Goal: Task Accomplishment & Management: Manage account settings

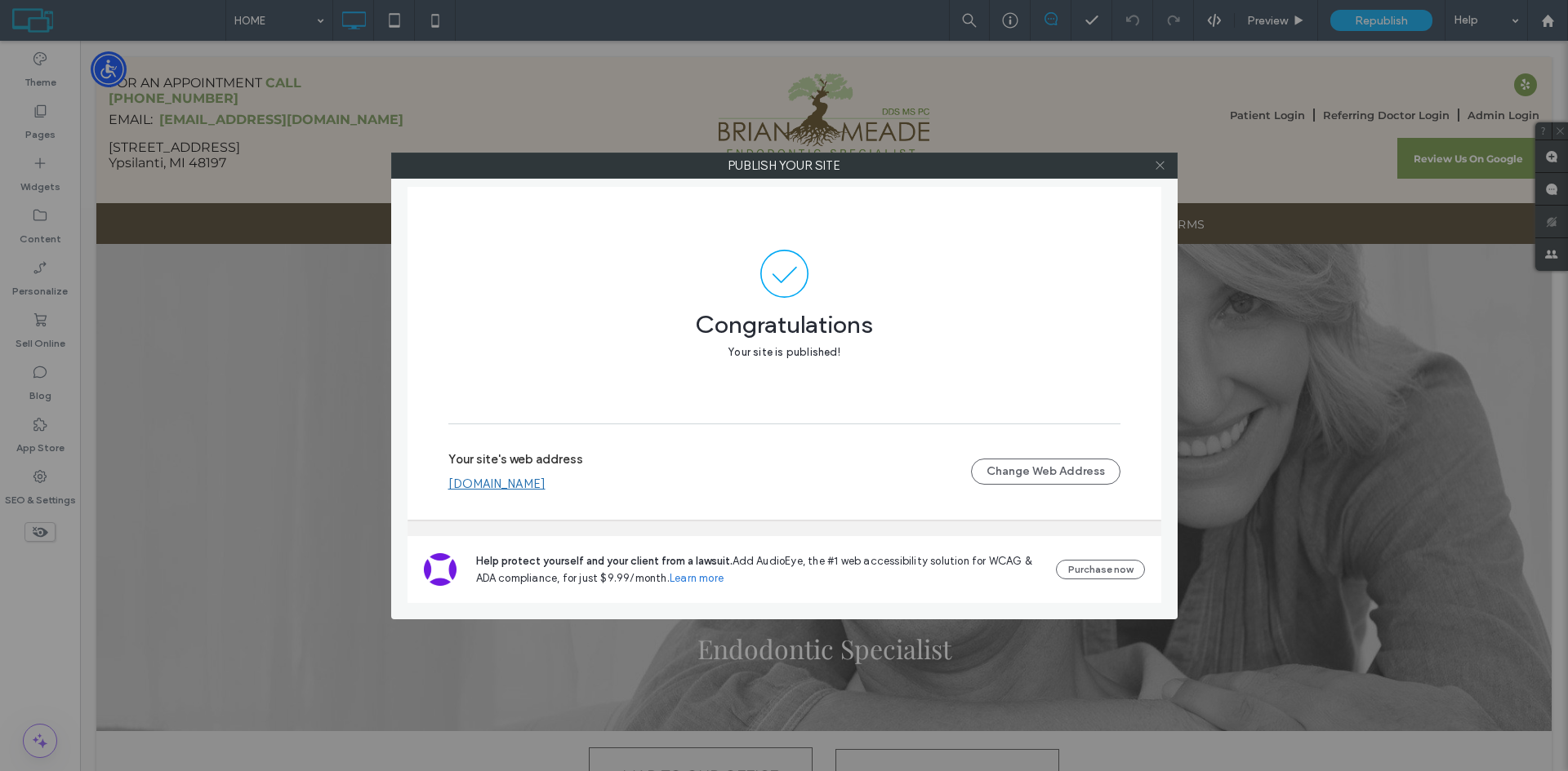
click at [1166, 170] on icon at bounding box center [1160, 165] width 12 height 12
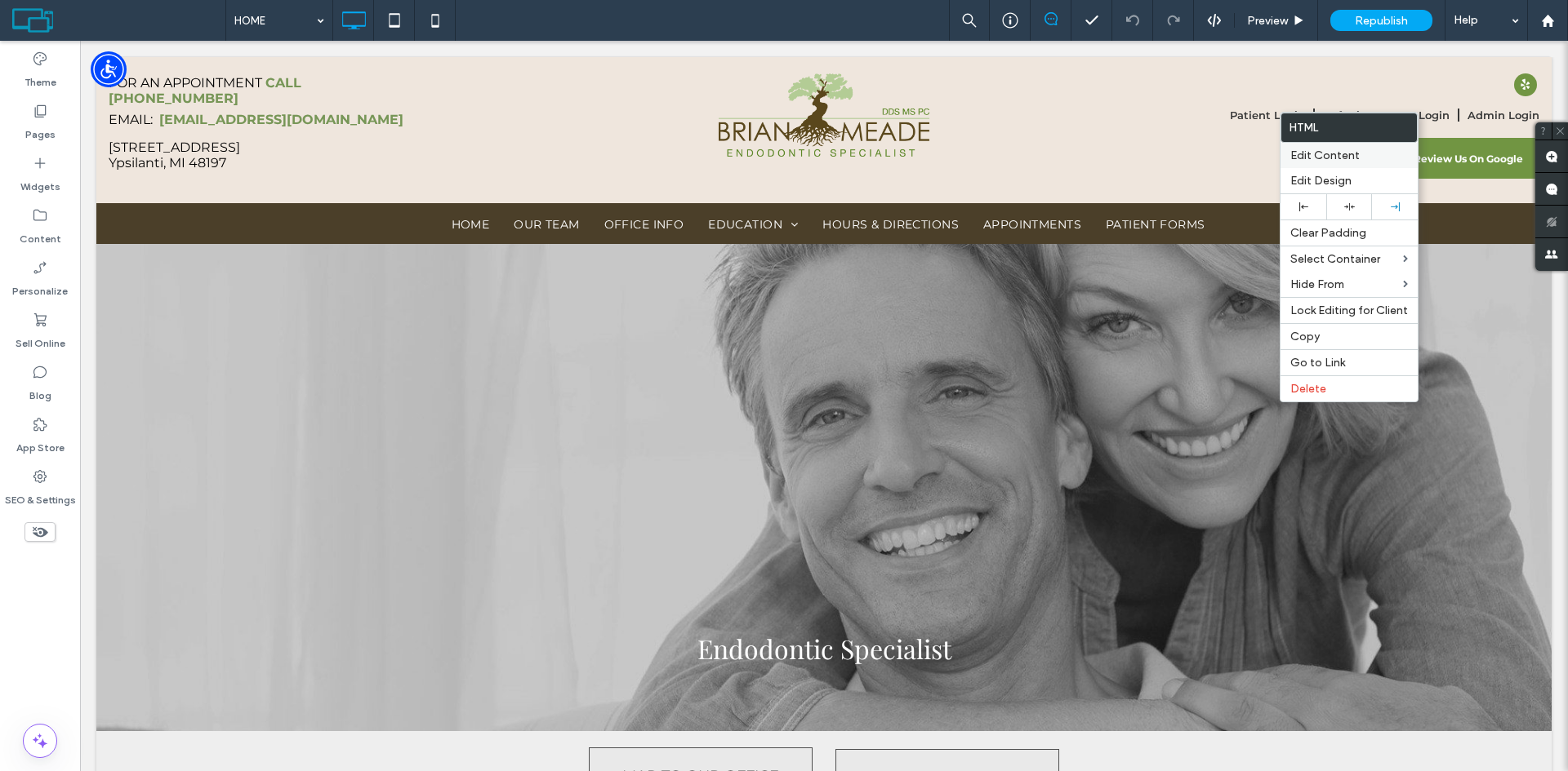
click at [1305, 155] on span "Edit Content" at bounding box center [1324, 156] width 69 height 14
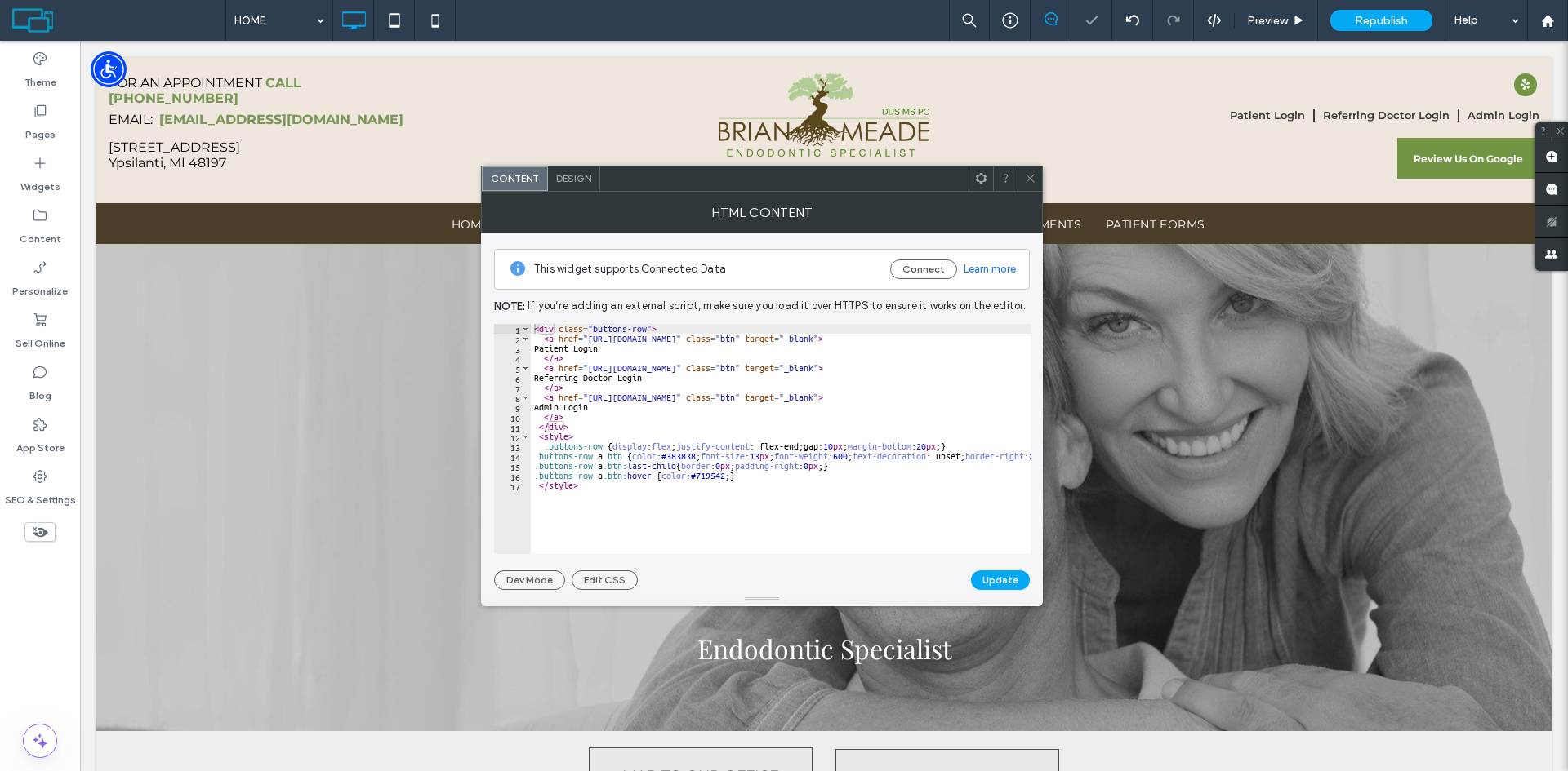
click at [735, 478] on div "< div class = "buttons-row" > < a href = "https://securesite1471.tdo4endo.com/P…" at bounding box center [938, 443] width 815 height 238
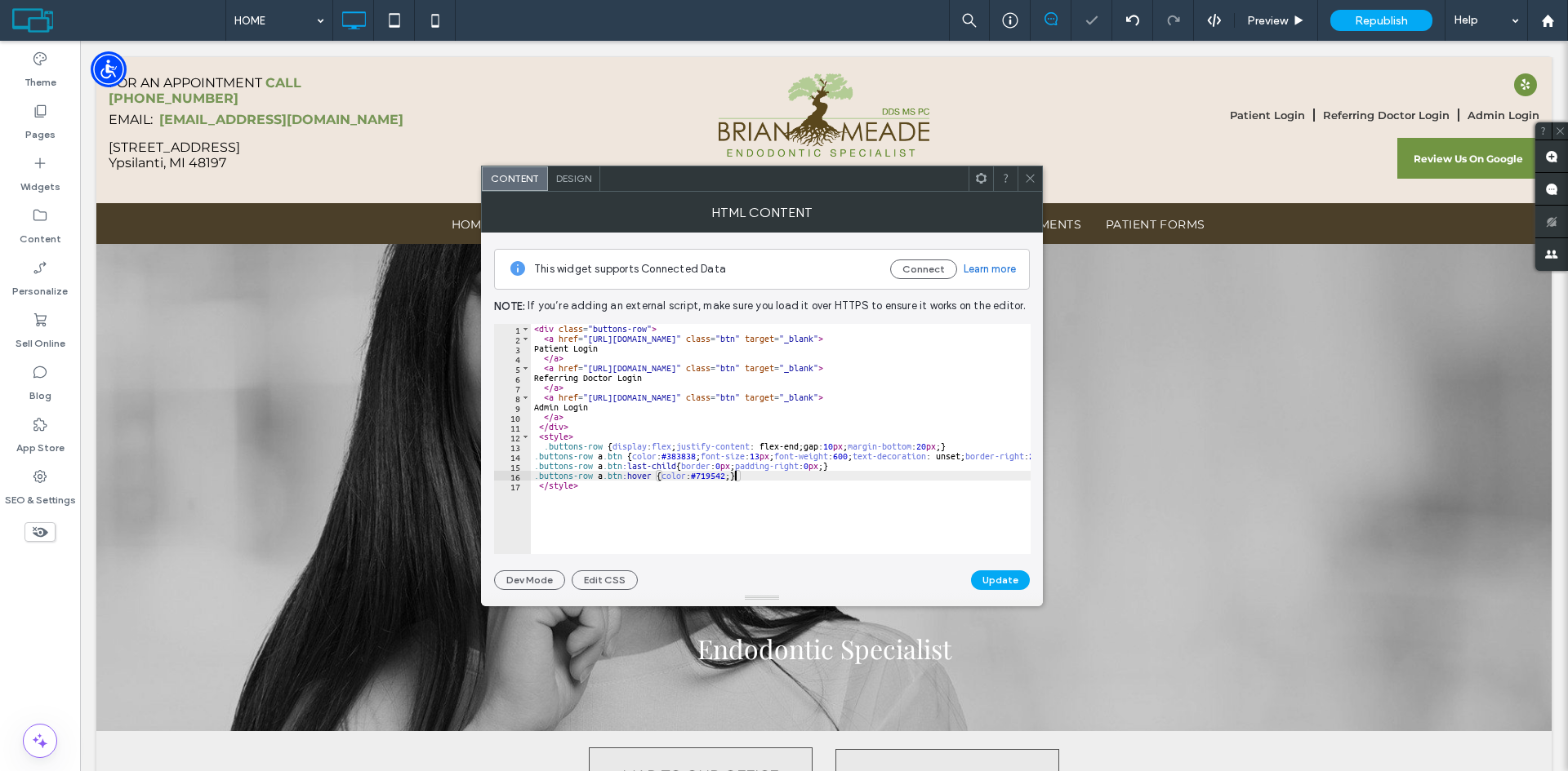
type textarea "**********"
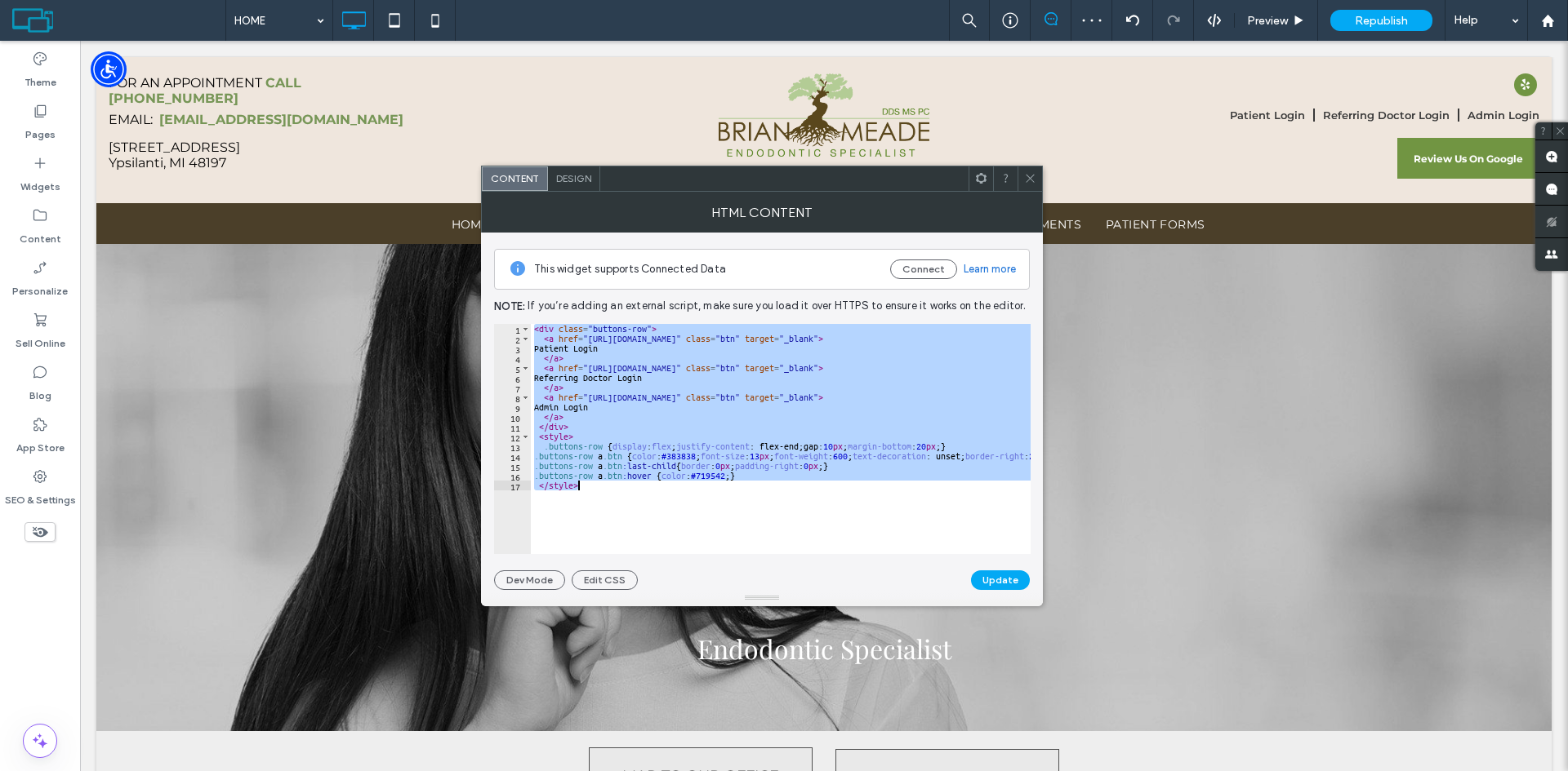
click at [1026, 174] on icon at bounding box center [1030, 178] width 12 height 12
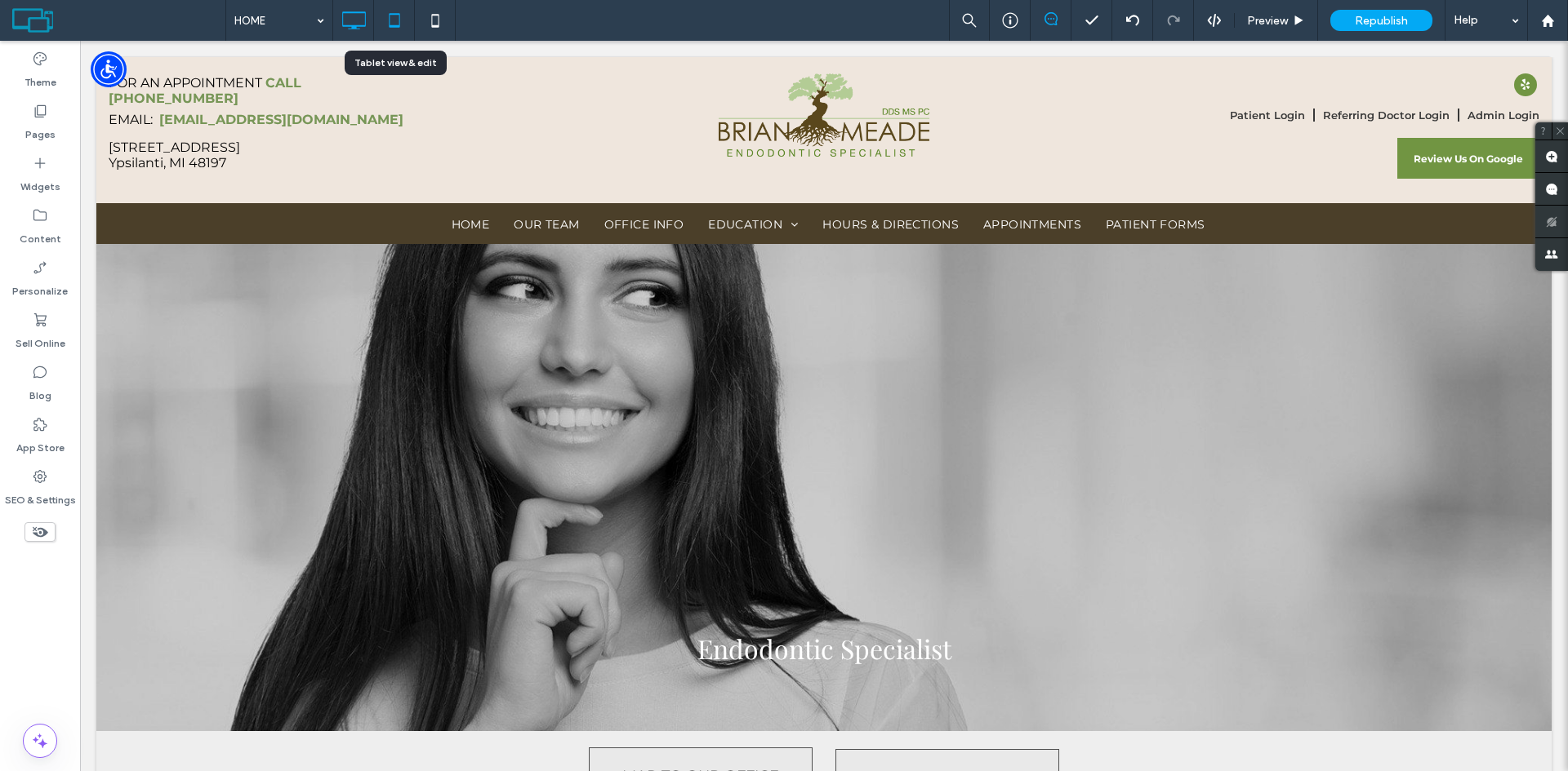
click at [397, 22] on icon at bounding box center [394, 21] width 33 height 33
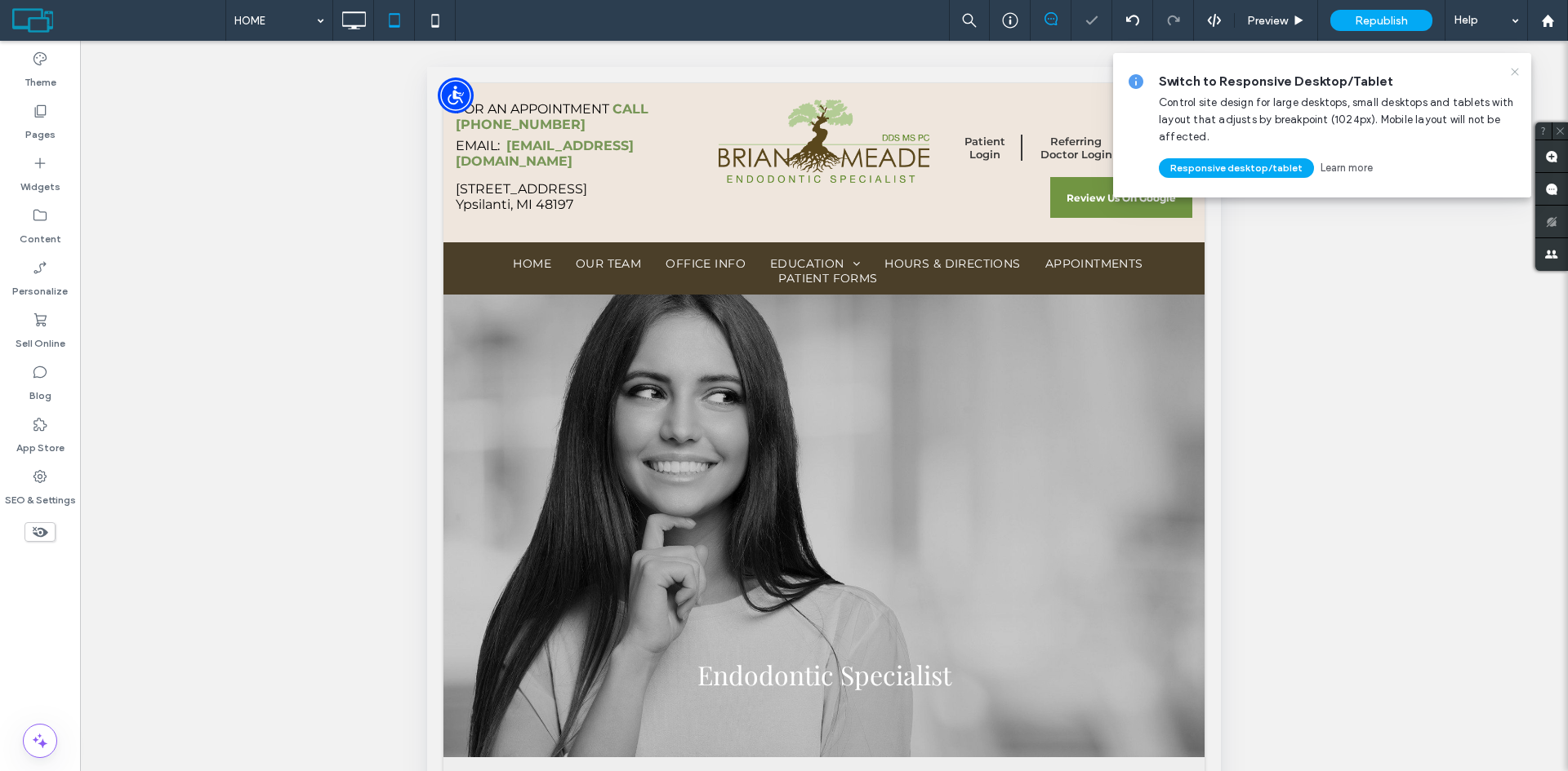
click at [1510, 69] on icon at bounding box center [1514, 72] width 13 height 13
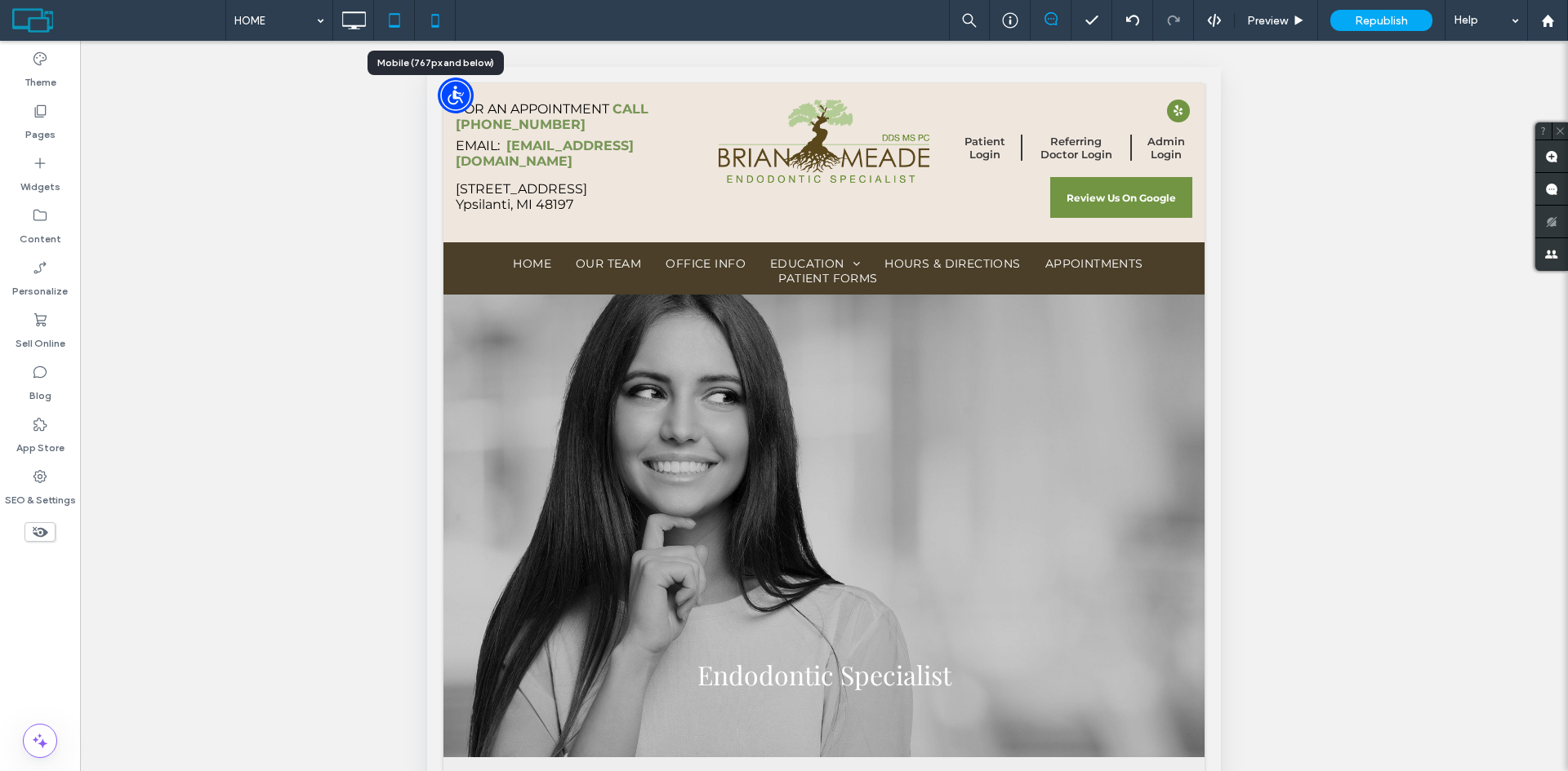
click at [440, 21] on icon at bounding box center [435, 21] width 33 height 33
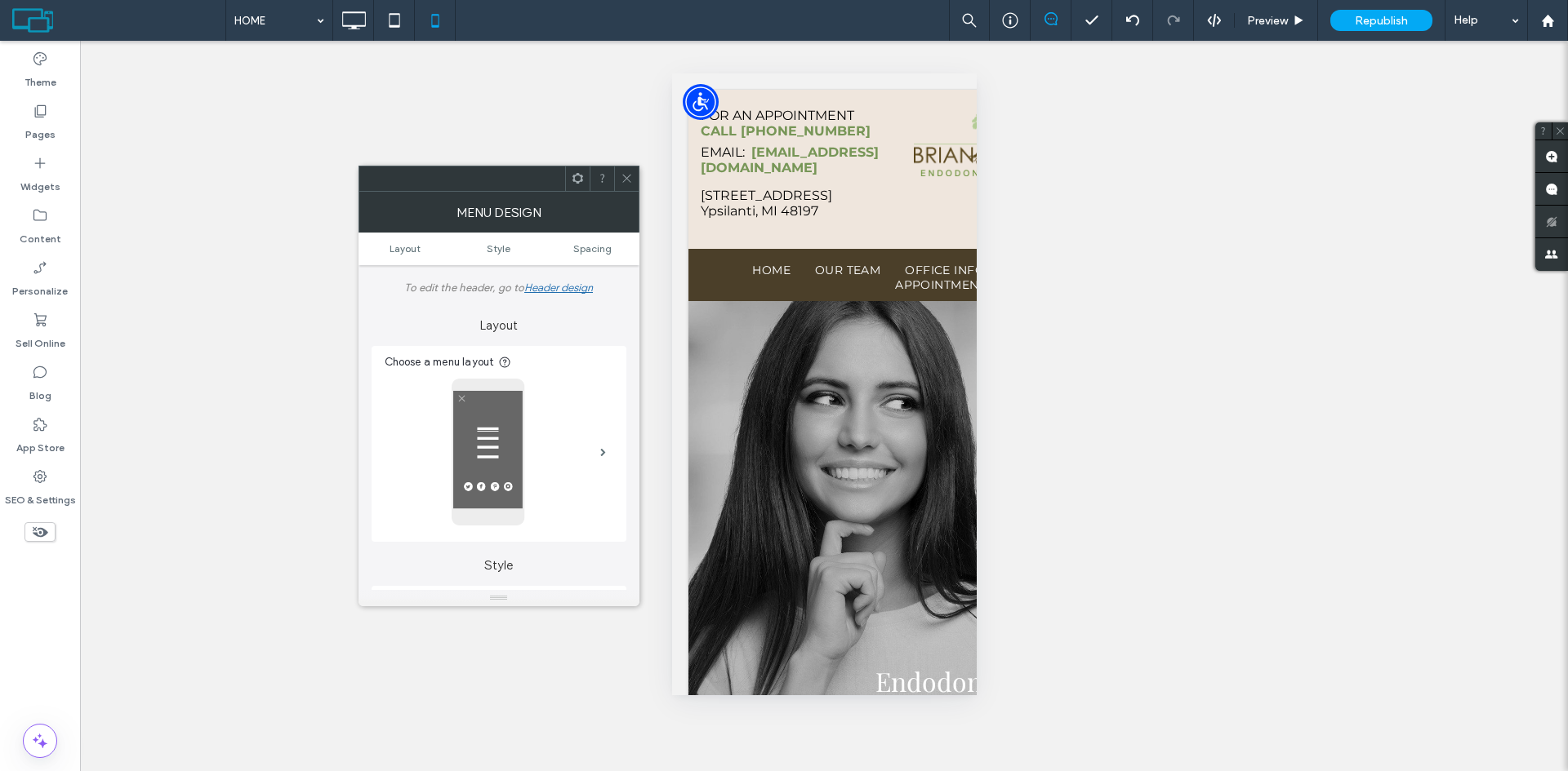
click at [626, 175] on icon at bounding box center [626, 178] width 12 height 12
click at [632, 179] on icon at bounding box center [626, 178] width 12 height 12
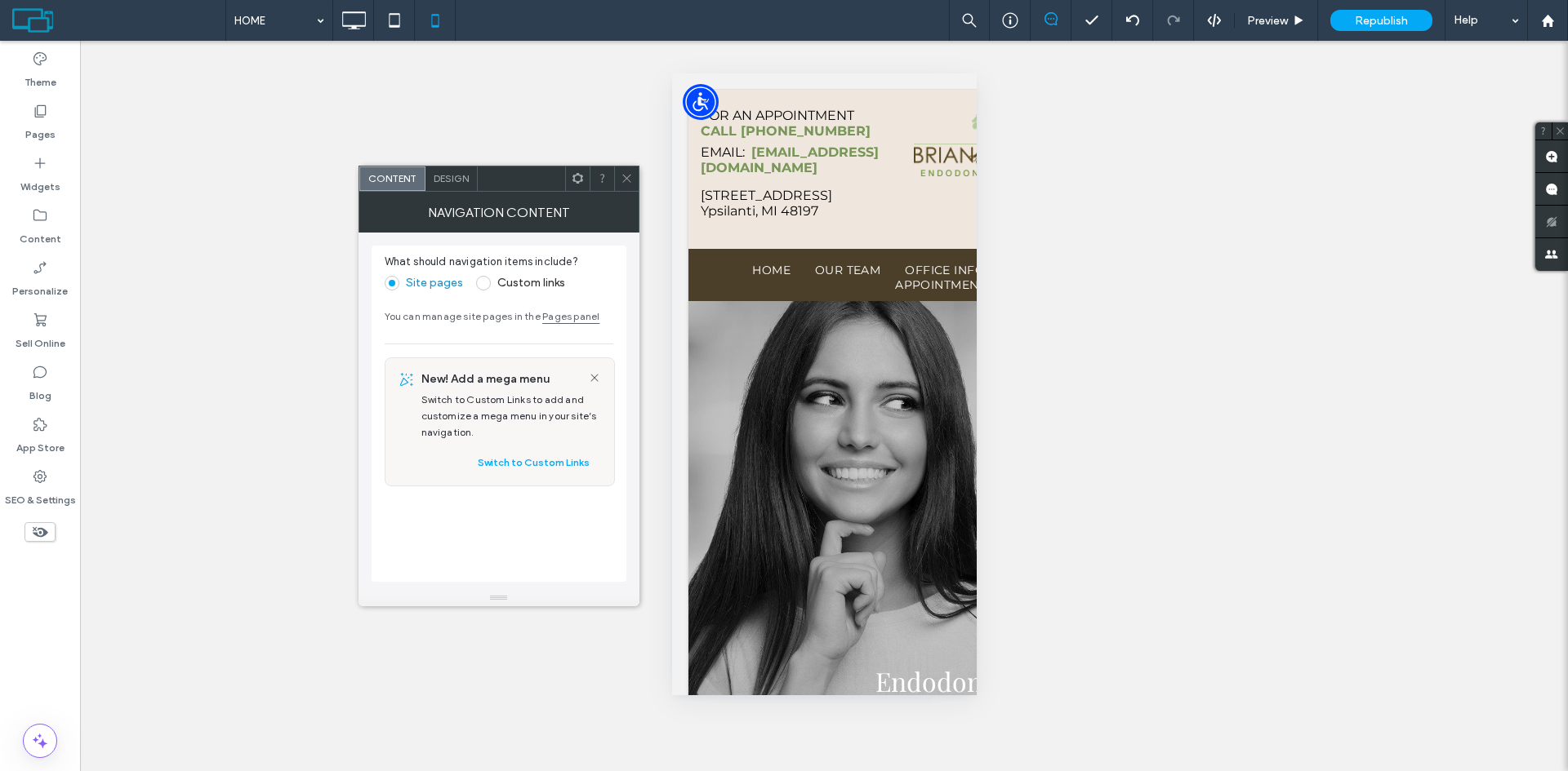
click at [519, 281] on label "Custom links" at bounding box center [531, 282] width 67 height 14
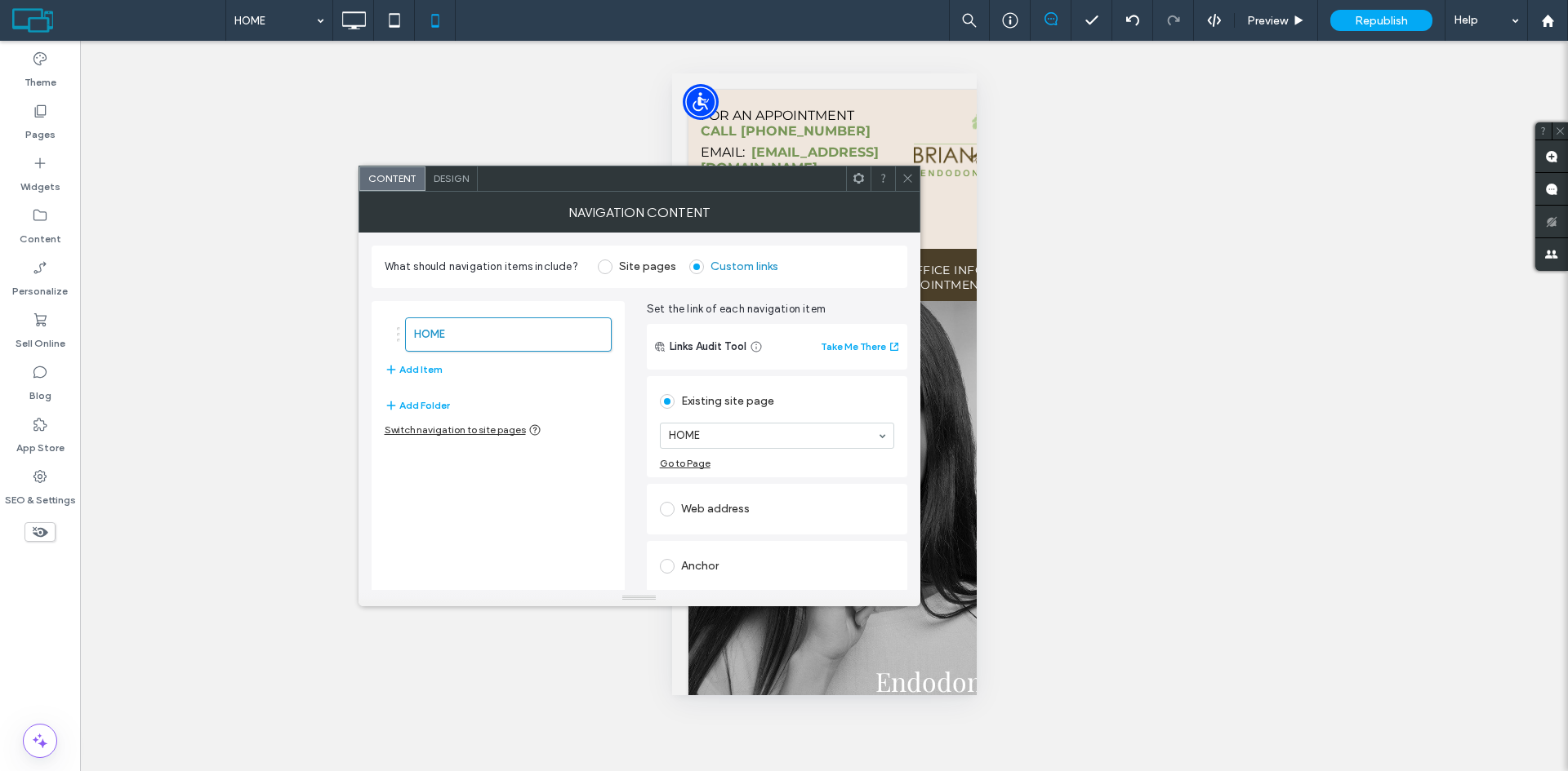
click at [906, 179] on icon at bounding box center [907, 178] width 12 height 12
click at [610, 268] on label "Site pages" at bounding box center [636, 267] width 78 height 15
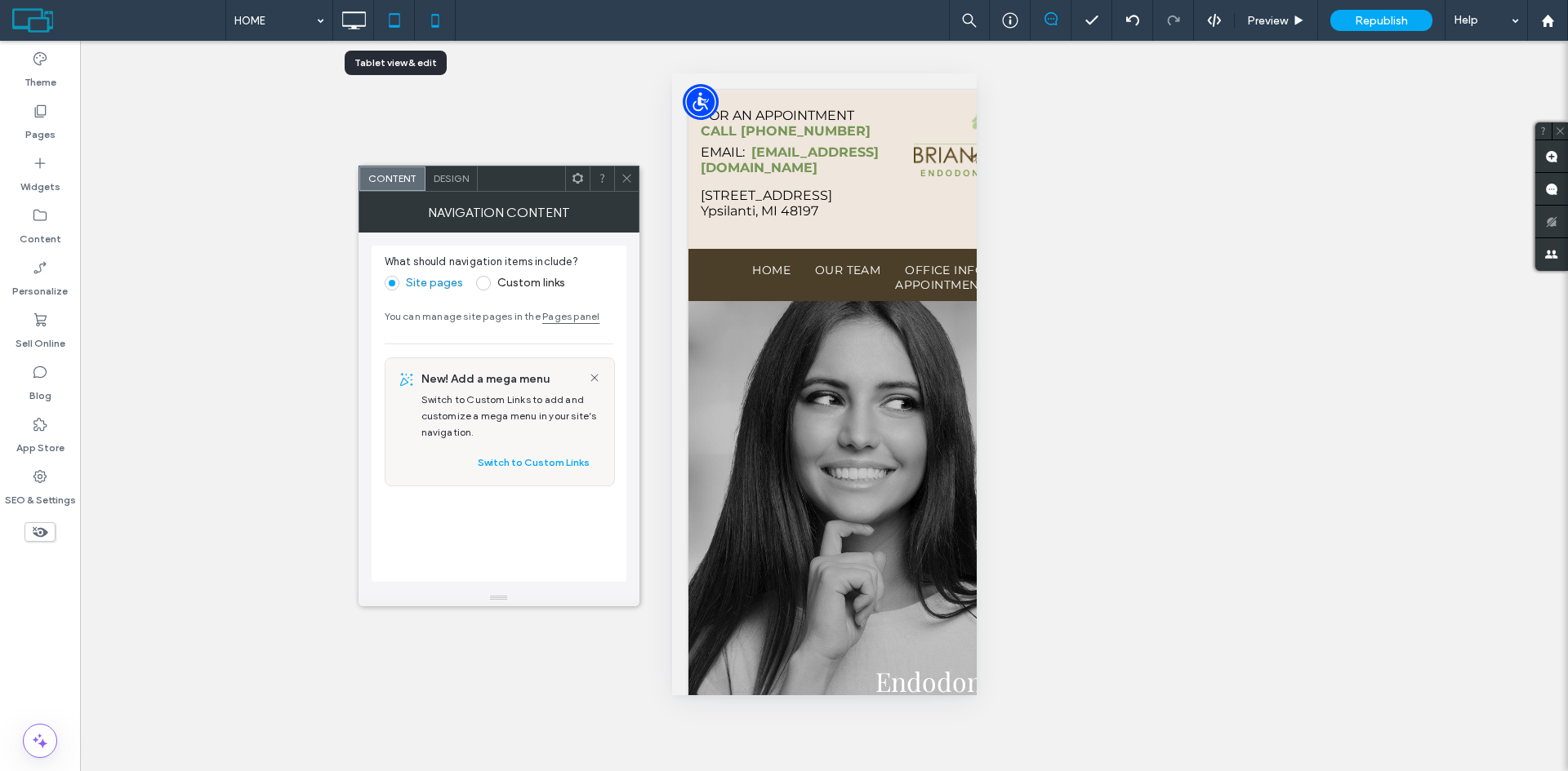
click at [392, 24] on icon at bounding box center [394, 21] width 33 height 33
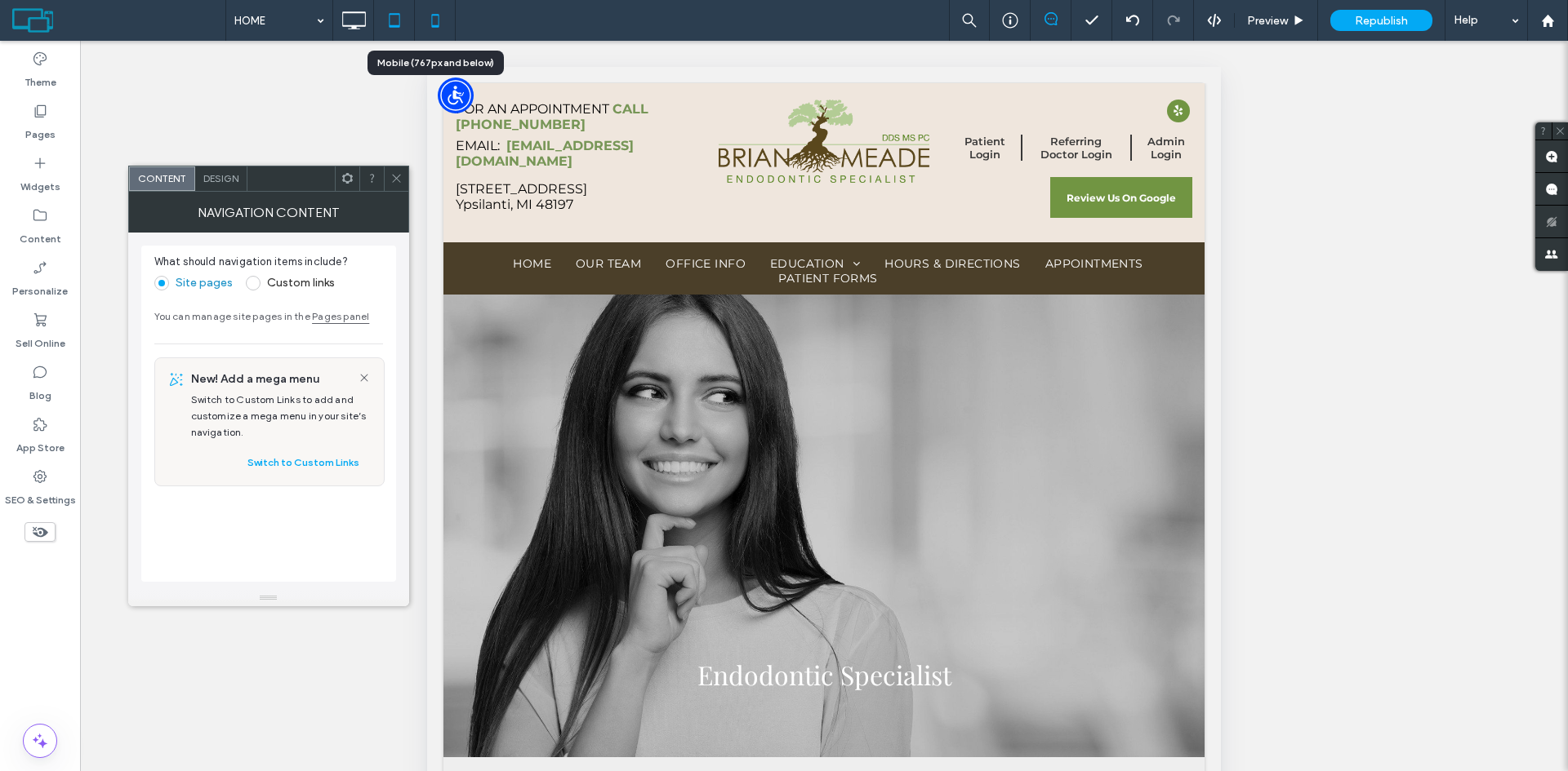
click at [436, 23] on icon at bounding box center [435, 21] width 33 height 33
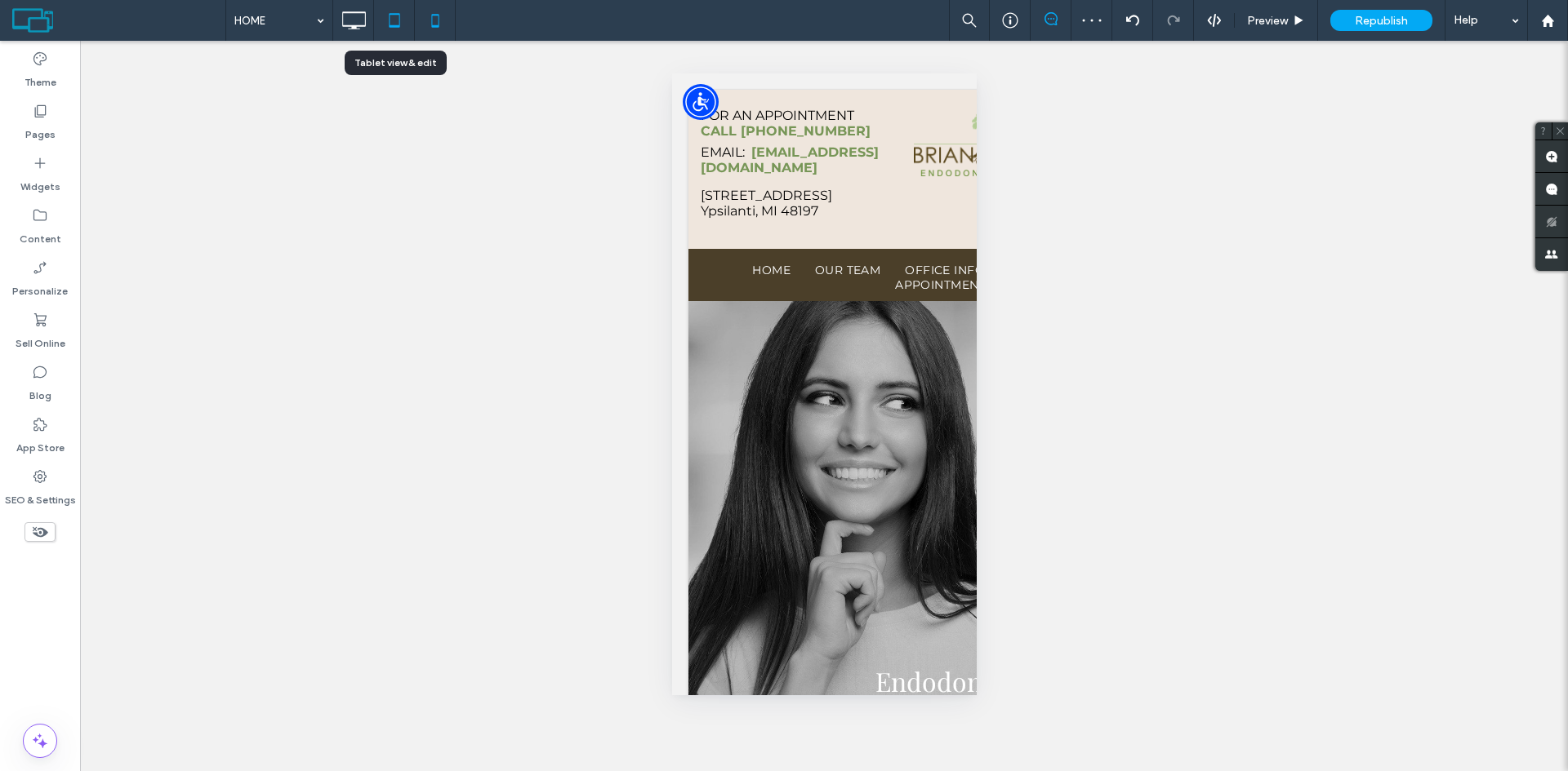
click at [392, 20] on icon at bounding box center [394, 21] width 33 height 33
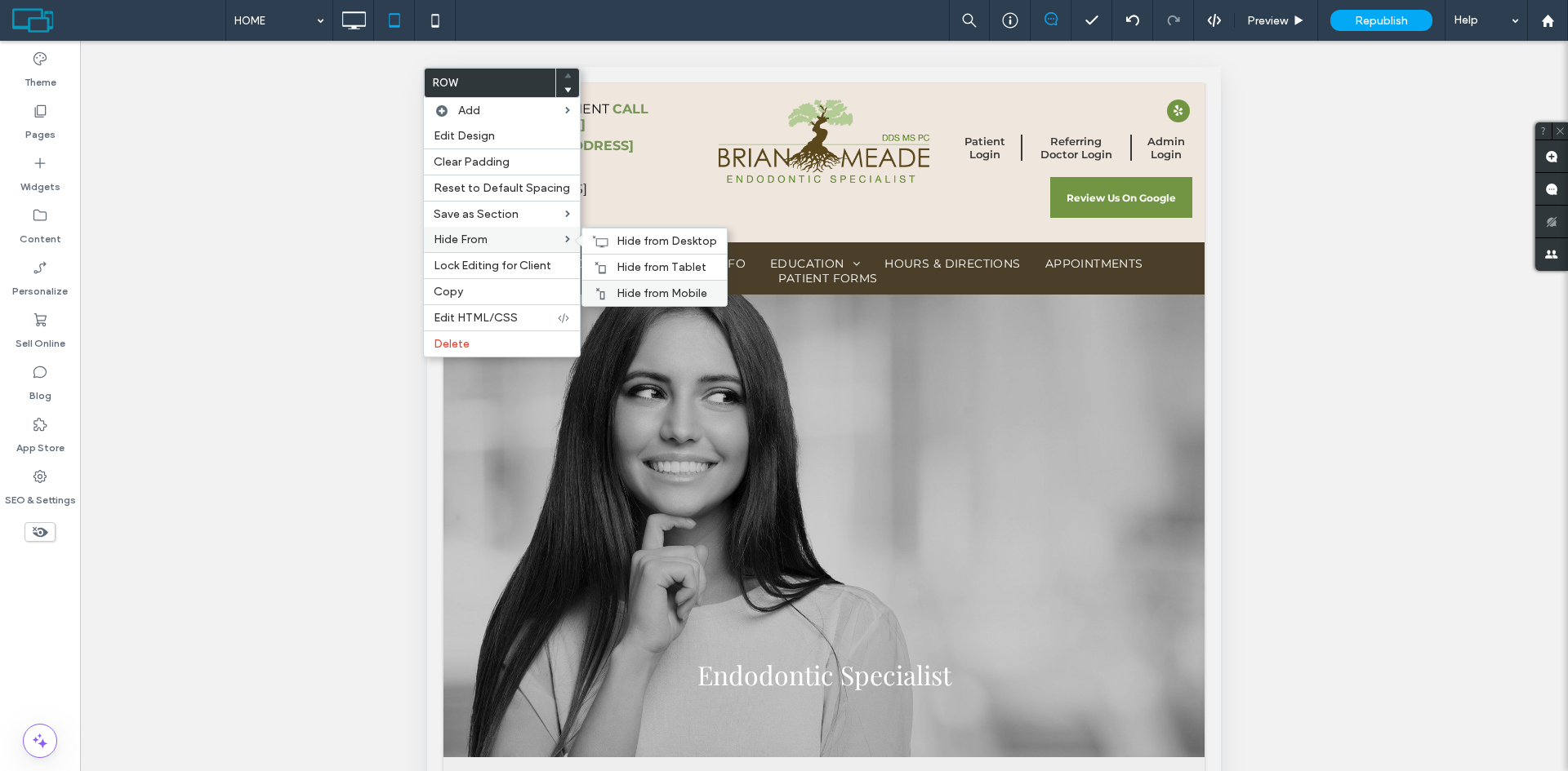
click at [628, 292] on span "Hide from Mobile" at bounding box center [662, 293] width 91 height 14
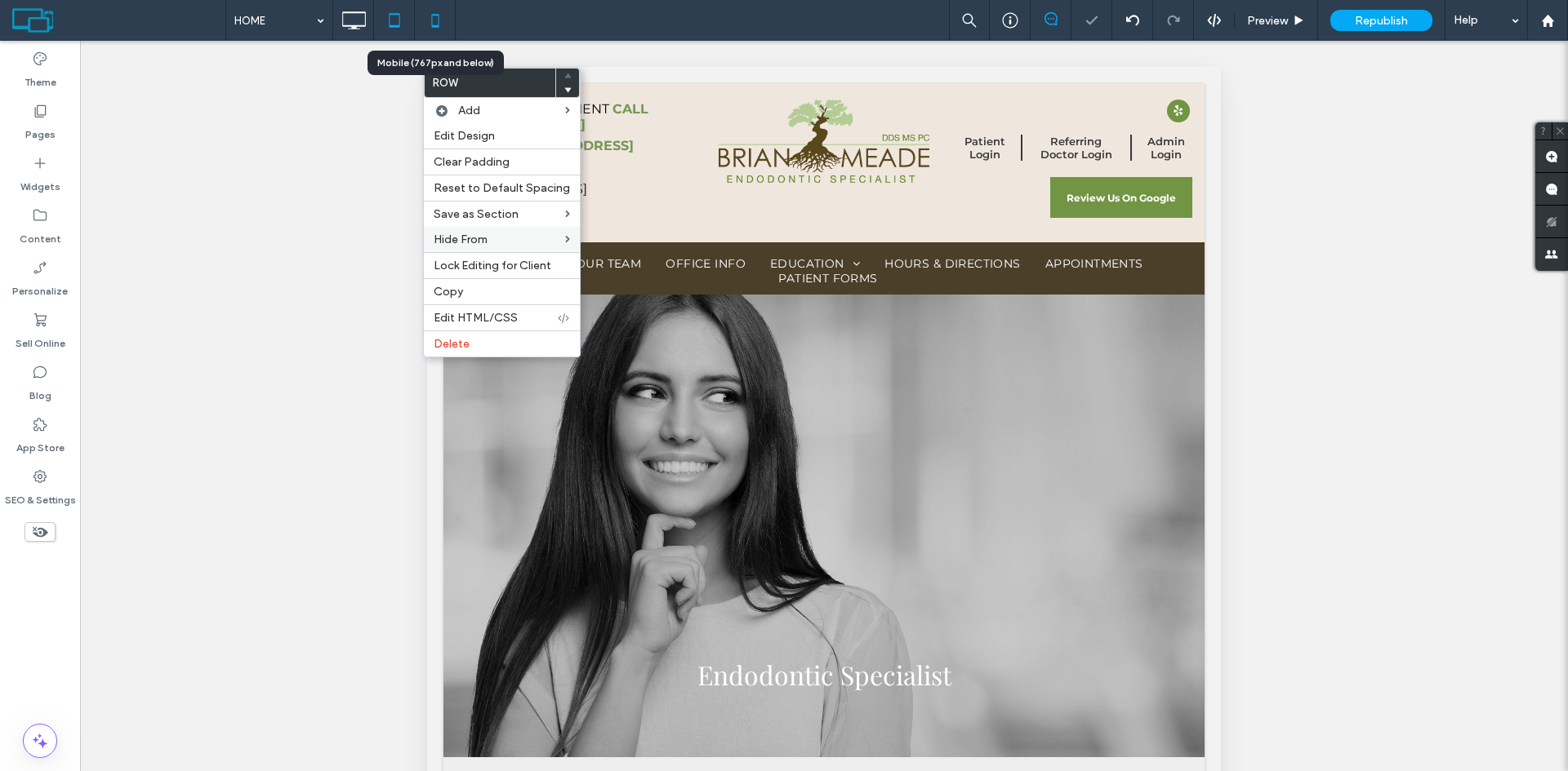
click at [435, 18] on icon at bounding box center [435, 21] width 33 height 33
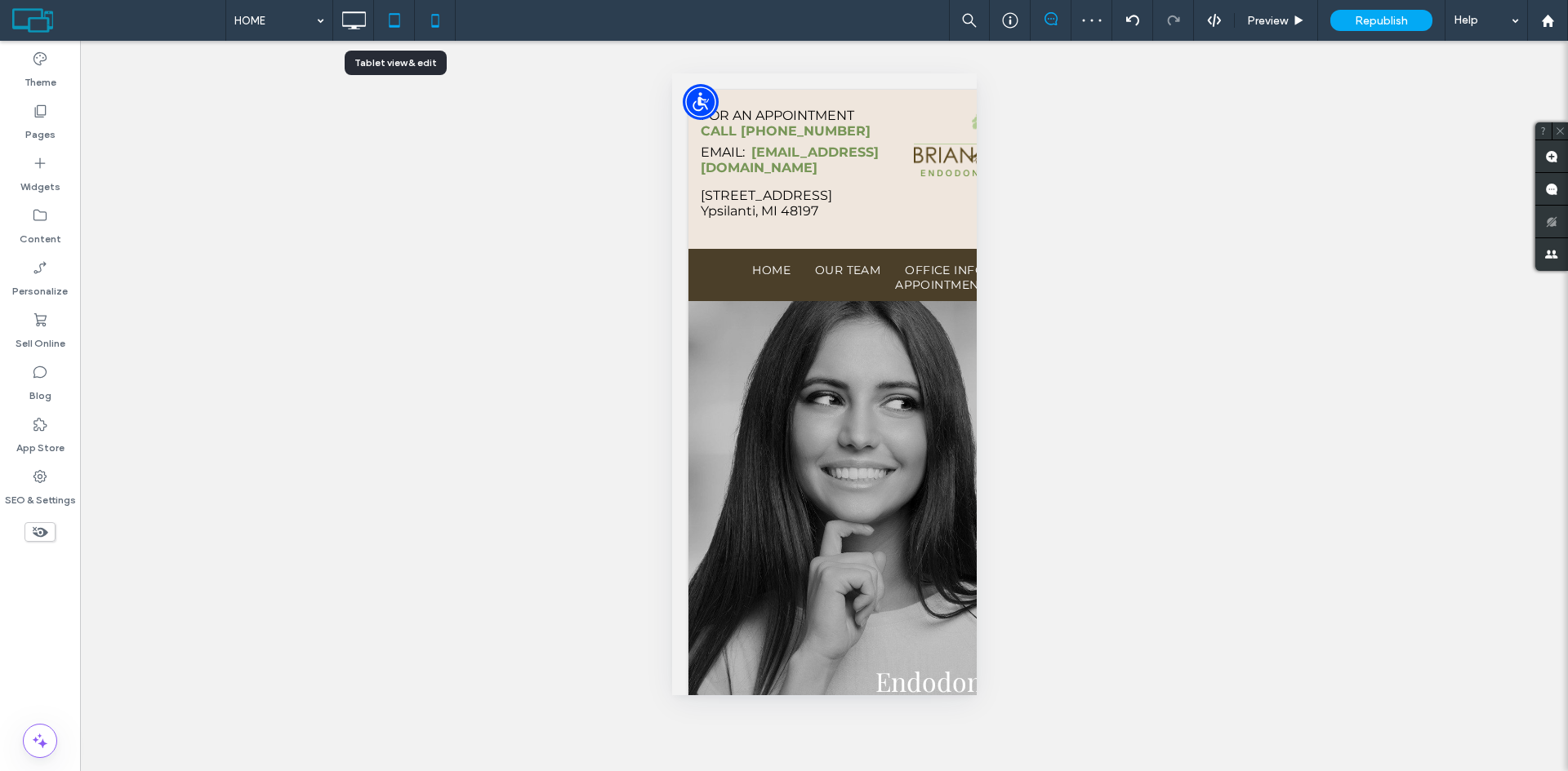
click at [394, 16] on icon at bounding box center [394, 21] width 33 height 33
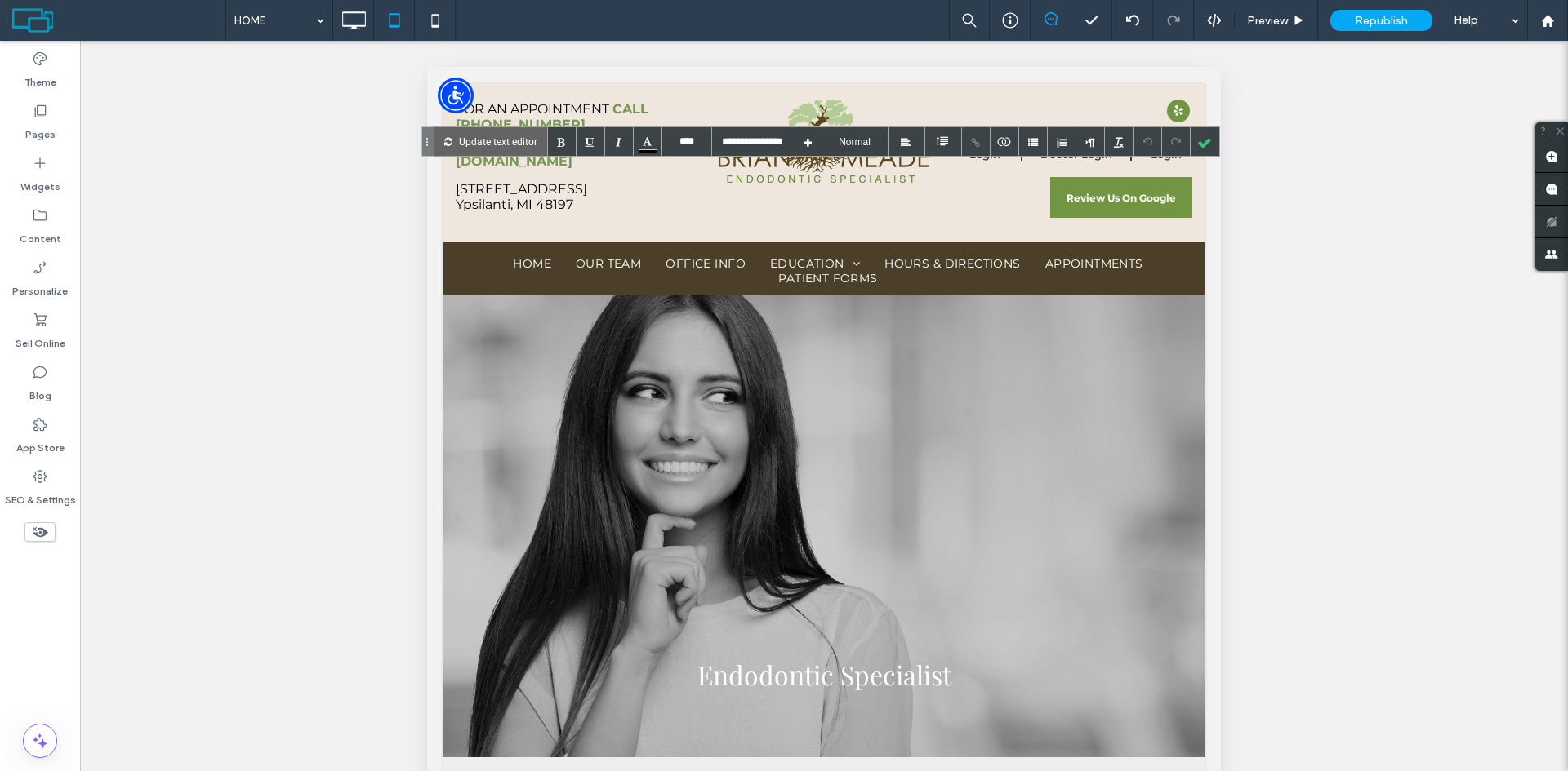
type input "**********"
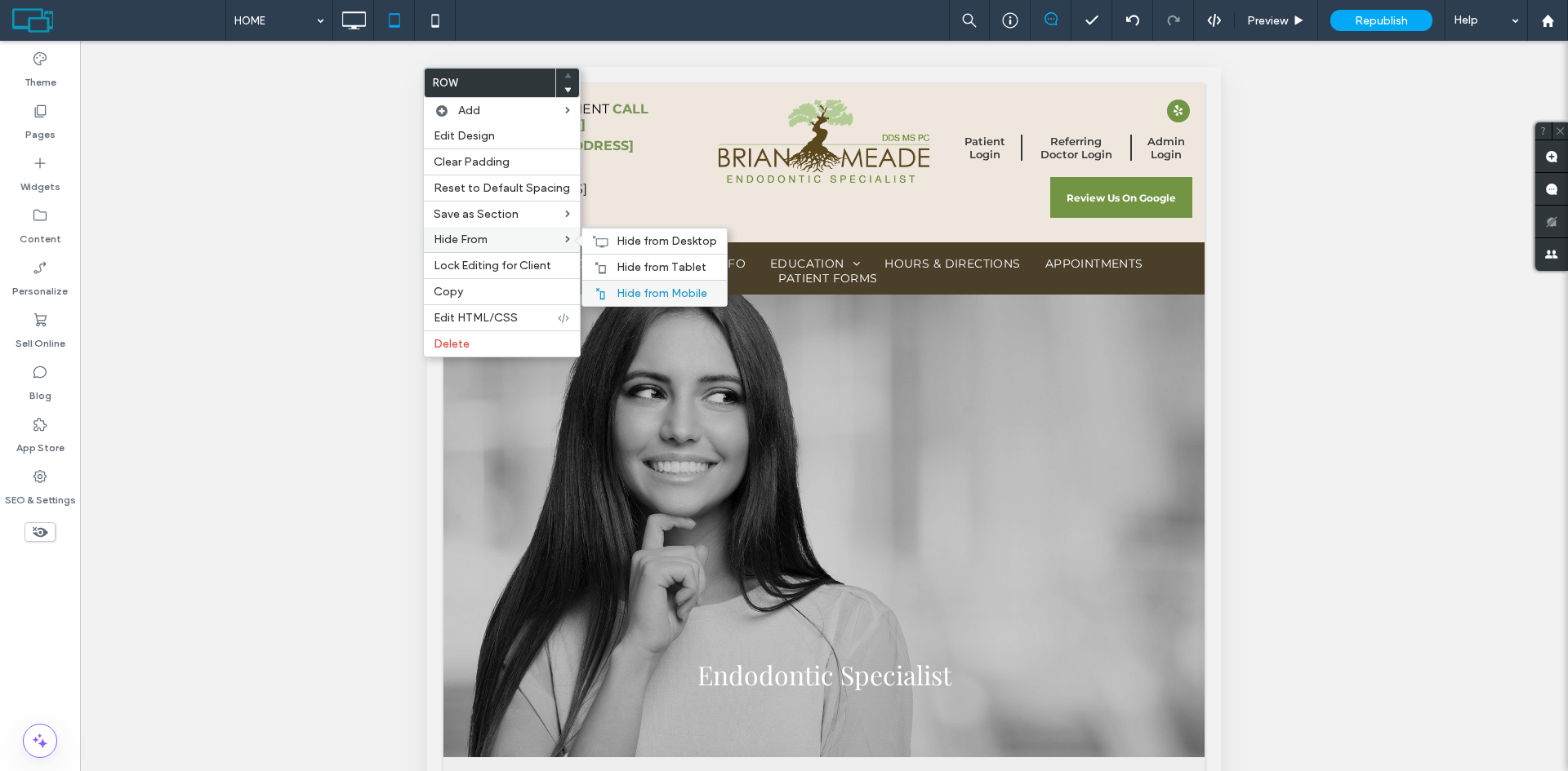
click at [654, 288] on span "Hide from Mobile" at bounding box center [662, 293] width 91 height 14
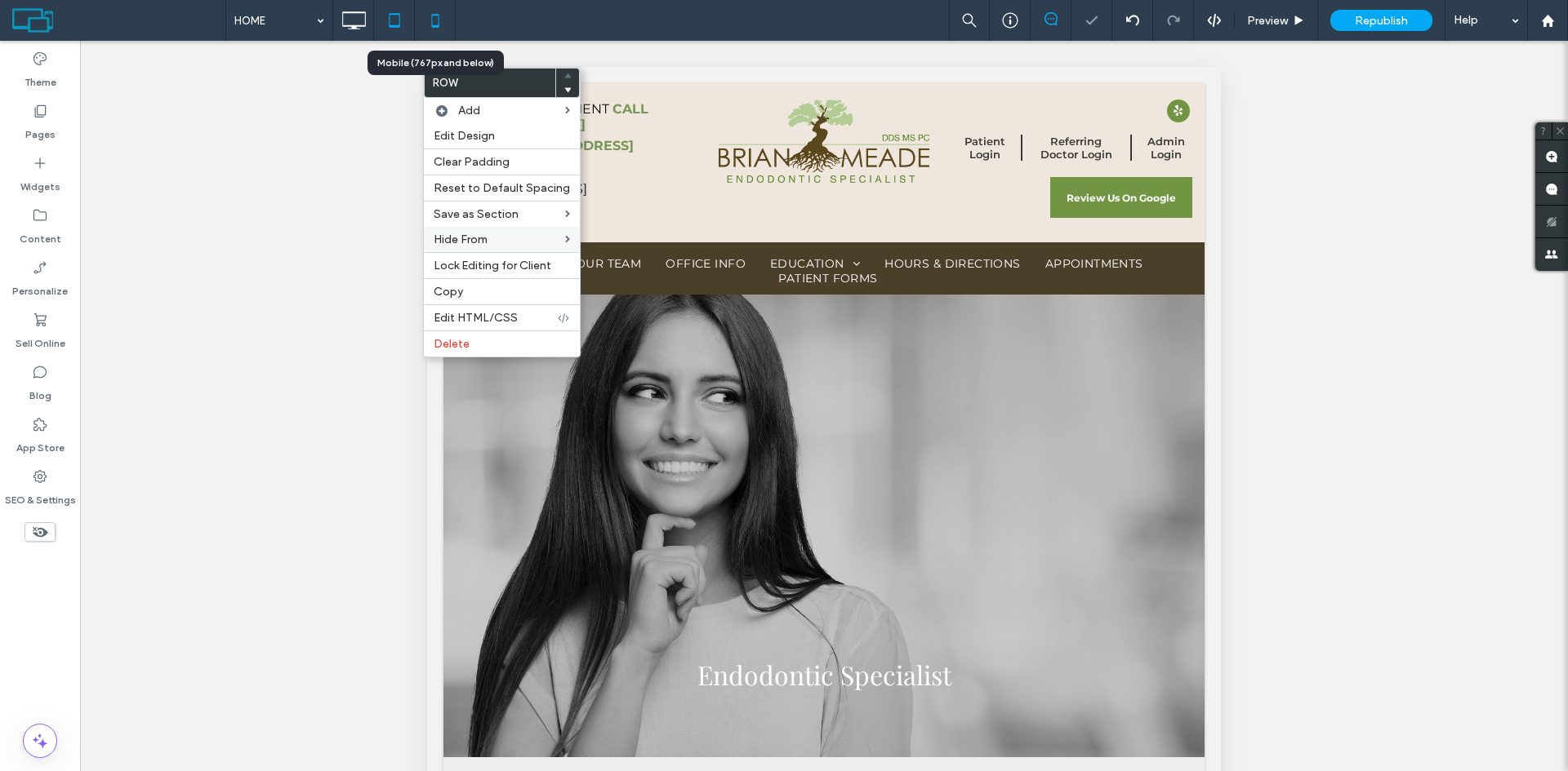
click at [432, 21] on use at bounding box center [435, 21] width 7 height 13
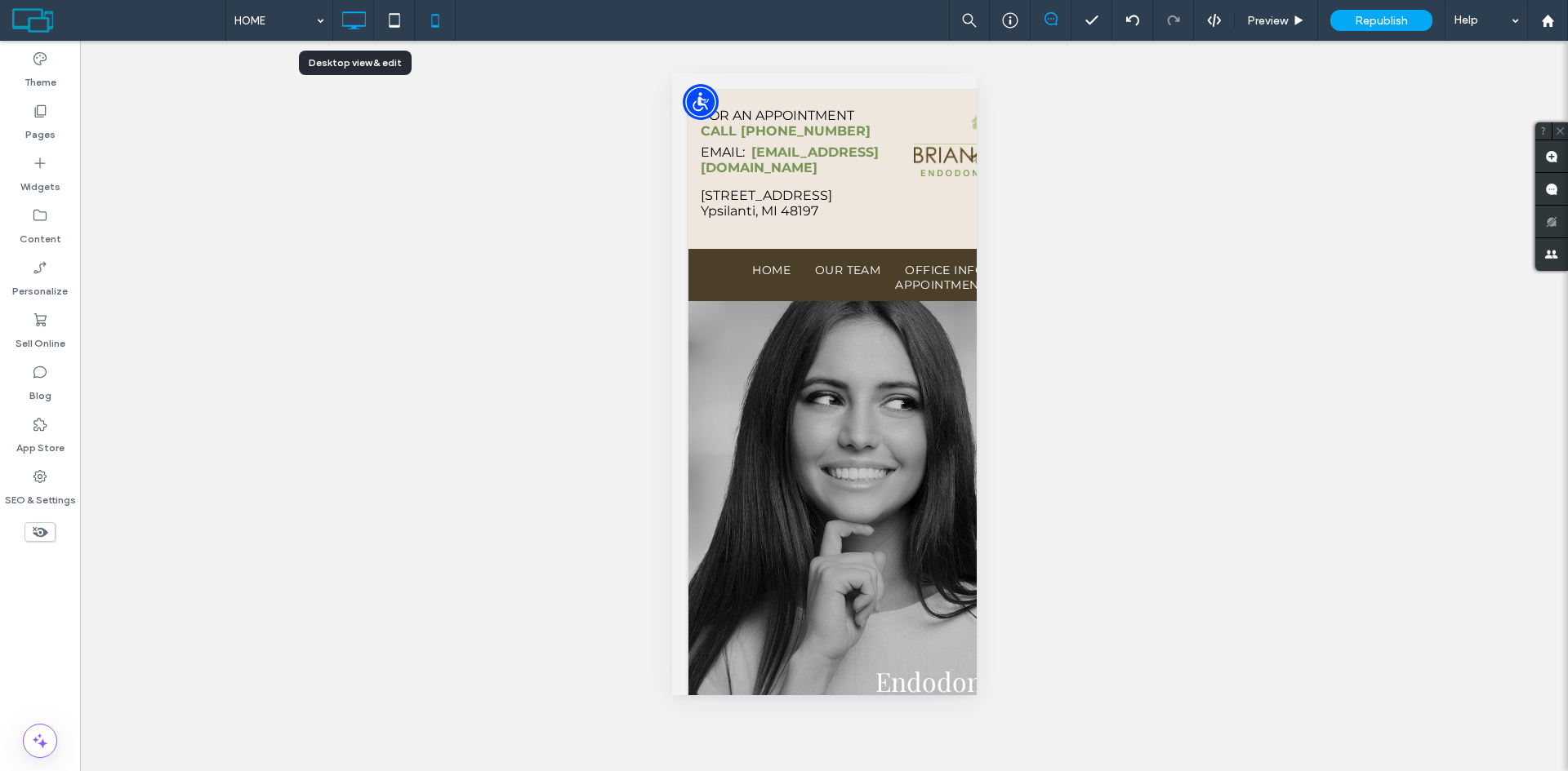
click at [350, 15] on icon at bounding box center [354, 21] width 33 height 33
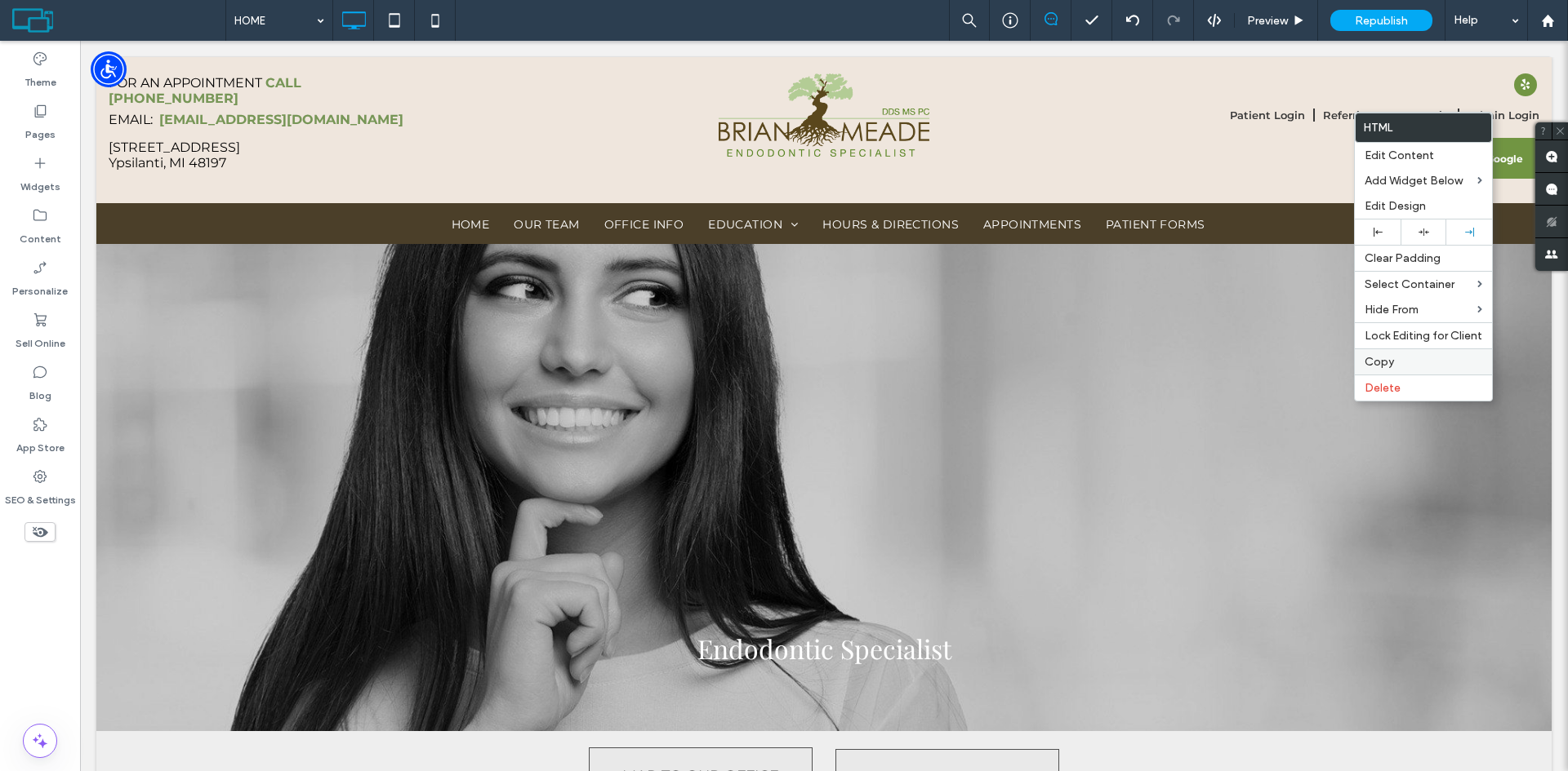
click at [1382, 361] on span "Copy" at bounding box center [1380, 362] width 30 height 14
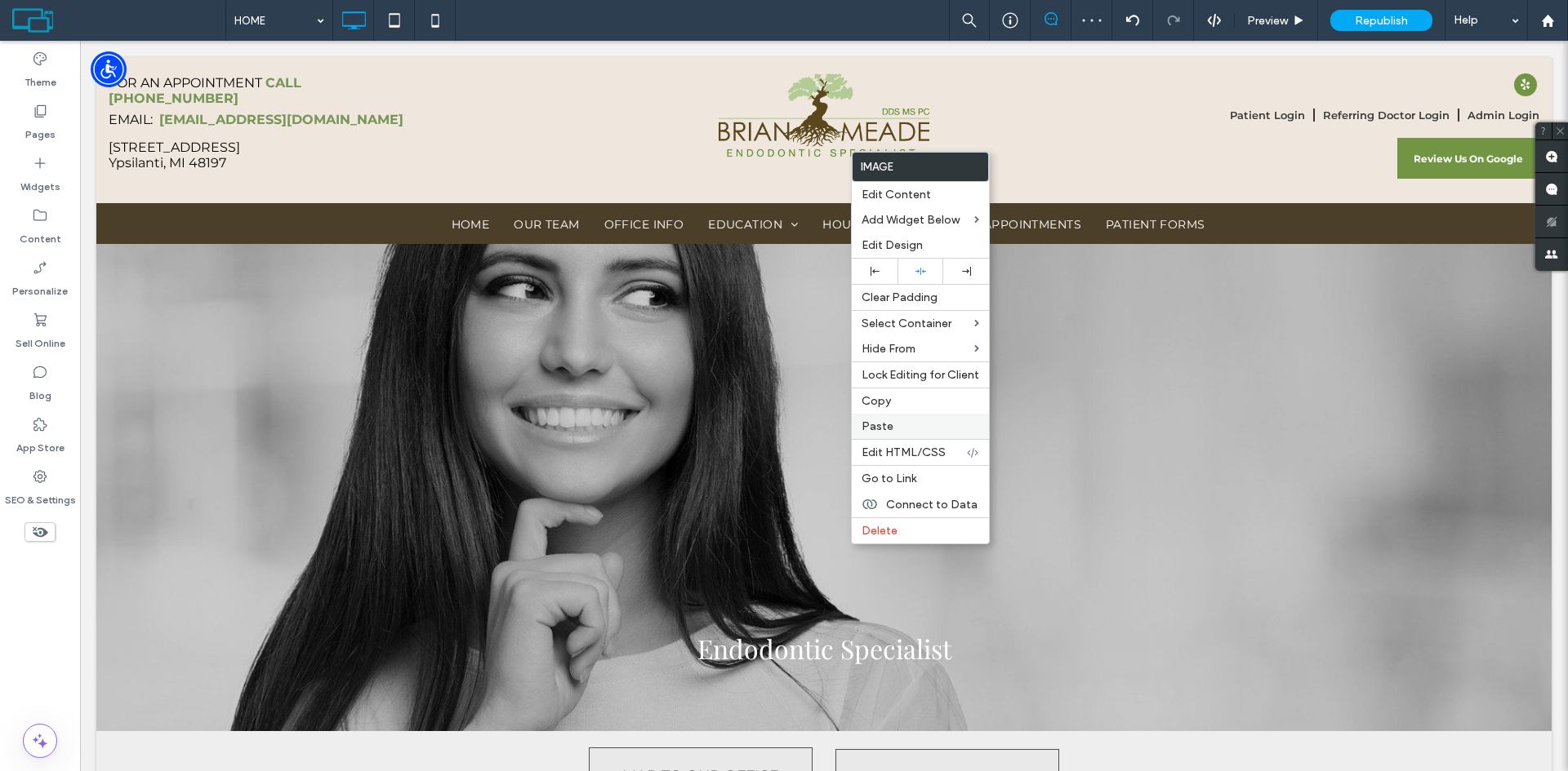
click at [879, 424] on span "Paste" at bounding box center [877, 426] width 32 height 14
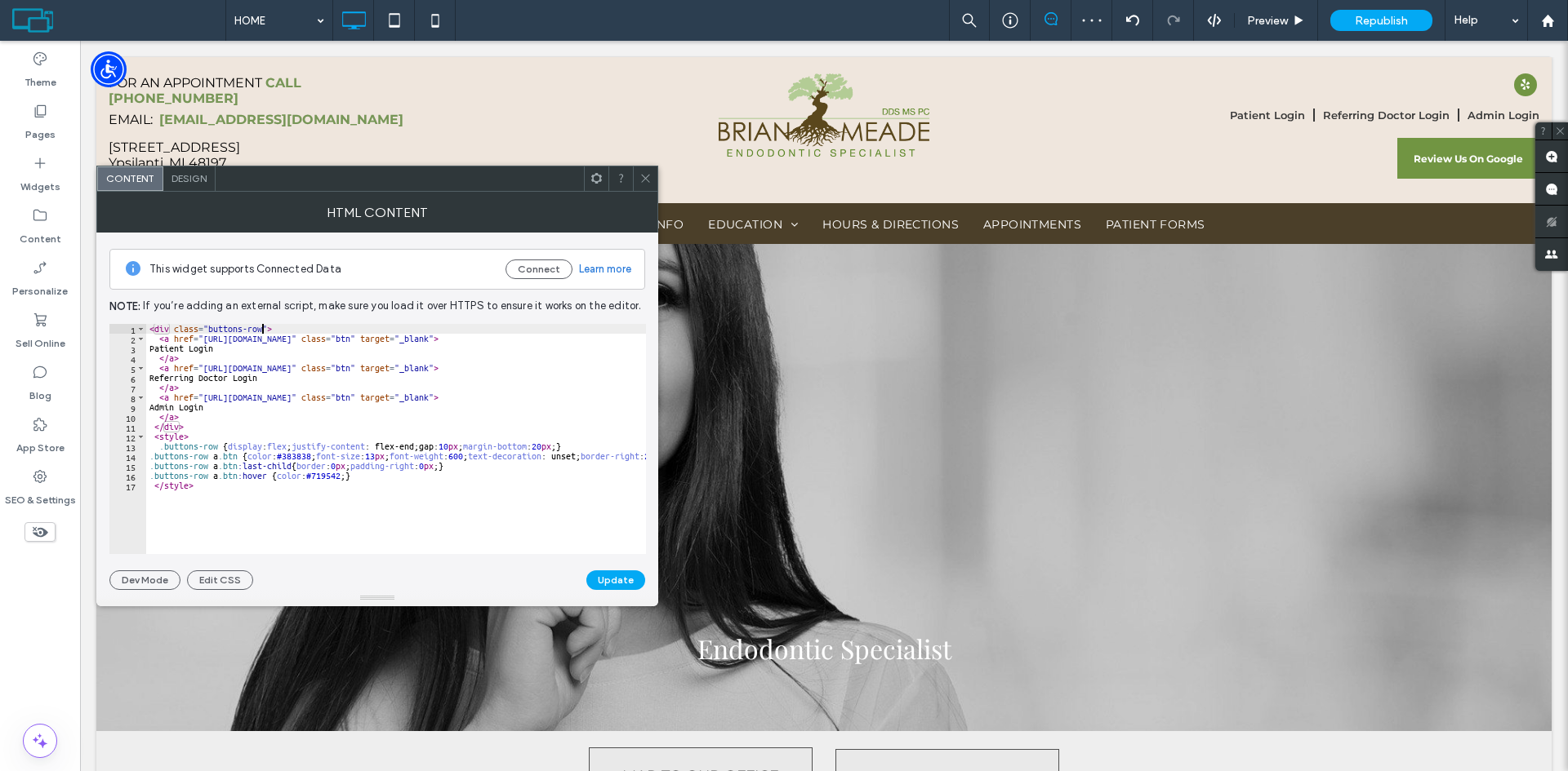
click at [260, 331] on div "< div class = "buttons-row" > < a href = "https://securesite1471.tdo4endo.com/P…" at bounding box center [554, 443] width 815 height 238
drag, startPoint x: 267, startPoint y: 327, endPoint x: 336, endPoint y: 328, distance: 69.0
click at [336, 328] on div "< div class = "buttons-row mobile-buttons" > < a href = "https://securesite1471…" at bounding box center [554, 443] width 815 height 238
type textarea "**********"
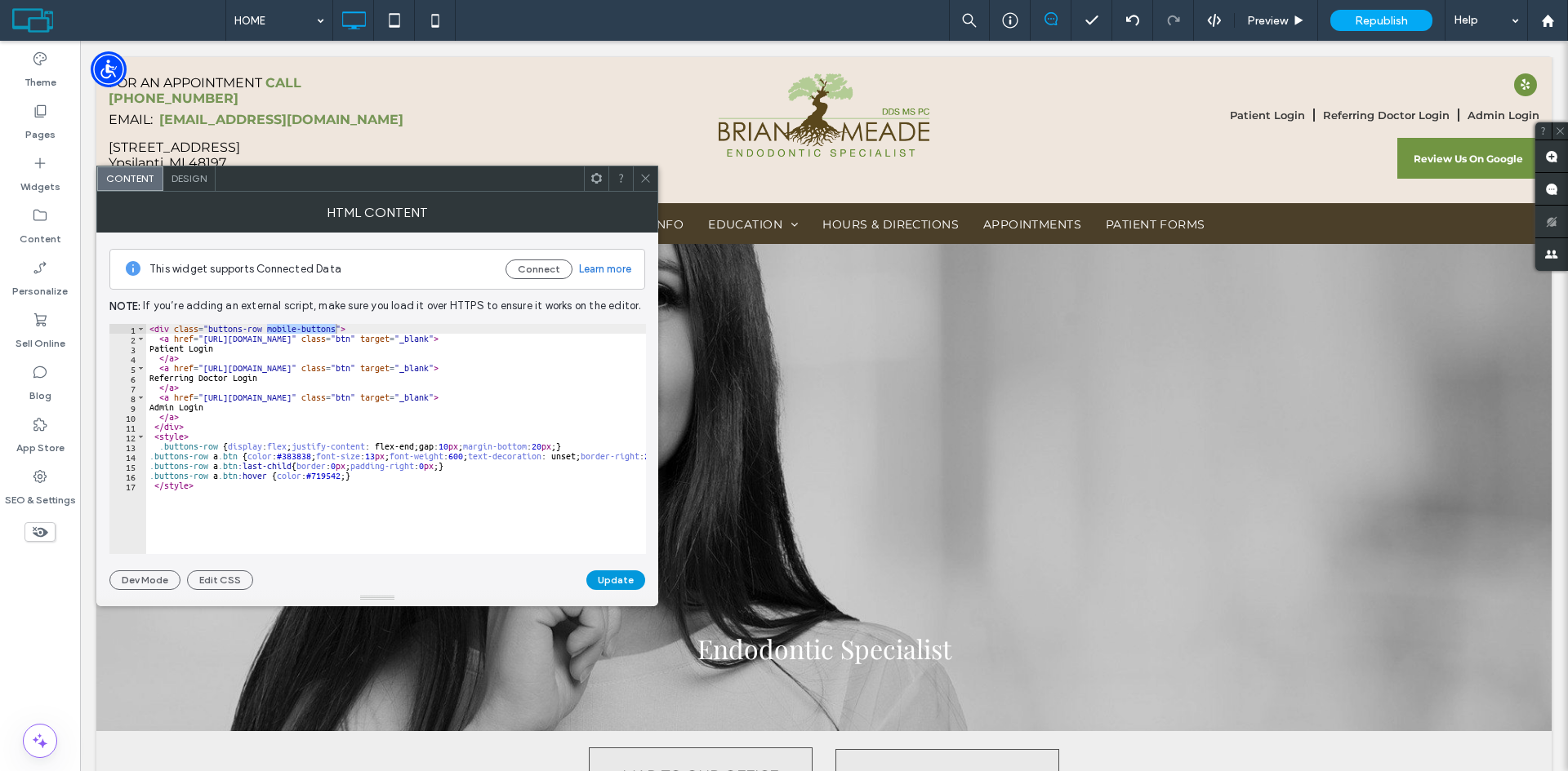
click at [608, 582] on button "Update" at bounding box center [615, 580] width 58 height 20
click at [395, 18] on icon at bounding box center [394, 21] width 33 height 33
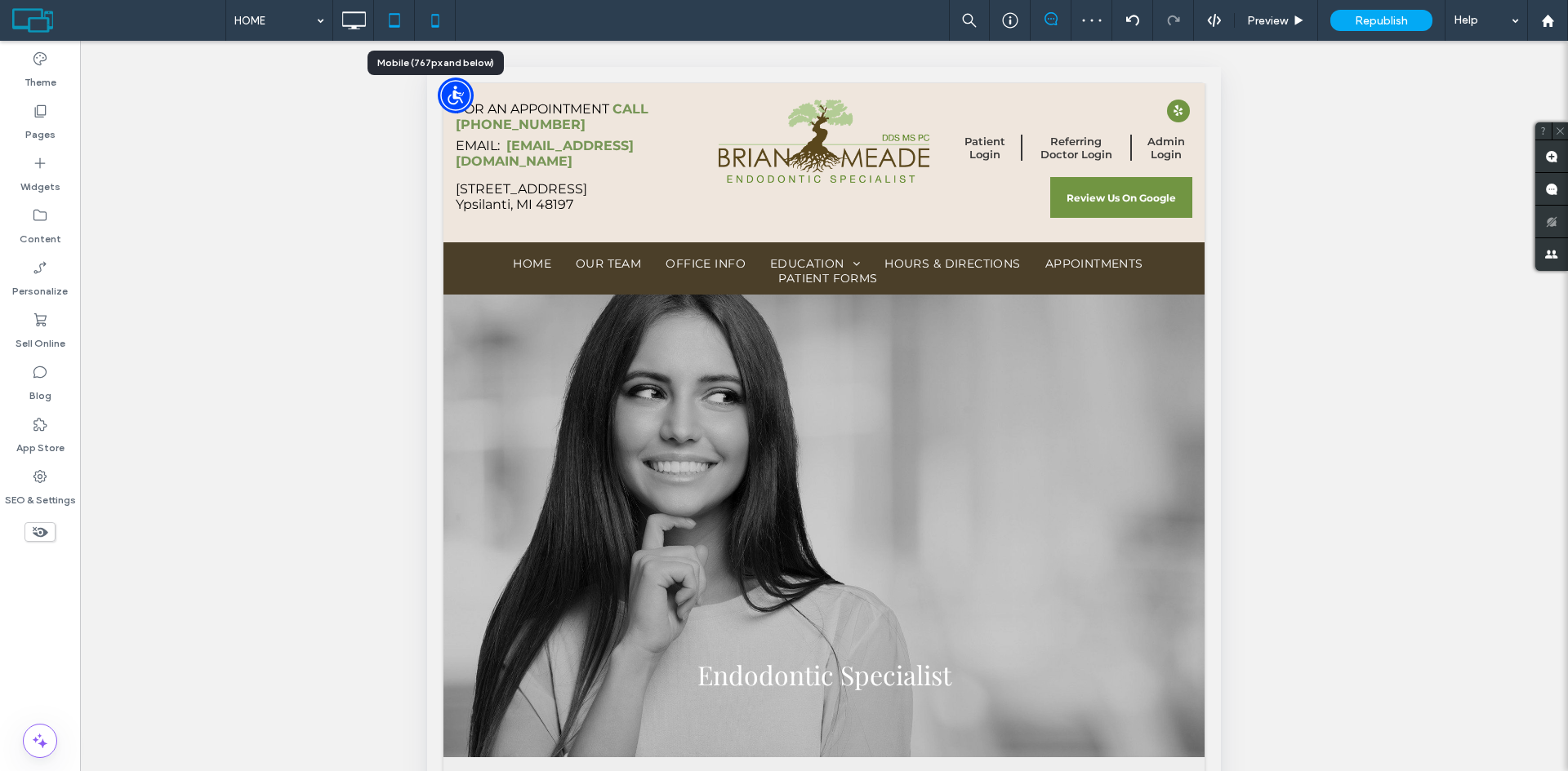
click at [430, 23] on icon at bounding box center [435, 21] width 33 height 33
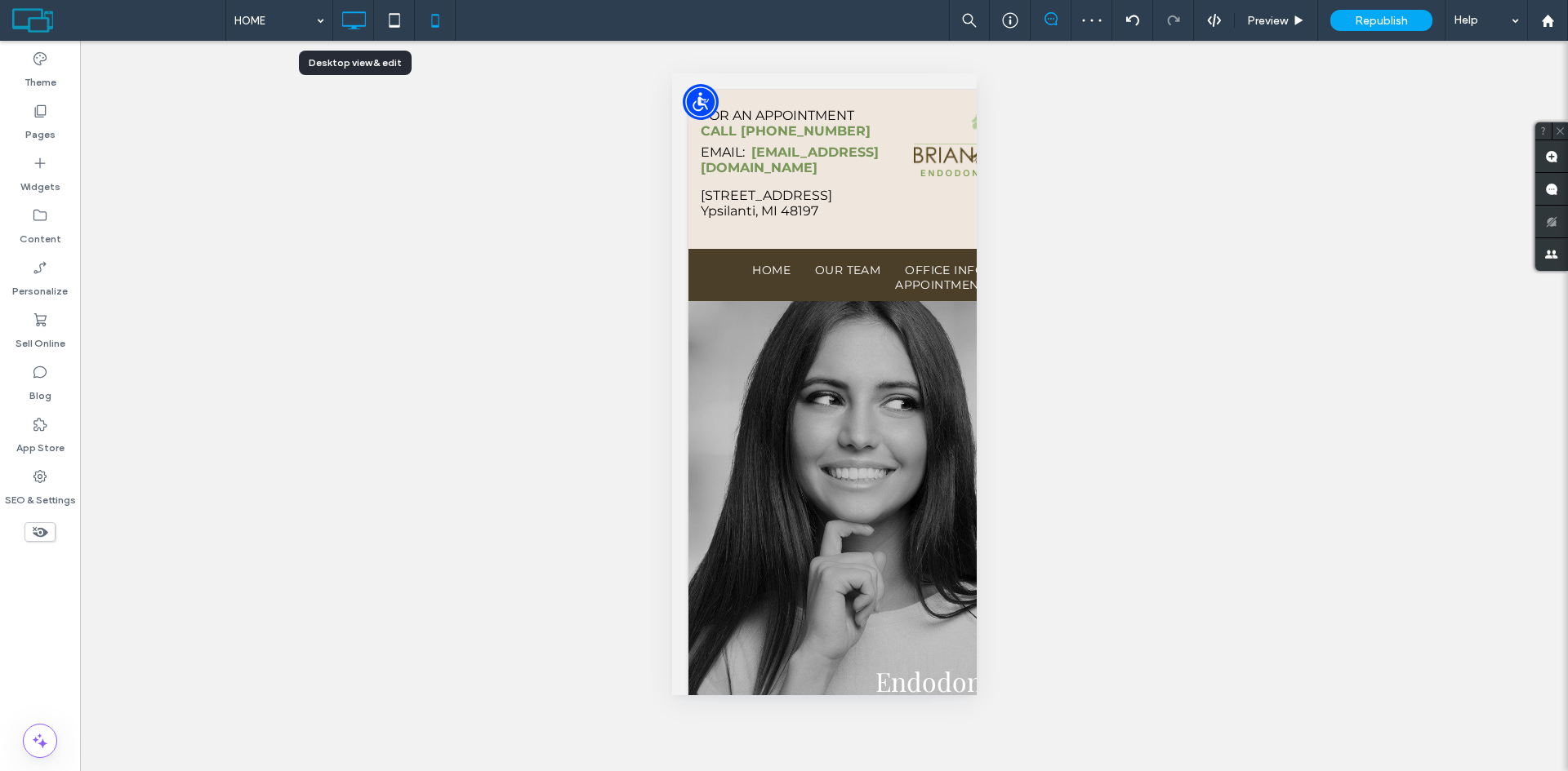
click at [356, 21] on icon at bounding box center [354, 21] width 33 height 33
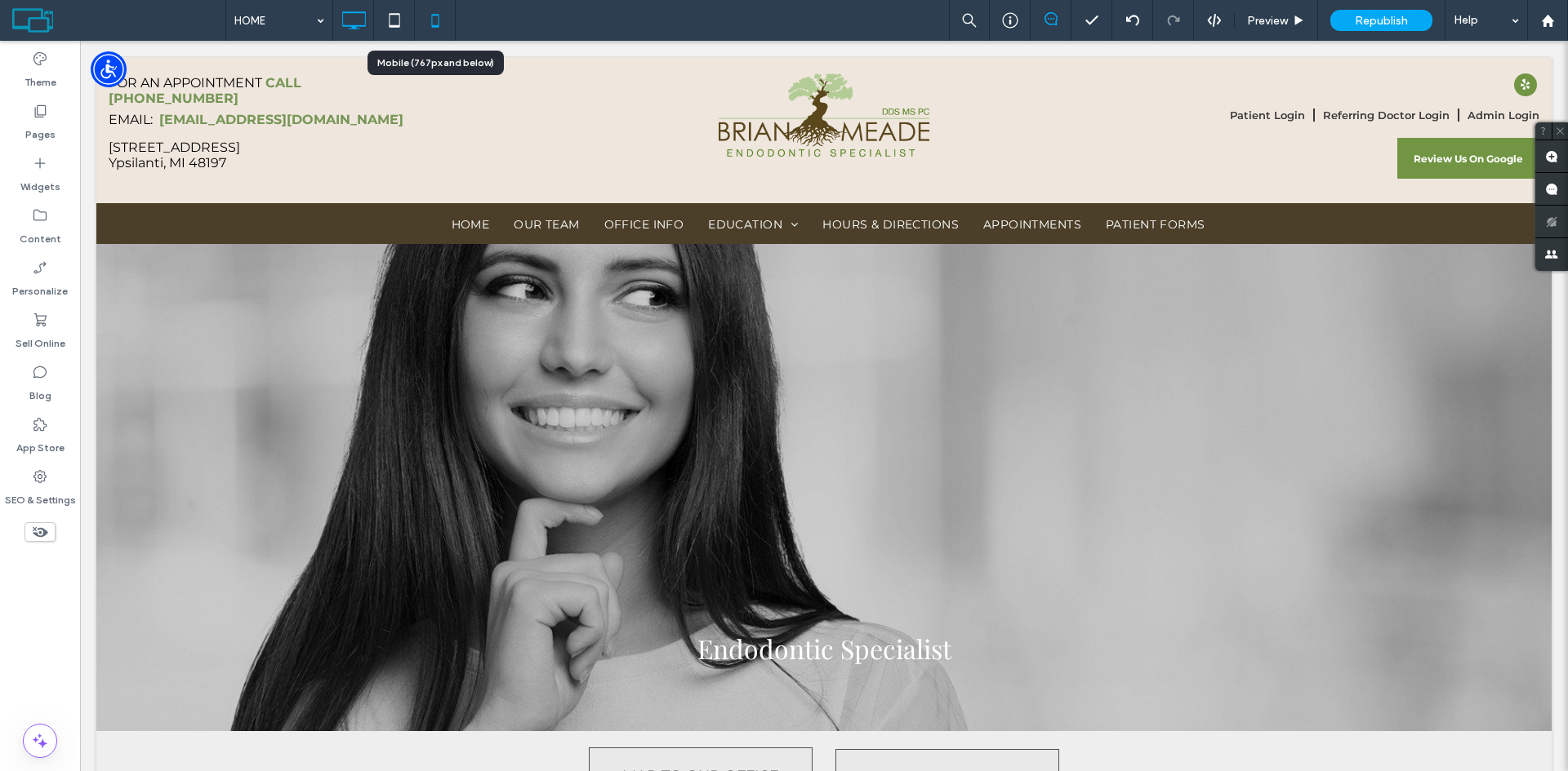
click at [432, 22] on use at bounding box center [435, 21] width 7 height 13
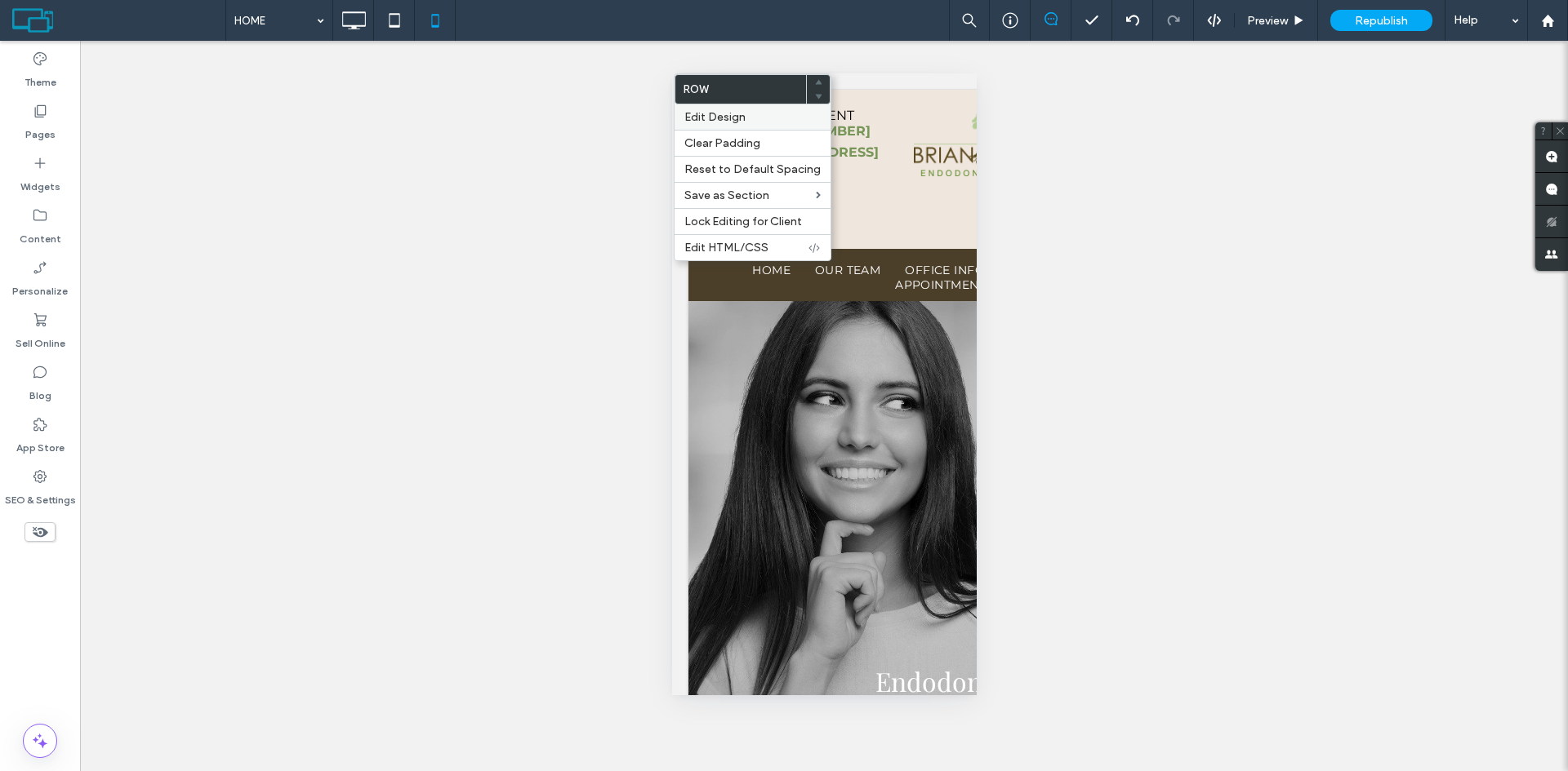
click at [708, 118] on span "Edit Design" at bounding box center [714, 117] width 61 height 14
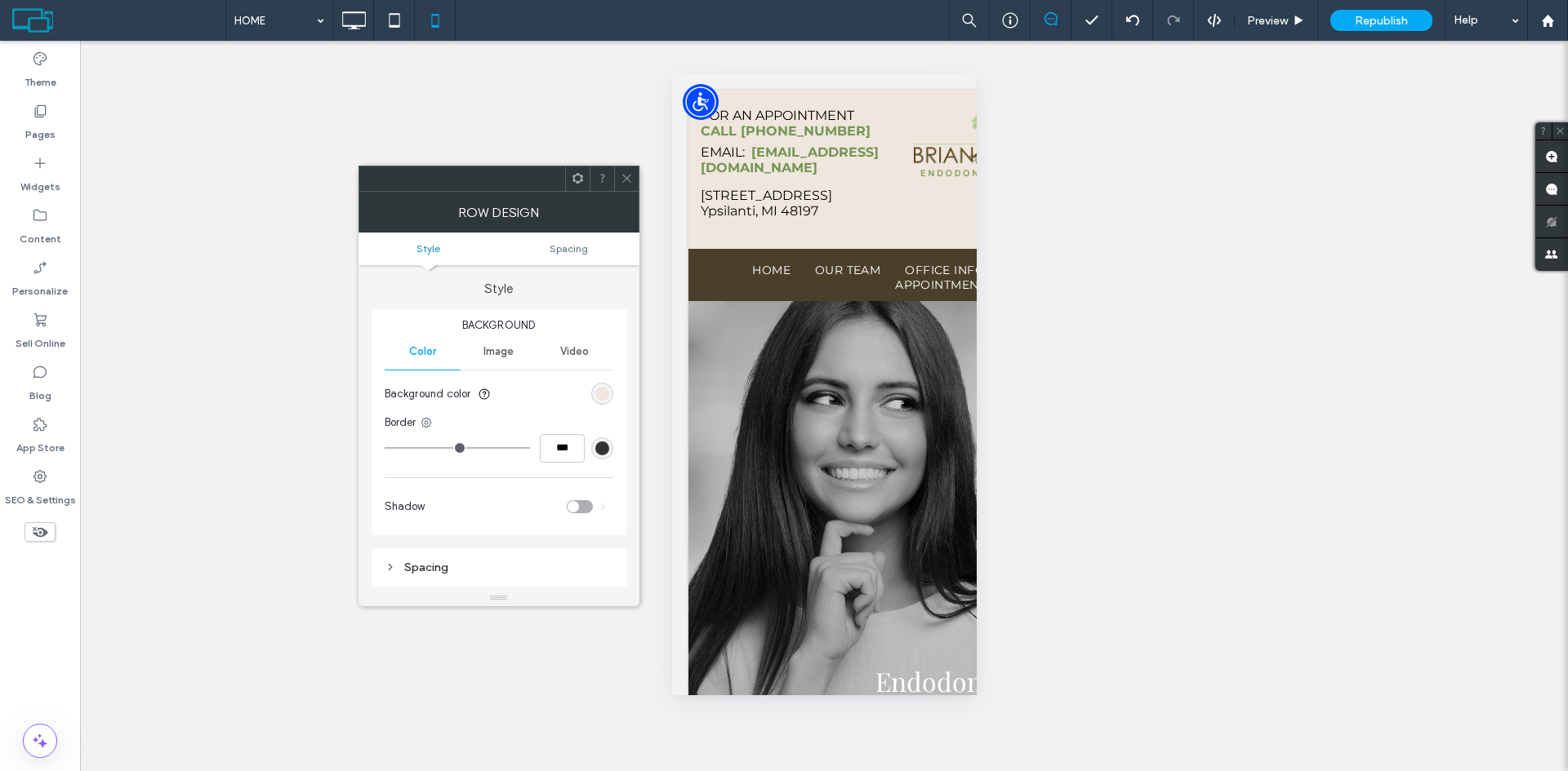
click at [629, 170] on span at bounding box center [626, 179] width 12 height 25
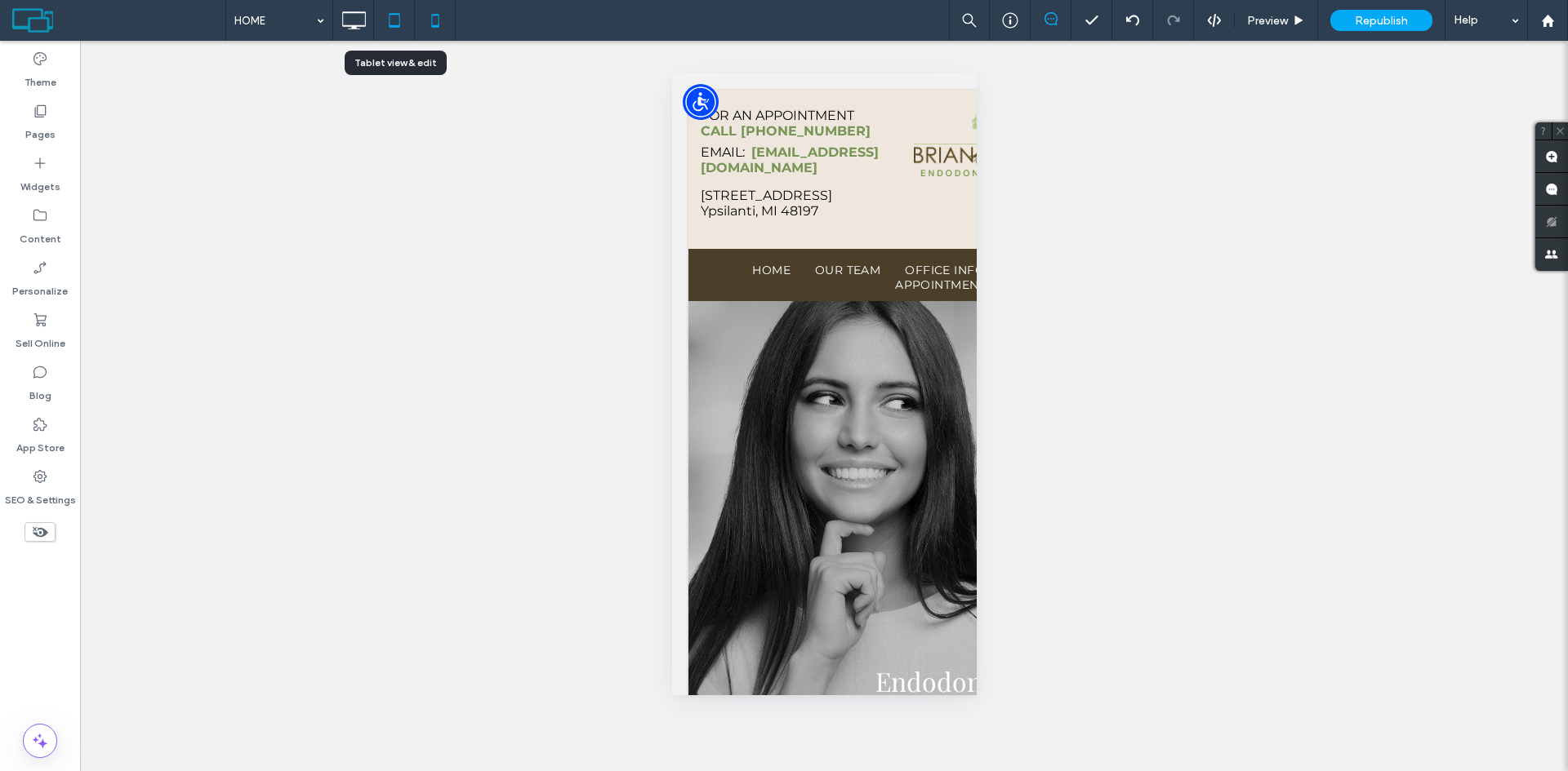
click at [390, 24] on icon at bounding box center [394, 21] width 33 height 33
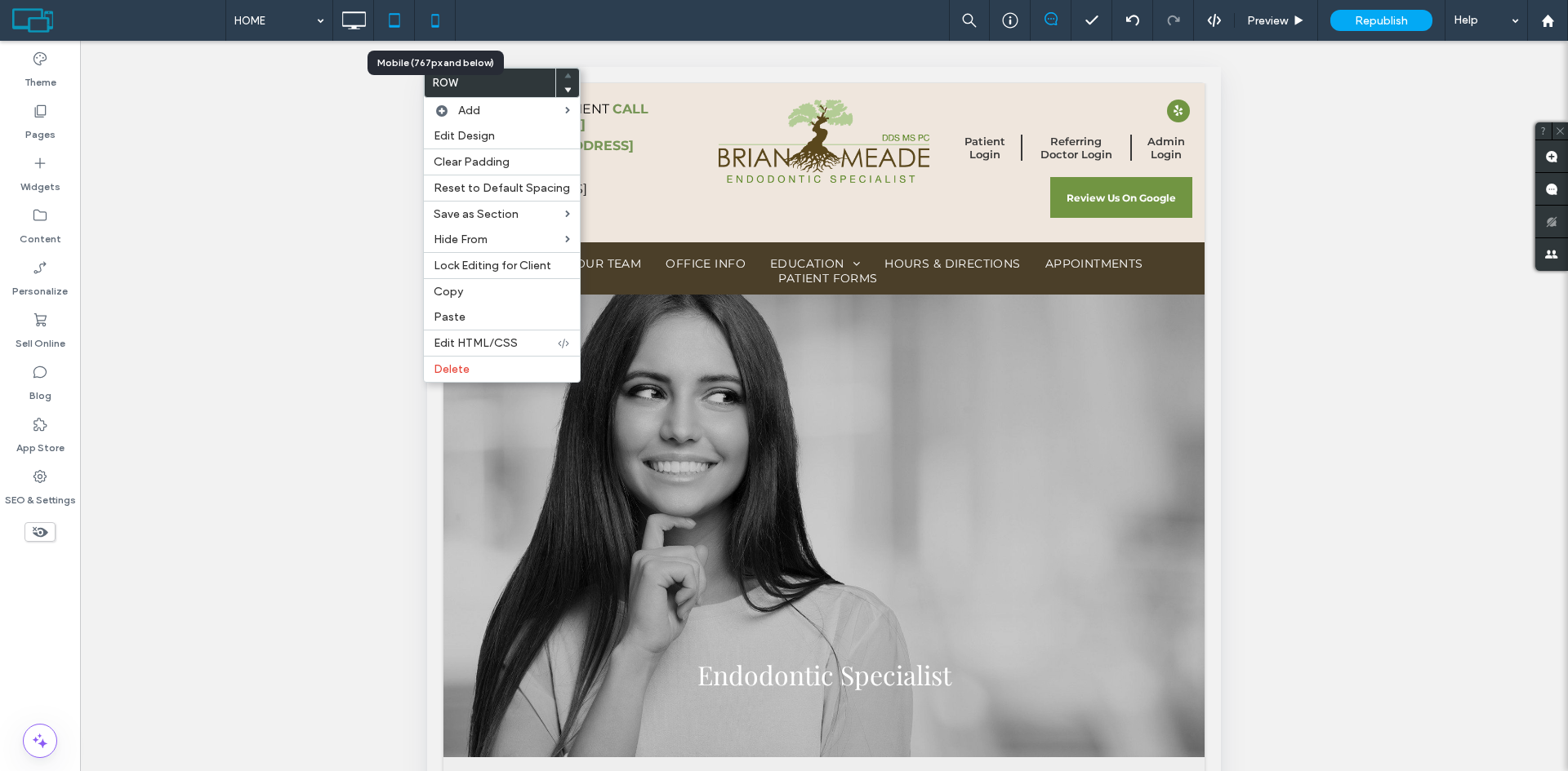
click at [438, 26] on use at bounding box center [435, 21] width 7 height 13
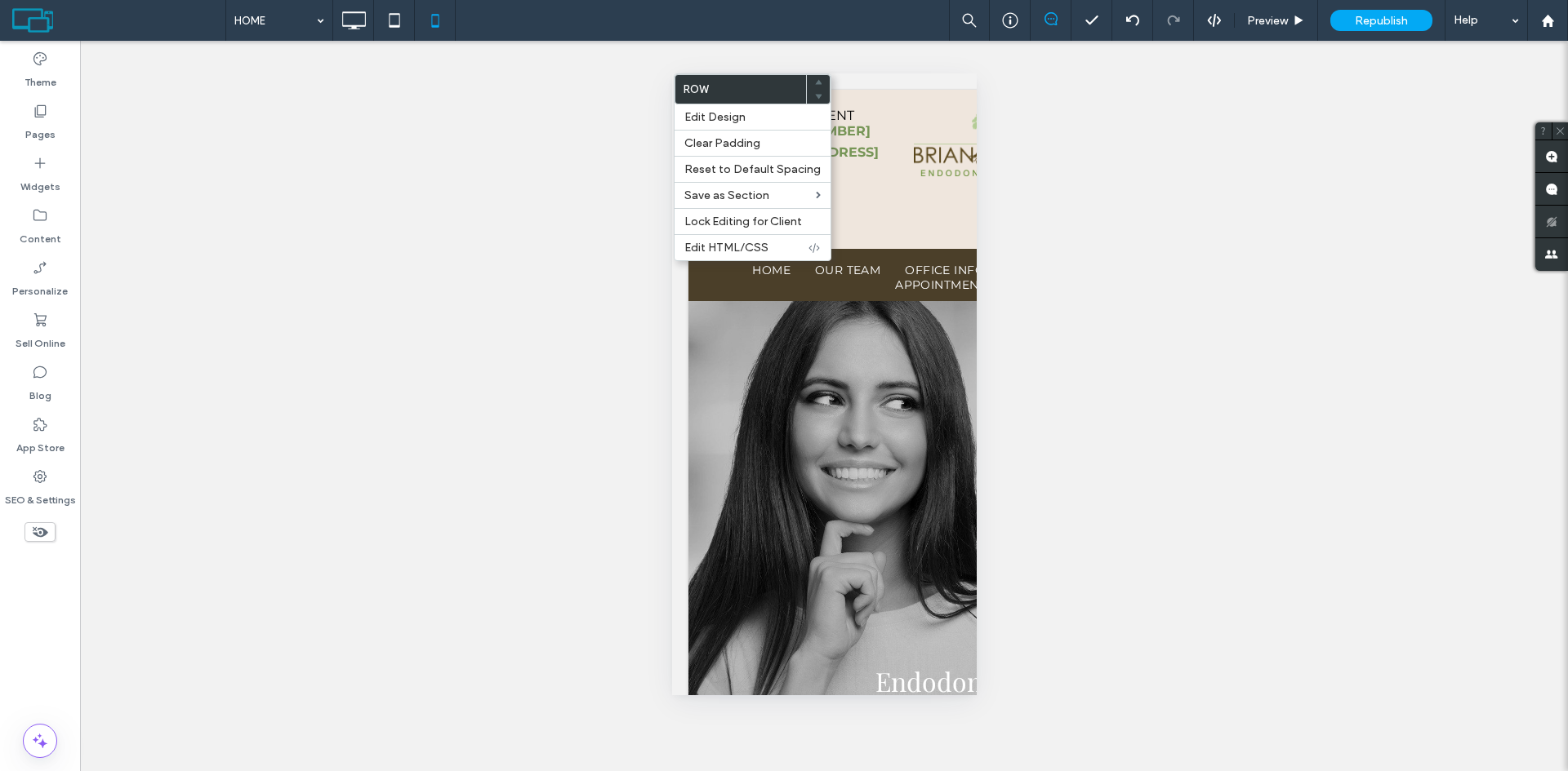
click at [625, 83] on div "**********" at bounding box center [823, 406] width 1487 height 731
click at [718, 118] on span "Edit Design" at bounding box center [714, 117] width 61 height 14
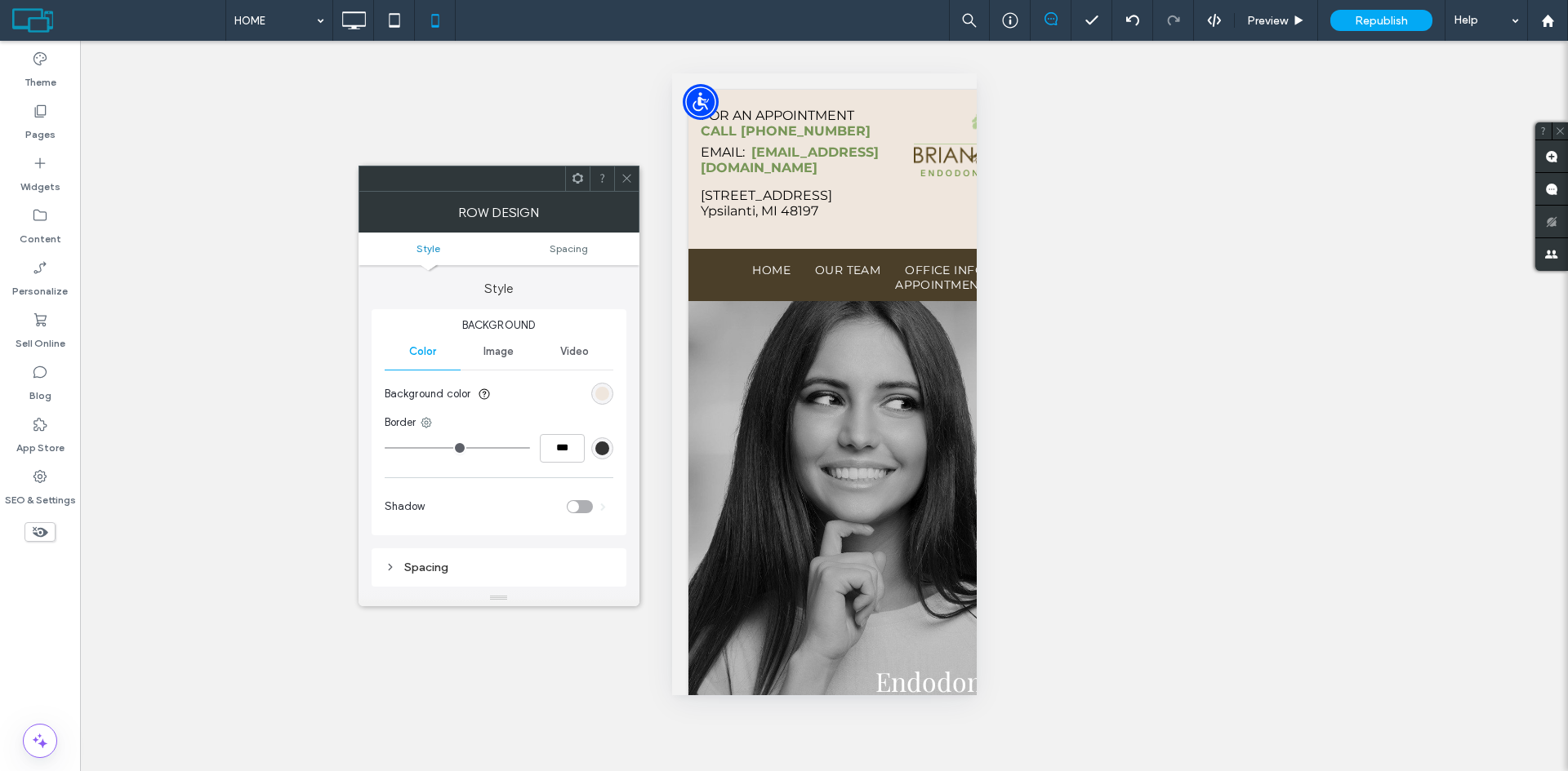
click at [624, 180] on icon at bounding box center [626, 178] width 12 height 12
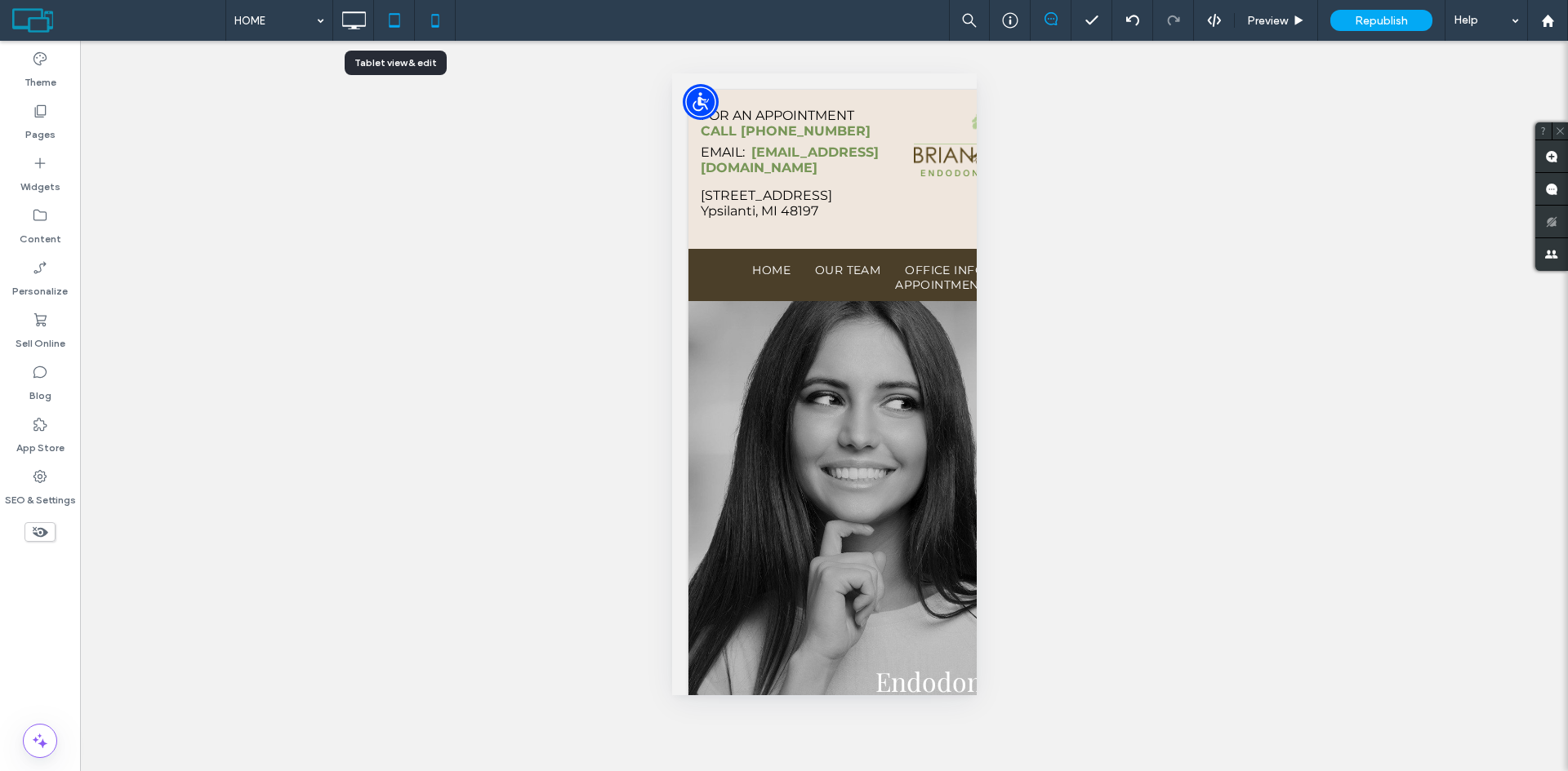
click at [393, 23] on icon at bounding box center [394, 21] width 33 height 33
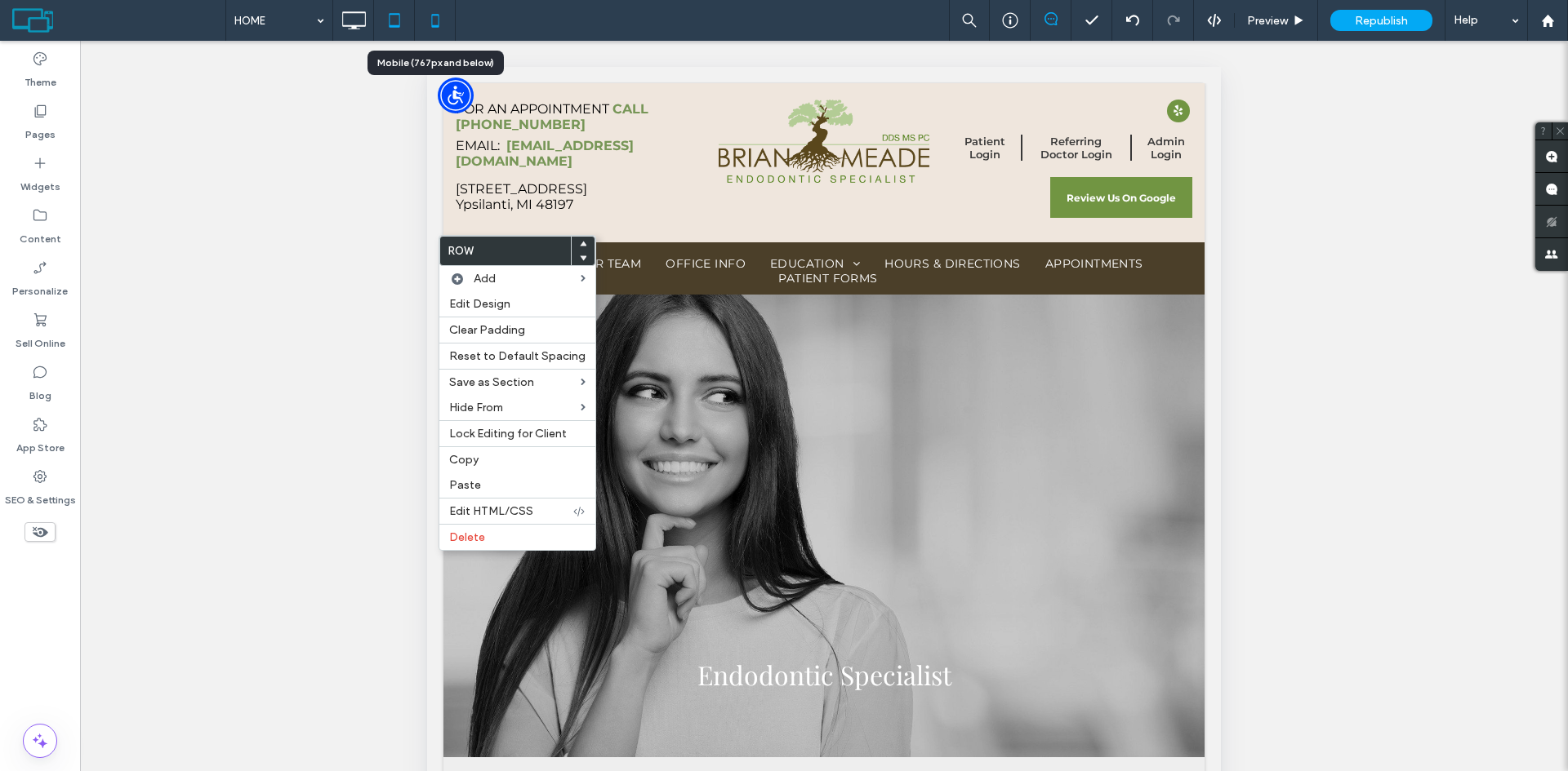
click at [442, 27] on icon at bounding box center [435, 21] width 33 height 33
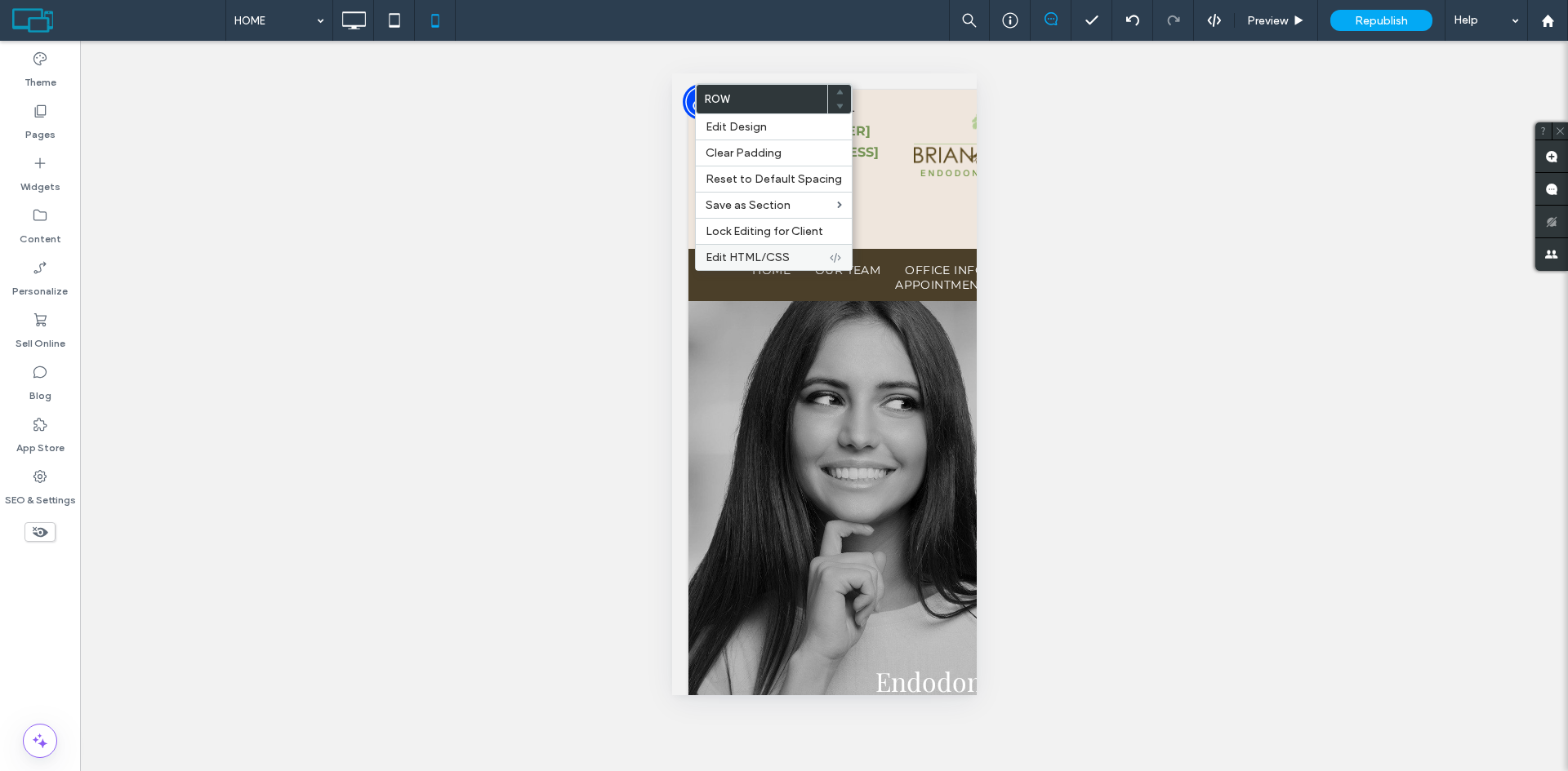
click at [746, 259] on span "Edit HTML/CSS" at bounding box center [747, 258] width 84 height 14
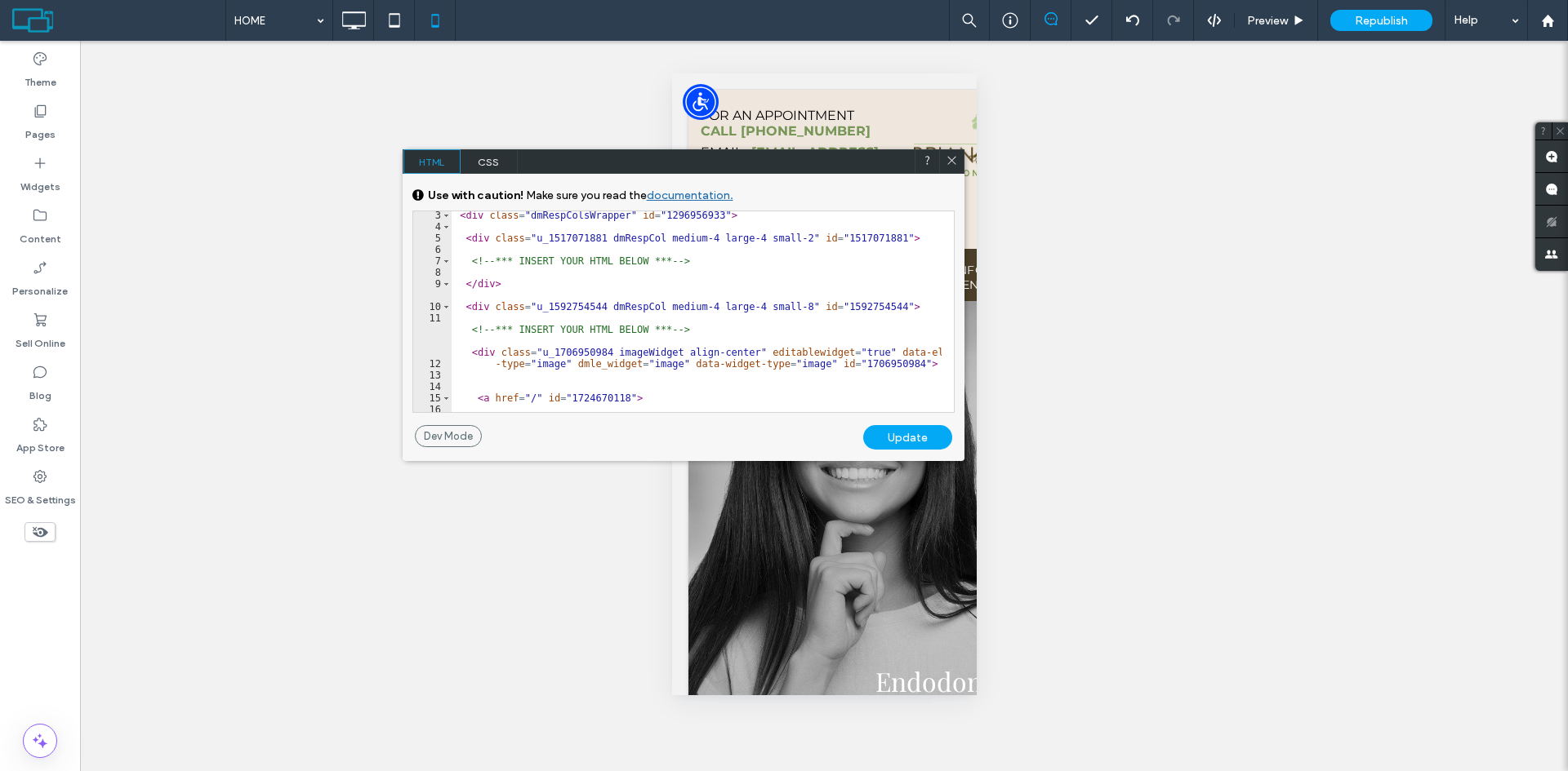
scroll to position [0, 0]
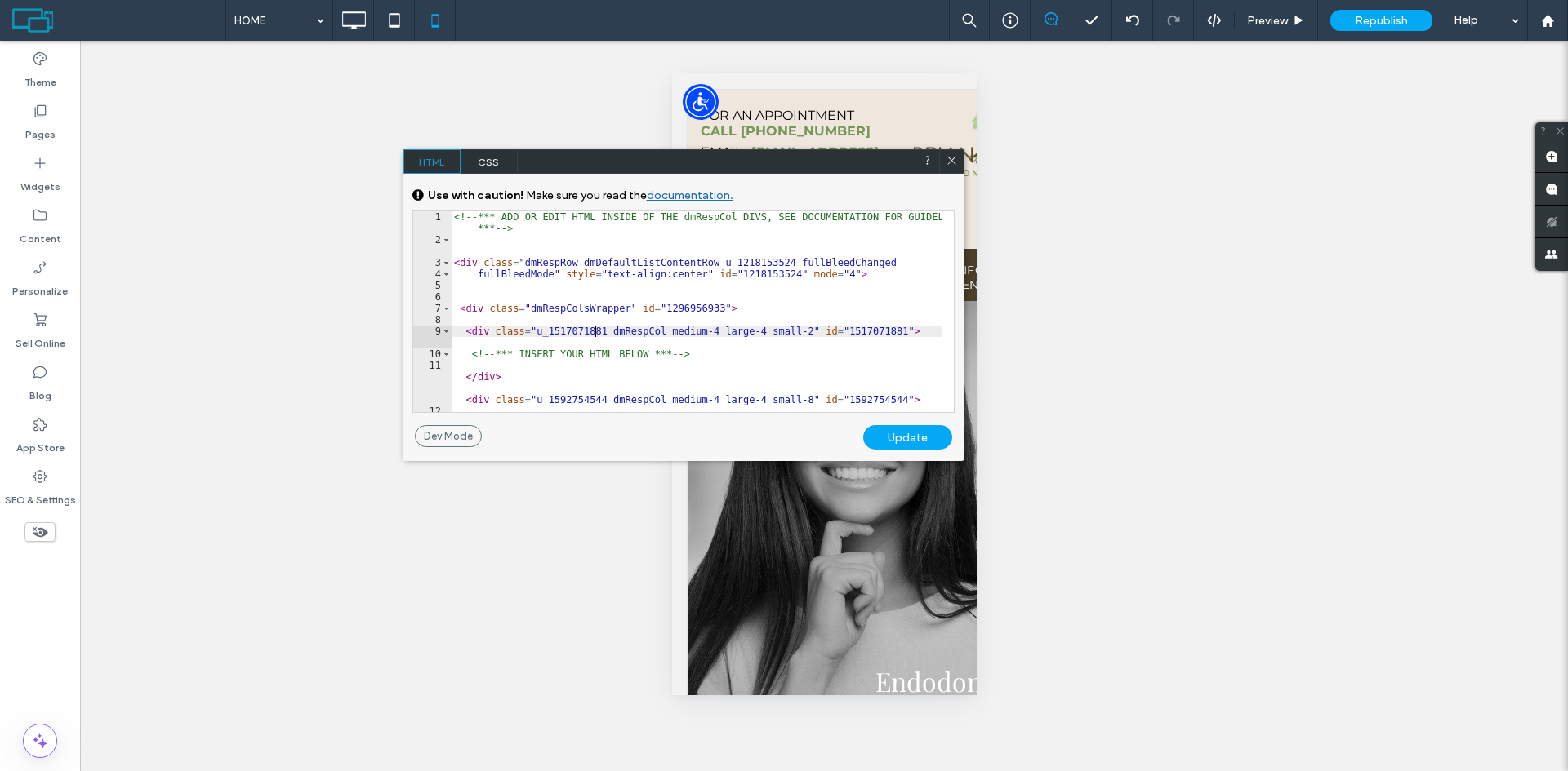
click at [596, 336] on div "<!-- *** ADD OR EDIT HTML INSIDE OF THE dmRespCol DIVS, SEE DOCUMENTATION FOR G…" at bounding box center [696, 329] width 491 height 235
click at [644, 370] on div "<!-- *** ADD OR EDIT HTML INSIDE OF THE dmRespCol DIVS, SEE DOCUMENTATION FOR G…" at bounding box center [696, 329] width 491 height 235
type textarea "******"
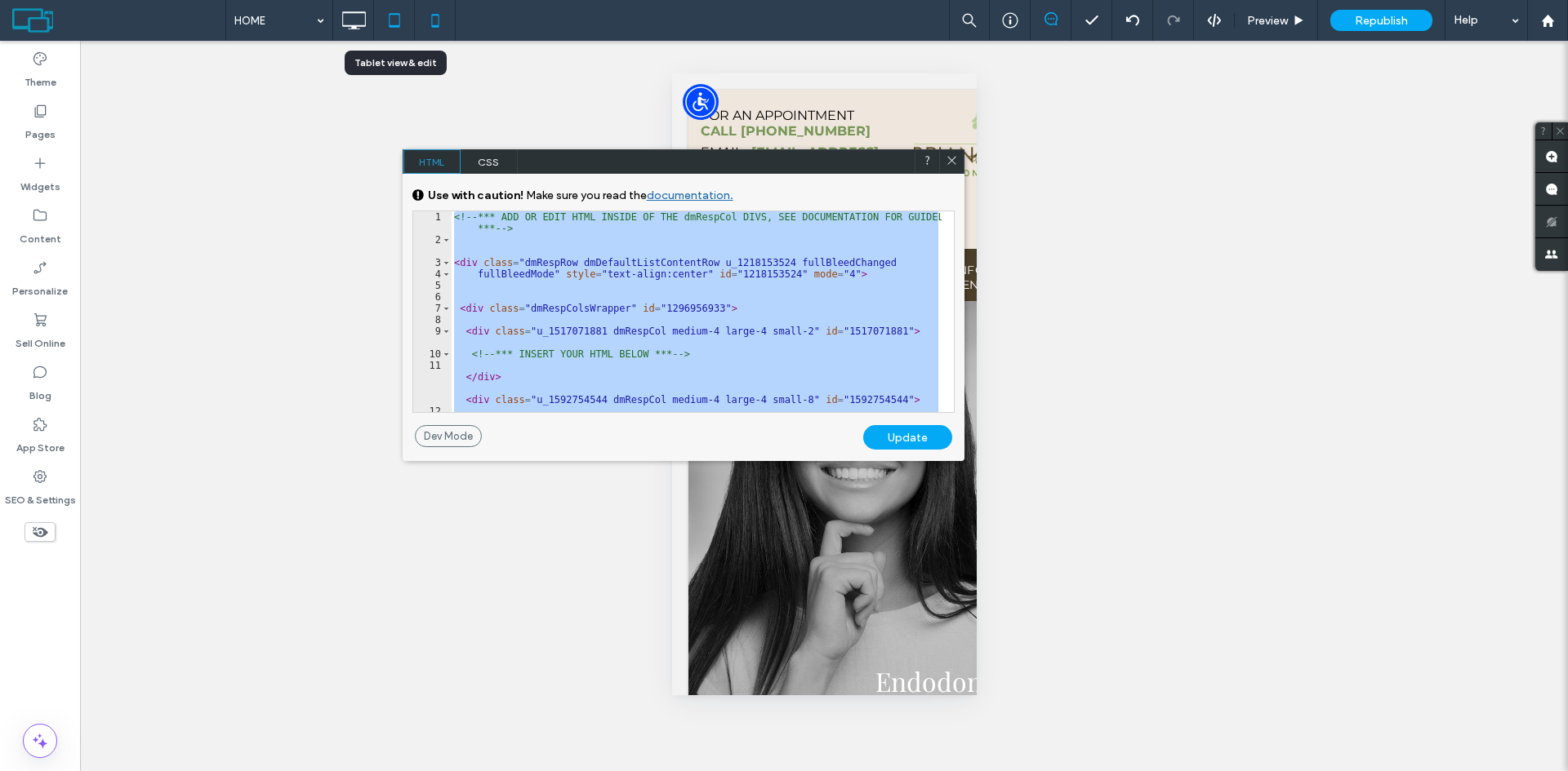
click at [387, 23] on icon at bounding box center [394, 21] width 33 height 33
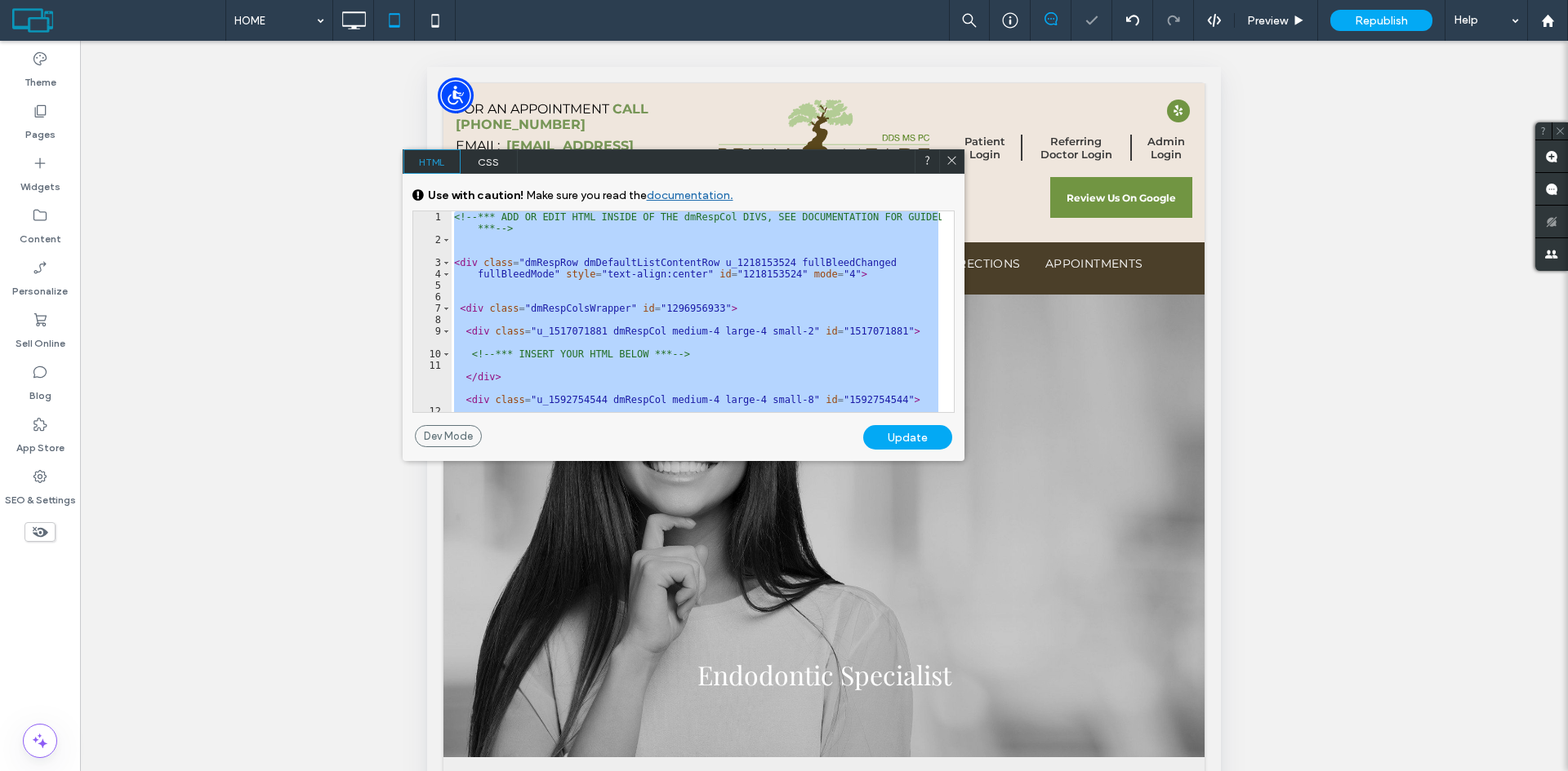
click at [956, 158] on icon at bounding box center [952, 160] width 12 height 12
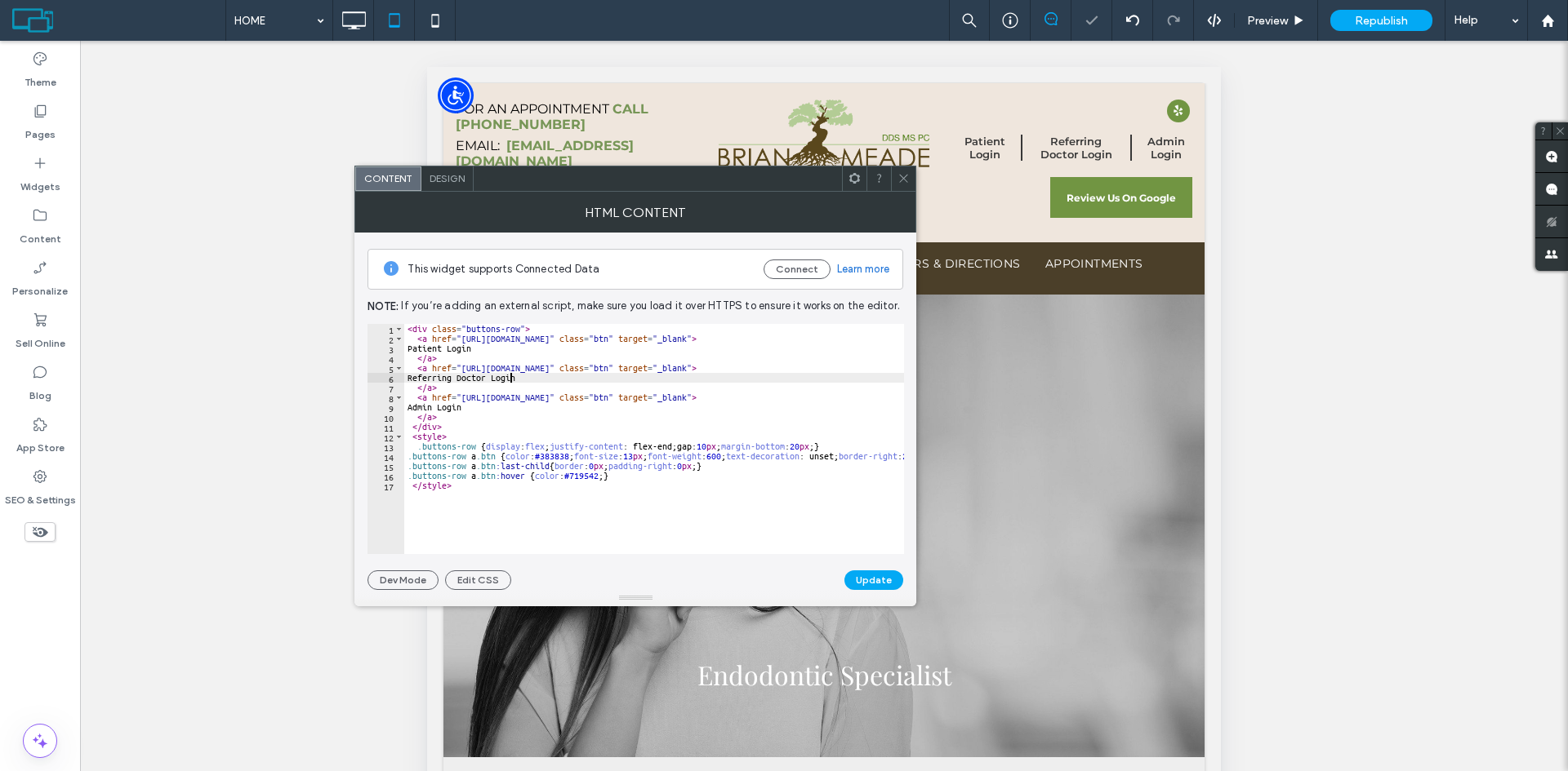
click at [509, 378] on div "< div class = "buttons-row" > < a href = "https://securesite1471.tdo4endo.com/P…" at bounding box center [812, 443] width 815 height 238
click at [471, 490] on div "< div class = "buttons-row" > < a href = "https://securesite1471.tdo4endo.com/P…" at bounding box center [812, 443] width 815 height 238
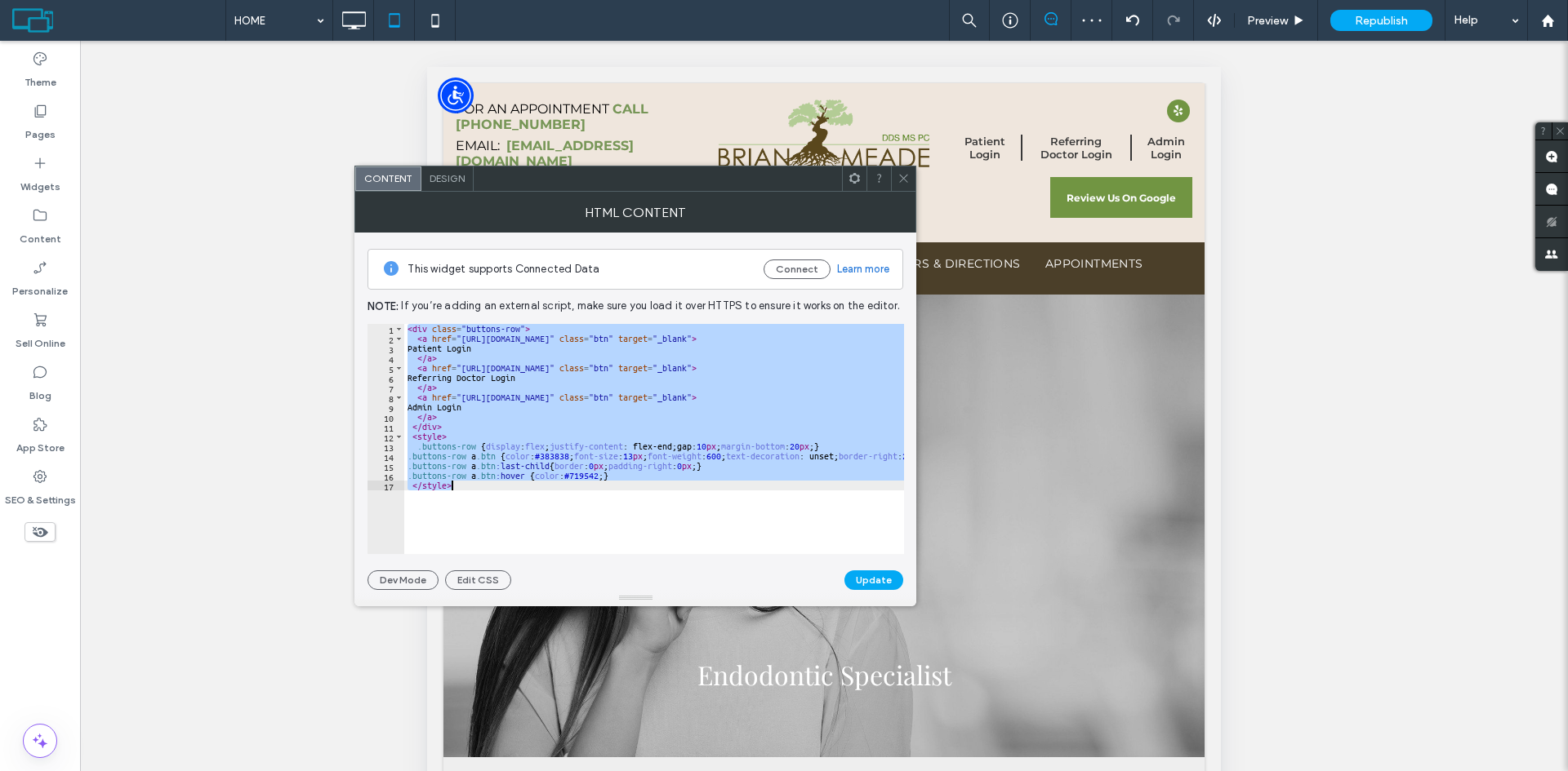
click at [437, 417] on div "< div class = "buttons-row" > < a href = "https://securesite1471.tdo4endo.com/P…" at bounding box center [654, 439] width 500 height 230
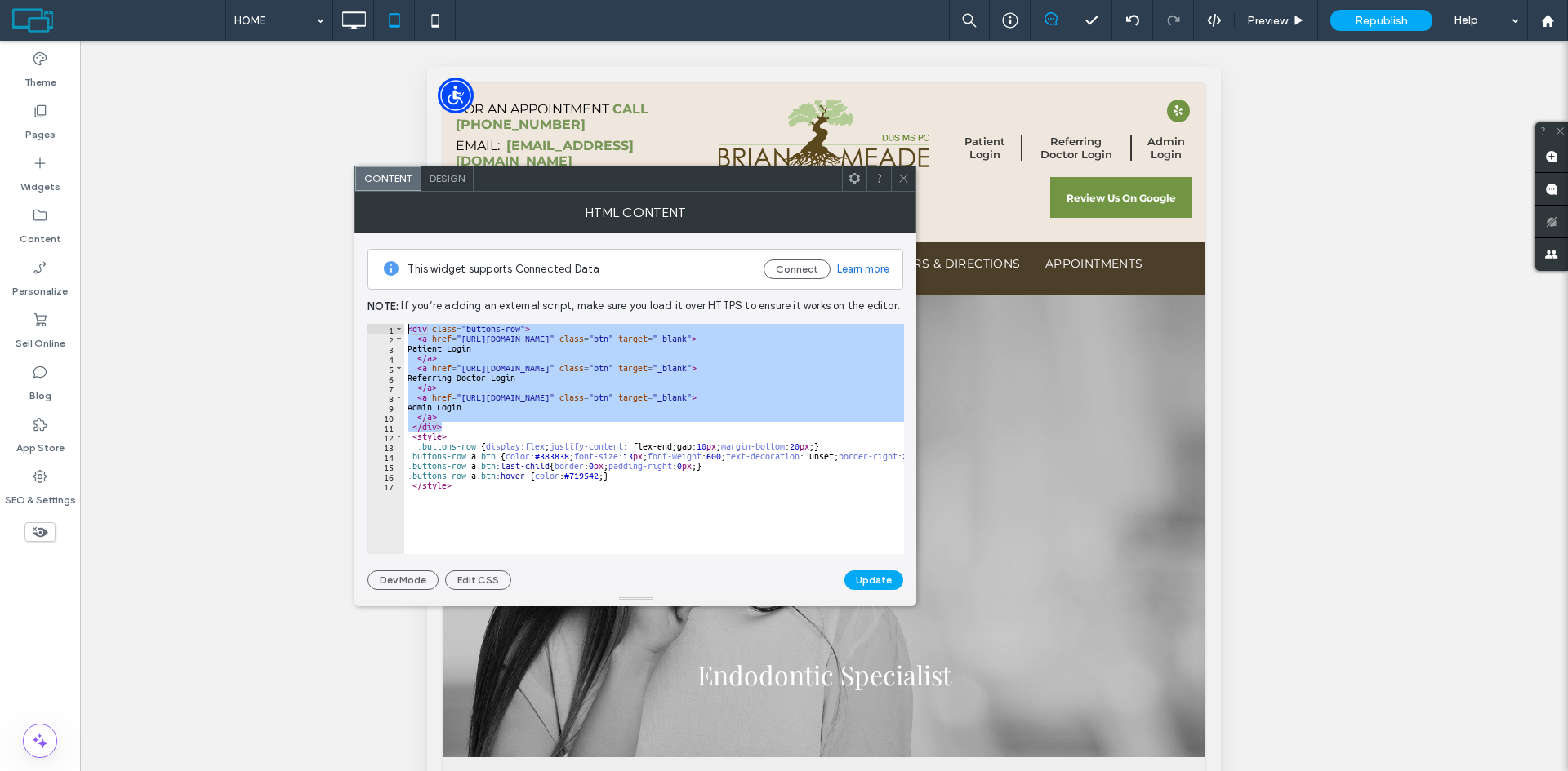
drag, startPoint x: 447, startPoint y: 424, endPoint x: 374, endPoint y: 306, distance: 138.8
click at [374, 306] on div "This widget supports Connected Data Connect Learn more Note: If you’re adding a…" at bounding box center [635, 411] width 536 height 357
click at [594, 419] on div "< div class = "buttons-row" > < a href = "https://securesite1471.tdo4endo.com/P…" at bounding box center [654, 439] width 500 height 230
type textarea "****"
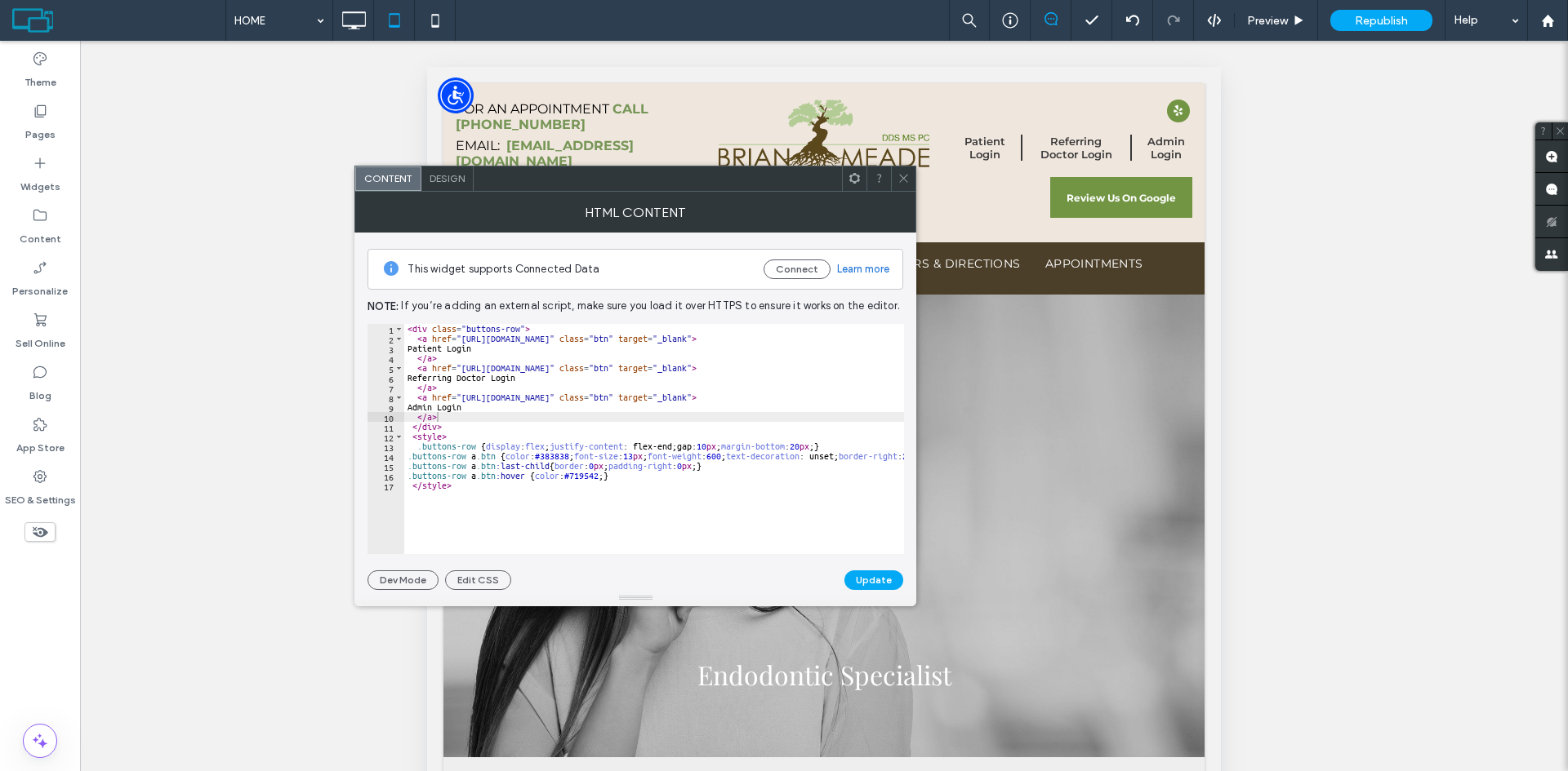
click at [898, 178] on icon at bounding box center [903, 178] width 12 height 12
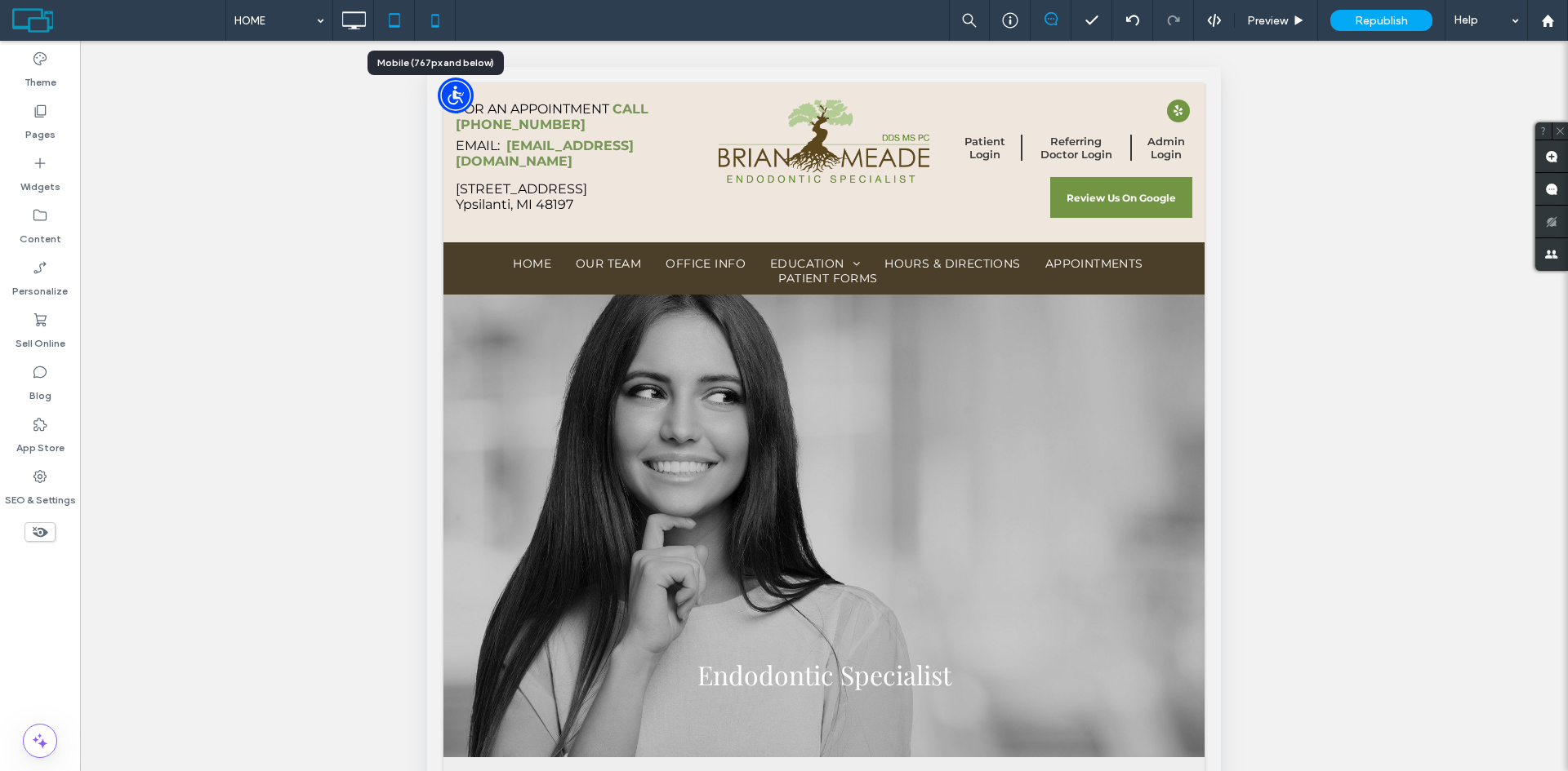
click at [431, 19] on icon at bounding box center [435, 21] width 33 height 33
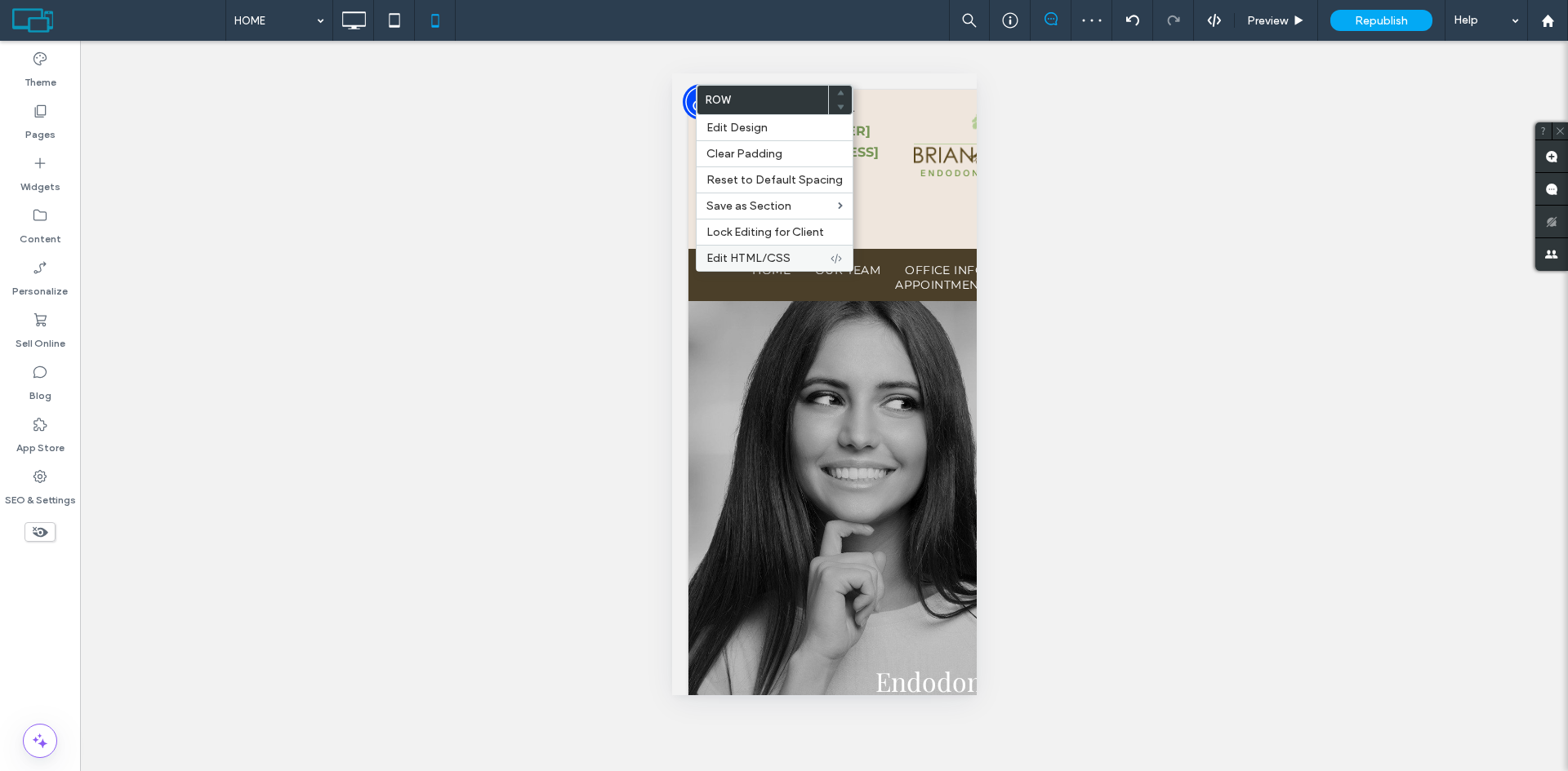
click at [726, 258] on span "Edit HTML/CSS" at bounding box center [748, 258] width 84 height 14
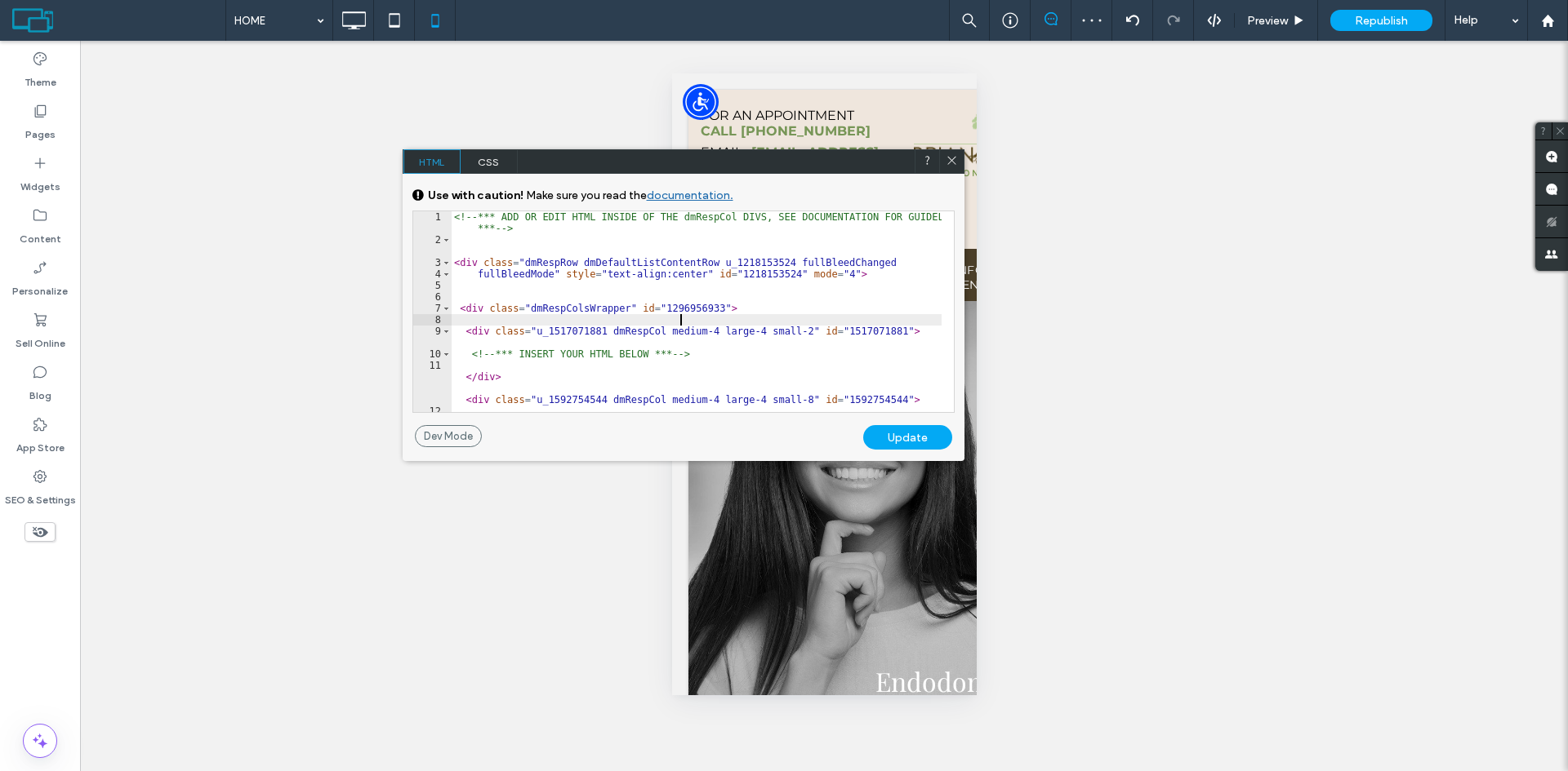
click at [713, 323] on div "<!-- *** ADD OR EDIT HTML INSIDE OF THE dmRespCol DIVS, SEE DOCUMENTATION FOR G…" at bounding box center [696, 329] width 491 height 235
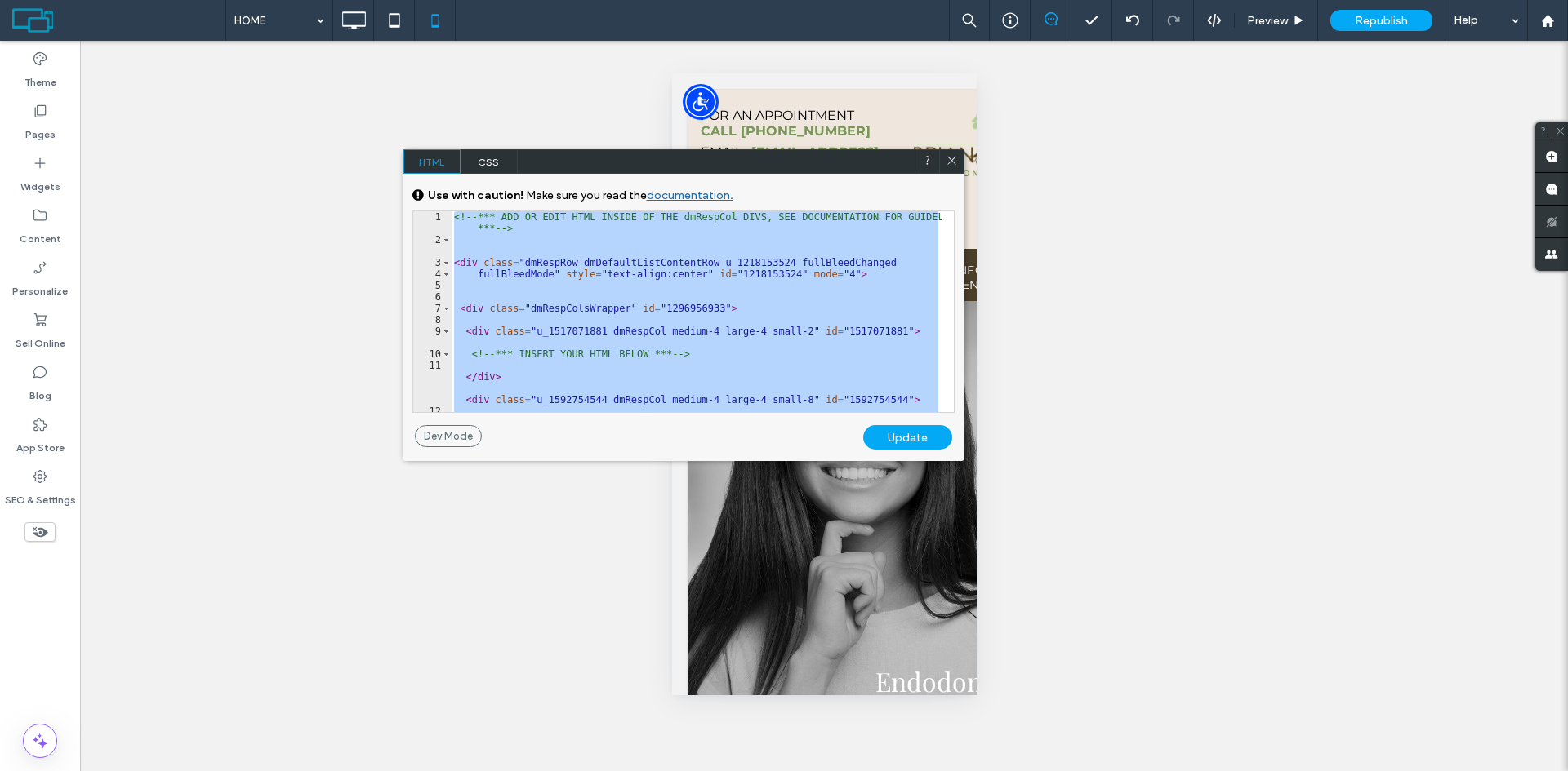
click at [616, 375] on div "<!-- *** ADD OR EDIT HTML INSIDE OF THE dmRespCol DIVS, SEE DOCUMENTATION FOR G…" at bounding box center [696, 312] width 491 height 201
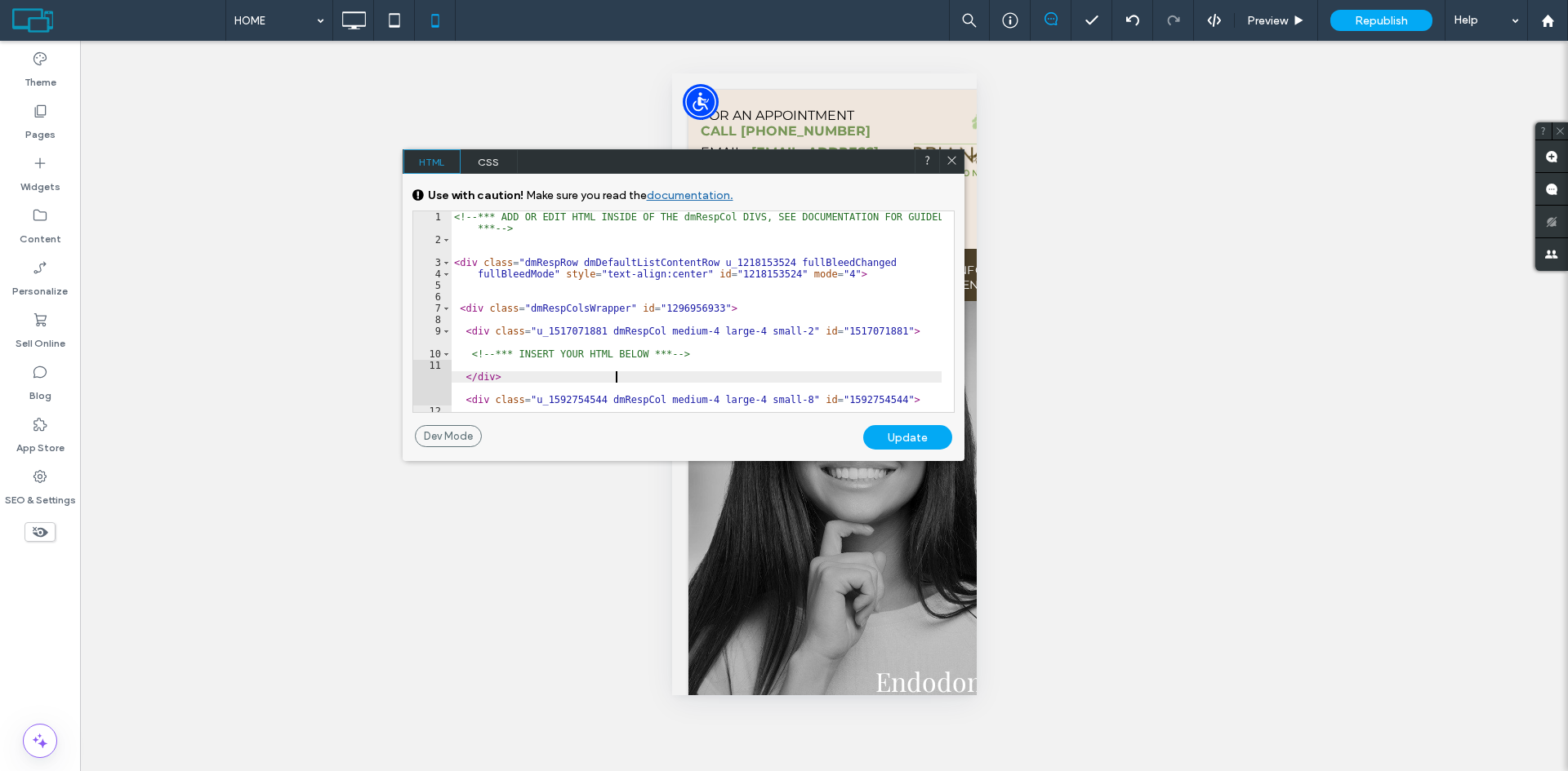
type textarea "******"
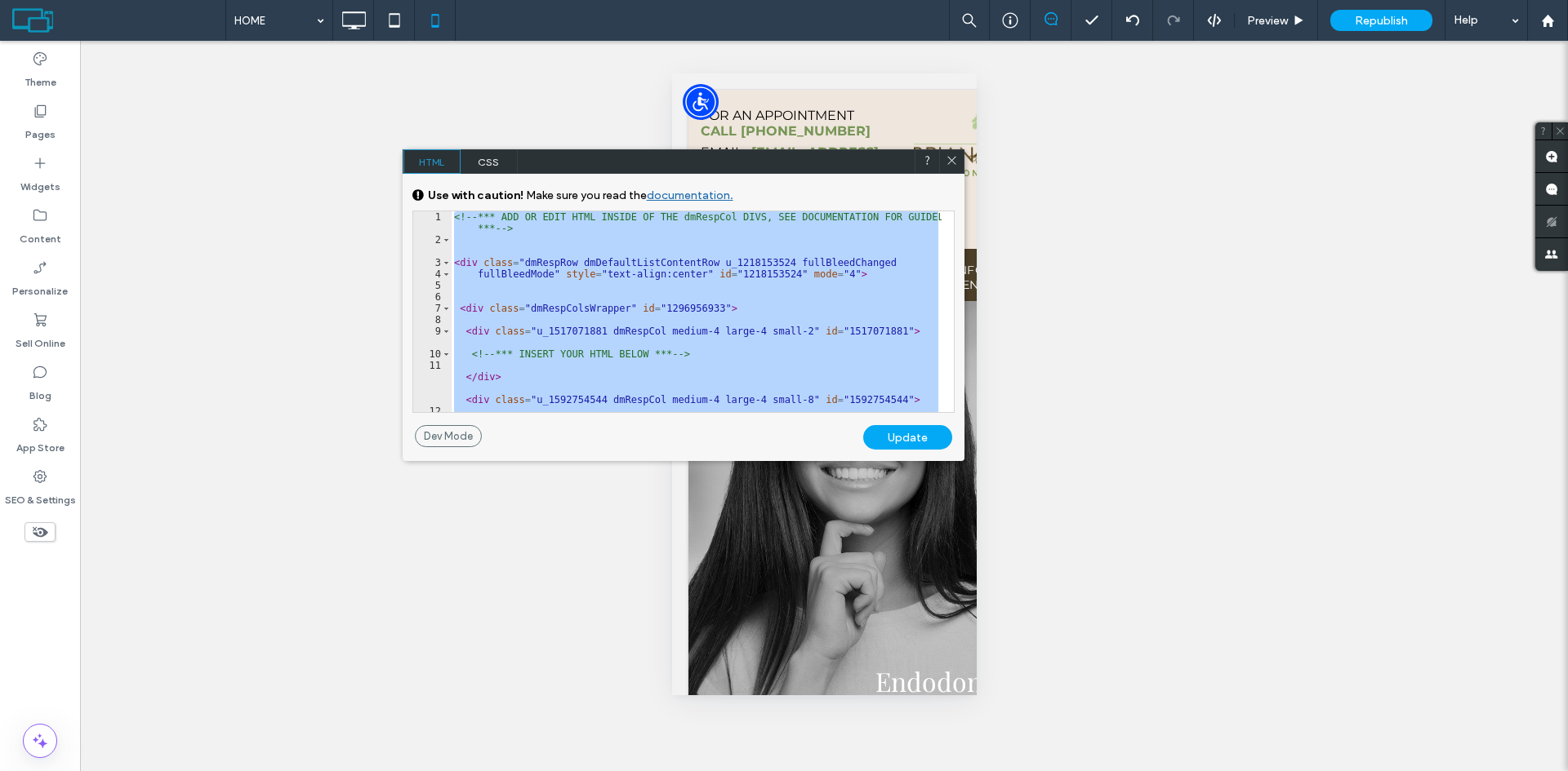
paste textarea "Cursor at row 20"
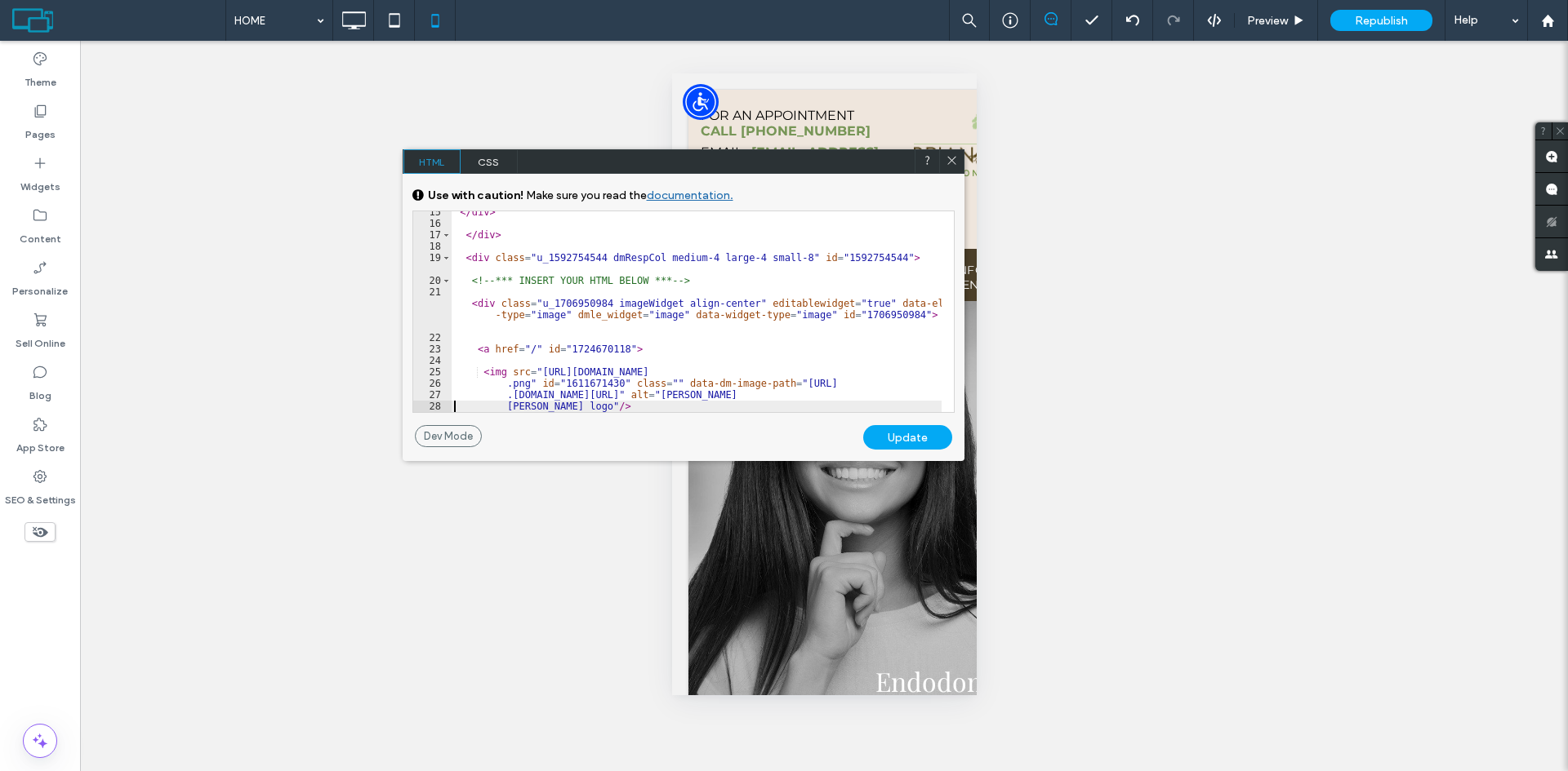
scroll to position [222, 0]
click at [904, 440] on div "Update" at bounding box center [908, 438] width 89 height 25
click at [952, 156] on icon at bounding box center [952, 160] width 12 height 12
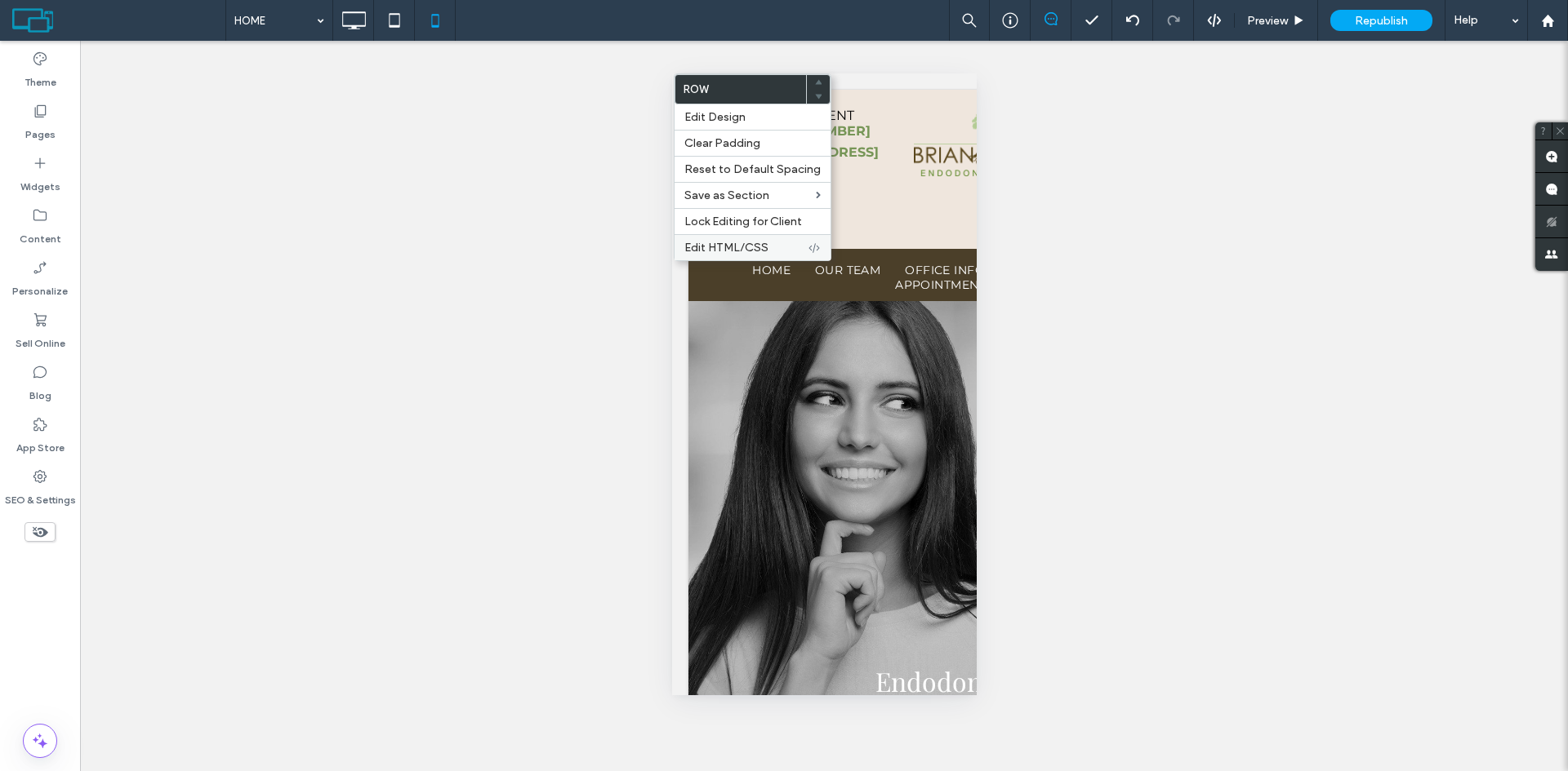
click at [708, 248] on span "Edit HTML/CSS" at bounding box center [726, 248] width 84 height 14
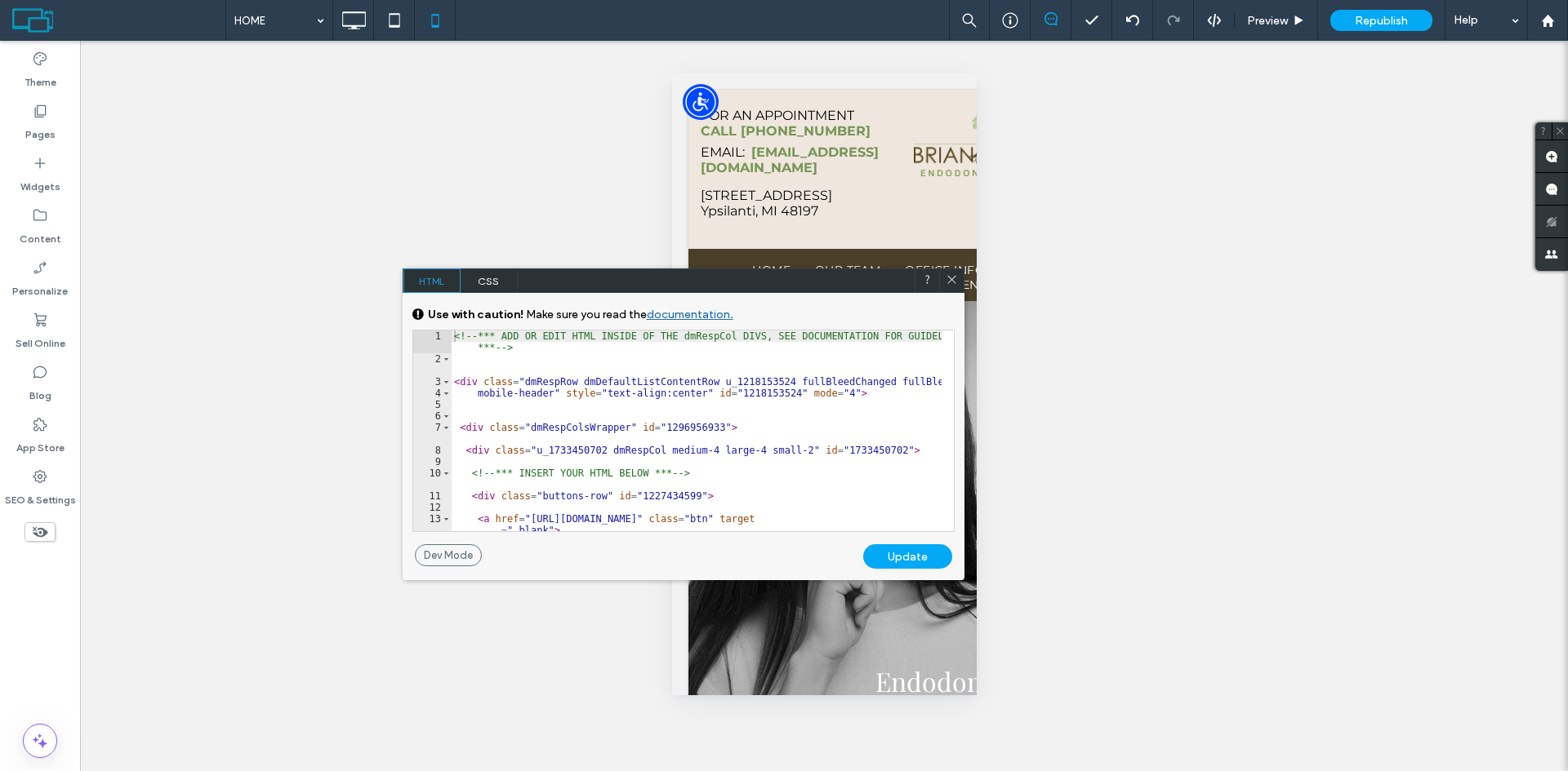
scroll to position [211, 0]
click at [656, 465] on div "<!-- *** ADD OR EDIT HTML INSIDE OF THE dmRespCol DIVS, SEE DOCUMENTATION FOR G…" at bounding box center [696, 448] width 491 height 235
type textarea "******"
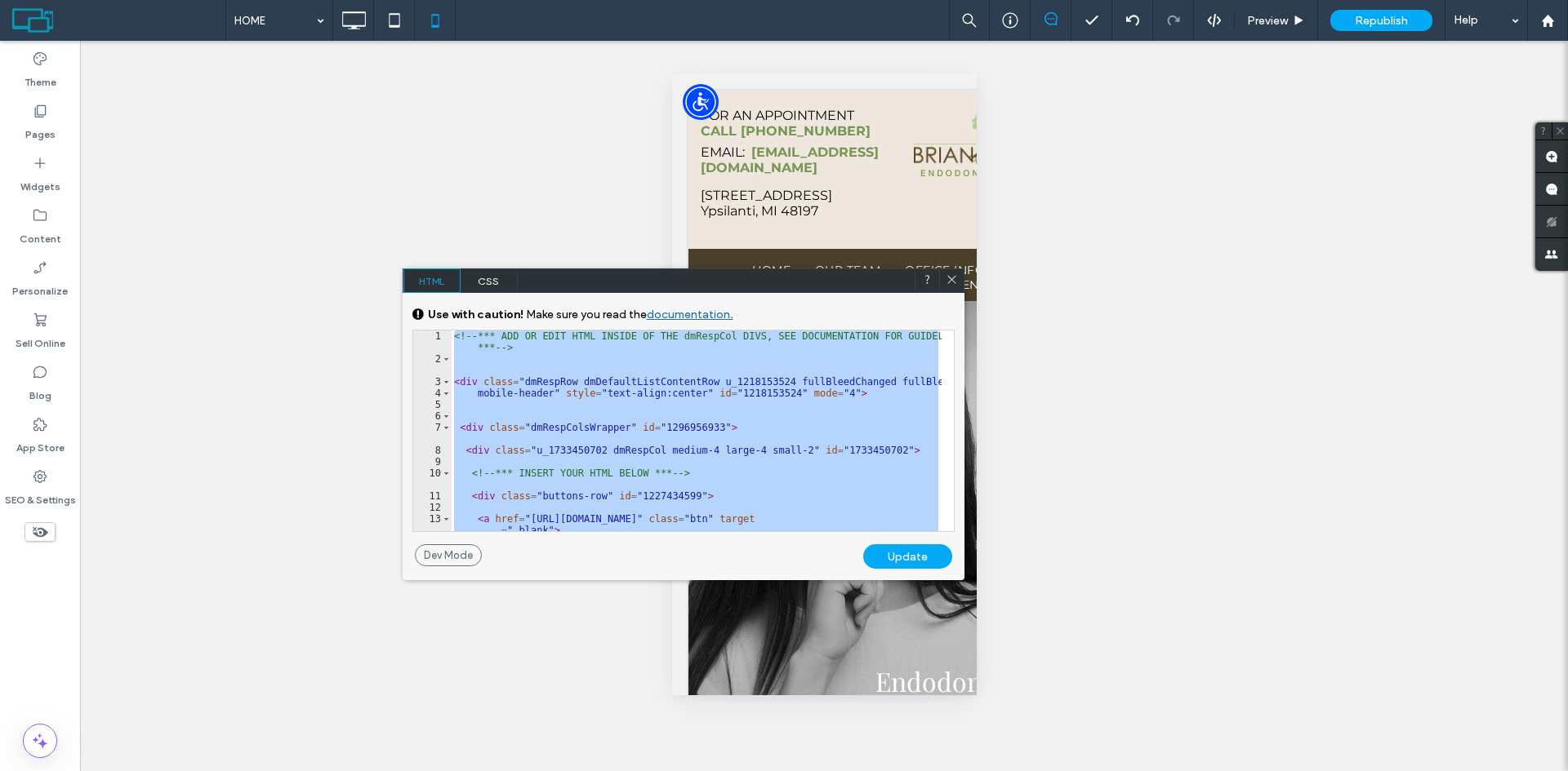
paste textarea "Cursor at row 28"
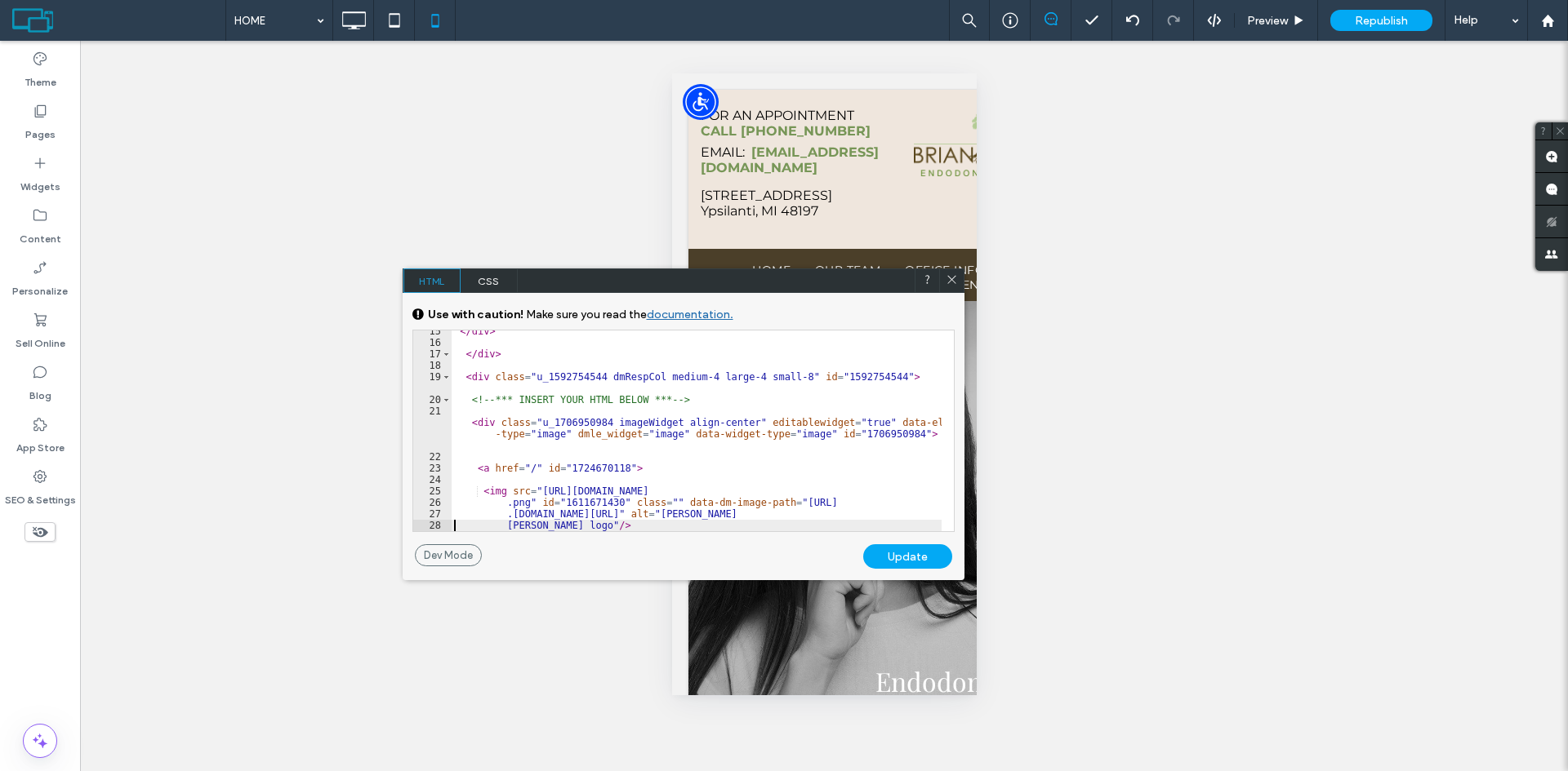
scroll to position [234, 0]
click at [913, 558] on div "Update" at bounding box center [908, 557] width 89 height 25
click at [1360, 21] on span "Republish" at bounding box center [1381, 21] width 53 height 14
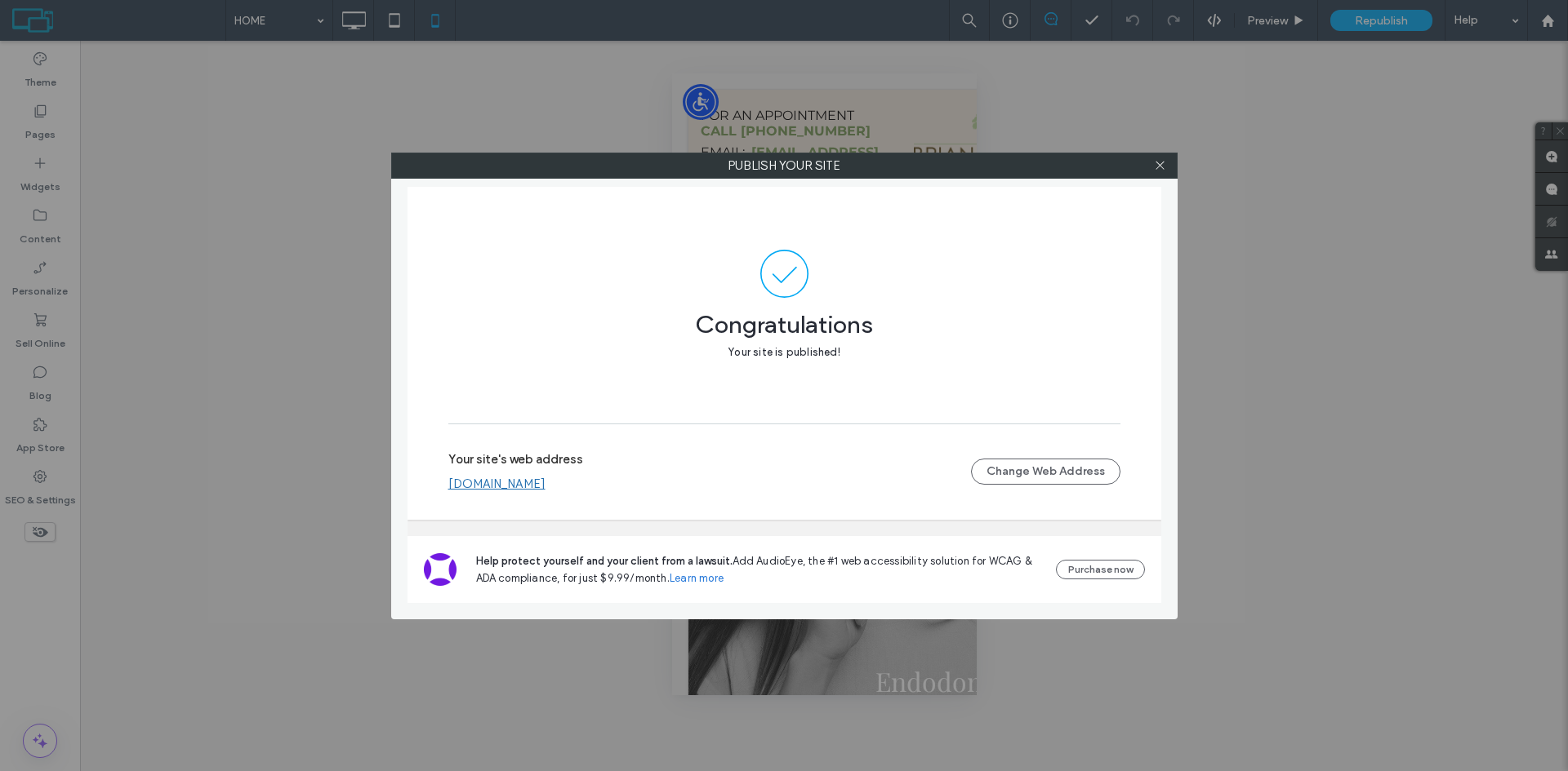
click at [1152, 166] on div at bounding box center [1161, 165] width 25 height 25
click at [1159, 166] on use at bounding box center [1160, 165] width 8 height 8
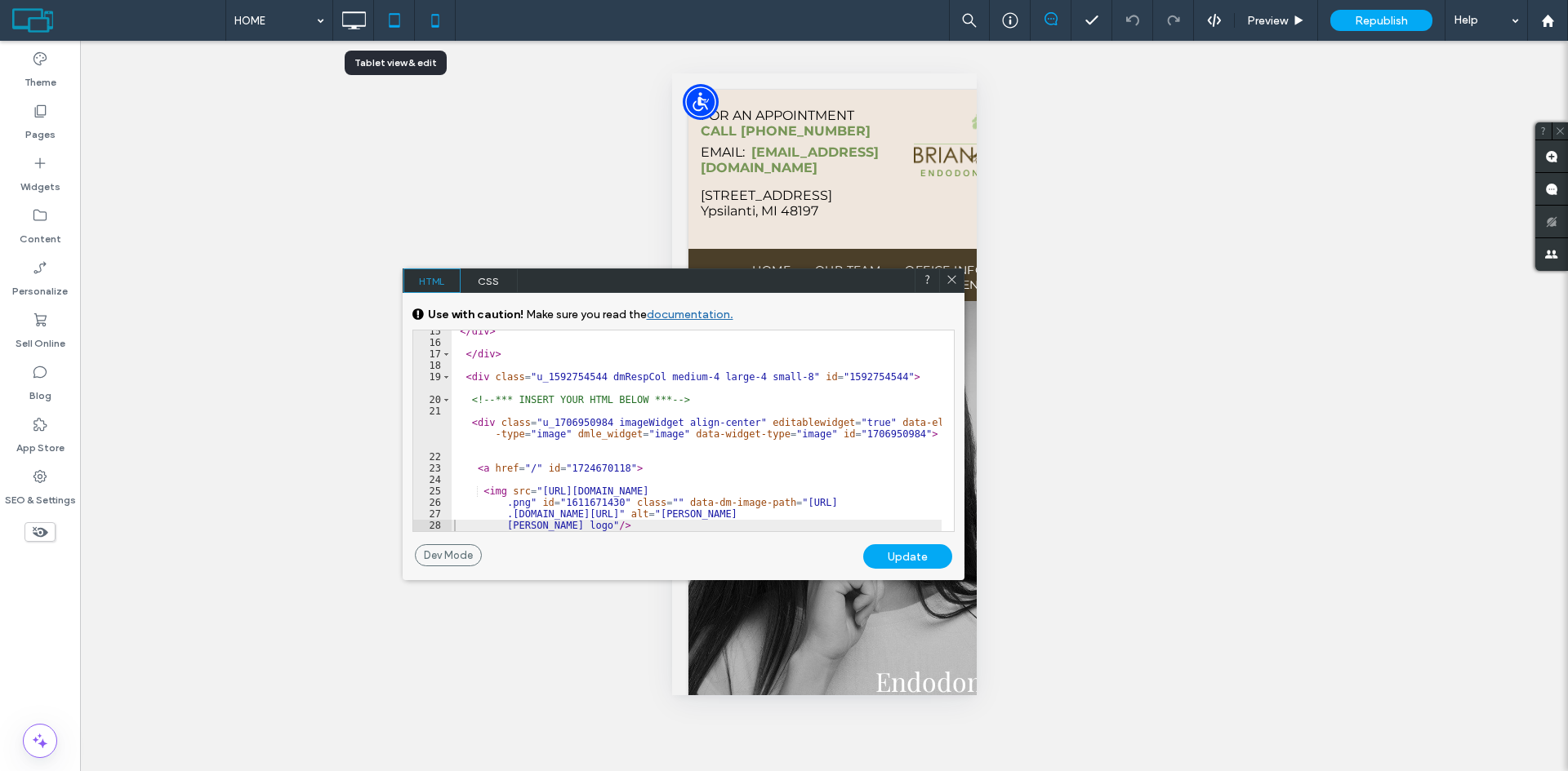
click at [393, 17] on icon at bounding box center [394, 21] width 33 height 33
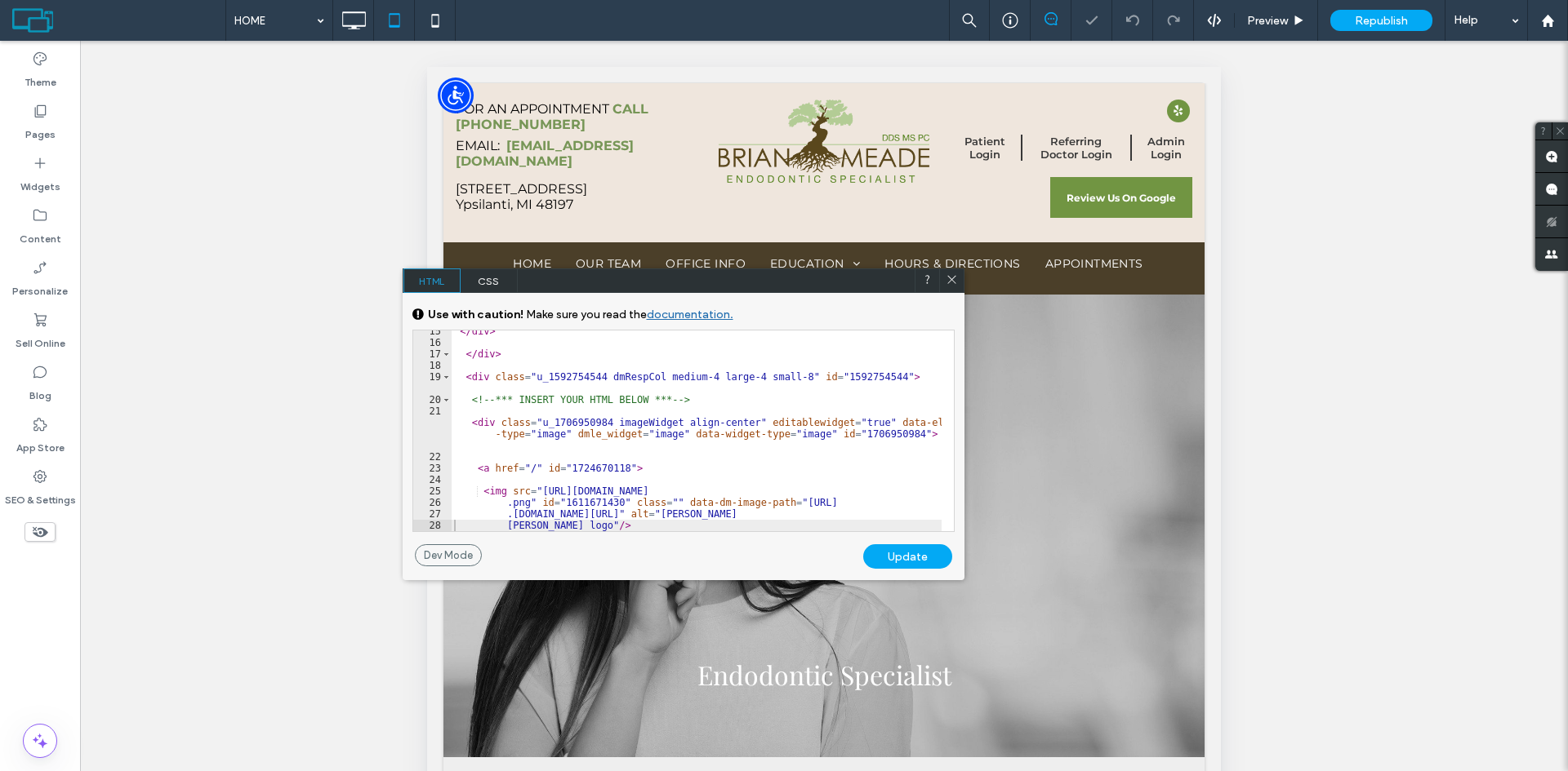
click at [952, 279] on icon at bounding box center [952, 279] width 12 height 12
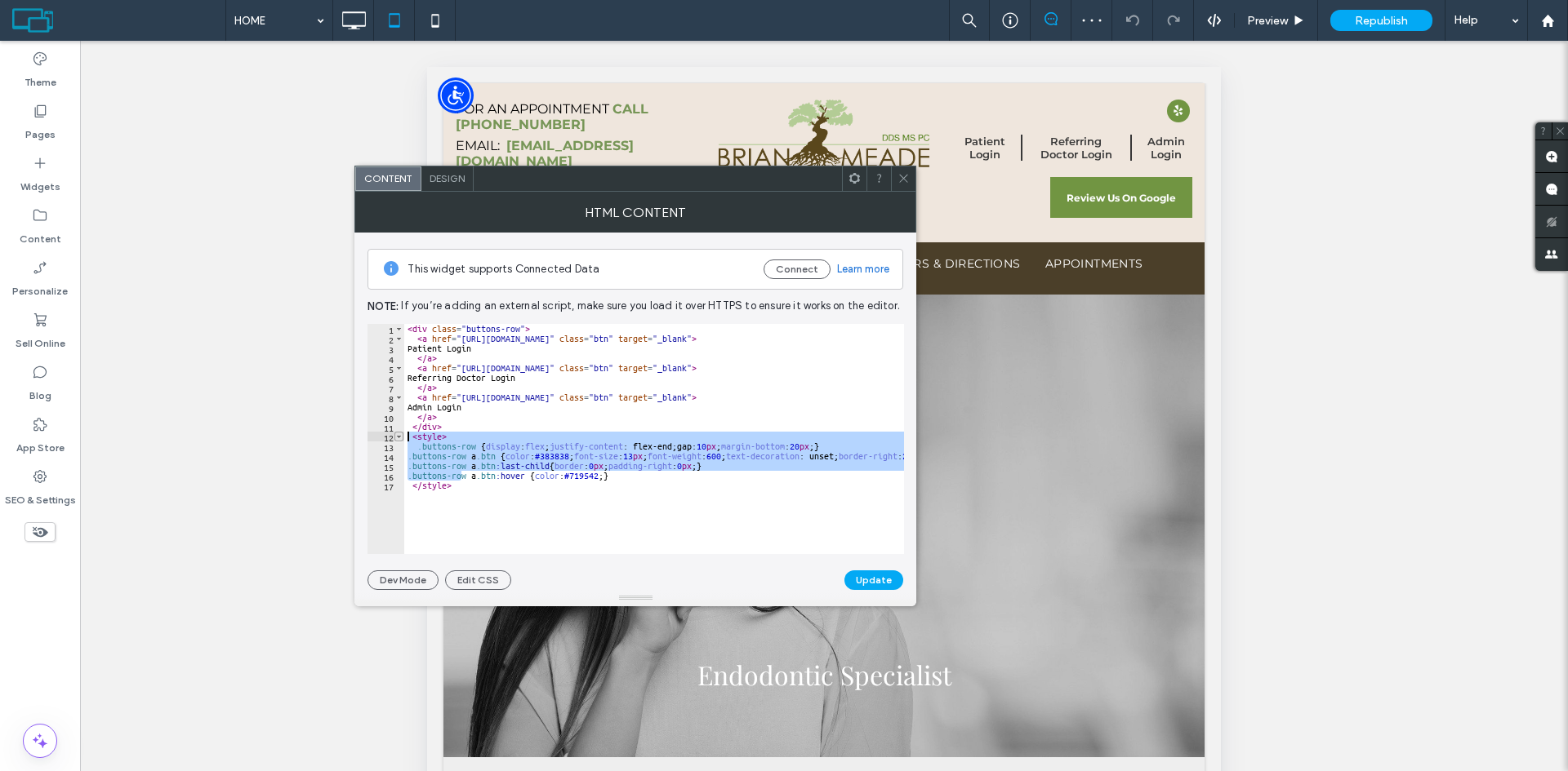
drag, startPoint x: 463, startPoint y: 479, endPoint x: 395, endPoint y: 439, distance: 78.9
click at [395, 439] on div "**********" at bounding box center [635, 439] width 537 height 230
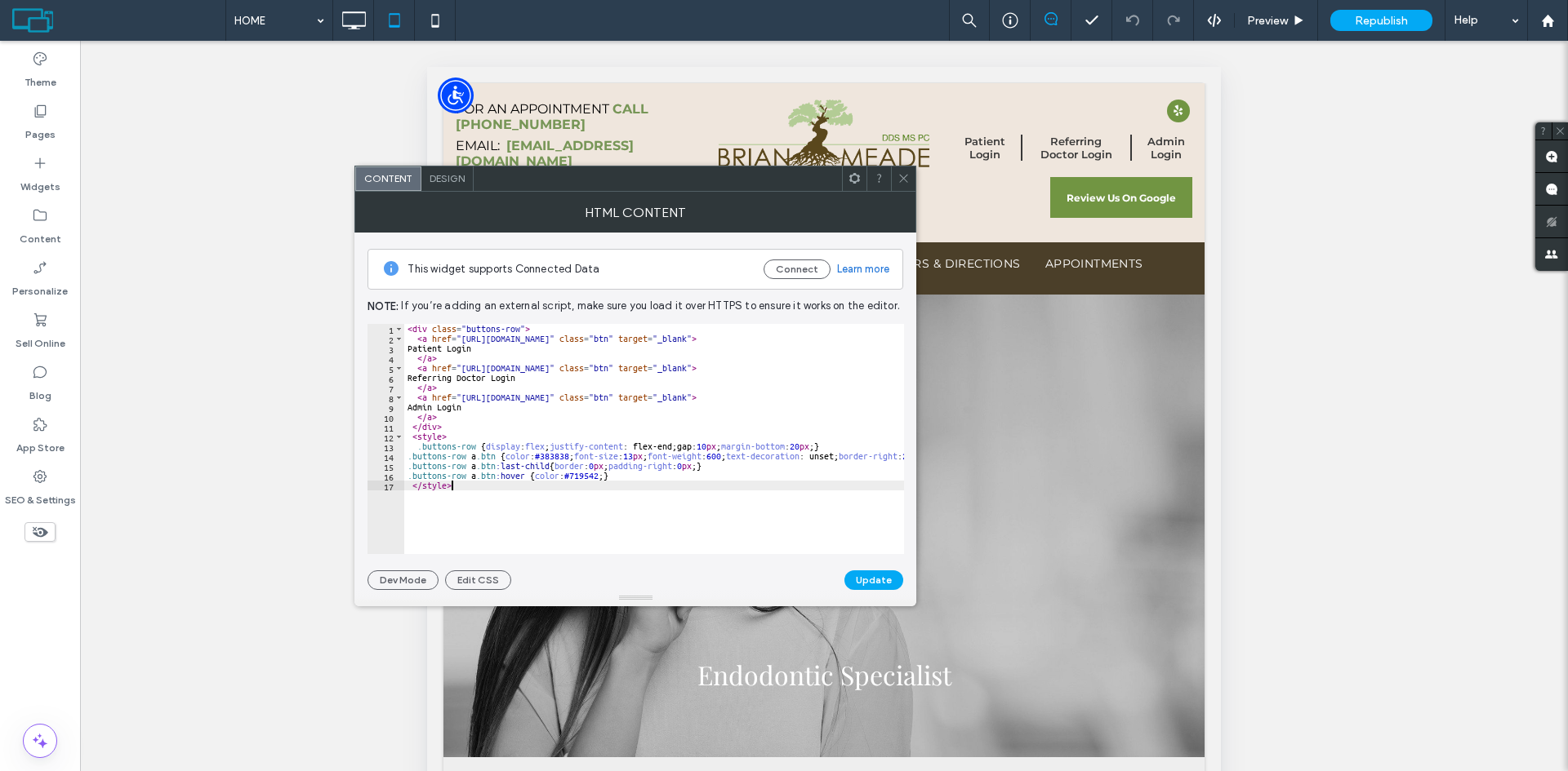
click at [464, 488] on div "< div class = "buttons-row" > < a href = "https://securesite1471.tdo4endo.com/P…" at bounding box center [812, 443] width 815 height 238
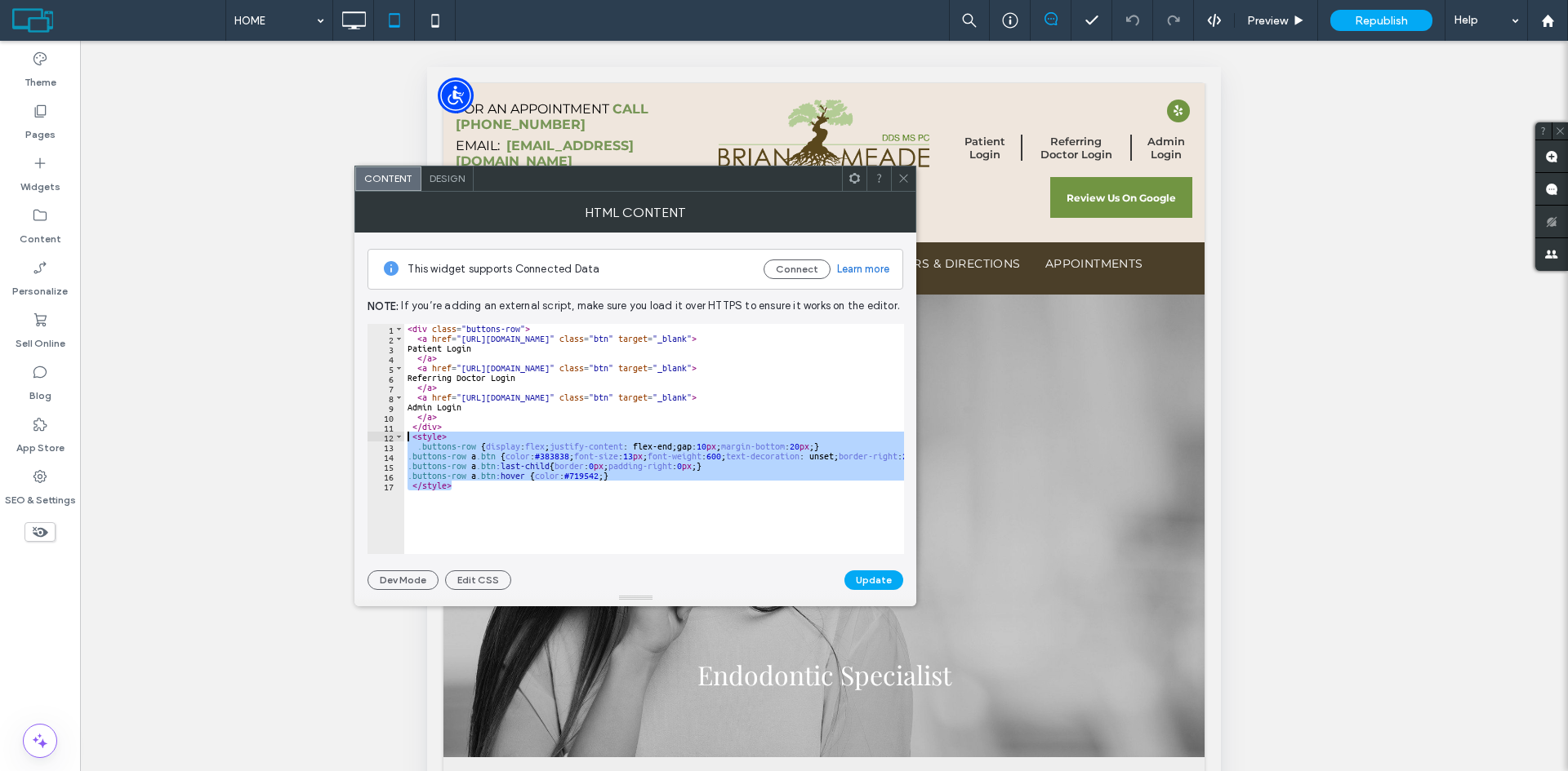
drag, startPoint x: 464, startPoint y: 488, endPoint x: 379, endPoint y: 438, distance: 98.6
click at [379, 438] on div "******** 1 2 3 4 5 6 7 8 9 10 11 12 13 14 15 16 17 < div class = "buttons-row" …" at bounding box center [635, 439] width 537 height 230
type textarea "**********"
click at [434, 19] on icon at bounding box center [435, 21] width 33 height 33
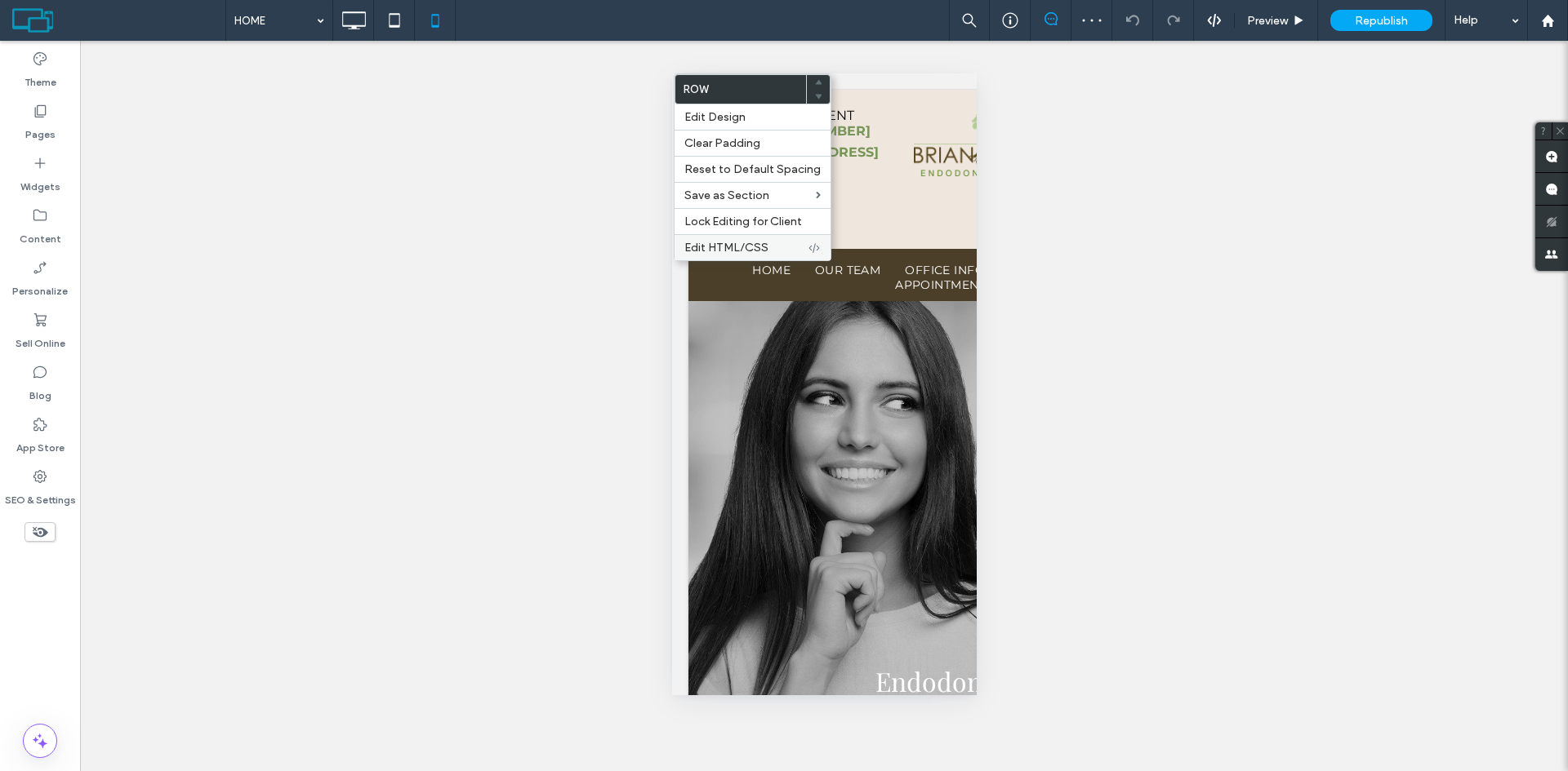
click at [734, 242] on span "Edit HTML/CSS" at bounding box center [726, 248] width 84 height 14
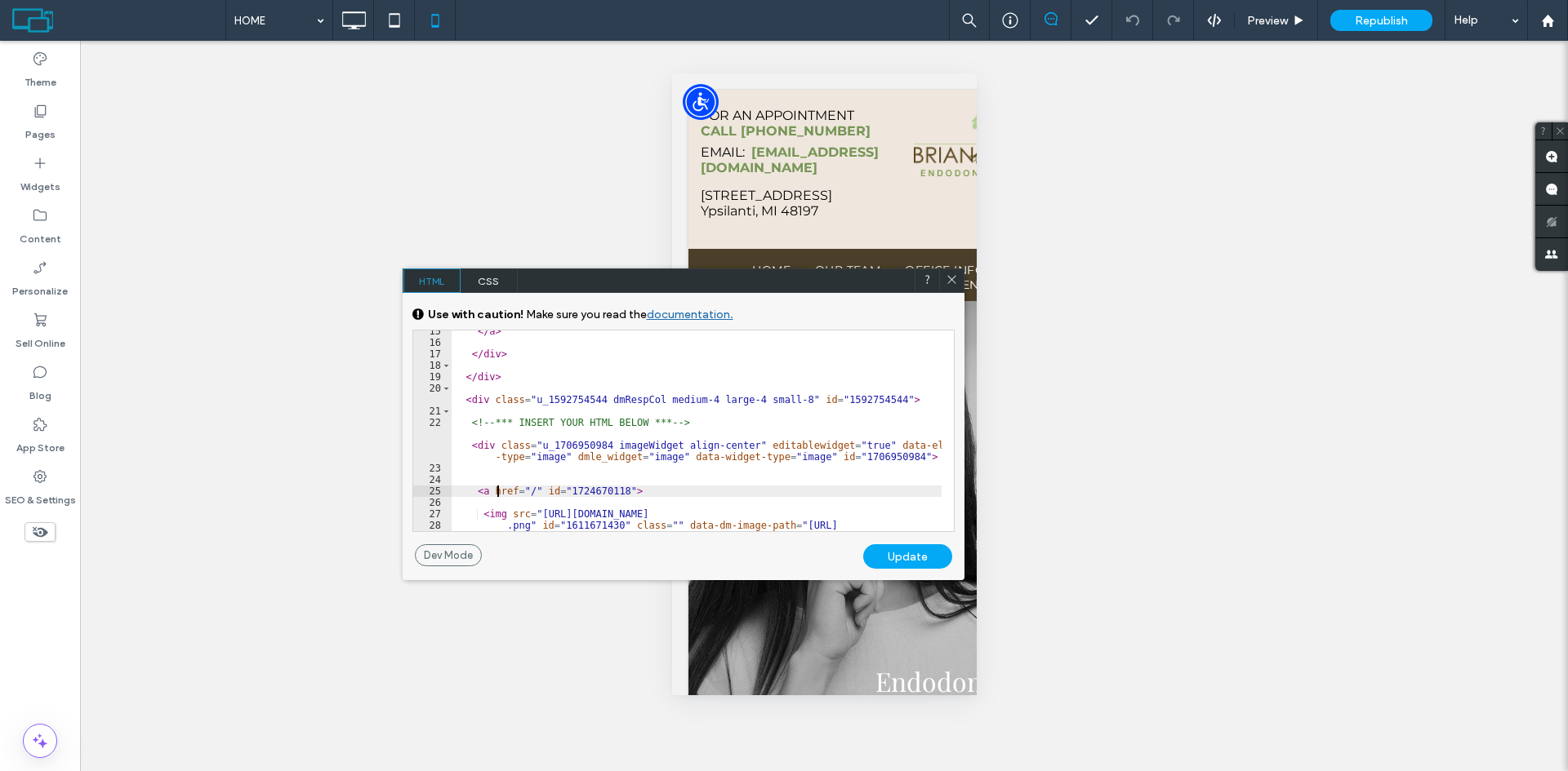
click at [656, 487] on div "</ a > </ div > </ div > < div class = "u_1592754544 dmRespCol medium-4 large-4…" at bounding box center [696, 438] width 491 height 224
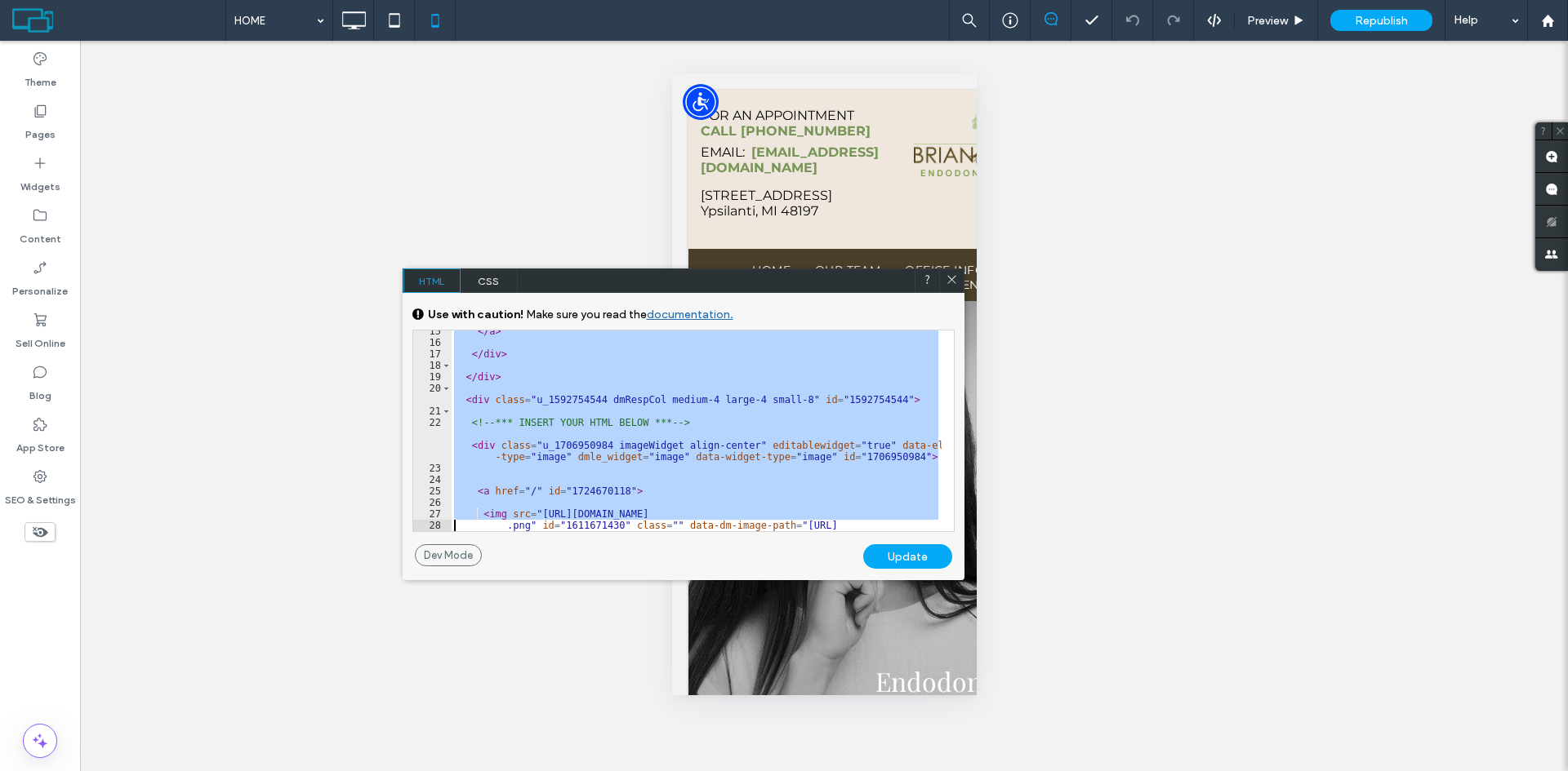
click at [615, 448] on div "</ a > </ div > </ div > < div class = "u_1592754544 dmRespCol medium-4 large-4…" at bounding box center [696, 431] width 491 height 201
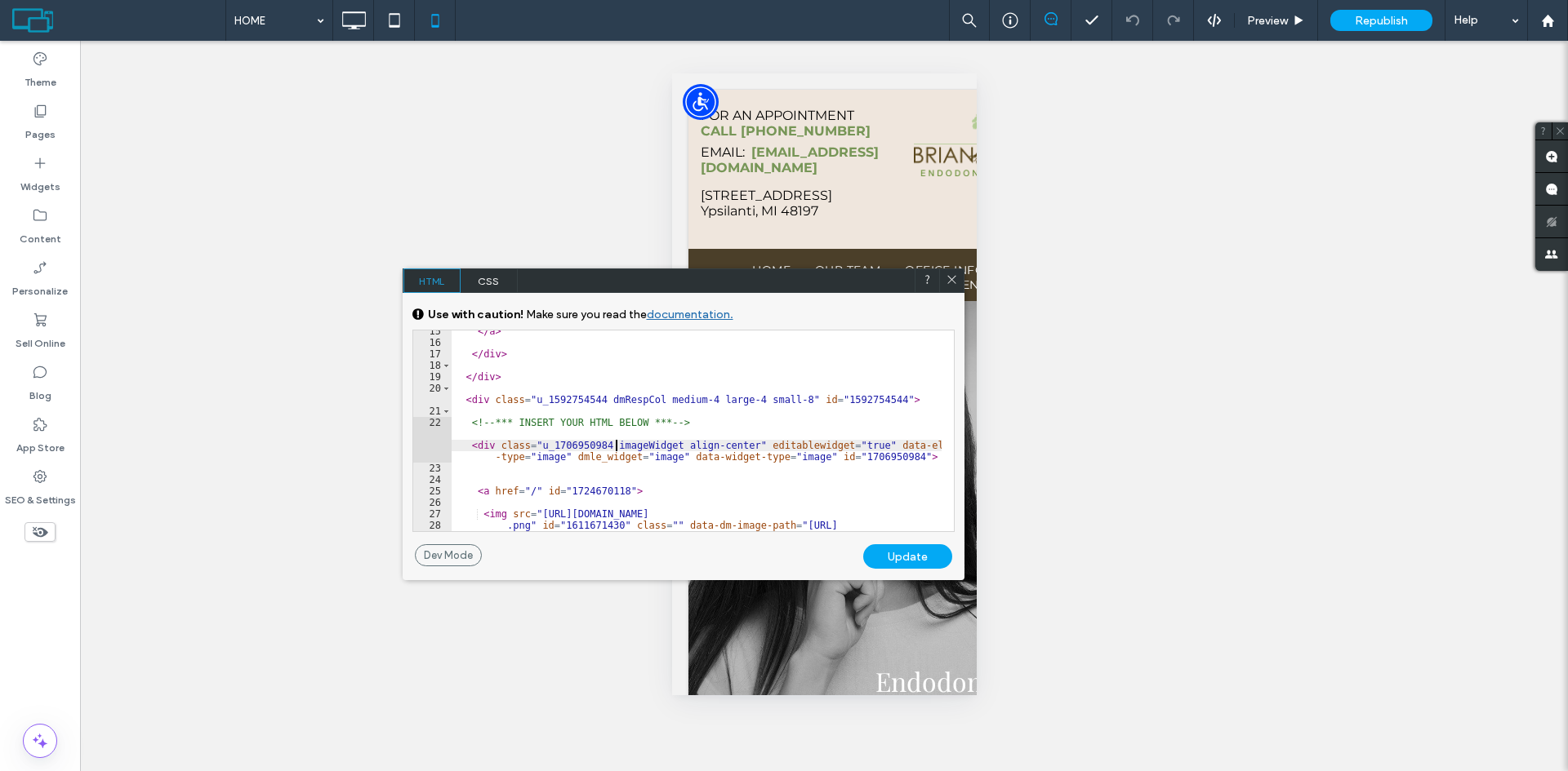
type textarea "******"
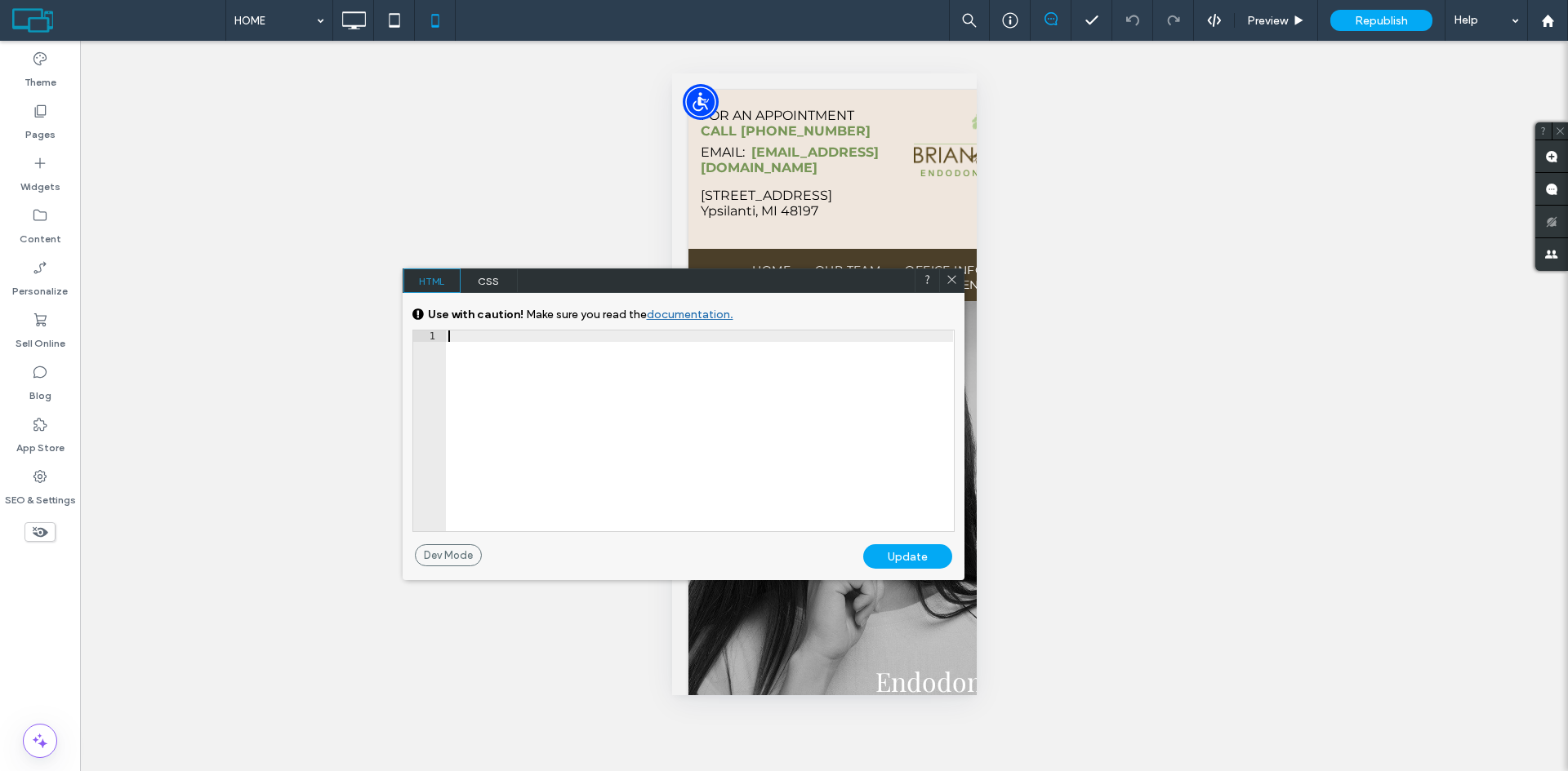
paste textarea "********"
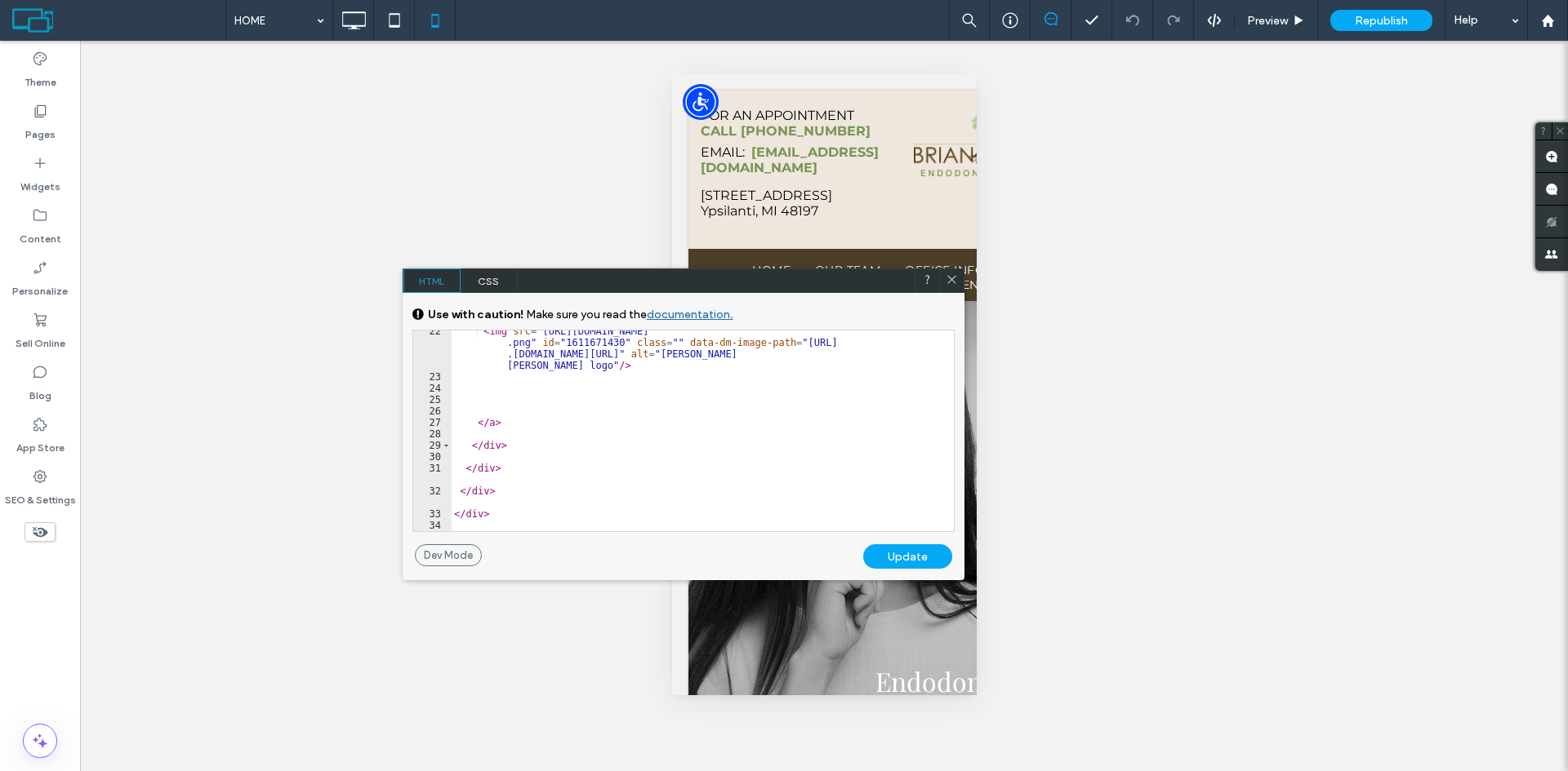
scroll to position [325, 0]
click at [893, 560] on div "Update" at bounding box center [908, 557] width 89 height 25
click at [902, 558] on div "Update" at bounding box center [908, 557] width 89 height 25
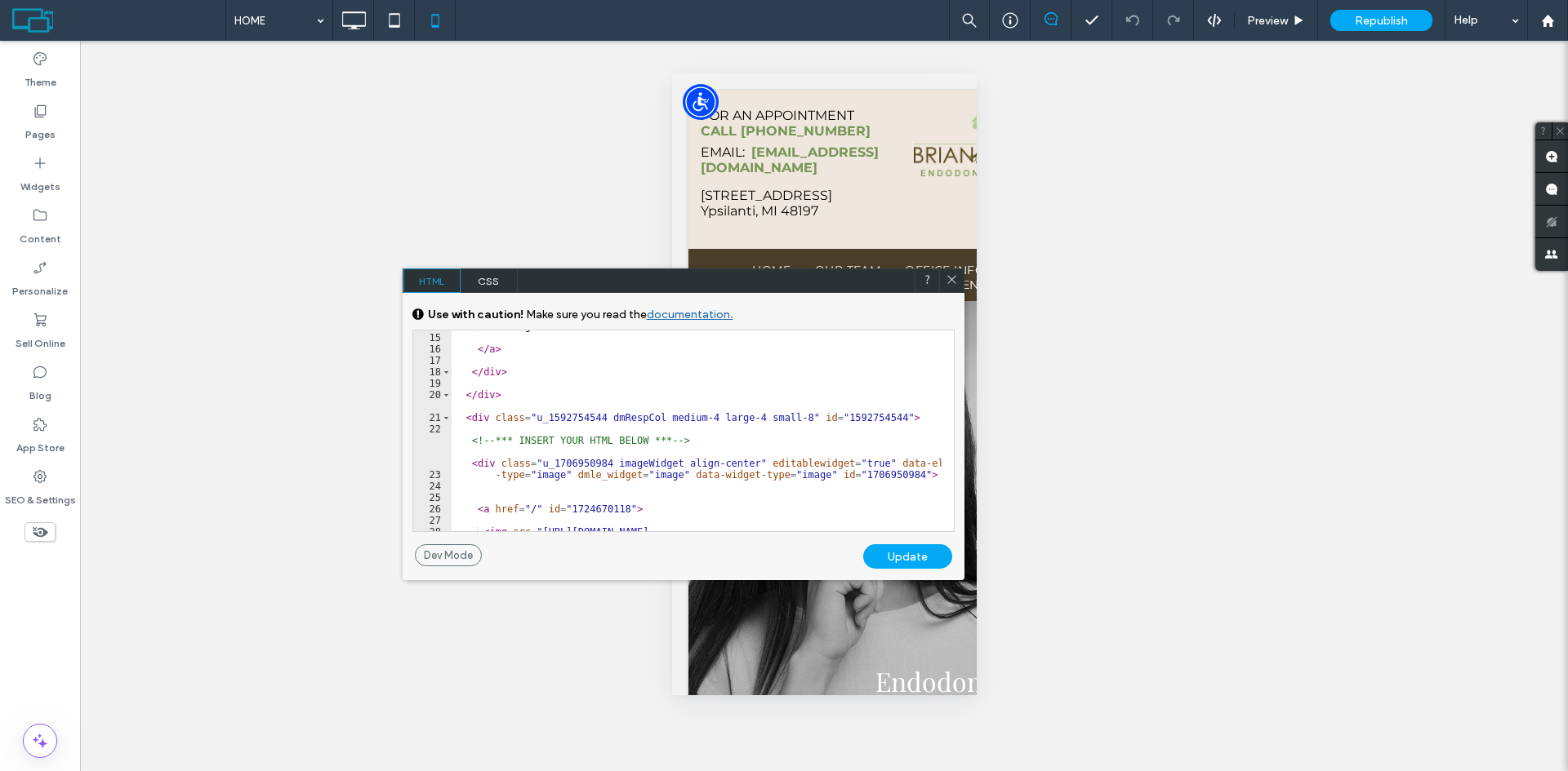
click at [950, 279] on icon at bounding box center [952, 279] width 12 height 12
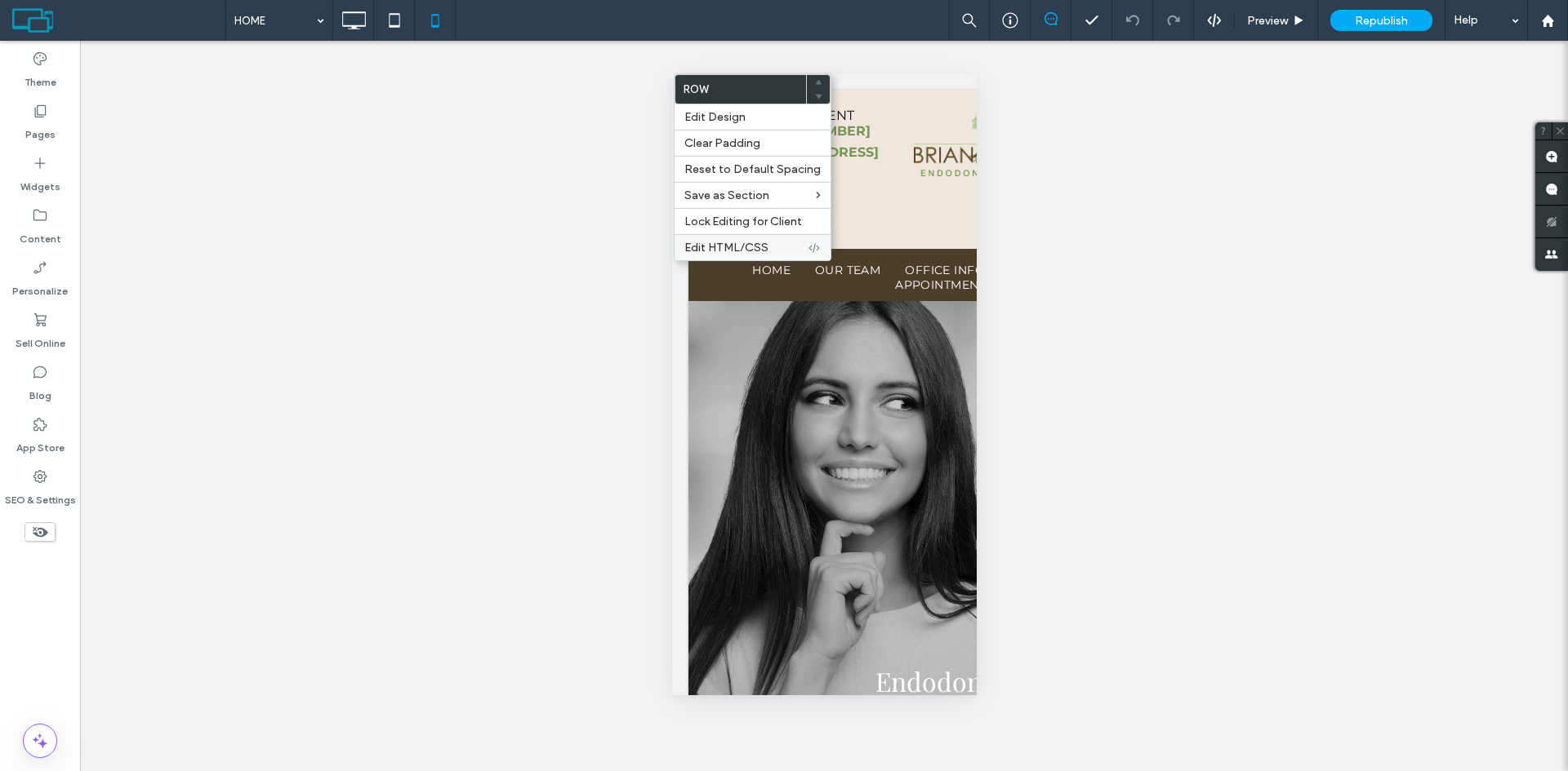
click at [724, 240] on div "Edit HTML/CSS" at bounding box center [751, 248] width 156 height 26
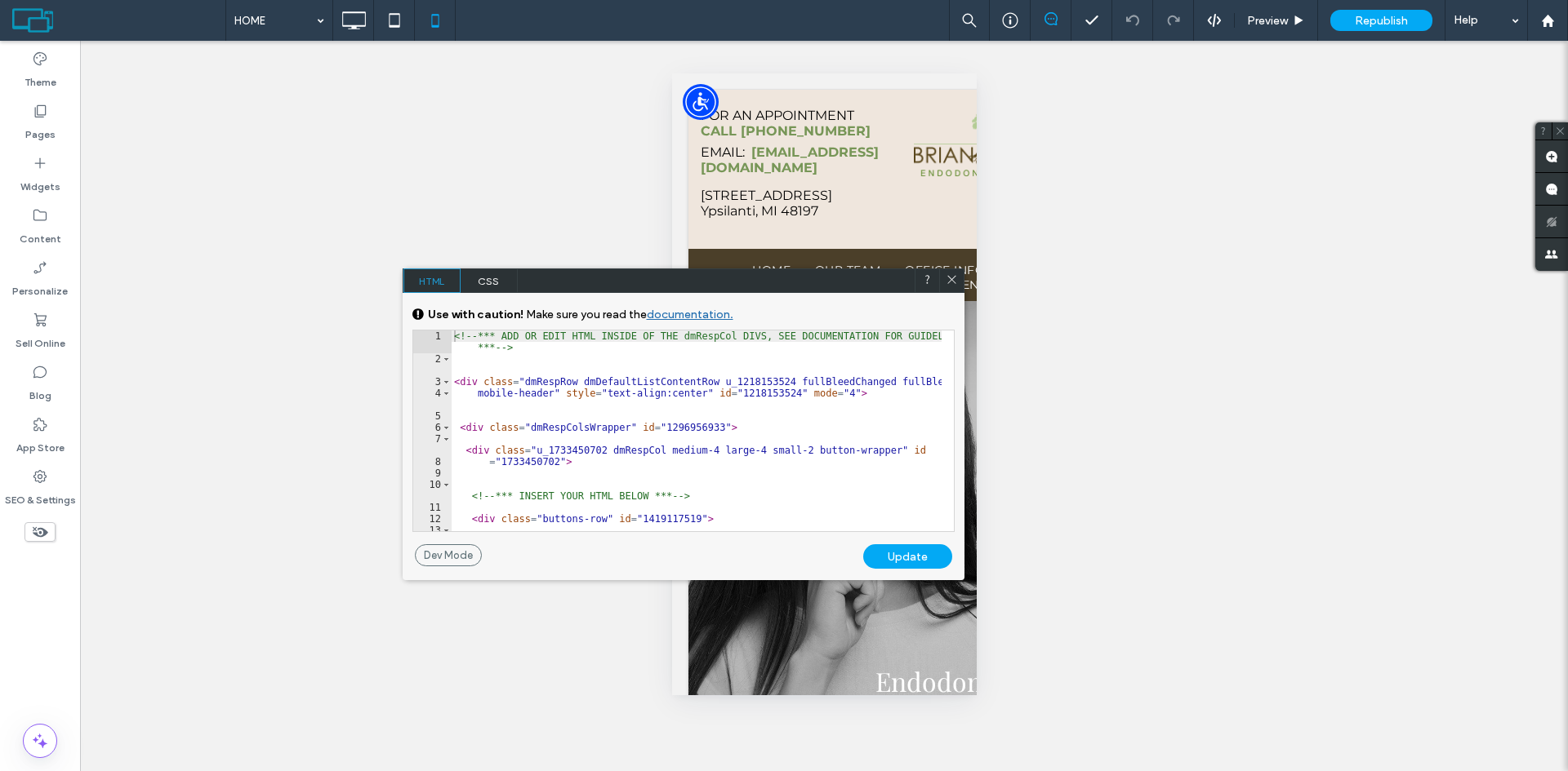
scroll to position [234, 0]
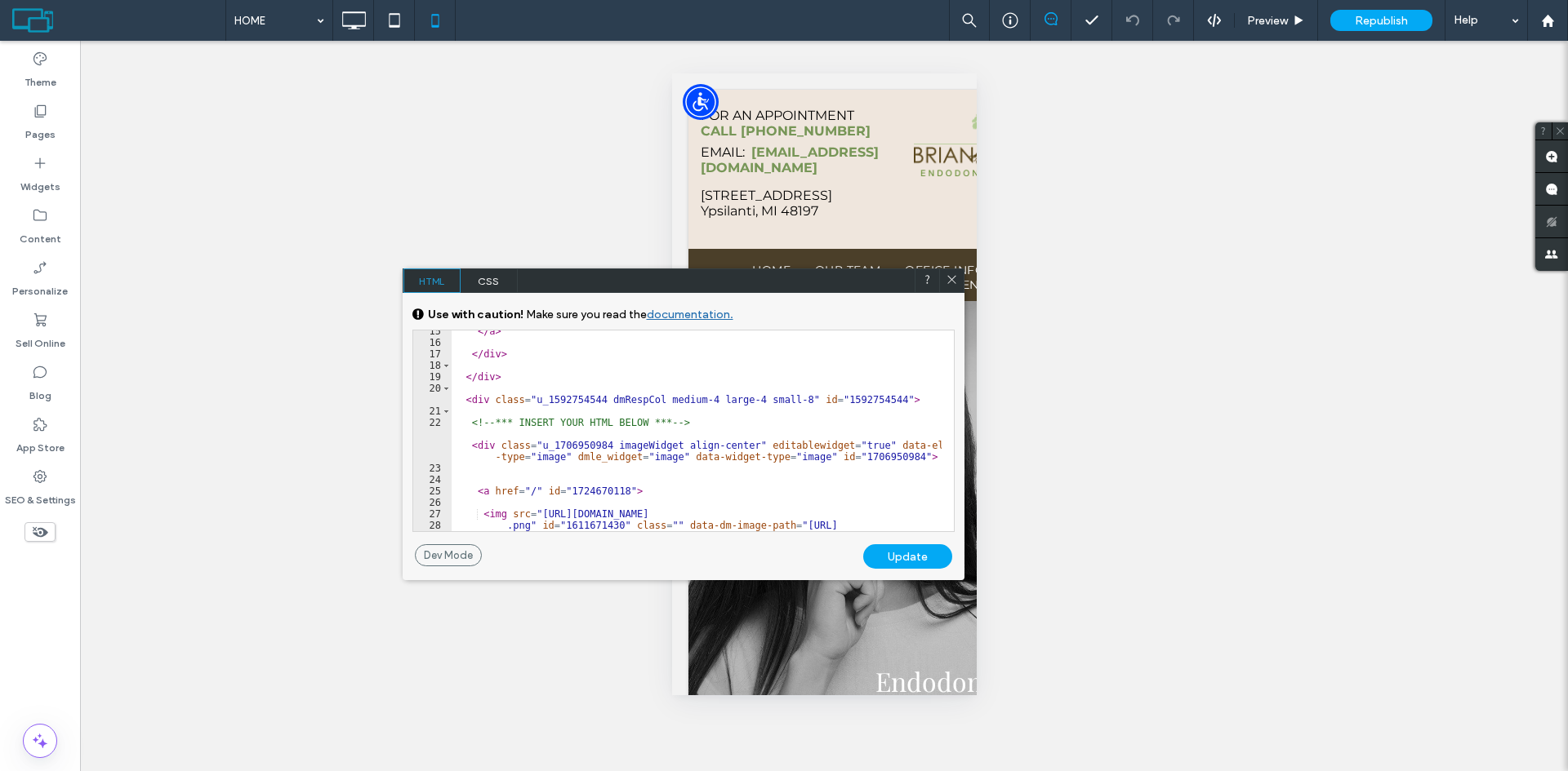
click at [700, 493] on div "</ a > </ div > </ div > < div class = "u_1592754544 dmRespCol medium-4 large-4…" at bounding box center [696, 438] width 491 height 224
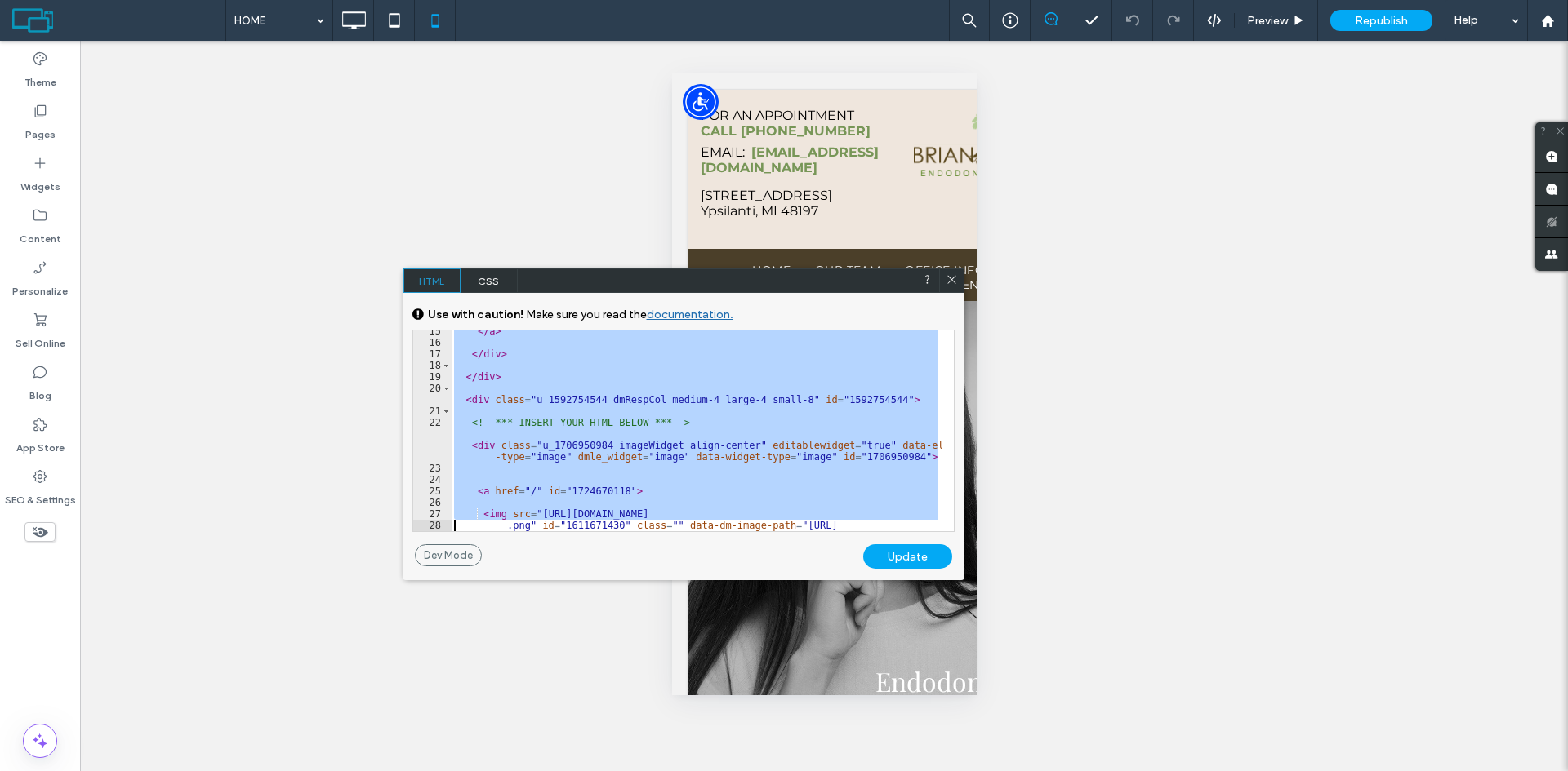
paste textarea "**"
type textarea "********"
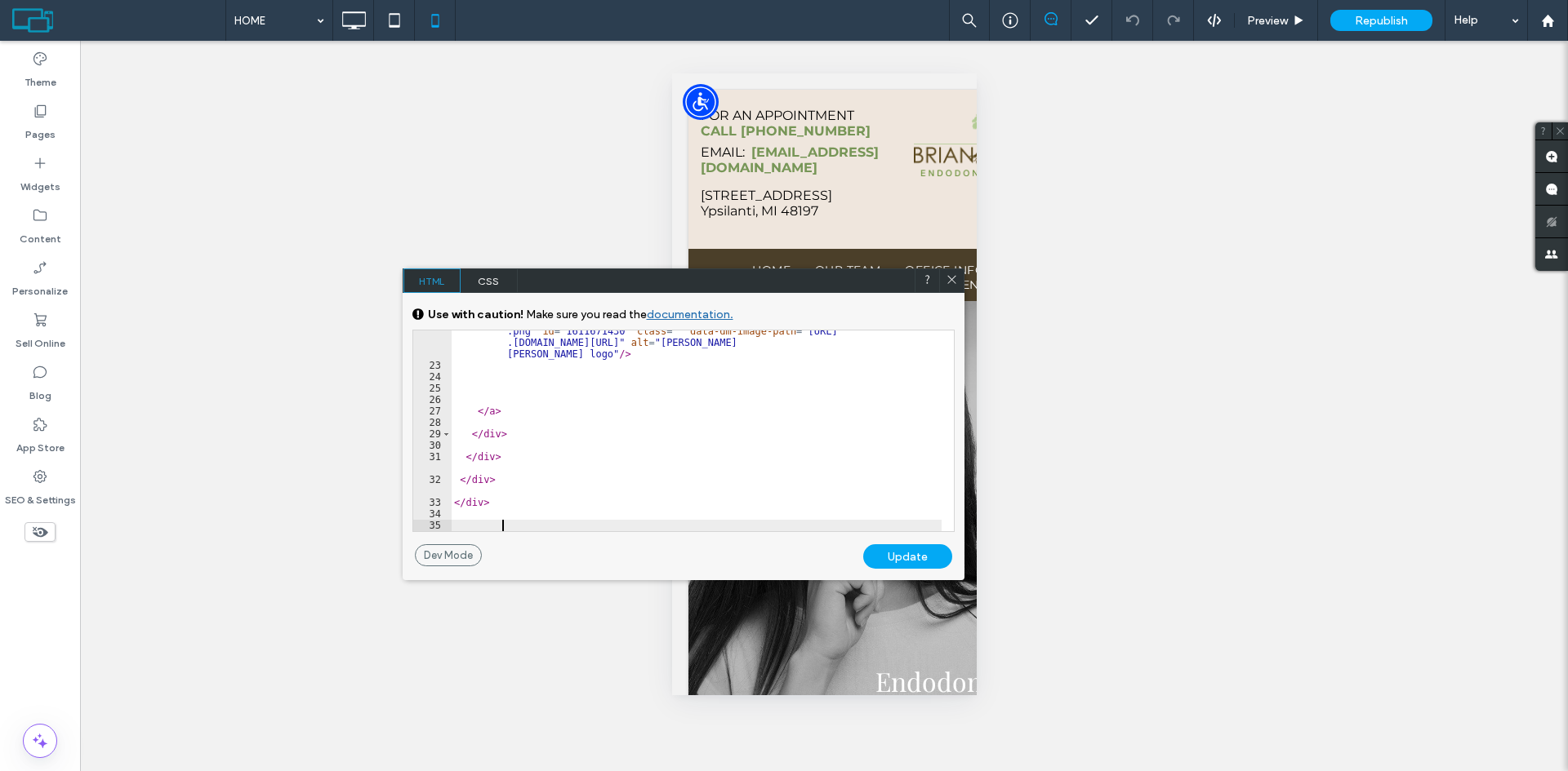
scroll to position [337, 0]
click at [953, 282] on icon at bounding box center [952, 279] width 12 height 12
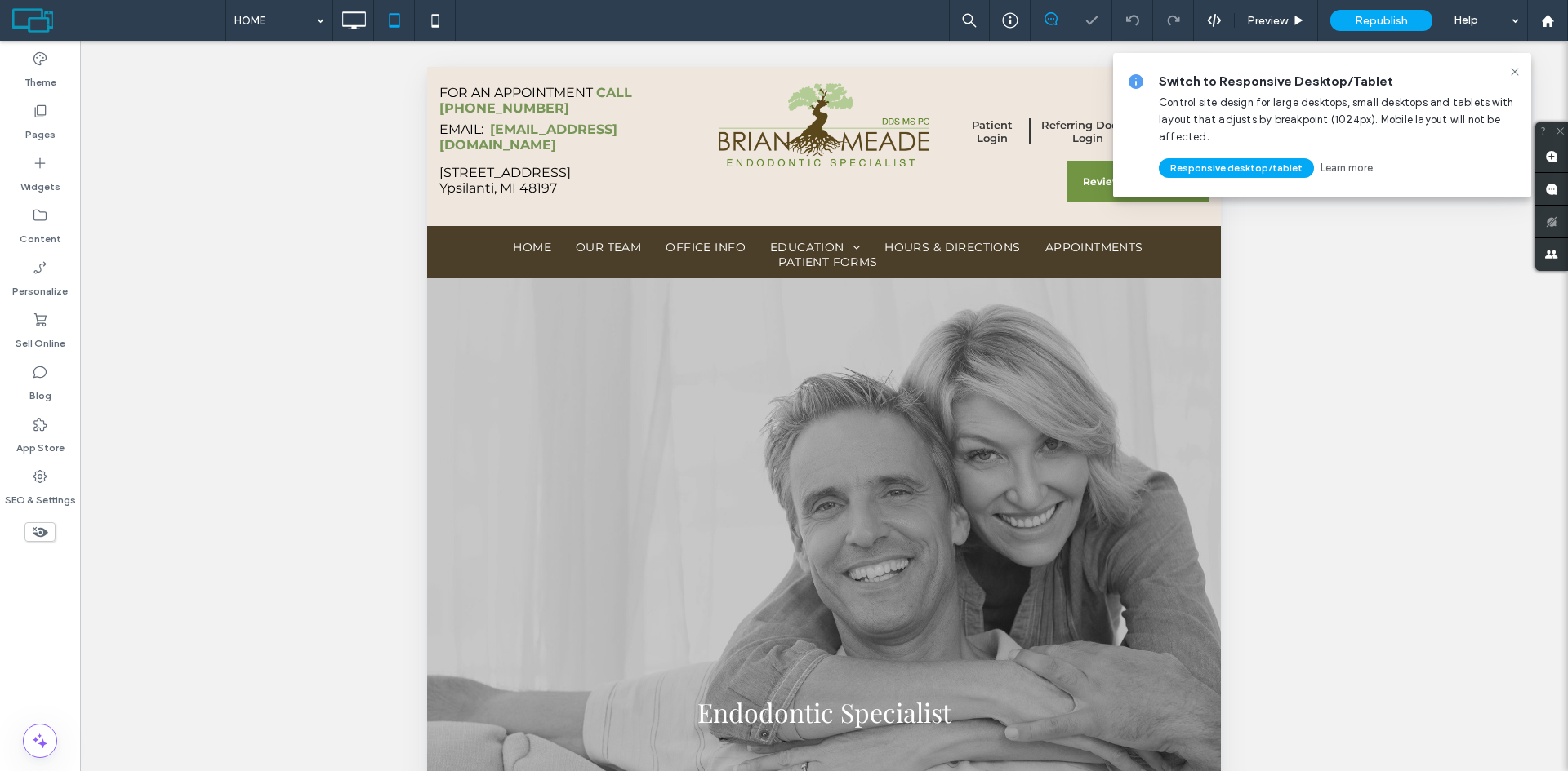
click at [1511, 63] on div "Switch to Responsive Desktop/Tablet Control site design for large desktops, sma…" at bounding box center [1322, 125] width 418 height 145
click at [1519, 68] on icon at bounding box center [1514, 72] width 13 height 13
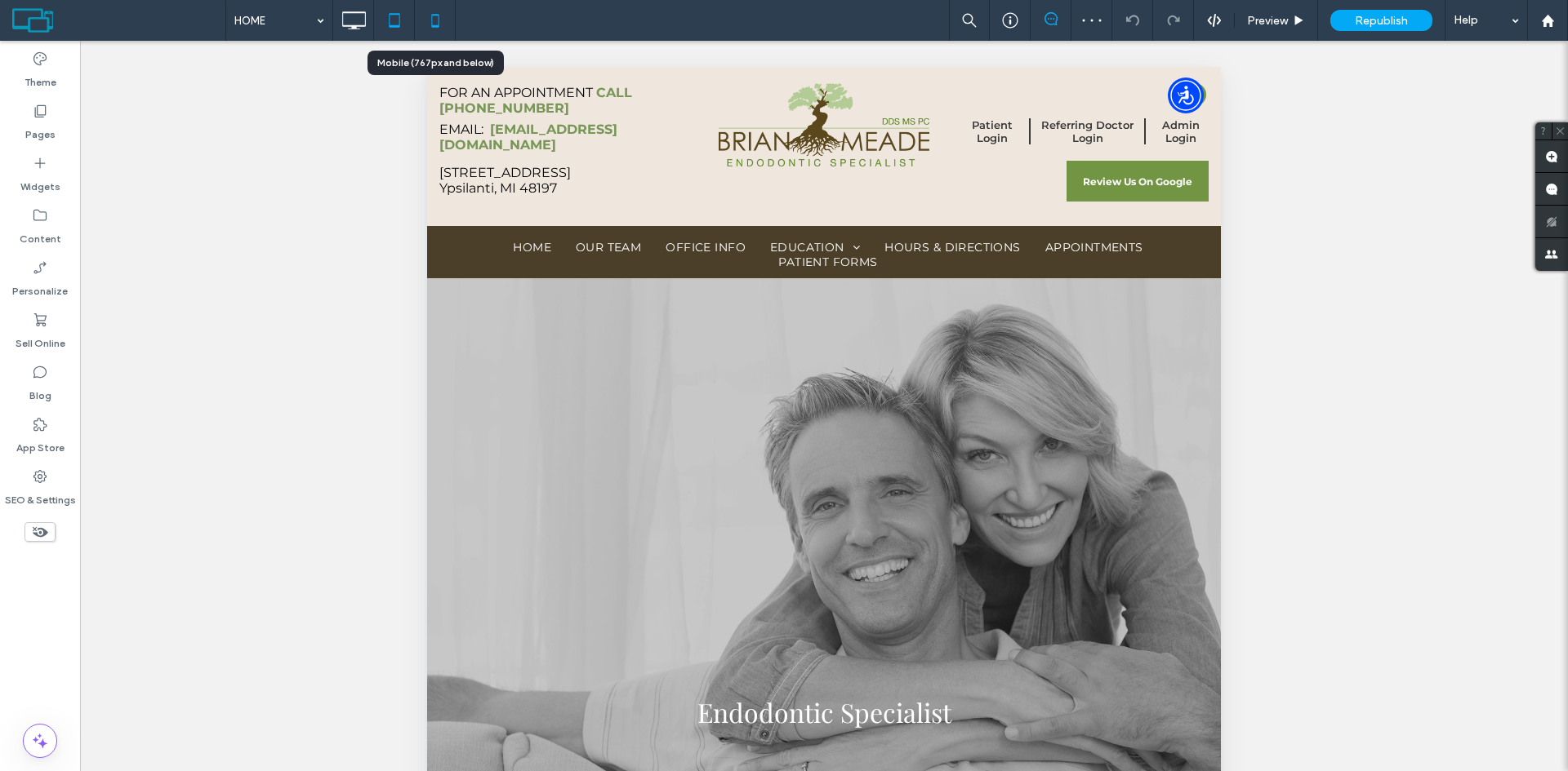
click at [430, 19] on icon at bounding box center [435, 21] width 33 height 33
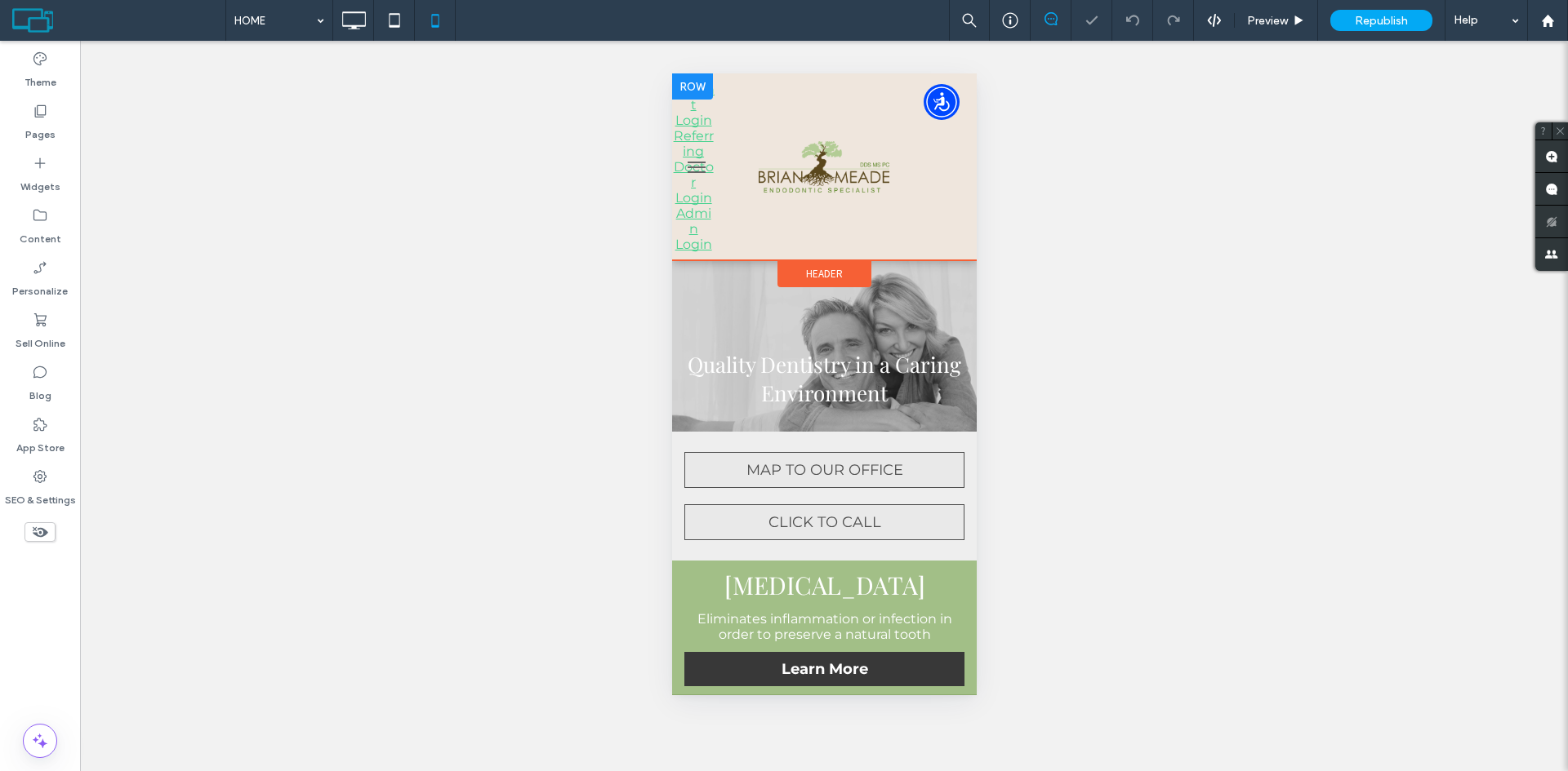
click at [682, 86] on div at bounding box center [691, 86] width 41 height 26
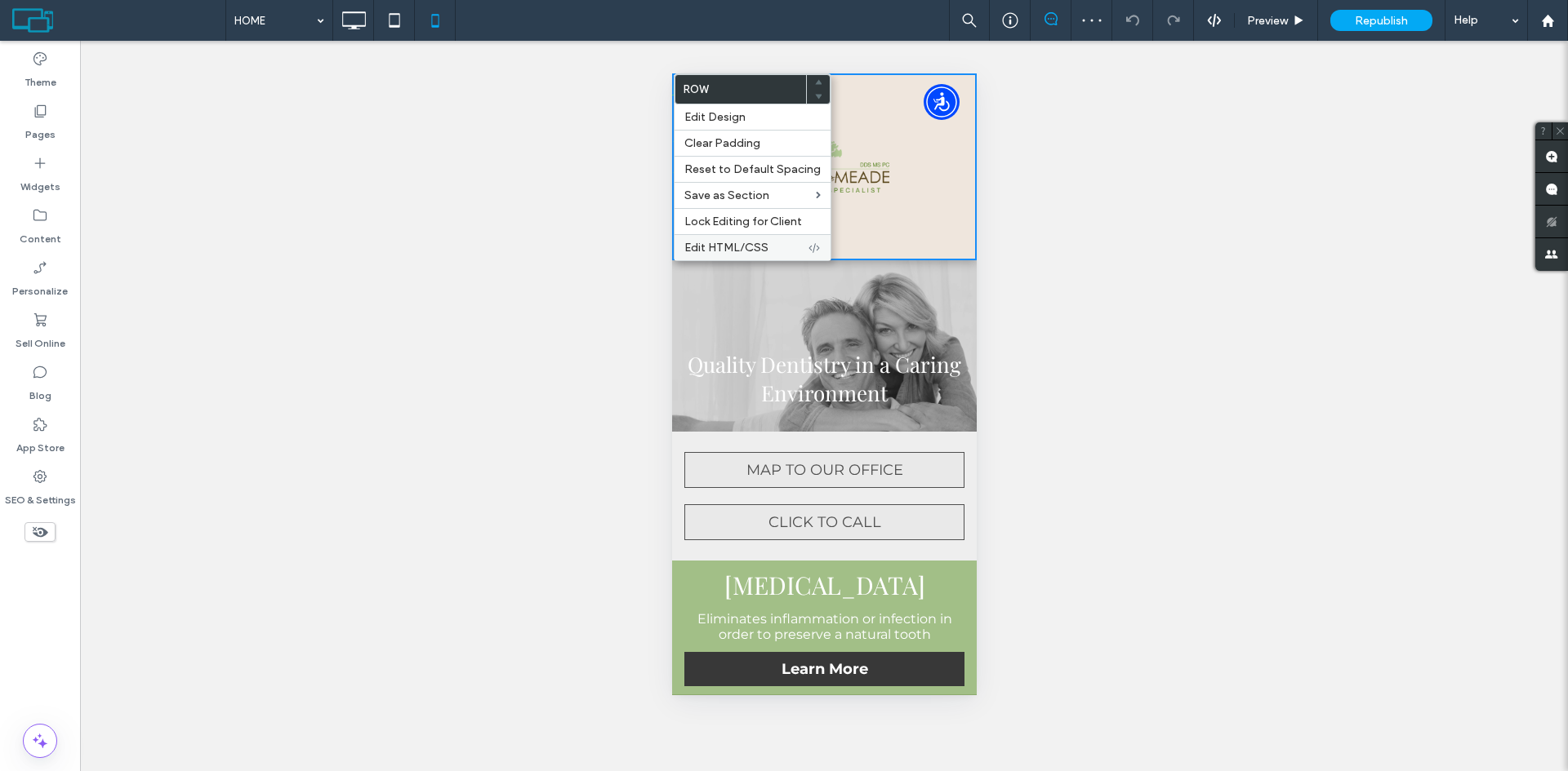
click at [728, 245] on span "Edit HTML/CSS" at bounding box center [726, 248] width 84 height 14
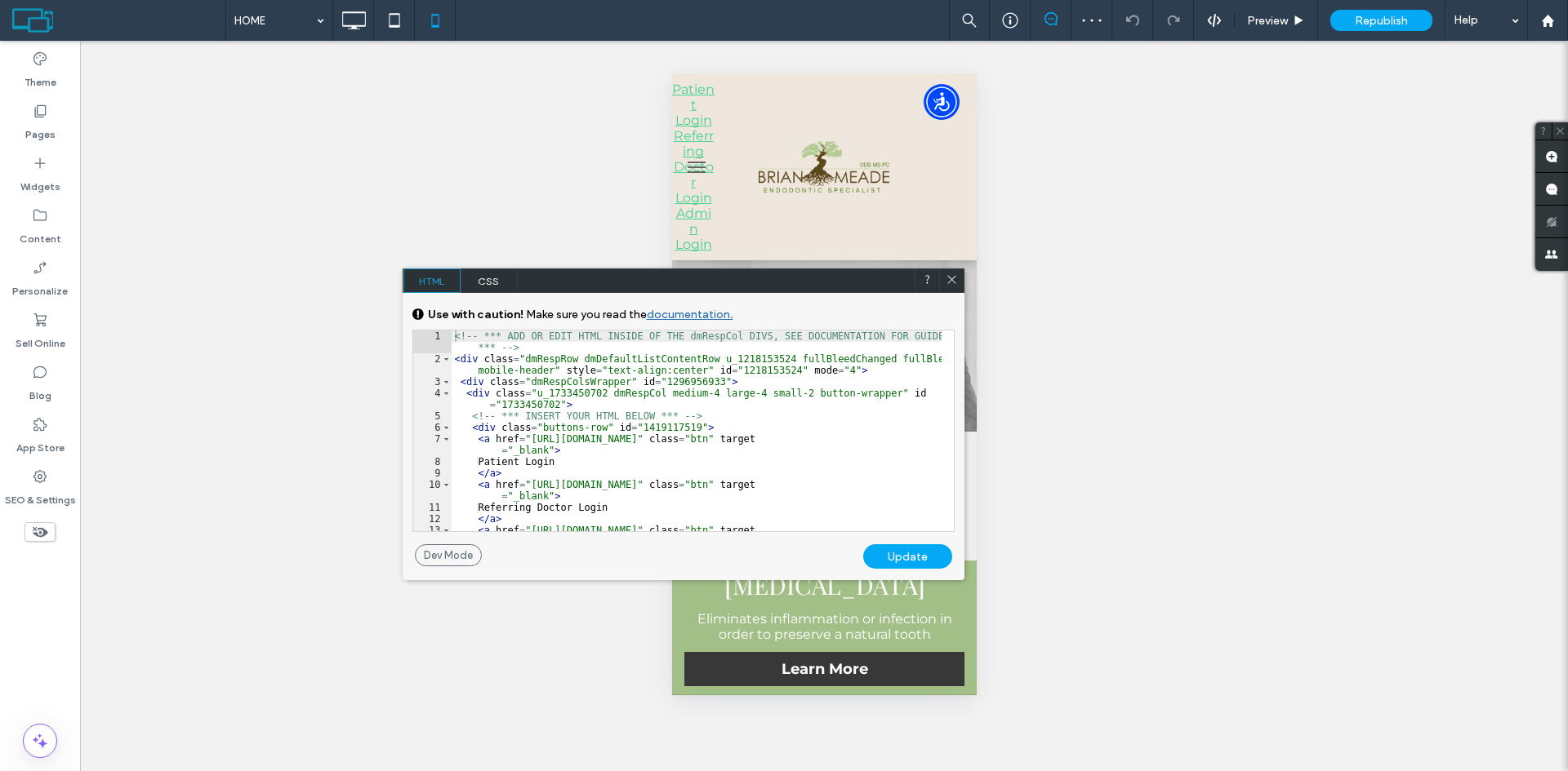
click at [658, 465] on div "<!-- *** ADD OR EDIT HTML INSIDE OF THE dmRespCol DIVS, SEE DOCUMENTATION FOR G…" at bounding box center [696, 454] width 490 height 247
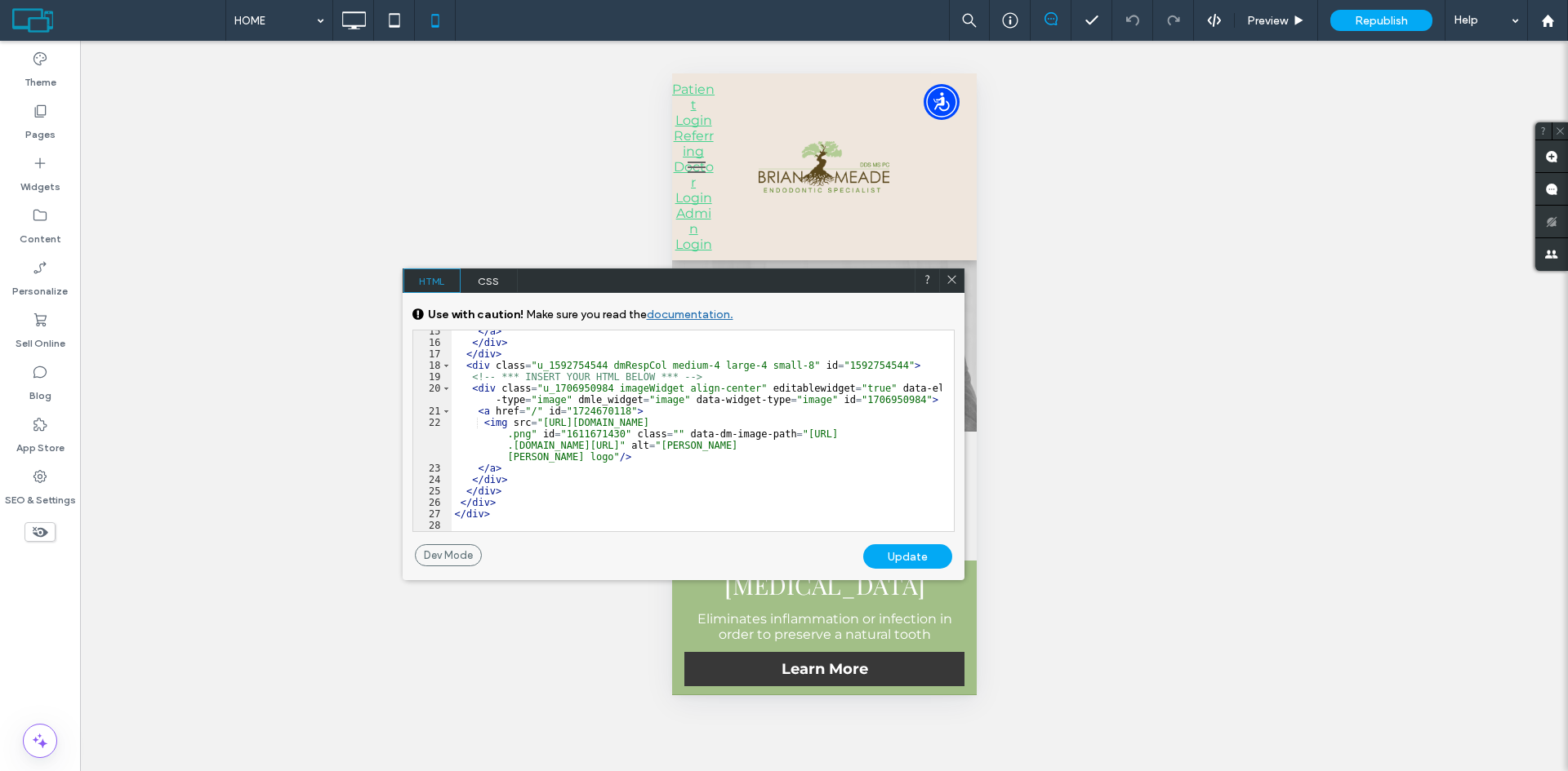
scroll to position [234, 0]
click at [652, 489] on div "</ a > </ div > </ div > < div class = "u_1592754544 dmRespCol medium-4 large-4…" at bounding box center [696, 438] width 490 height 224
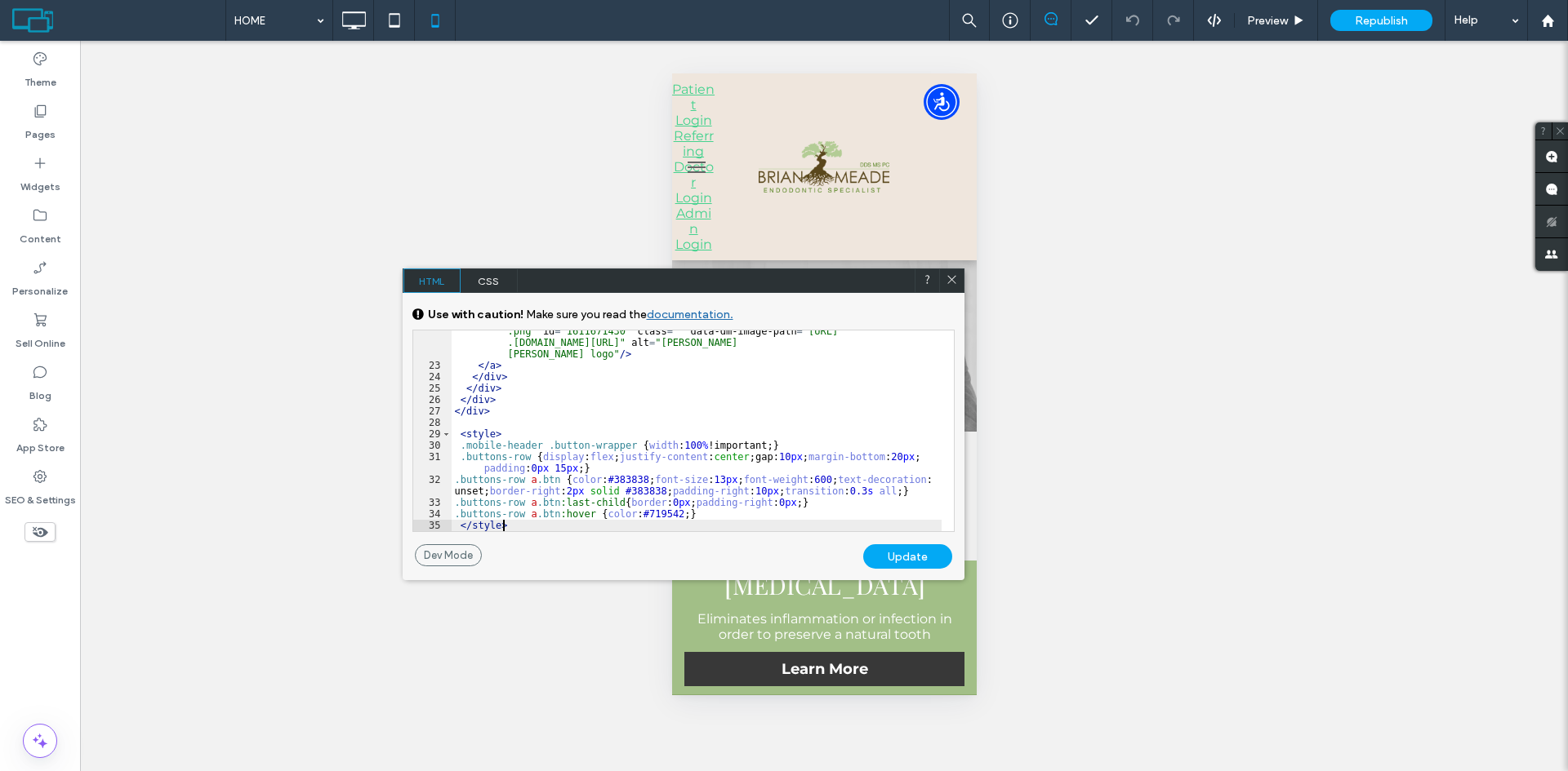
scroll to position [337, 0]
click at [910, 555] on div "Update" at bounding box center [908, 557] width 89 height 25
click at [910, 558] on div "Update" at bounding box center [908, 557] width 89 height 25
click at [910, 559] on div "Update" at bounding box center [908, 557] width 89 height 25
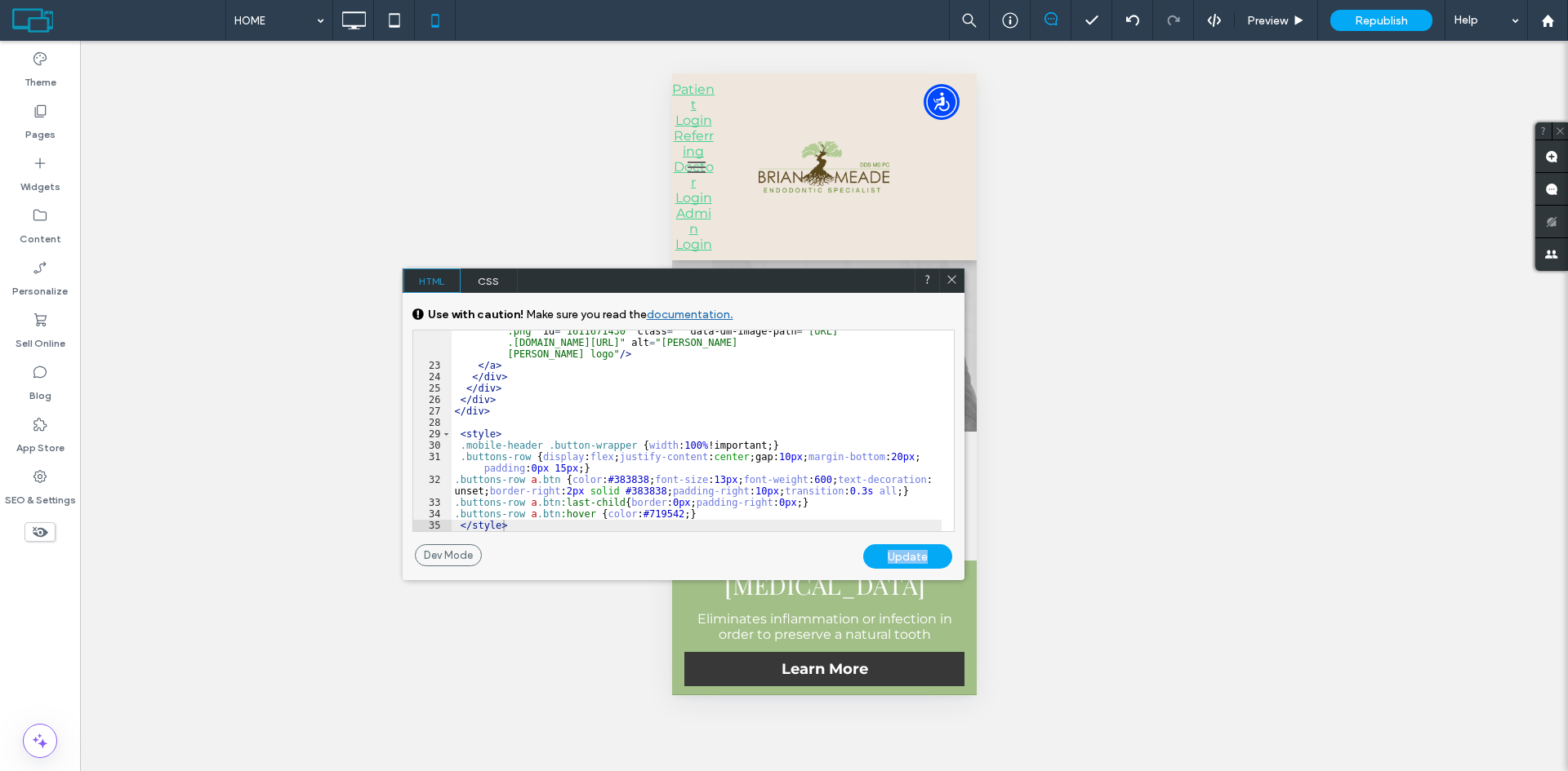
click at [910, 559] on div "Update" at bounding box center [908, 557] width 89 height 25
click at [934, 556] on div "Update" at bounding box center [908, 557] width 89 height 25
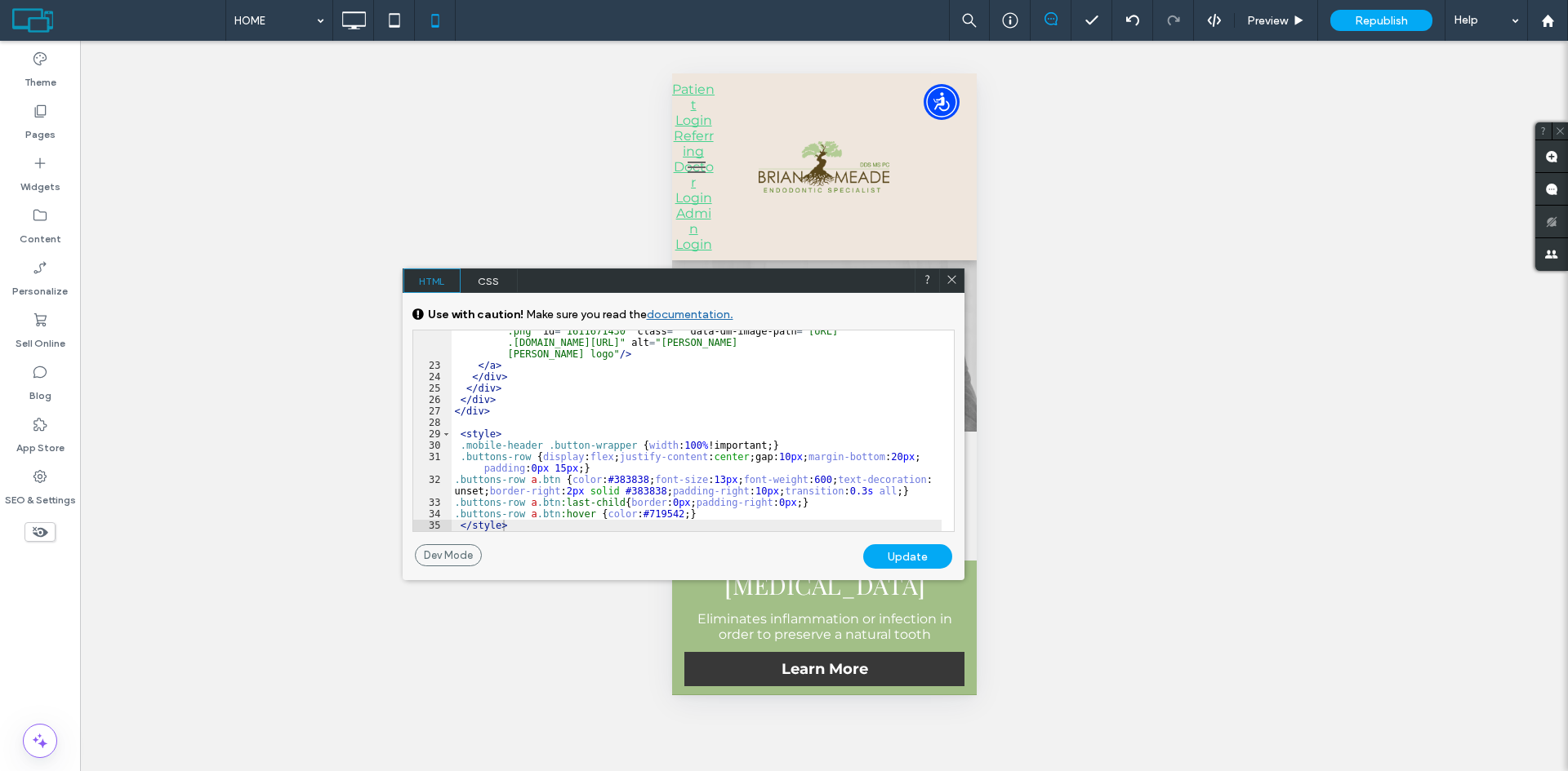
click at [934, 556] on div "Update" at bounding box center [908, 557] width 89 height 25
click at [914, 557] on div "Update" at bounding box center [908, 557] width 89 height 25
click at [453, 555] on div "Dev Mode" at bounding box center [448, 555] width 67 height 22
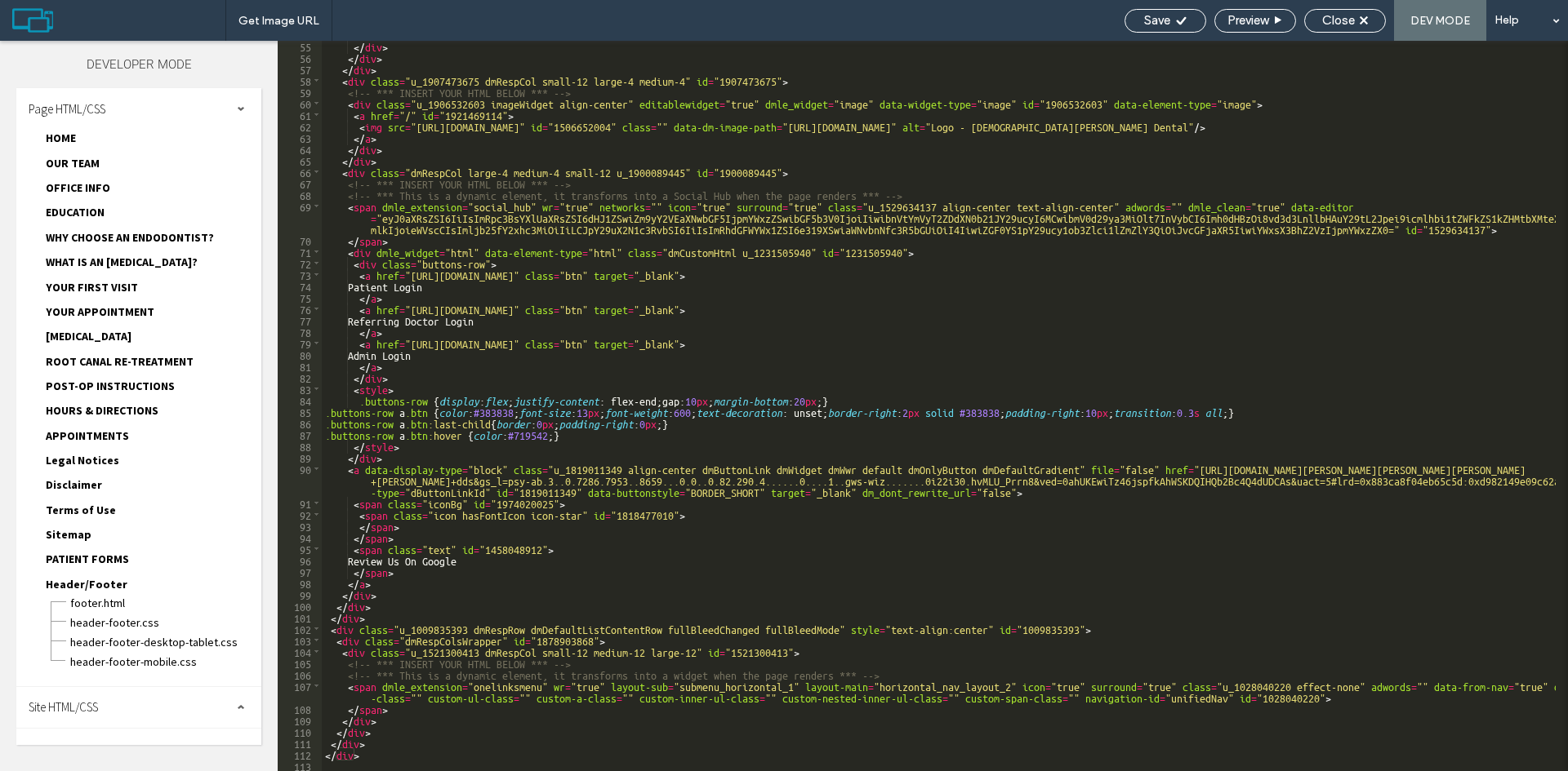
scroll to position [618, 0]
click at [1344, 24] on span "Close" at bounding box center [1338, 21] width 33 height 15
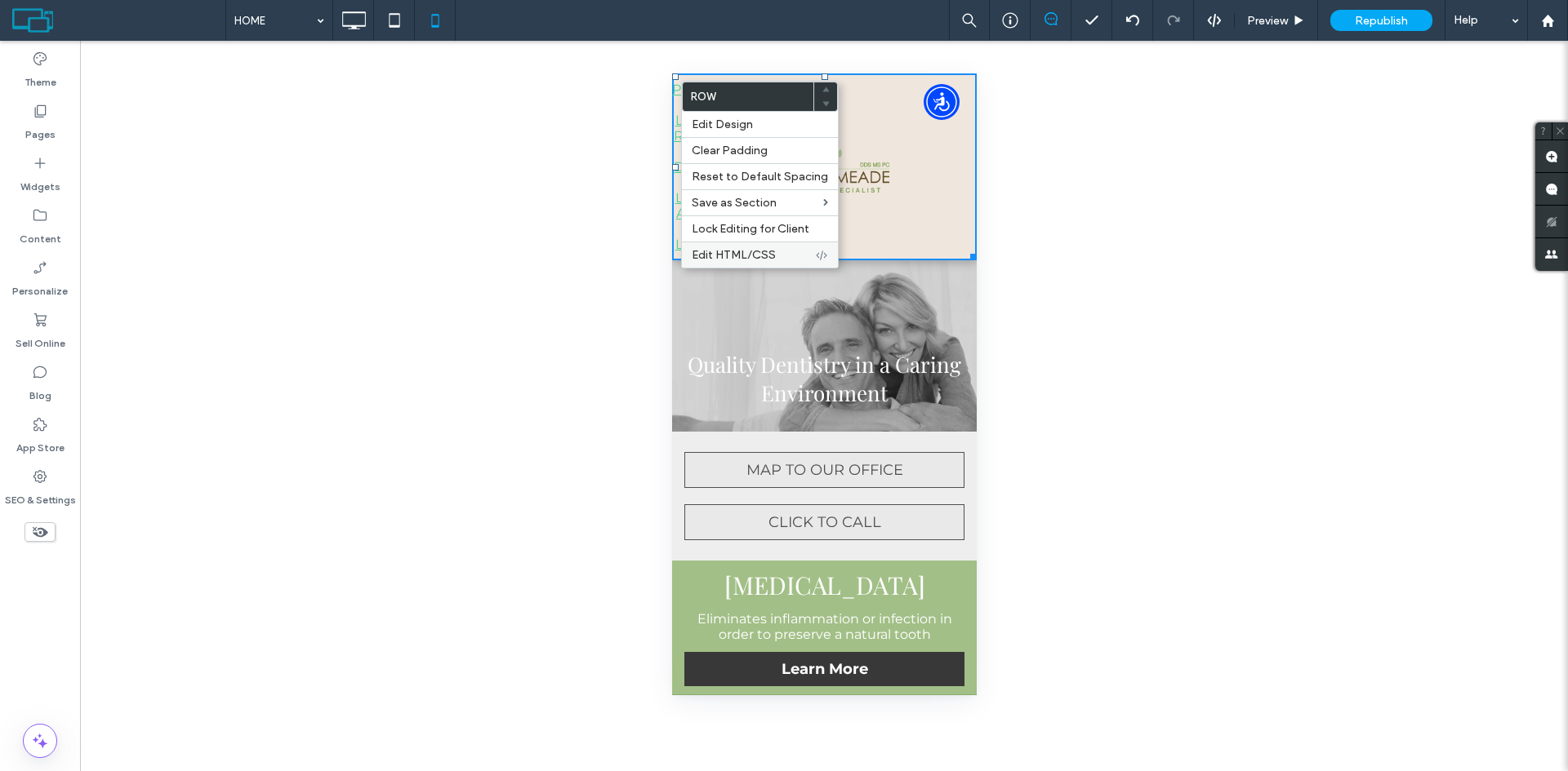
click at [724, 247] on div "Edit HTML/CSS" at bounding box center [759, 255] width 156 height 26
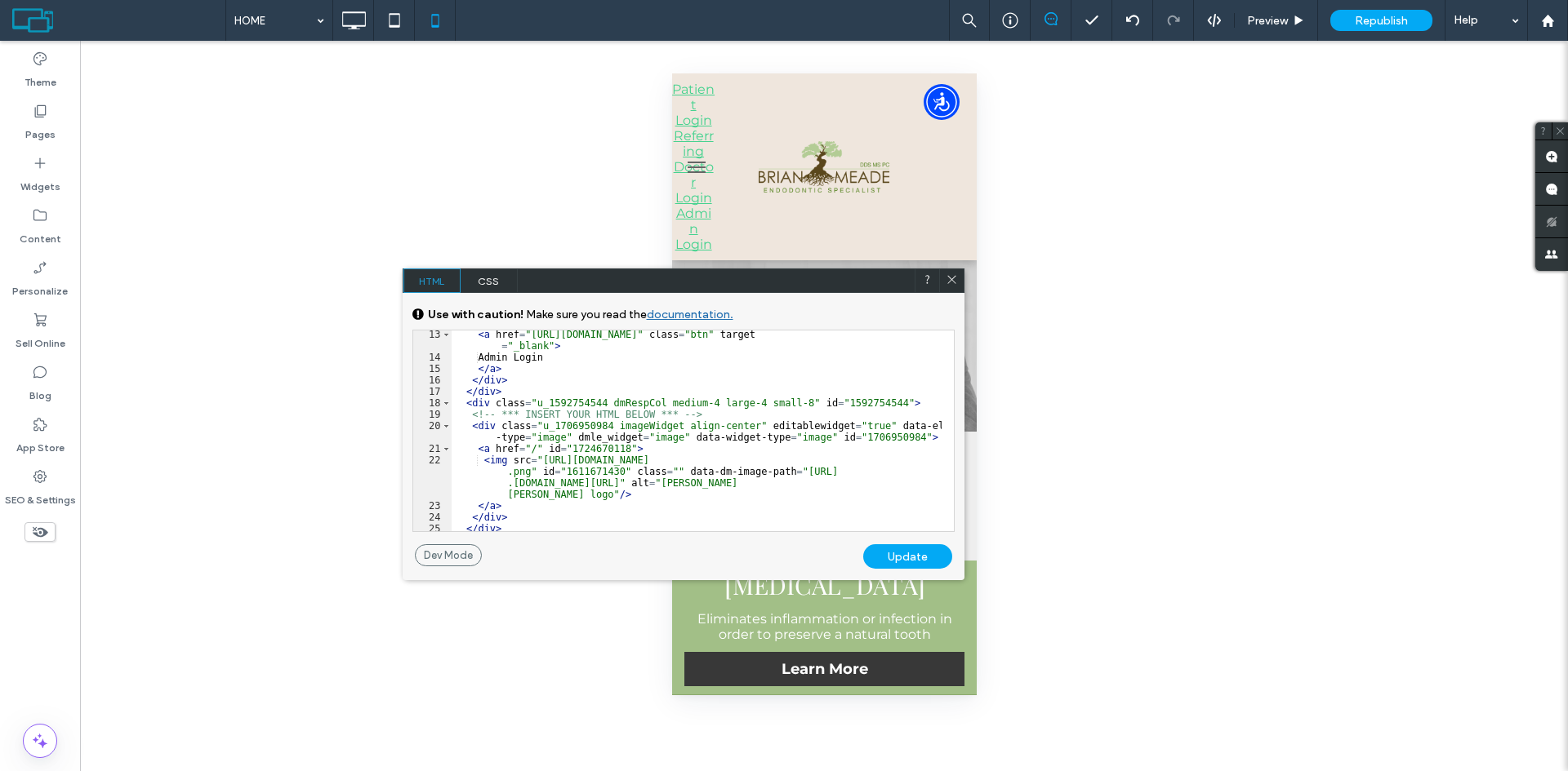
scroll to position [234, 0]
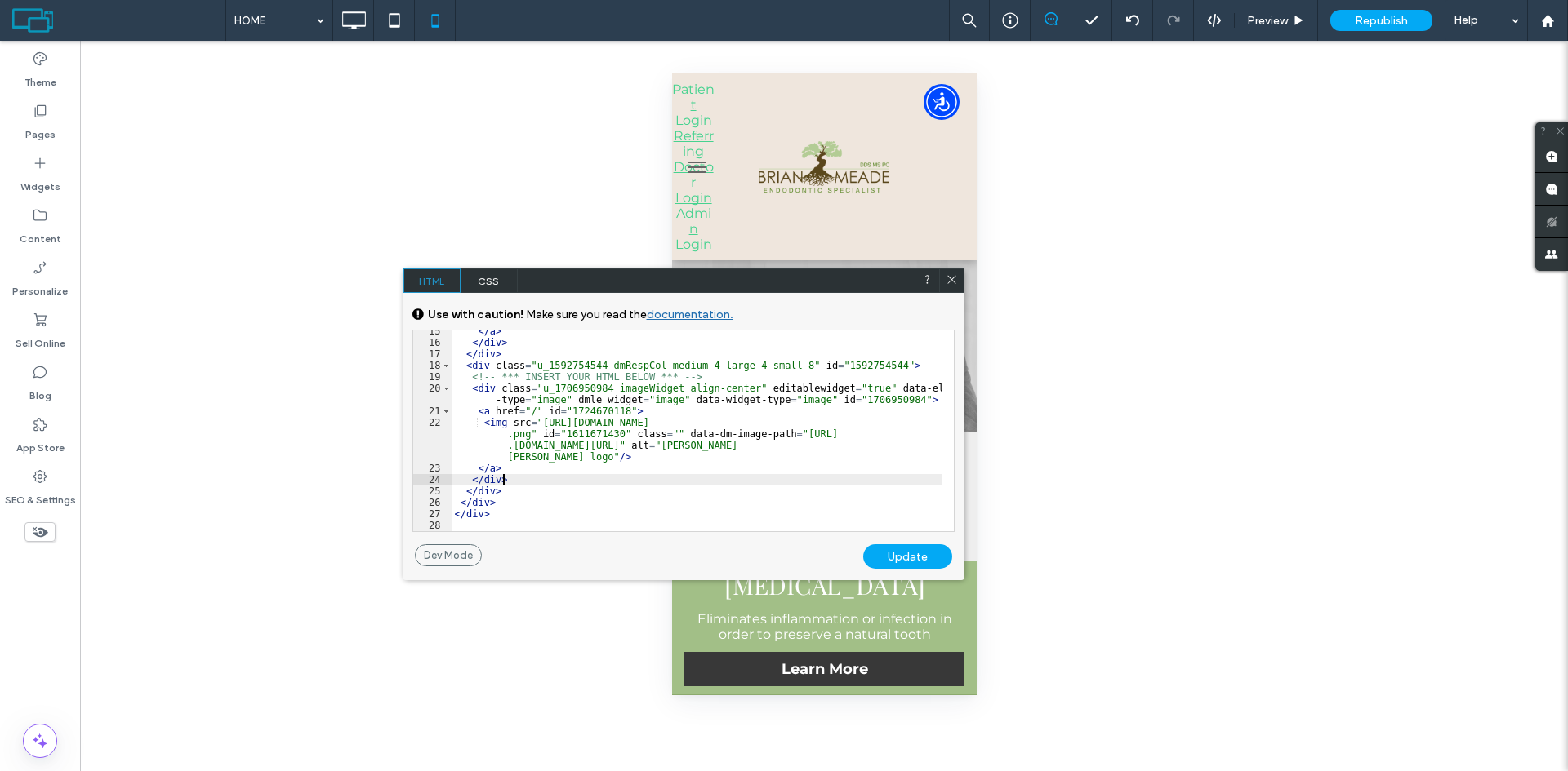
click at [637, 481] on div "</ a > </ div > </ div > < div class = "u_1592754544 dmRespCol medium-4 large-4…" at bounding box center [696, 438] width 490 height 224
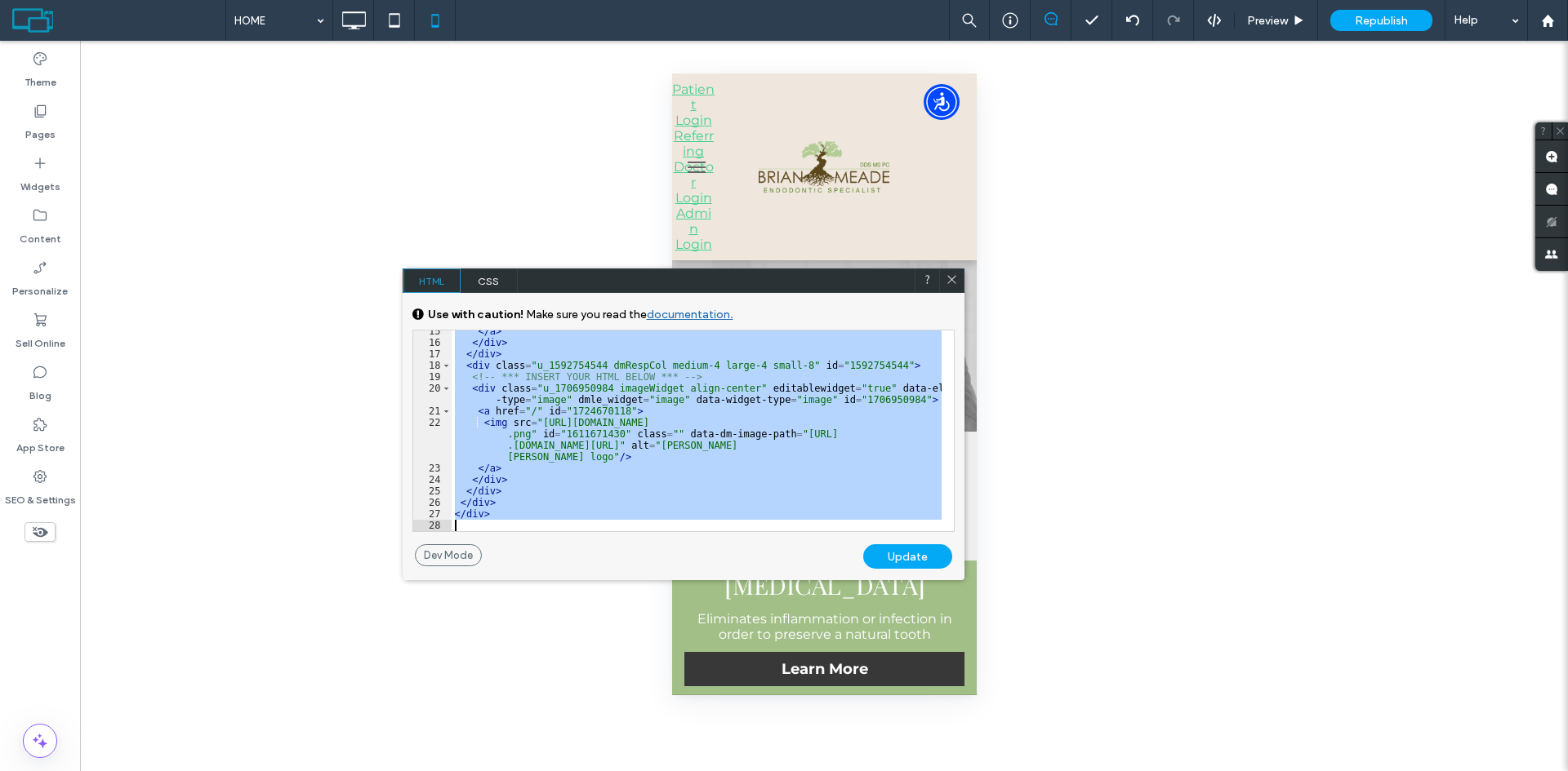
scroll to position [337, 0]
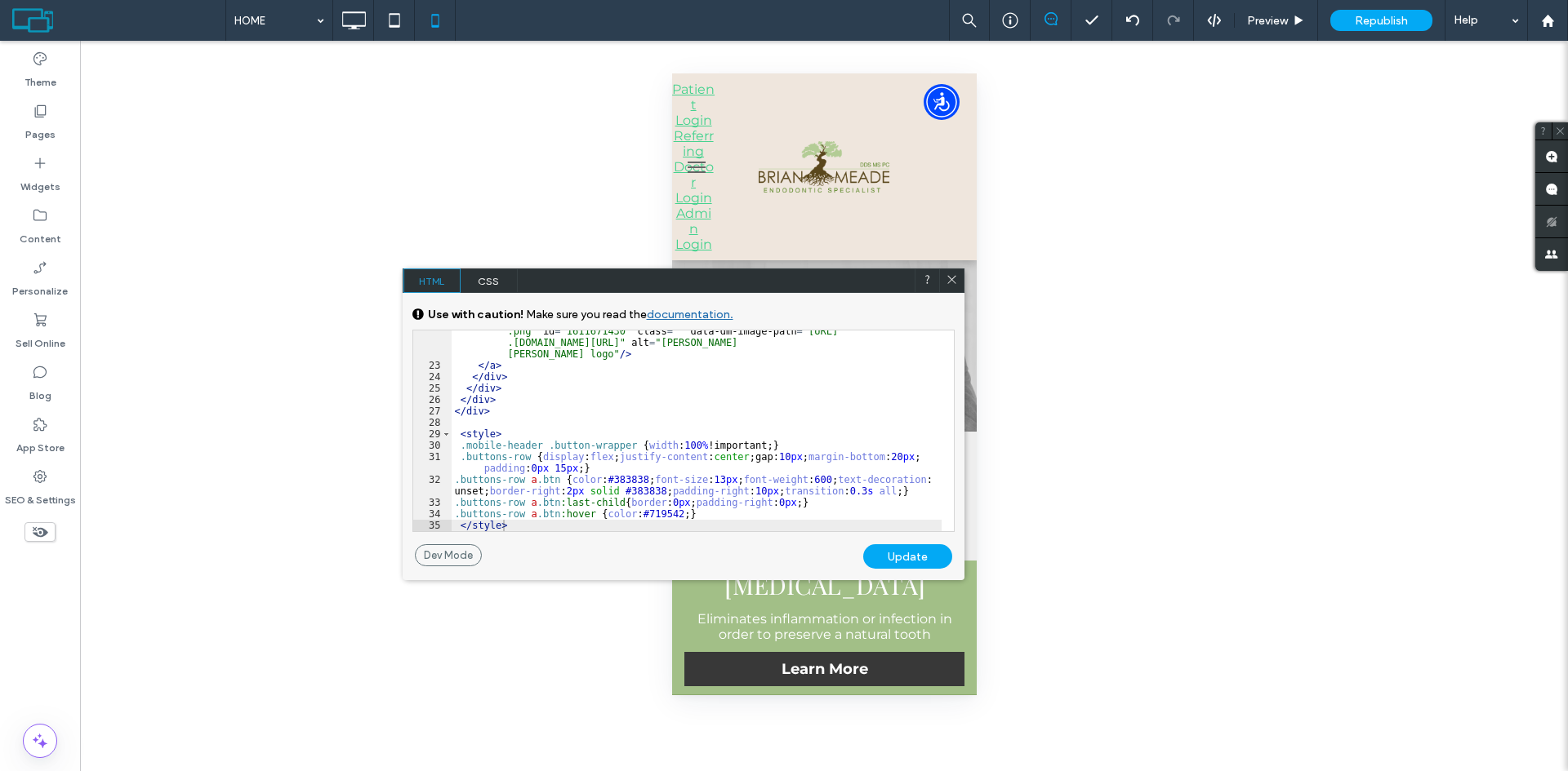
click at [903, 557] on div "Update" at bounding box center [908, 557] width 89 height 25
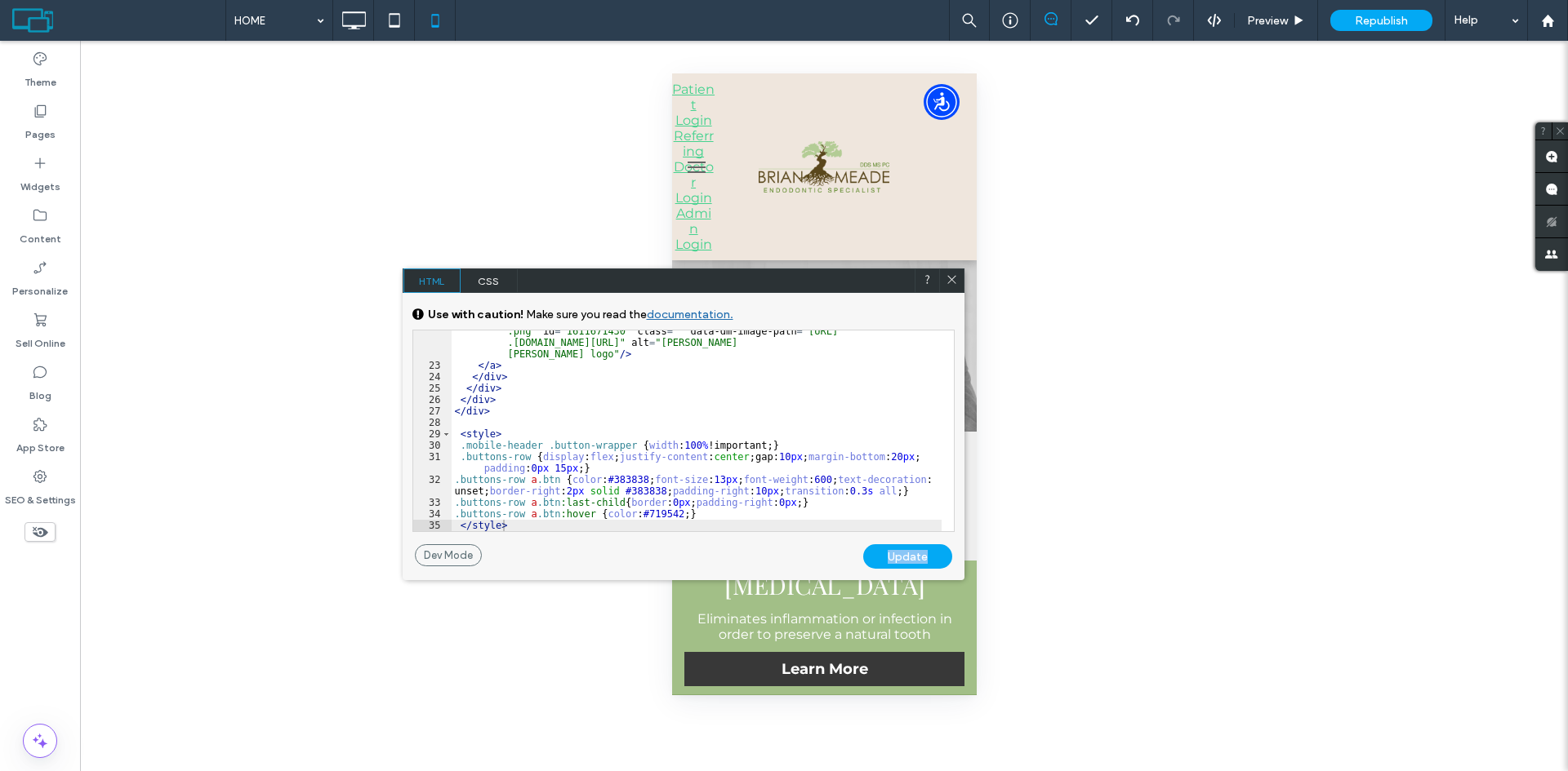
click at [903, 557] on div "Update" at bounding box center [908, 557] width 89 height 25
click at [1380, 22] on span "Republish" at bounding box center [1381, 21] width 53 height 14
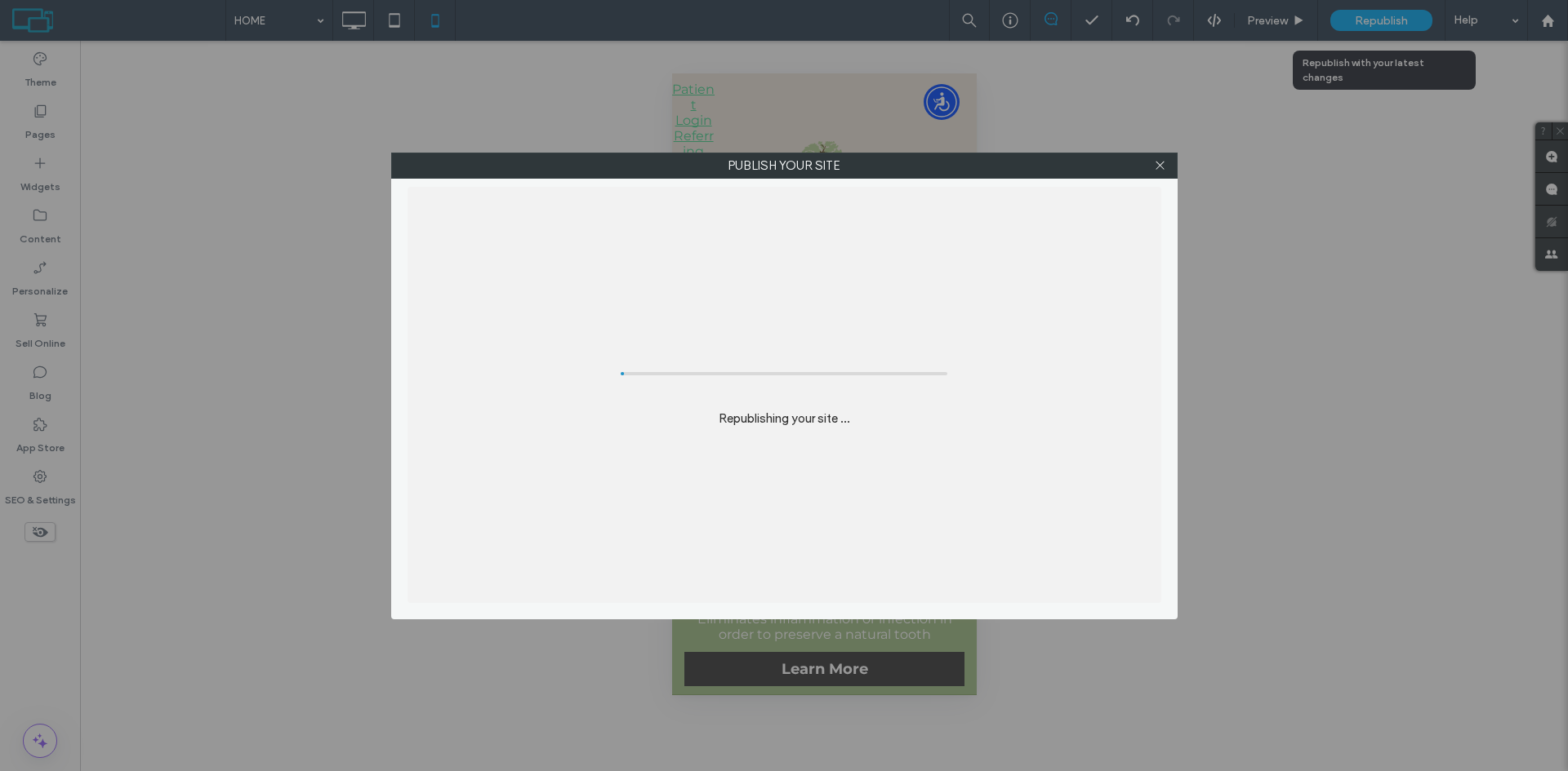
click at [1380, 22] on div "Publish your site Republishing your site ..." at bounding box center [784, 385] width 1568 height 771
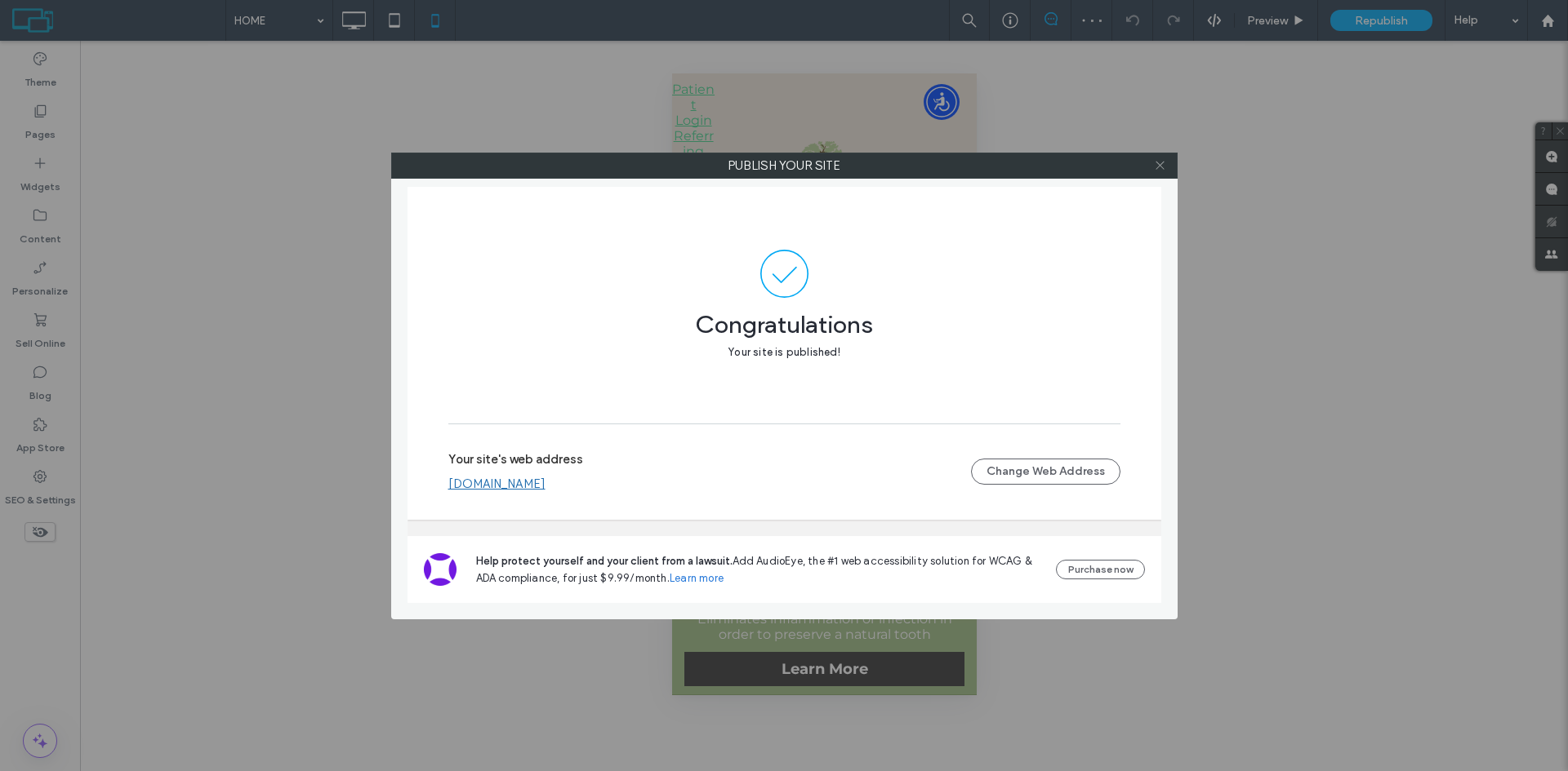
click at [1156, 160] on icon at bounding box center [1160, 165] width 12 height 12
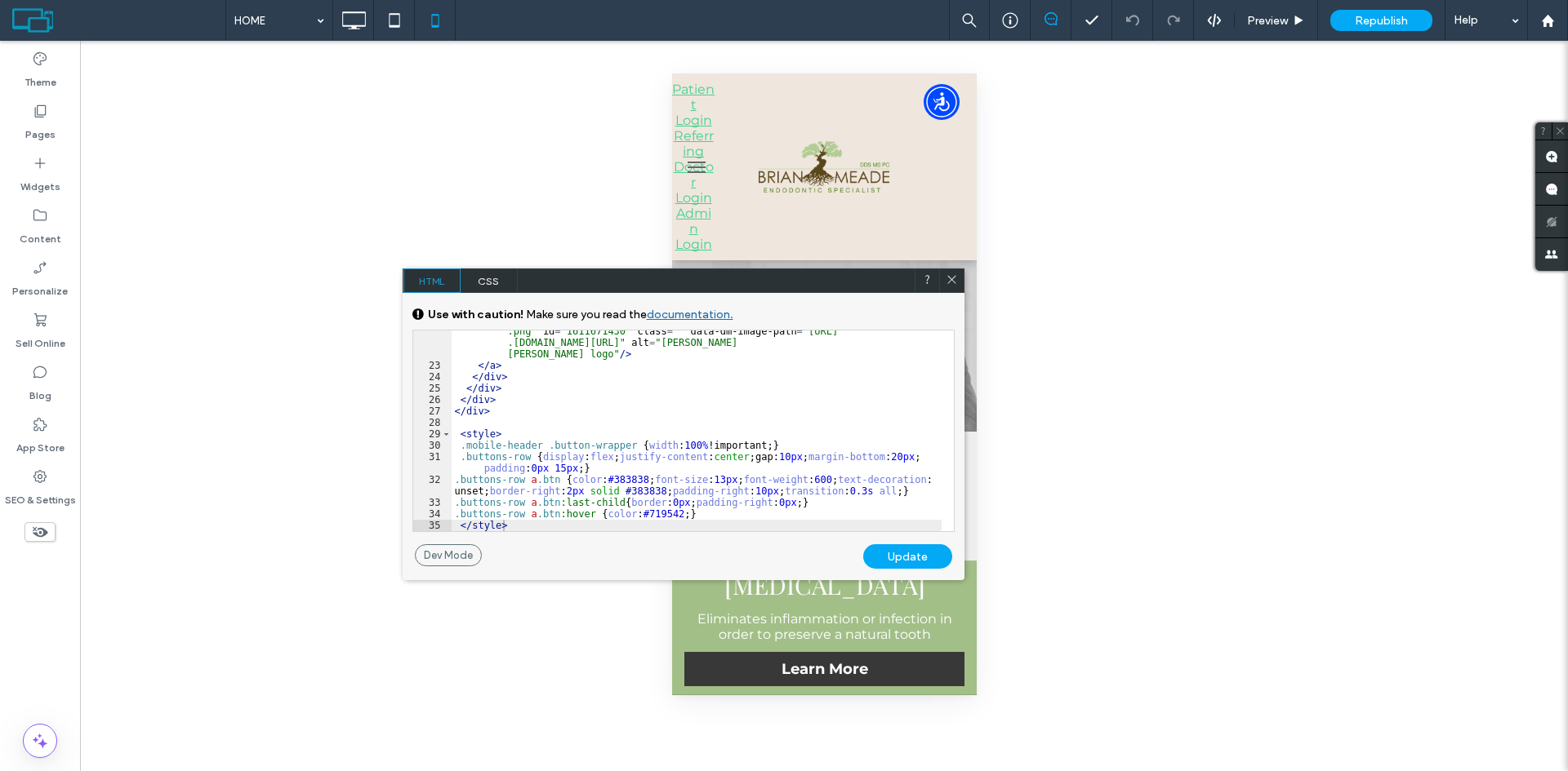
click at [928, 559] on div "Update" at bounding box center [908, 557] width 89 height 25
click at [921, 560] on div "Update" at bounding box center [908, 557] width 89 height 25
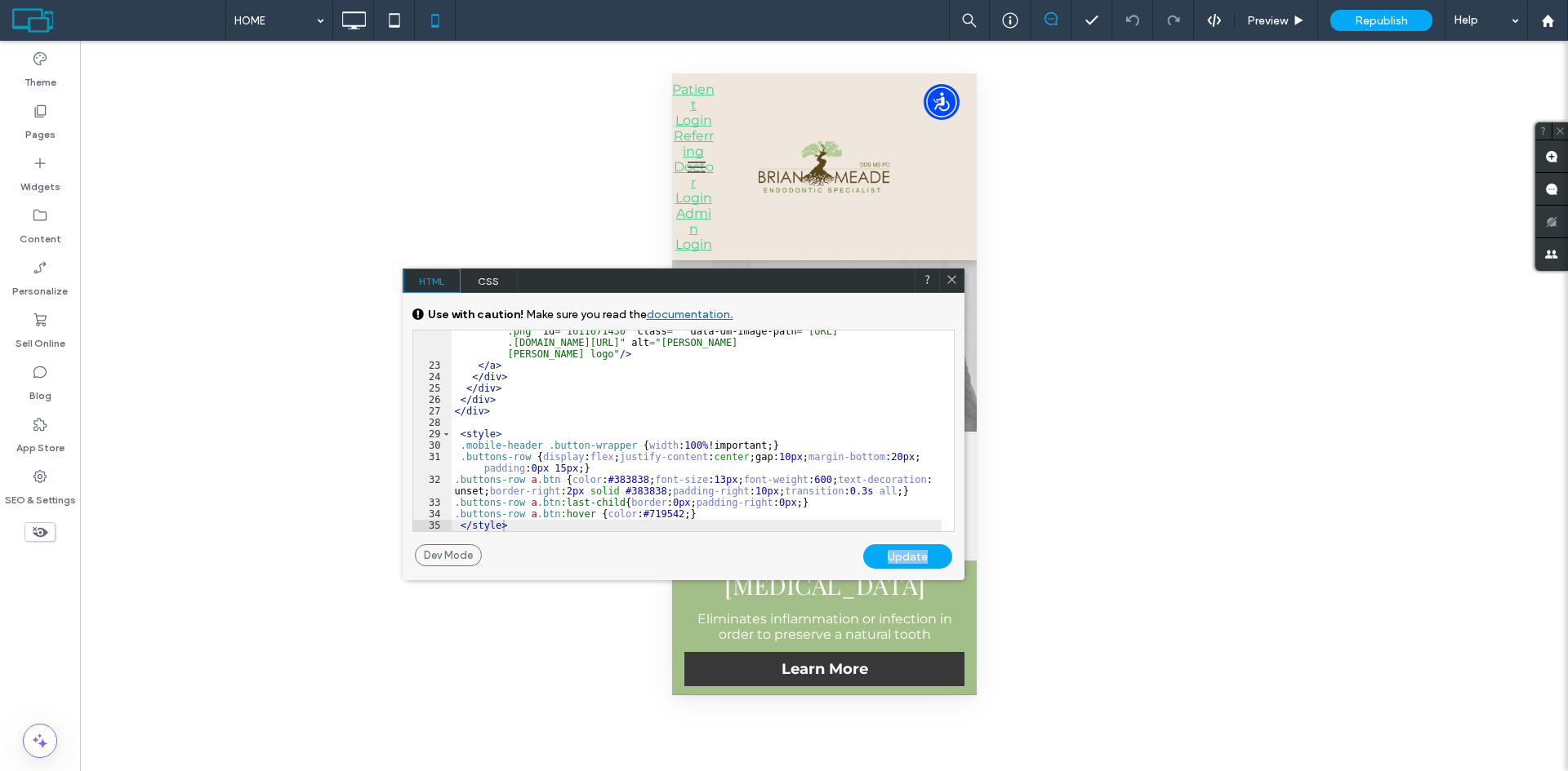
click at [921, 560] on div "Update" at bounding box center [908, 557] width 89 height 25
click at [924, 558] on div "Update" at bounding box center [908, 557] width 89 height 25
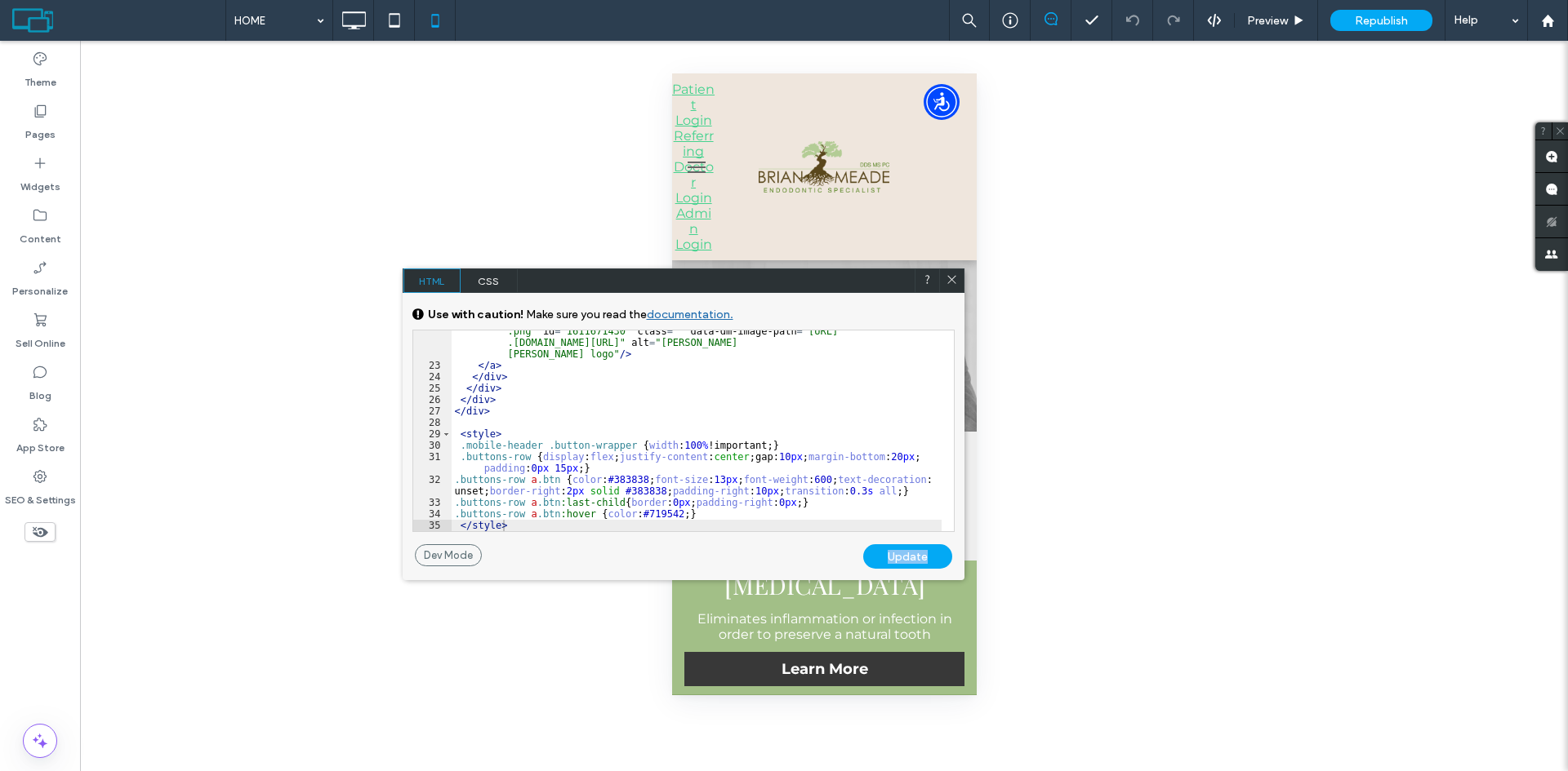
click at [924, 558] on div "Update" at bounding box center [908, 557] width 89 height 25
click at [649, 420] on div "< img src = "[URL][DOMAIN_NAME] .png" id = "1611671430" class = "" data-dm-imag…" at bounding box center [696, 443] width 490 height 258
click at [1133, 14] on icon at bounding box center [1133, 21] width 13 height 13
click at [522, 518] on div "< img src = "[URL][DOMAIN_NAME] .png" id = "1611671430" class = "" data-dm-imag…" at bounding box center [696, 443] width 490 height 258
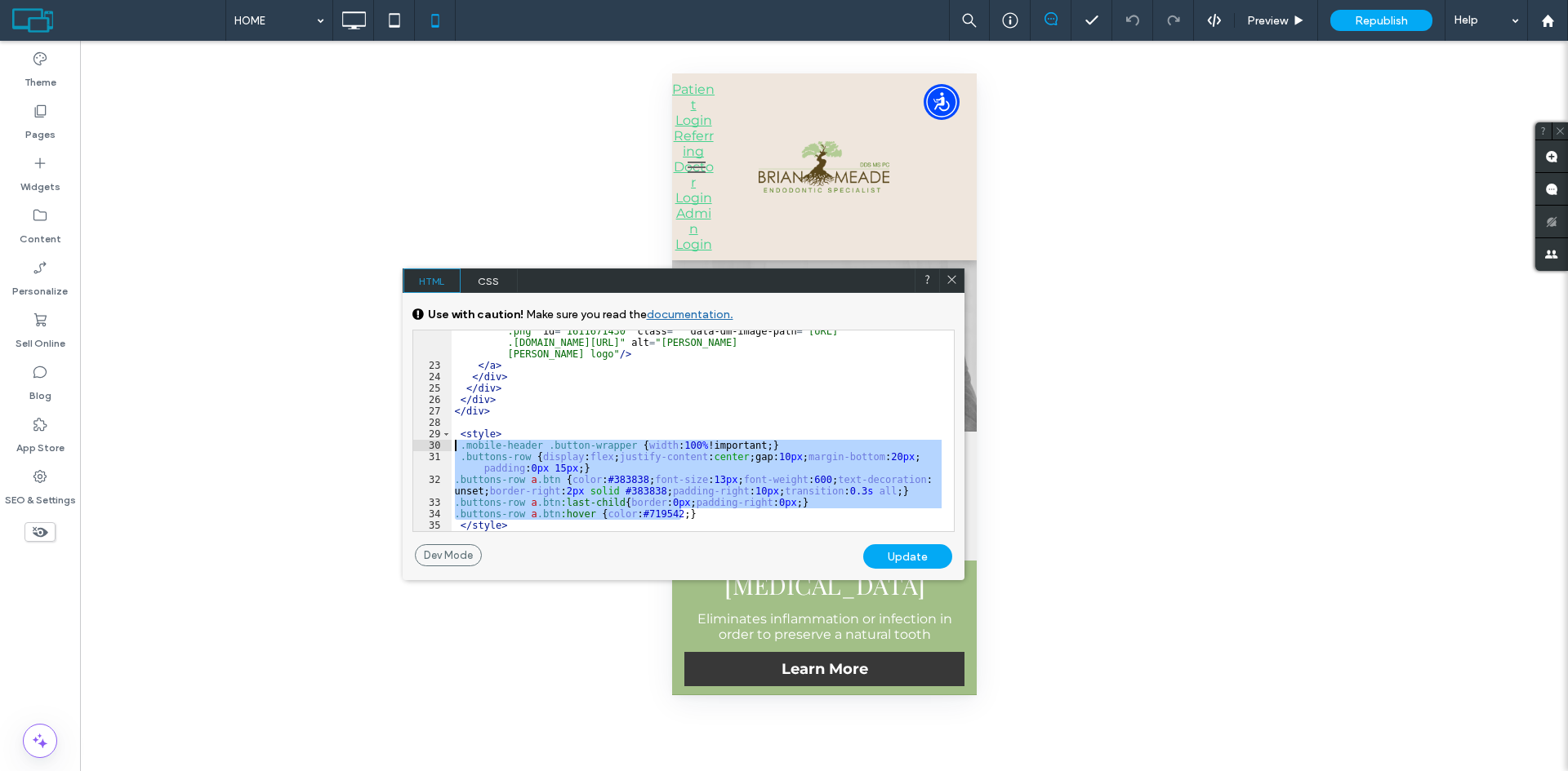
drag, startPoint x: 634, startPoint y: 511, endPoint x: 420, endPoint y: 448, distance: 223.1
click at [420, 448] on div "** 22 23 24 25 26 27 28 29 30 31 32 33 34 35 < img src = "[URL][DOMAIN_NAME] .p…" at bounding box center [683, 431] width 542 height 202
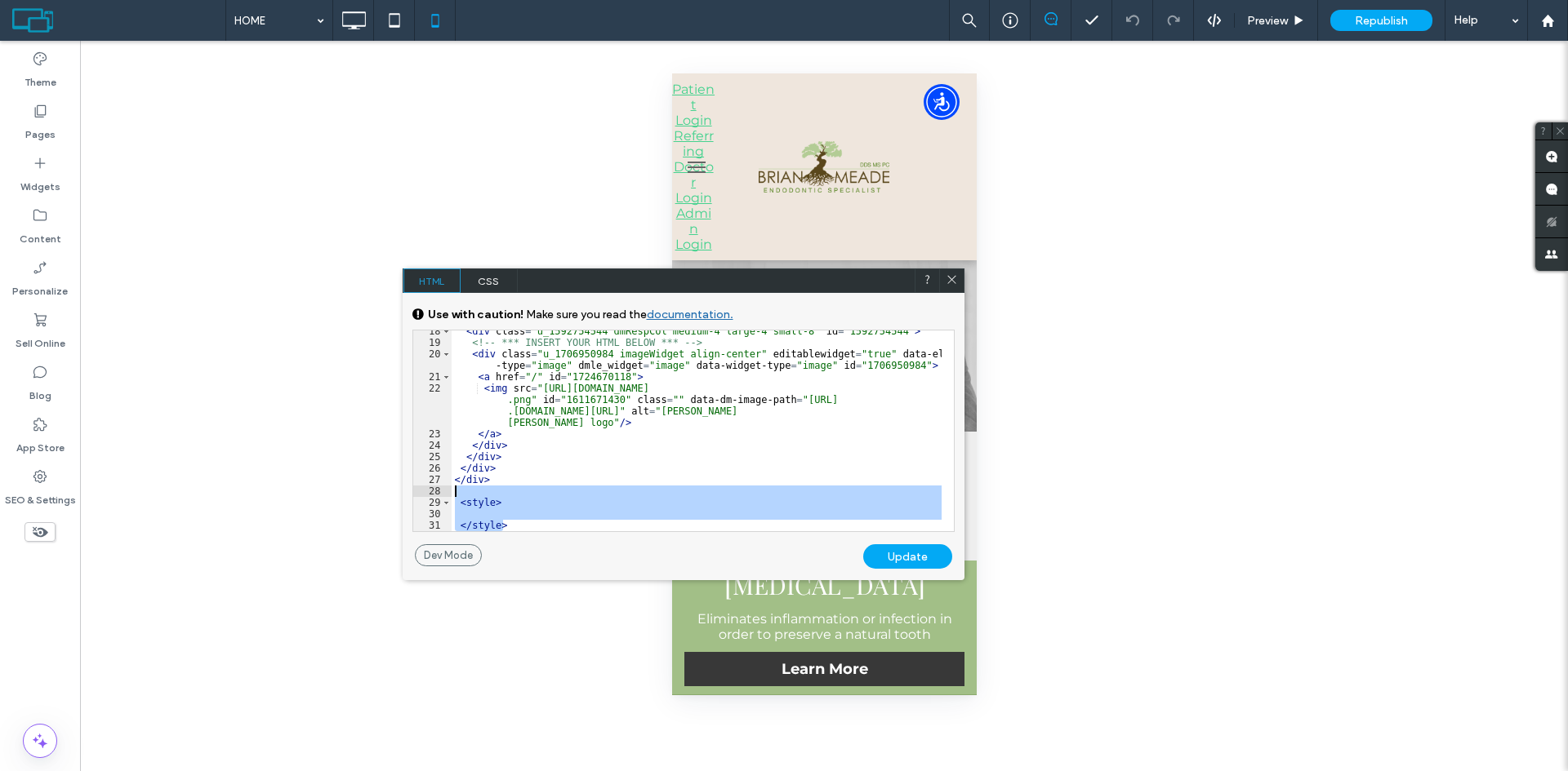
drag, startPoint x: 511, startPoint y: 523, endPoint x: 432, endPoint y: 493, distance: 84.5
click at [432, 493] on div "** 18 19 20 21 22 23 24 25 26 27 28 29 30 31 < div class = "u_1592754544 dmResp…" at bounding box center [683, 431] width 542 height 202
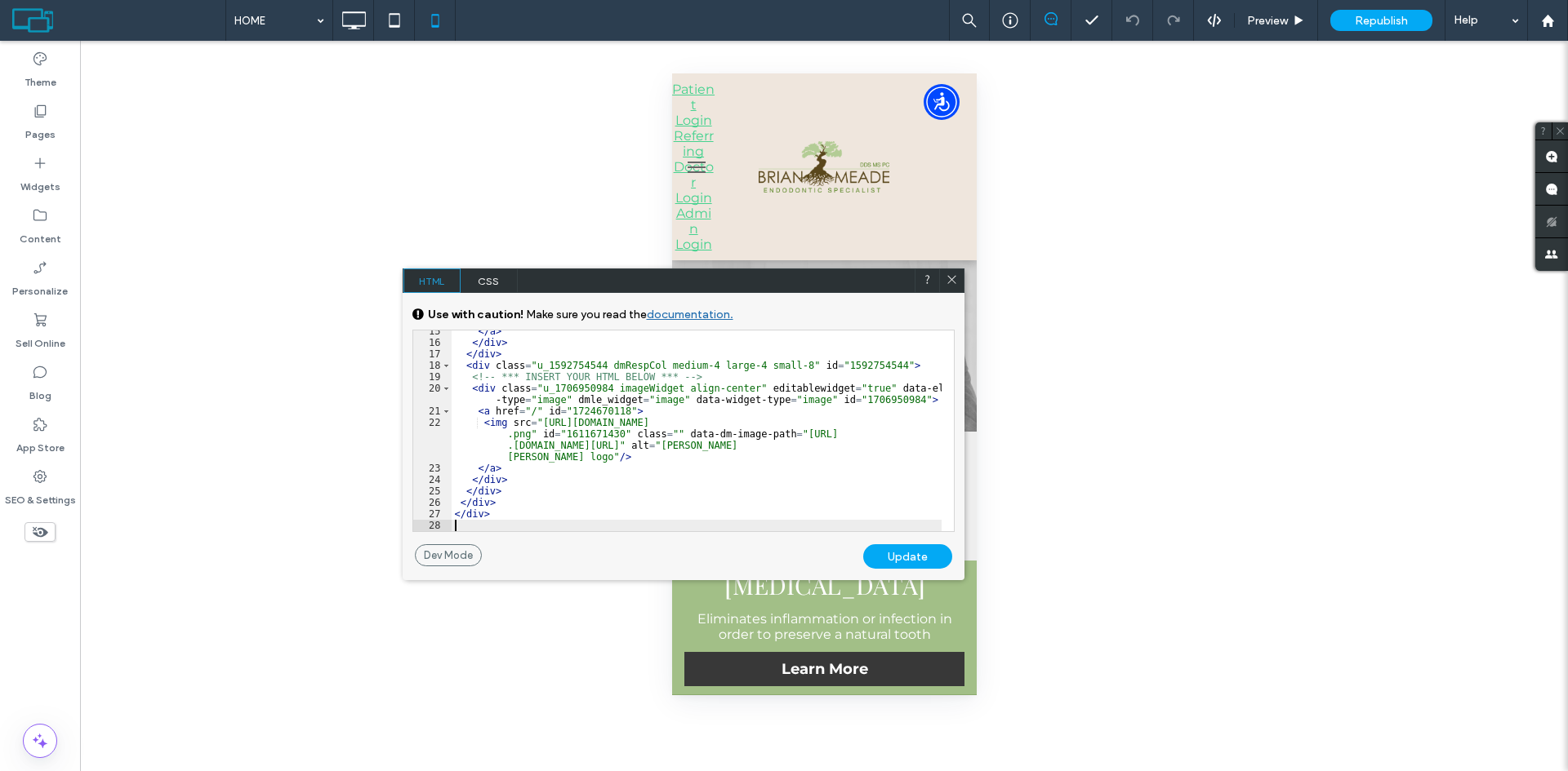
scroll to position [234, 0]
click at [894, 551] on div "Update" at bounding box center [908, 557] width 89 height 25
click at [686, 313] on link "documentation." at bounding box center [690, 314] width 86 height 14
click at [486, 287] on span "CSS" at bounding box center [488, 281] width 57 height 25
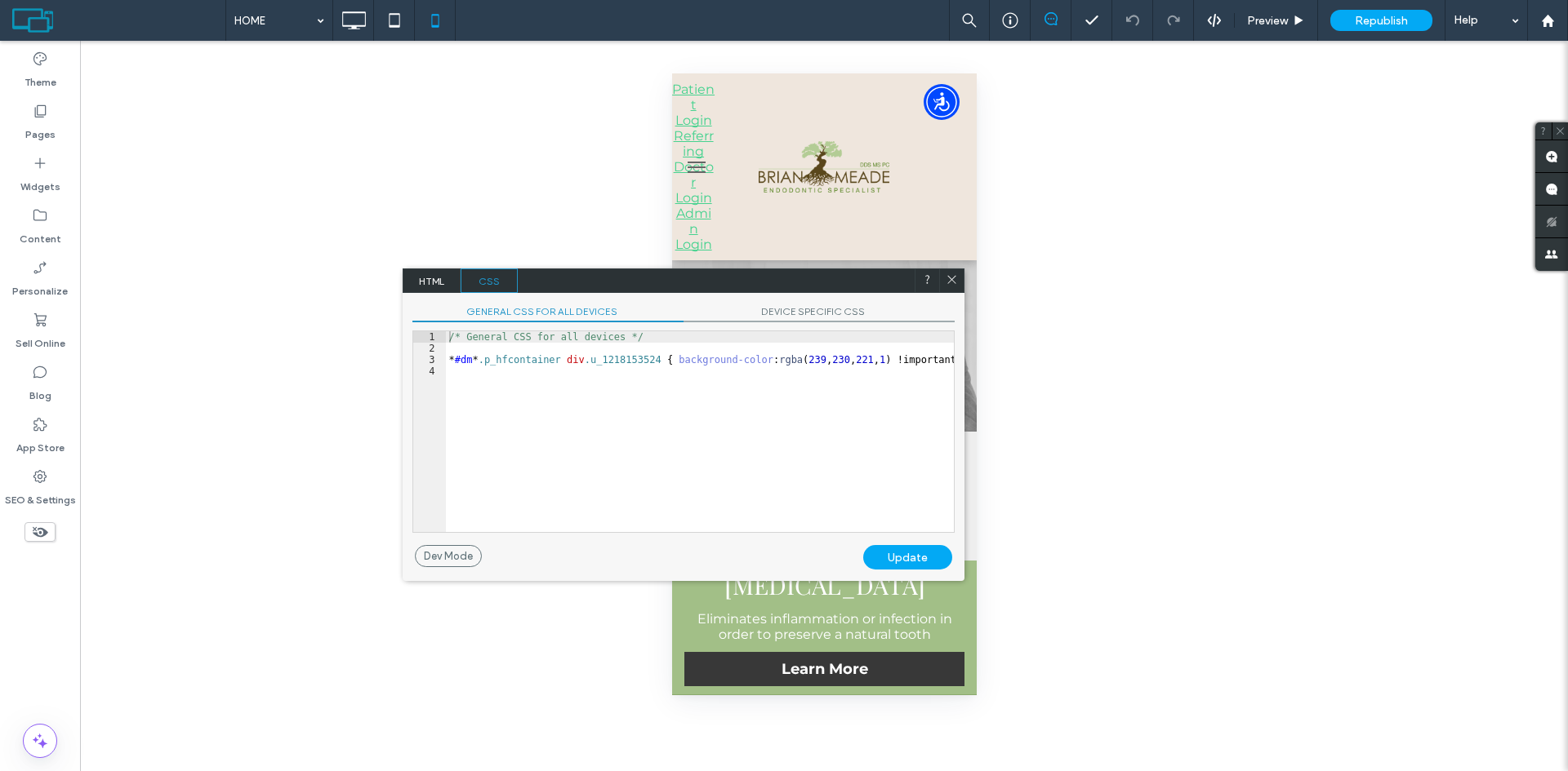
click at [947, 280] on icon at bounding box center [952, 279] width 12 height 12
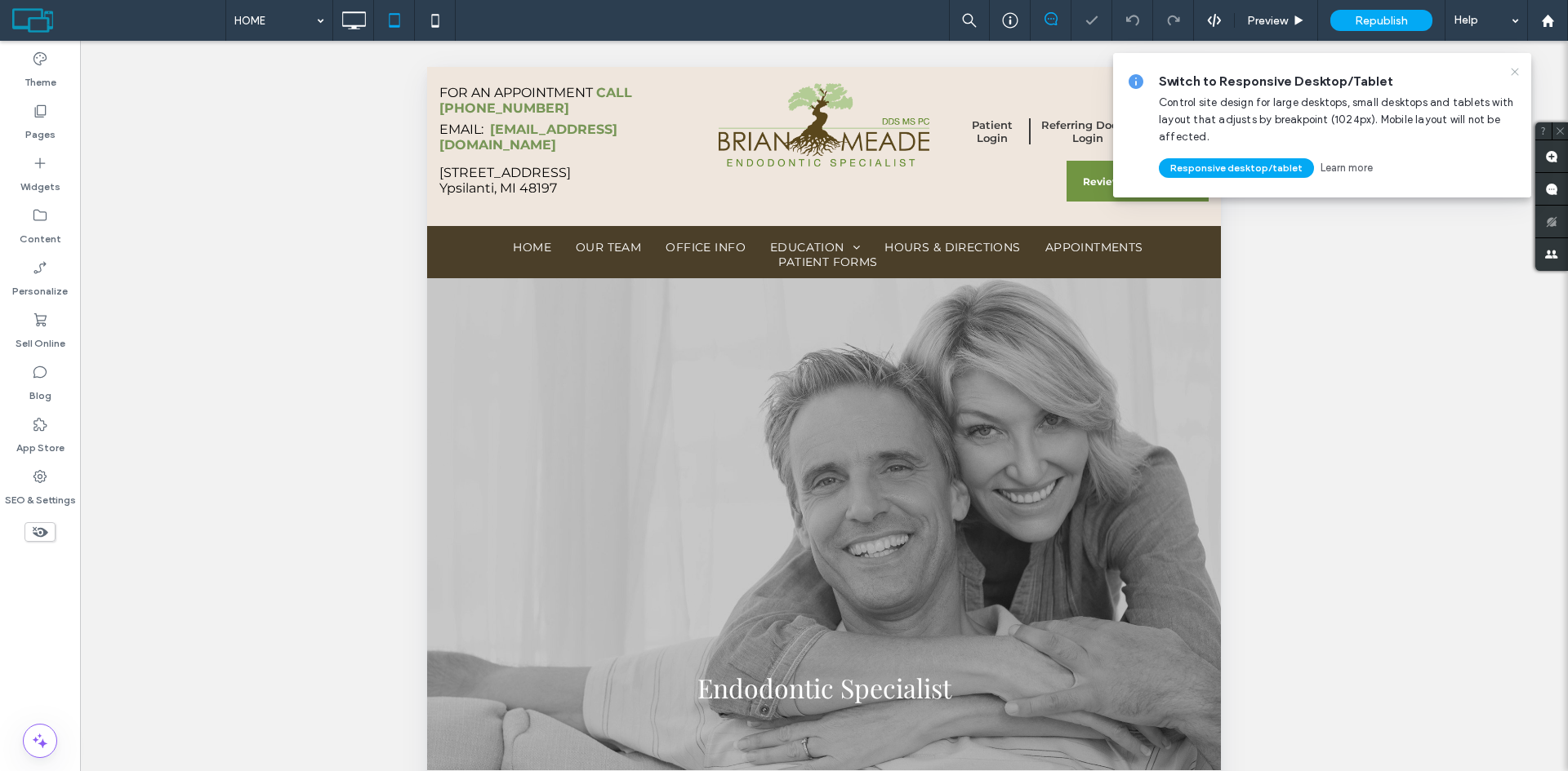
click at [1517, 72] on icon at bounding box center [1514, 72] width 13 height 13
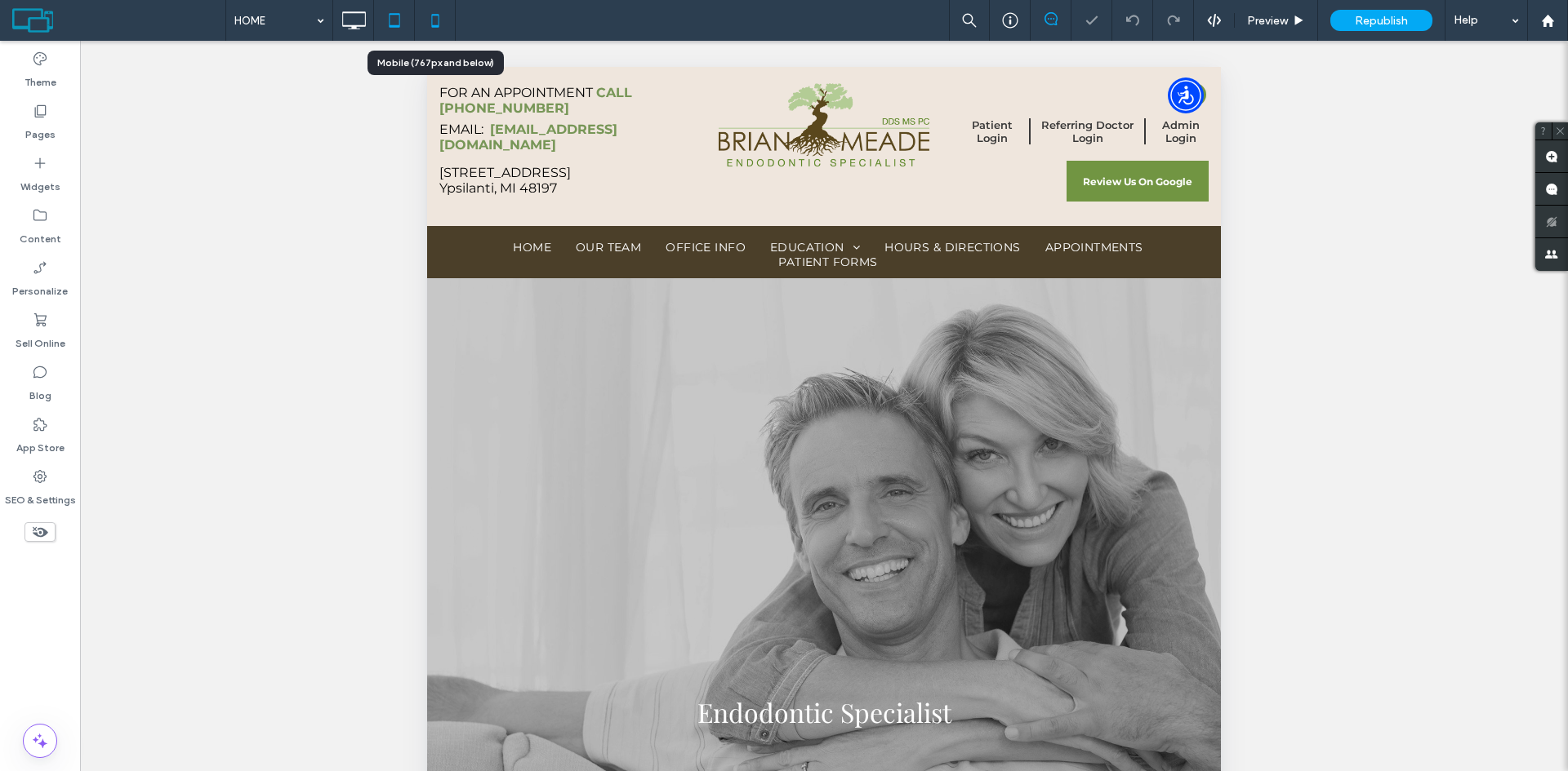
click at [431, 16] on icon at bounding box center [435, 21] width 33 height 33
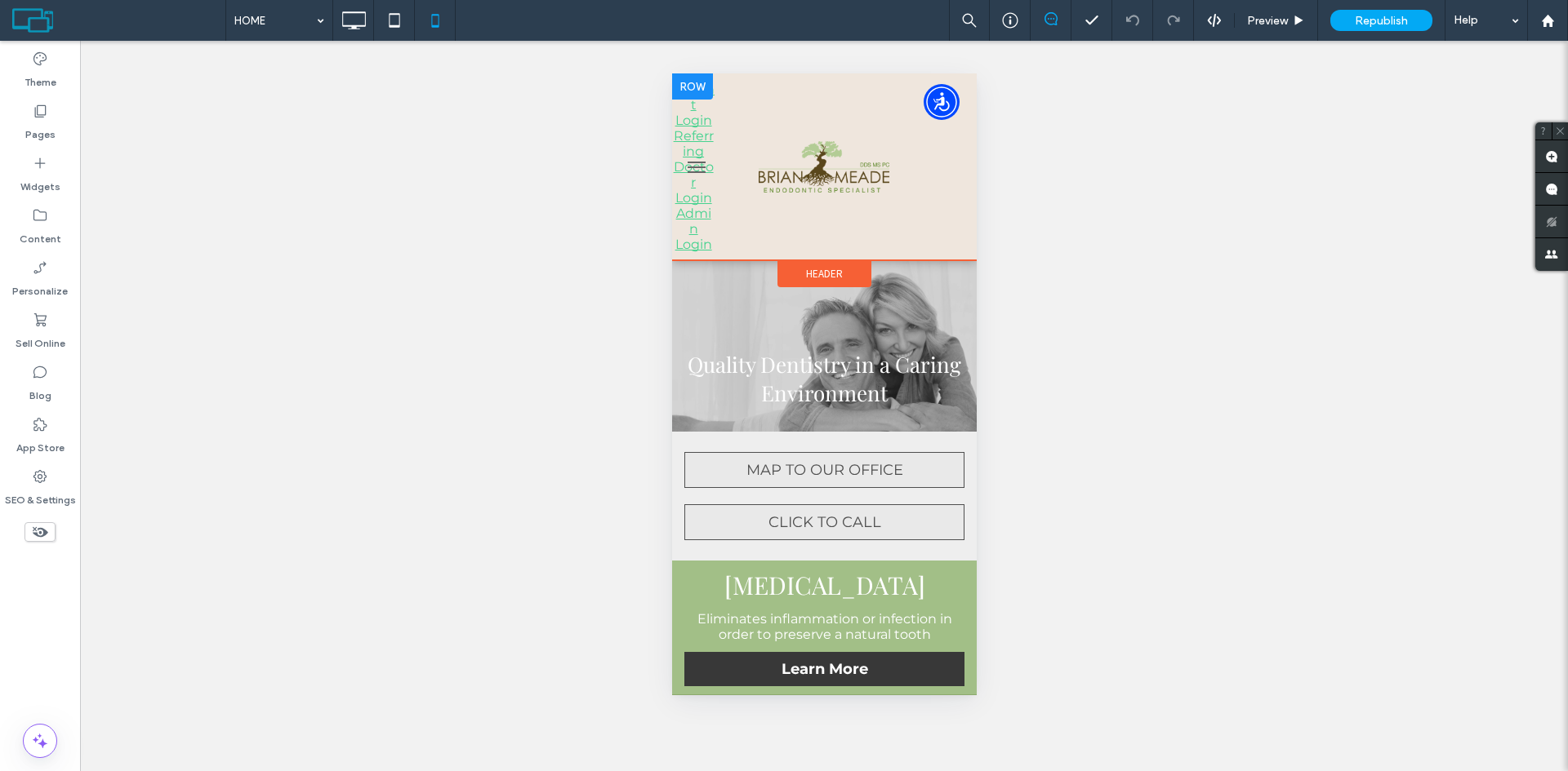
click at [686, 81] on div at bounding box center [691, 86] width 41 height 26
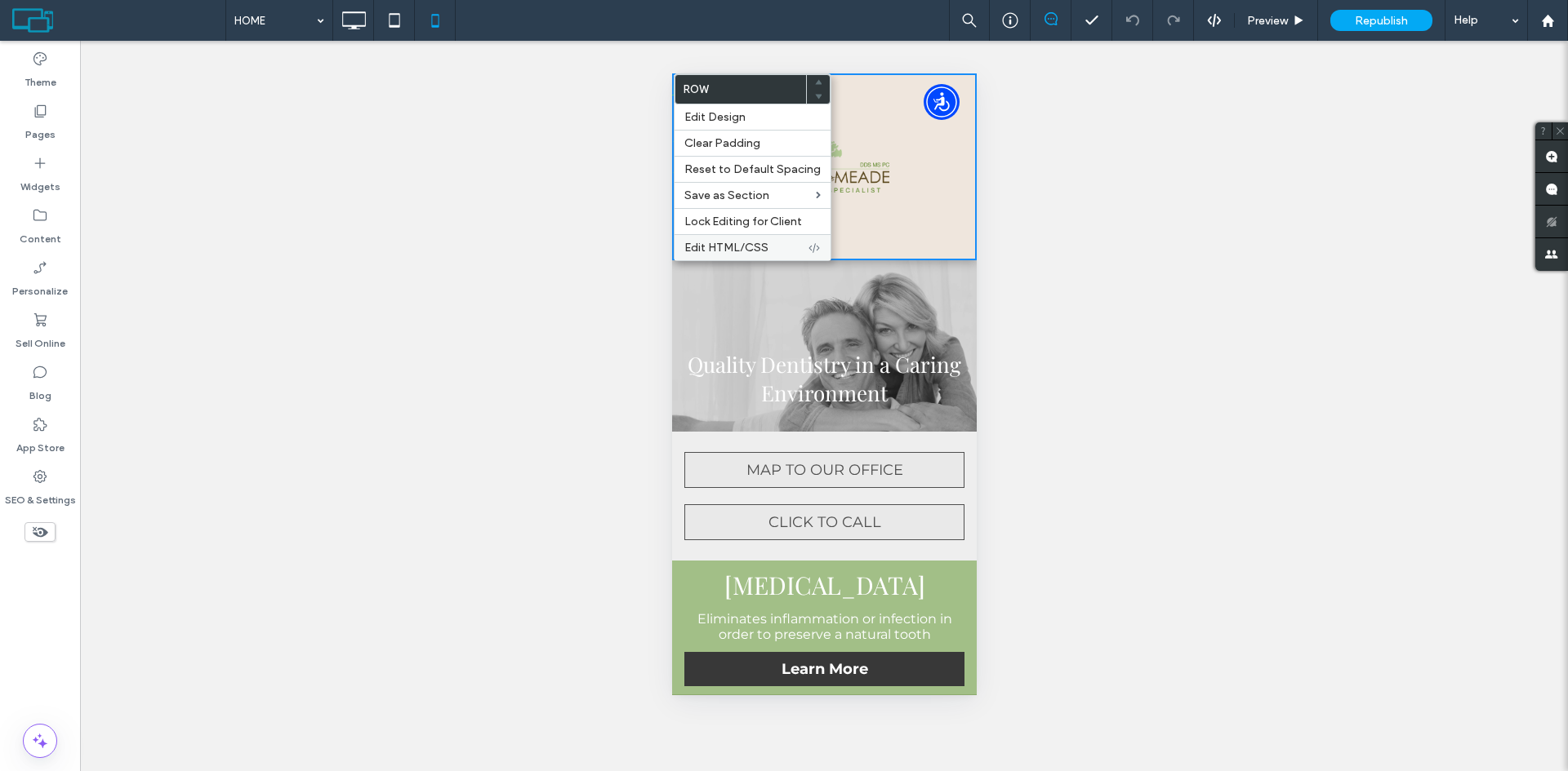
click at [708, 248] on span "Edit HTML/CSS" at bounding box center [726, 248] width 84 height 14
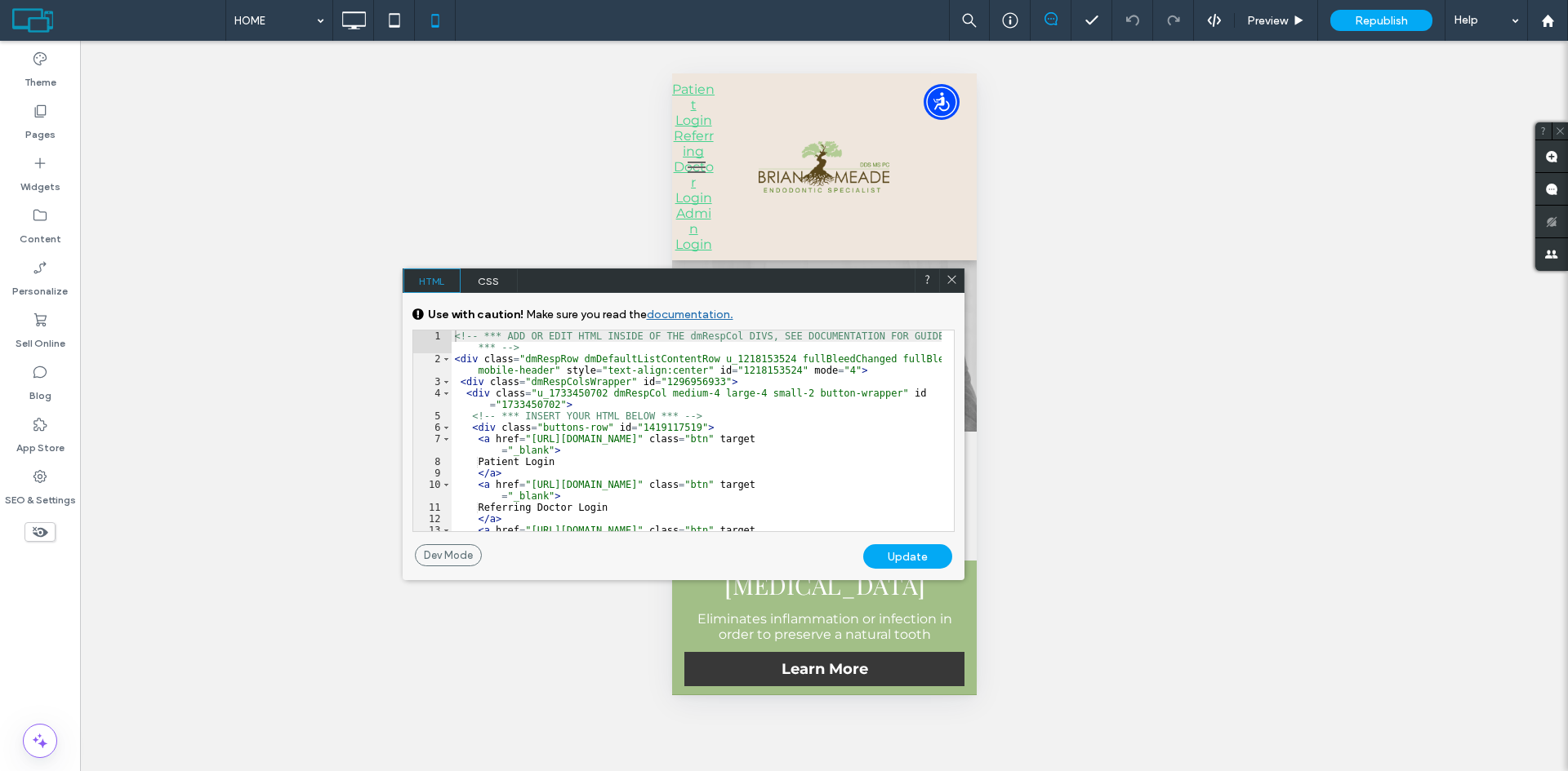
click at [683, 430] on div "<!-- *** ADD OR EDIT HTML INSIDE OF THE dmRespCol DIVS, SEE DOCUMENTATION FOR G…" at bounding box center [696, 454] width 490 height 247
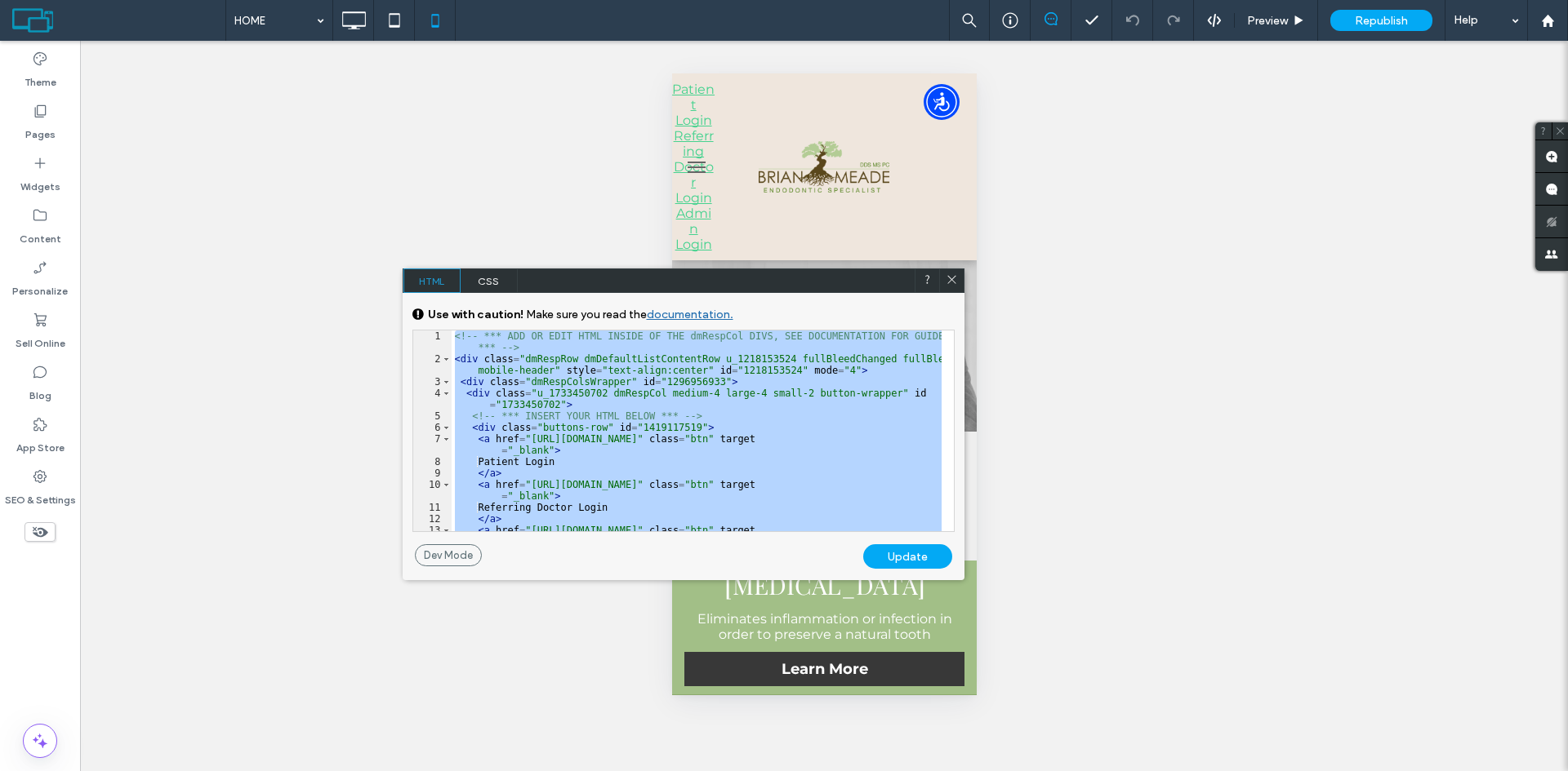
scroll to position [96, 0]
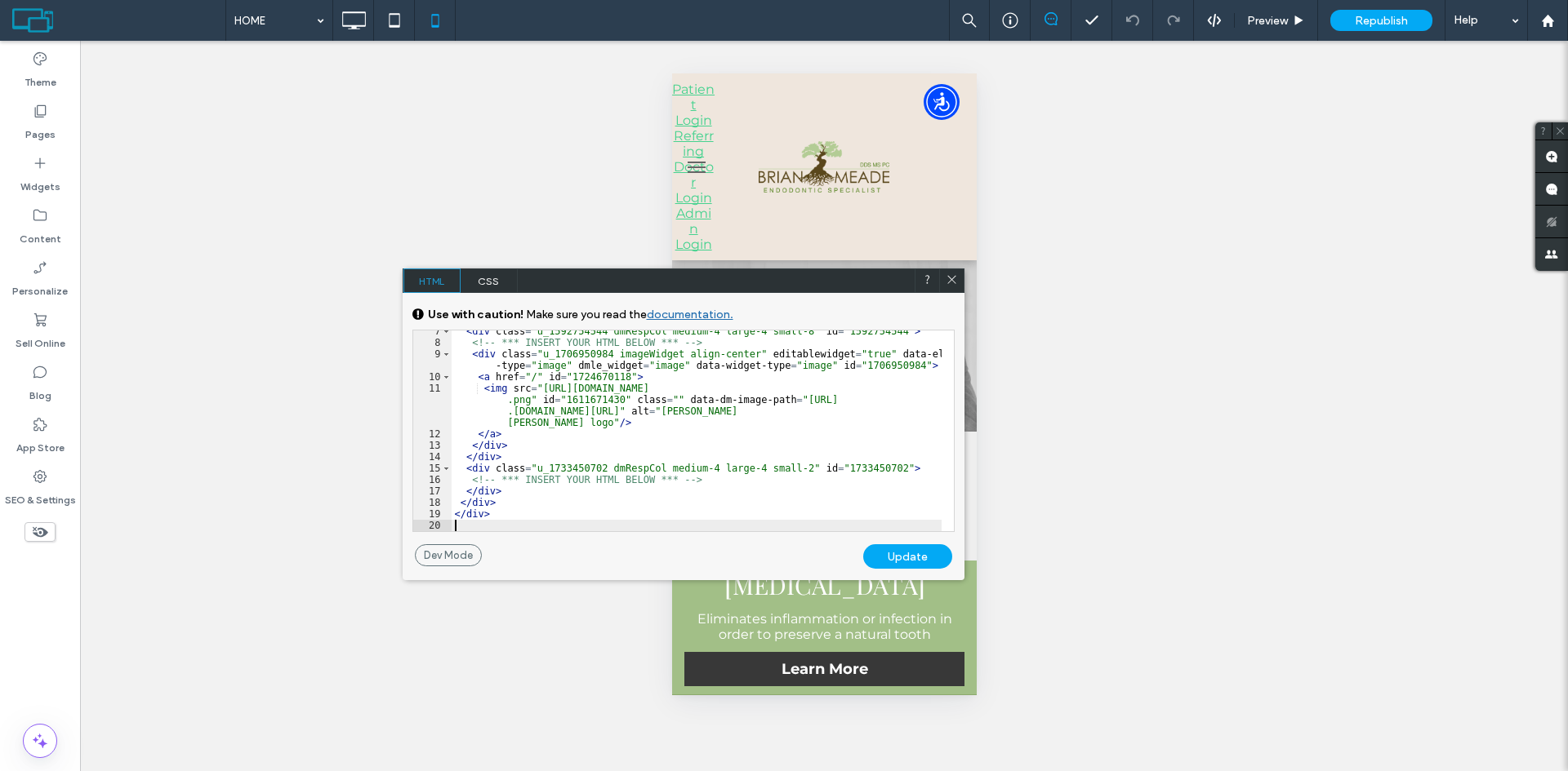
click at [910, 561] on div "Update" at bounding box center [908, 557] width 89 height 25
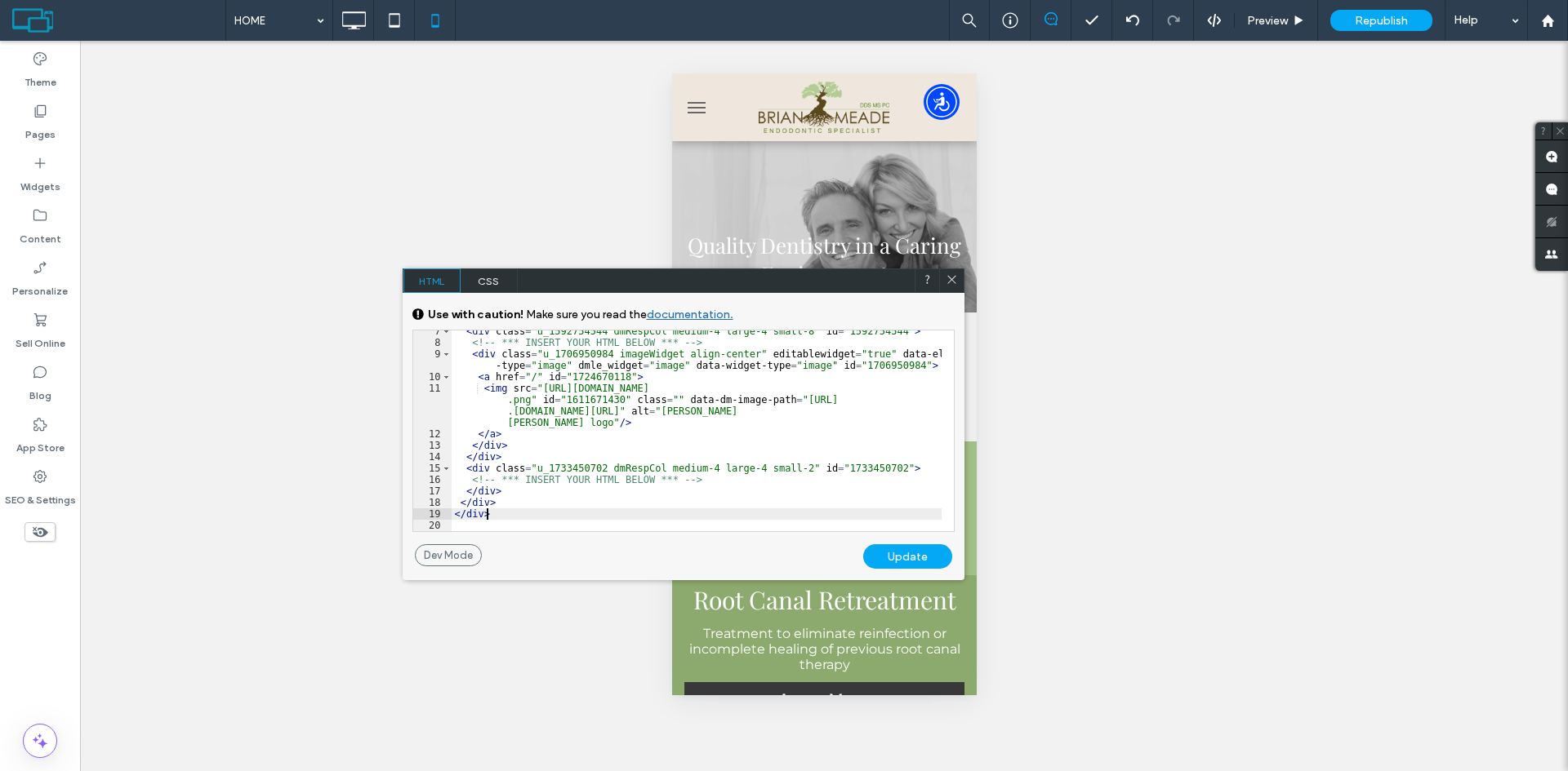
click at [606, 518] on div "< div class = "u_1592754544 dmRespCol medium-4 large-4 small-8" id = "159275454…" at bounding box center [696, 438] width 490 height 224
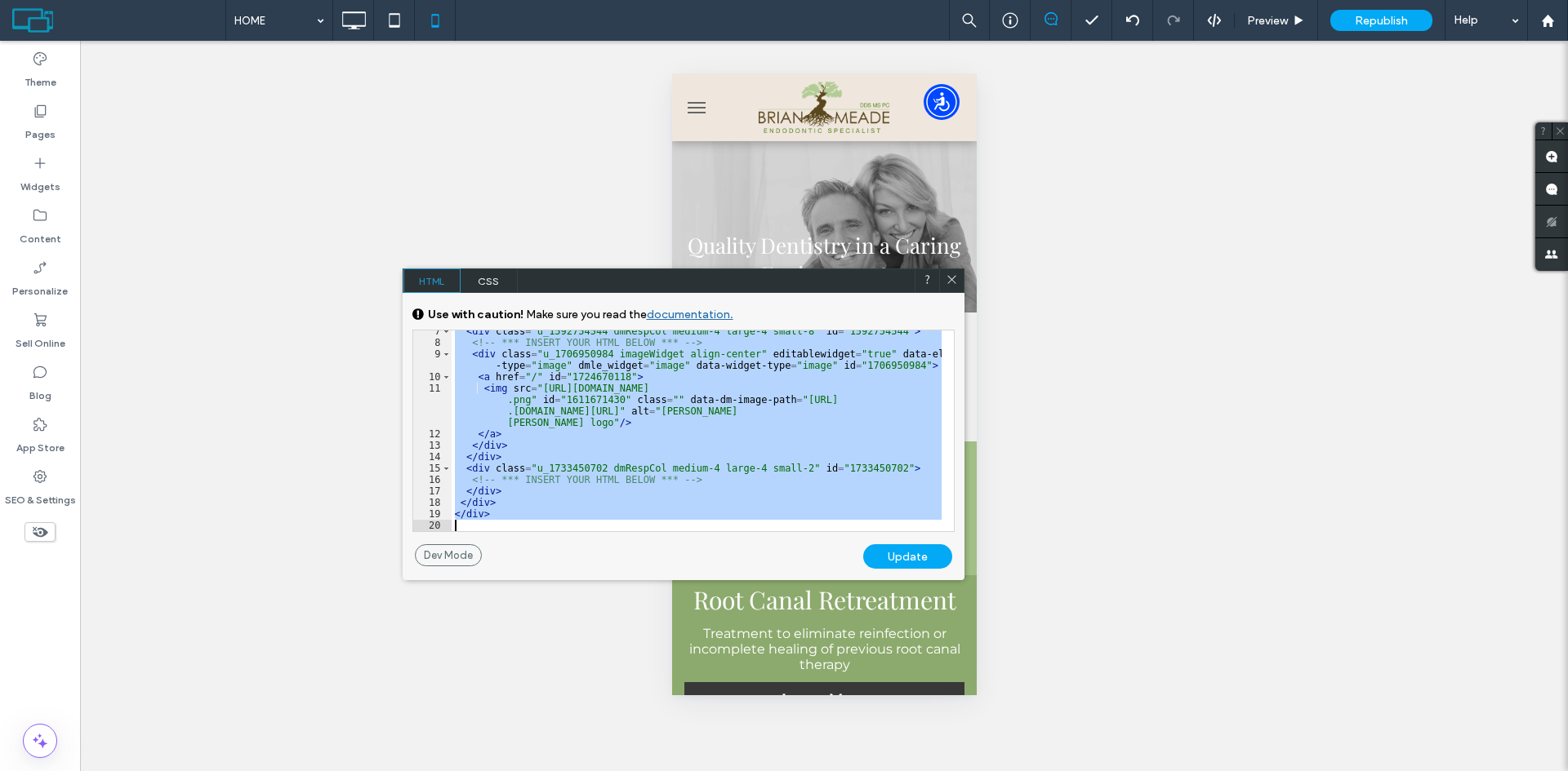
scroll to position [337, 0]
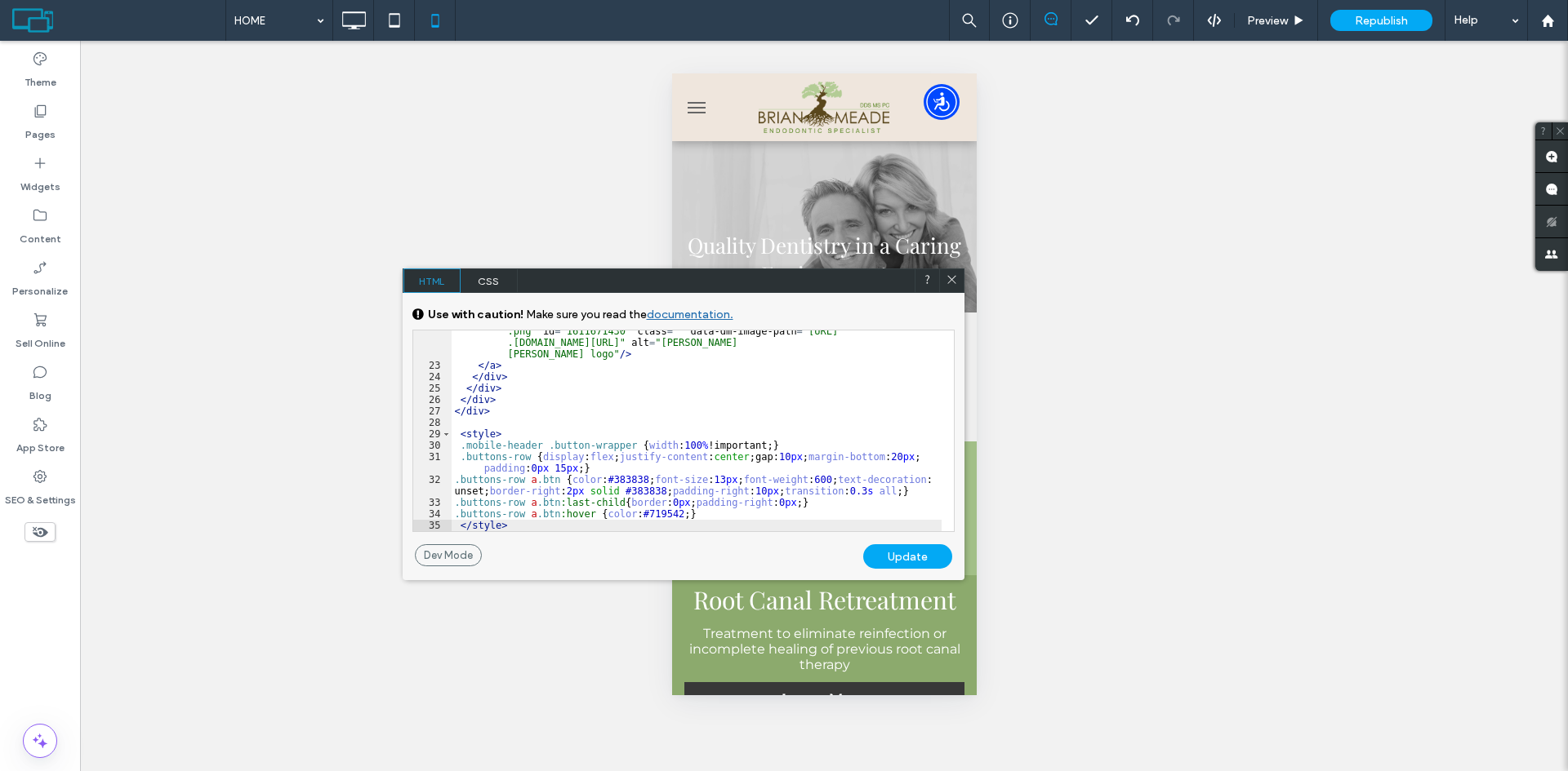
click at [884, 554] on div "Update" at bounding box center [908, 557] width 89 height 25
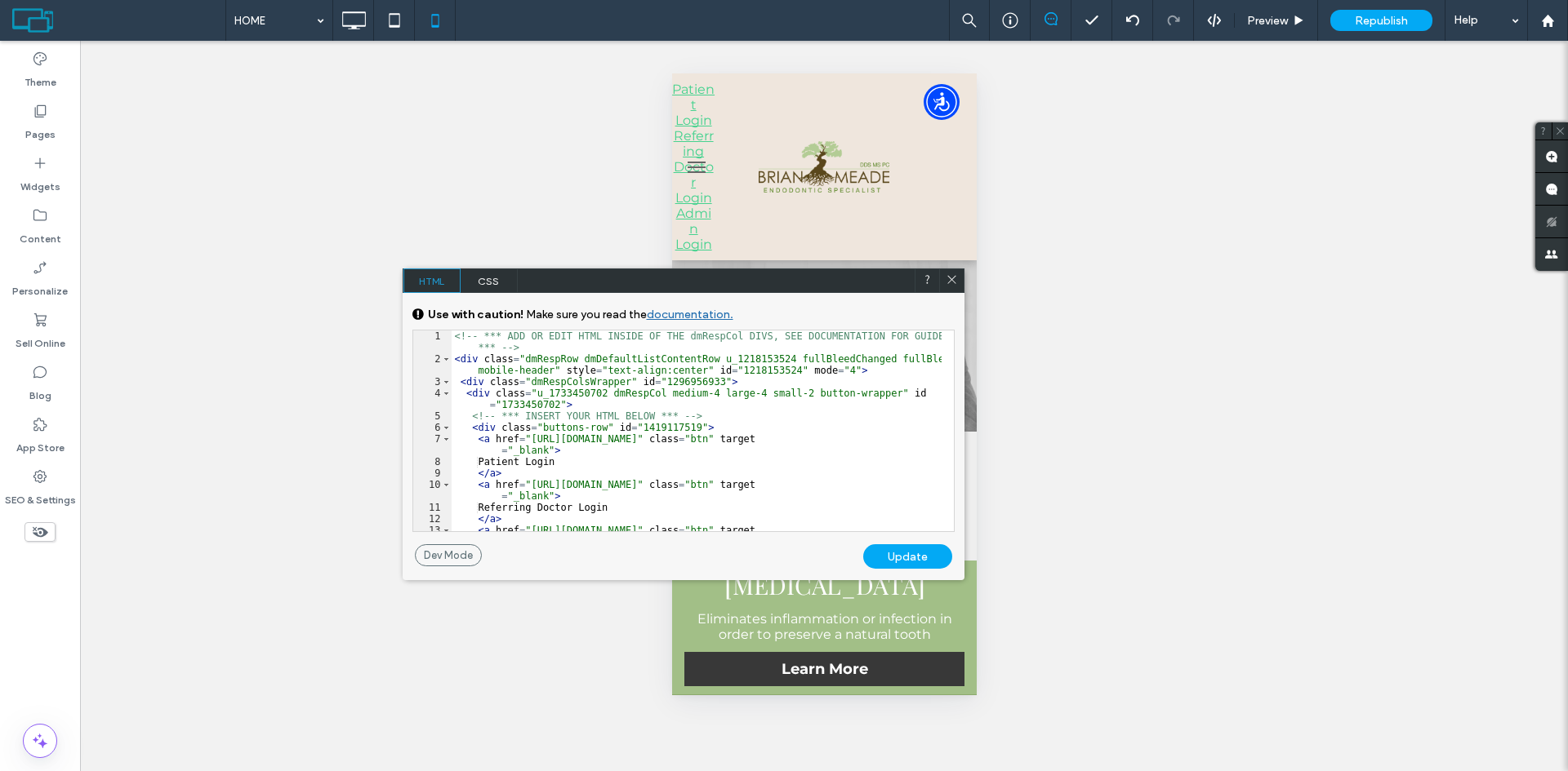
scroll to position [0, 0]
click at [900, 555] on div "Update" at bounding box center [908, 557] width 89 height 25
click at [954, 285] on icon at bounding box center [952, 279] width 12 height 12
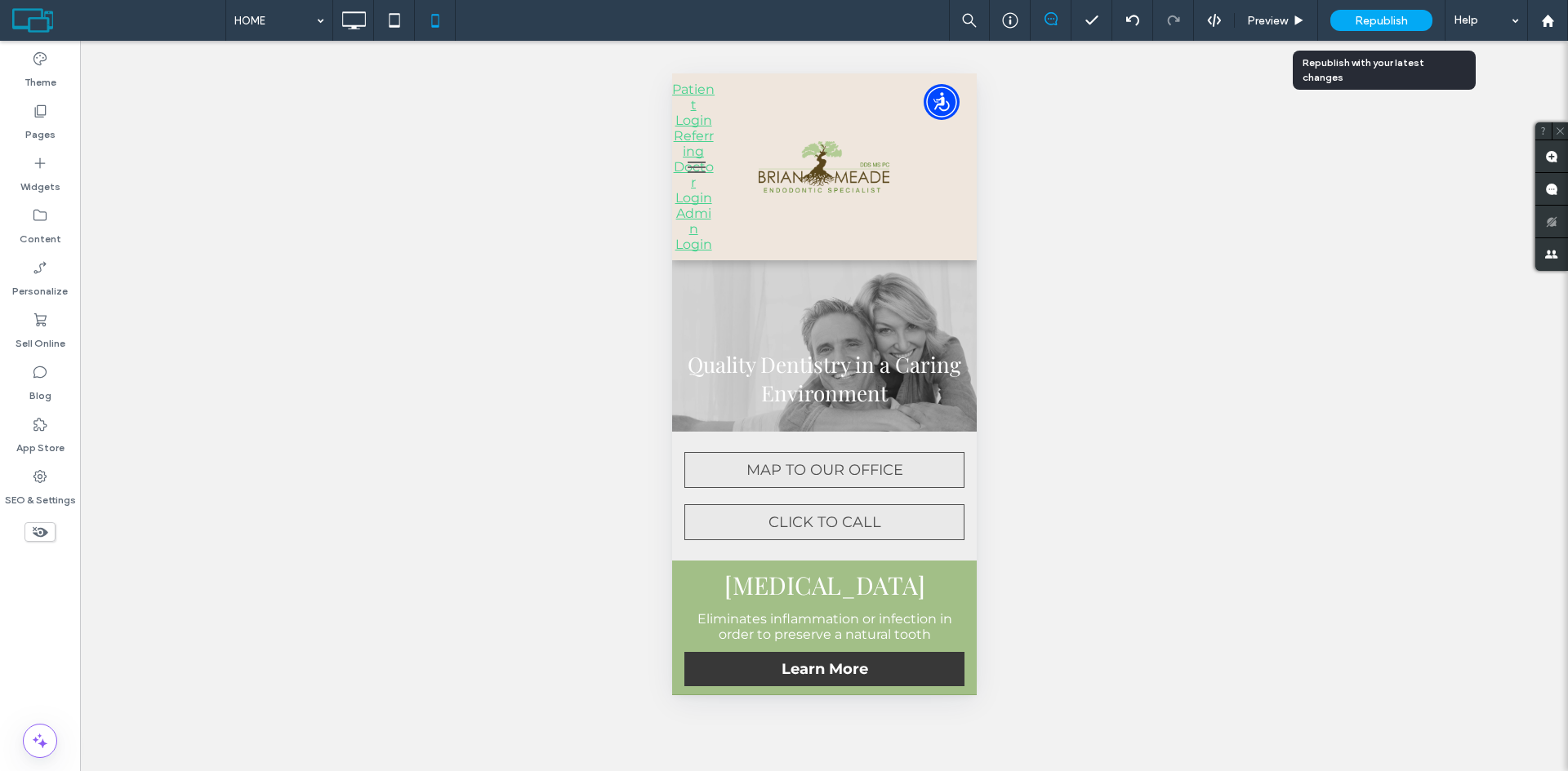
click at [1389, 21] on span "Republish" at bounding box center [1381, 21] width 53 height 14
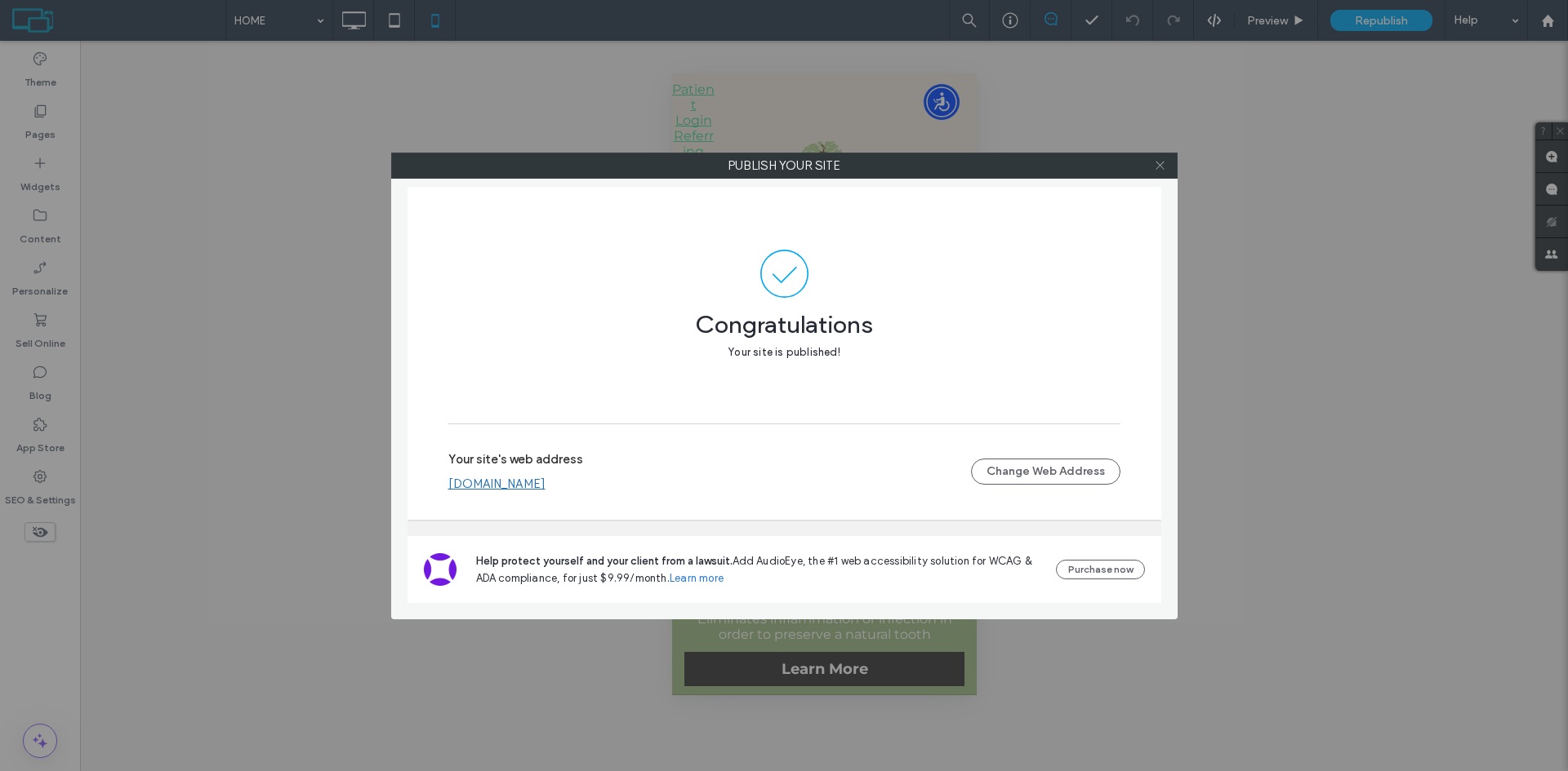
click at [1161, 165] on icon at bounding box center [1160, 165] width 12 height 12
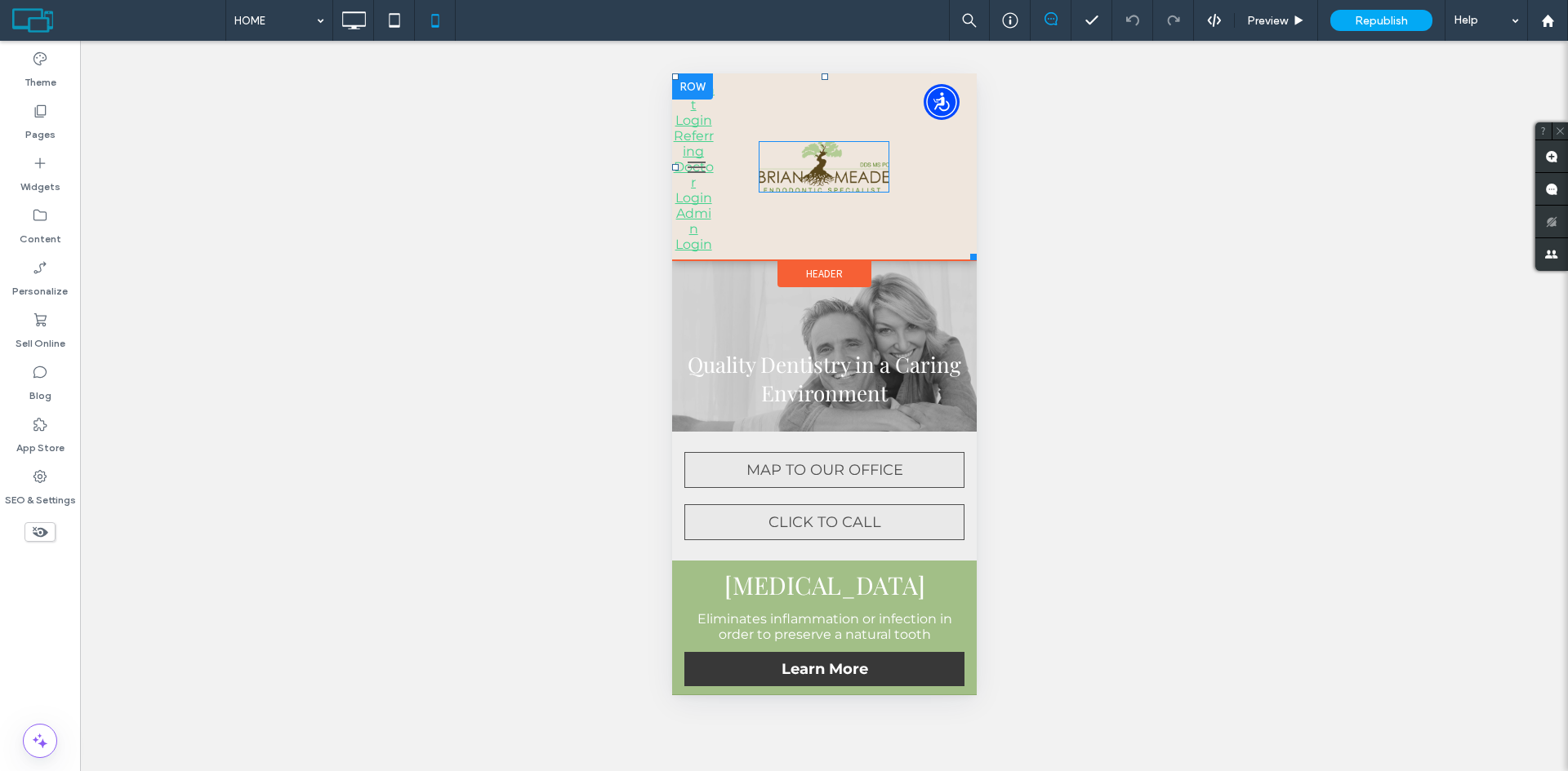
click at [682, 84] on div at bounding box center [691, 86] width 41 height 26
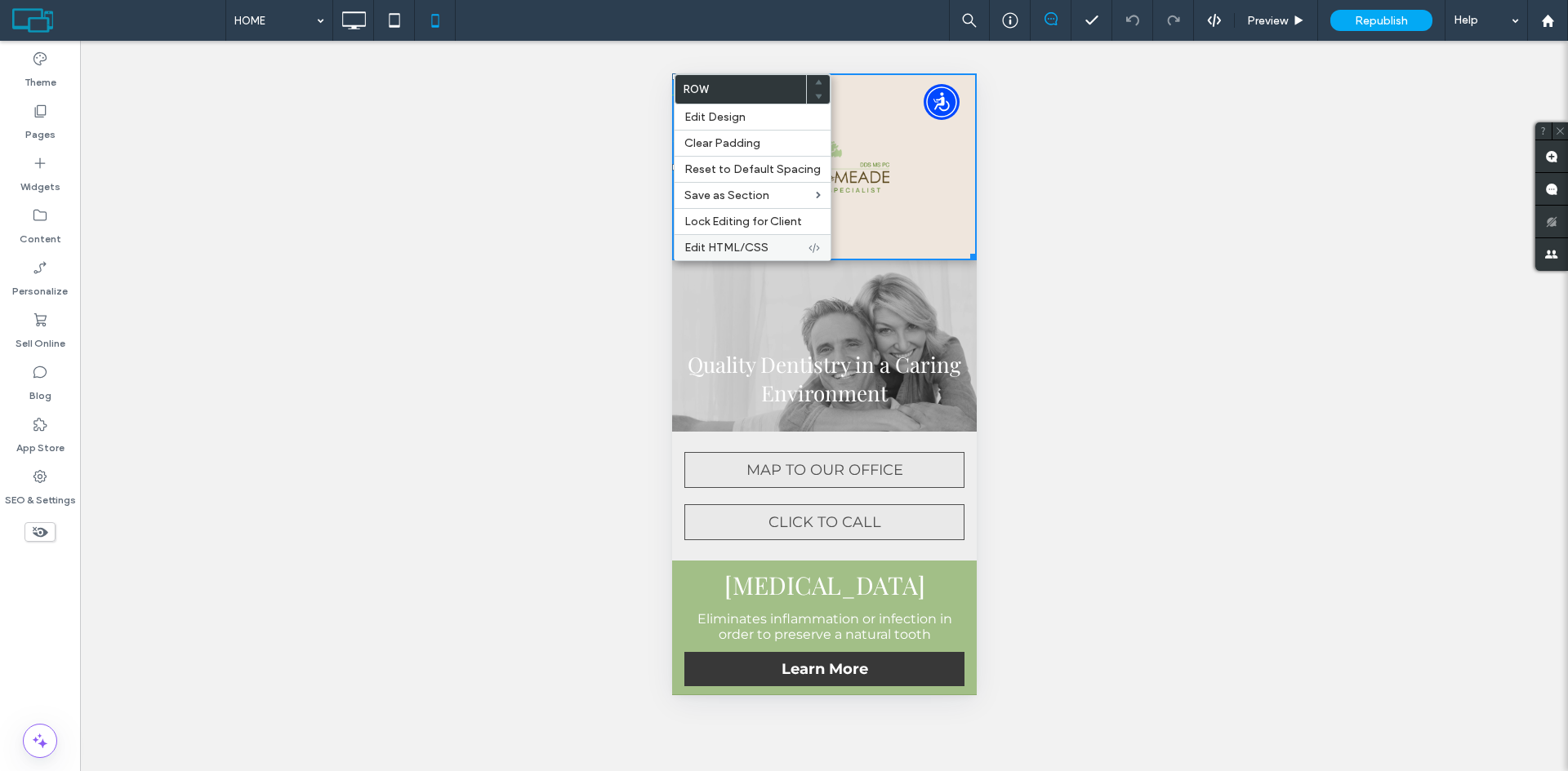
click at [730, 240] on div "Edit HTML/CSS" at bounding box center [751, 248] width 156 height 26
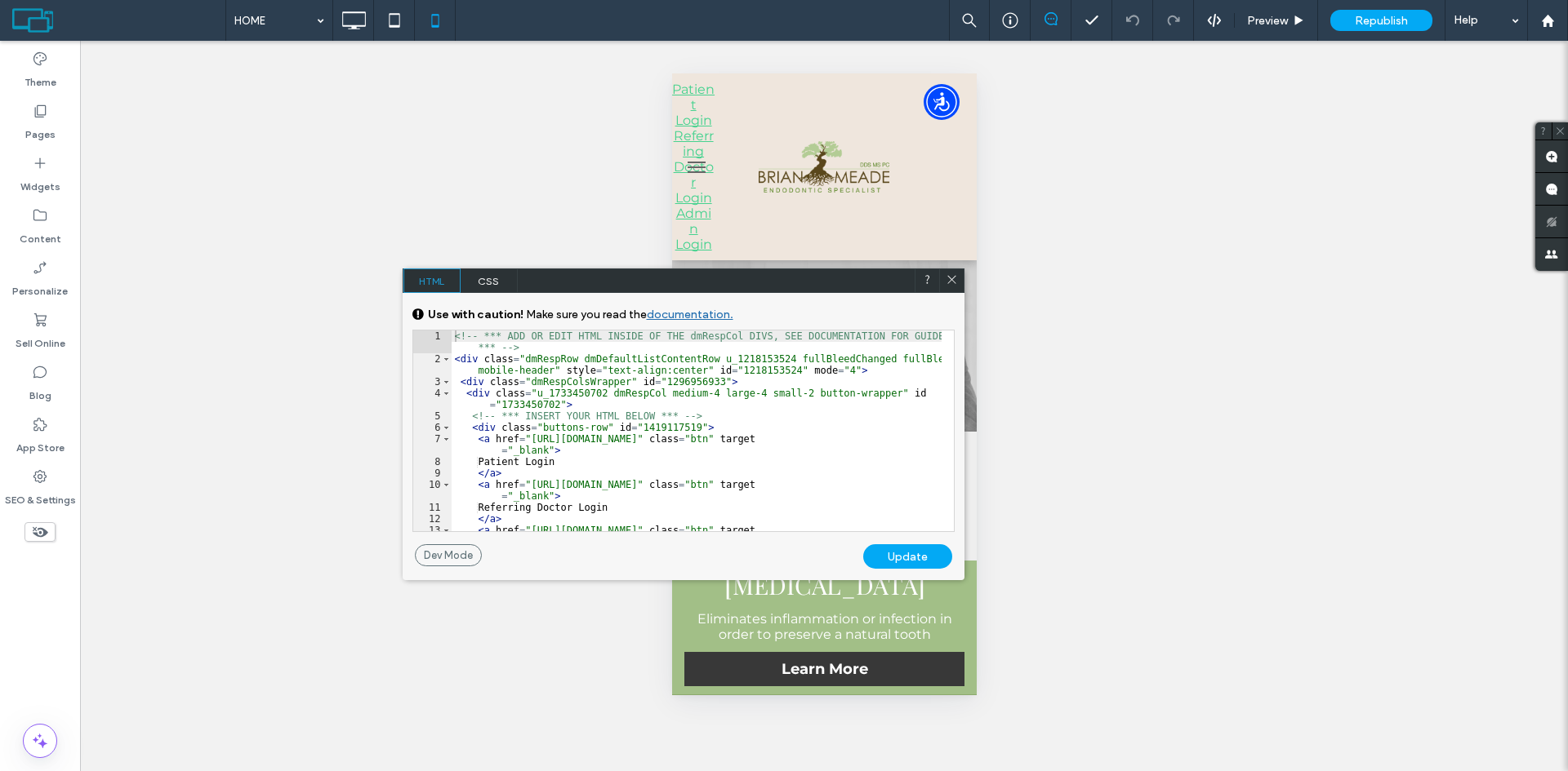
click at [501, 284] on span "CSS" at bounding box center [488, 281] width 57 height 25
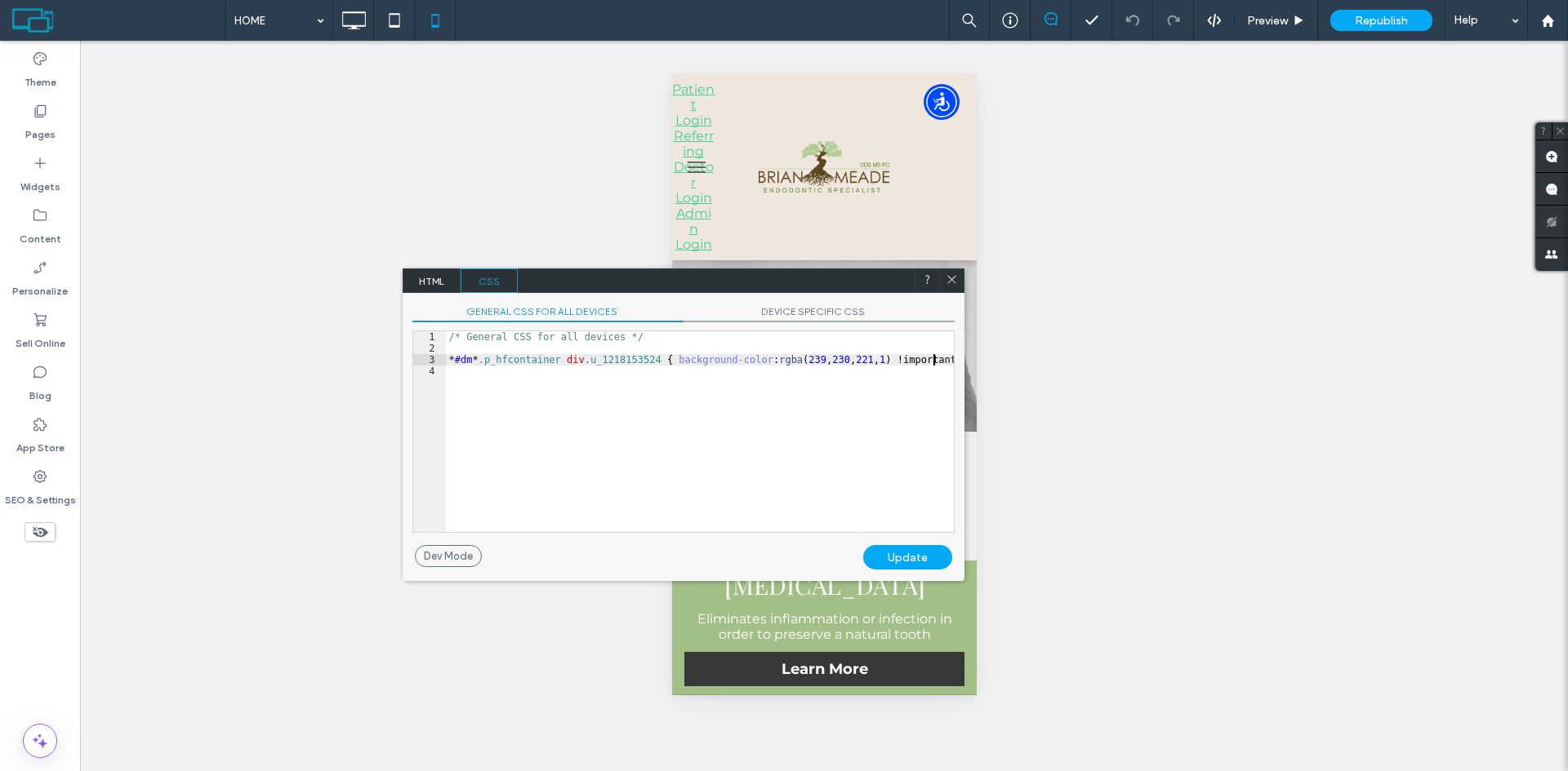
click at [943, 357] on div "/* General CSS for all devices */ * #dm * .p_hfcontainer div .u_1218153524 { ba…" at bounding box center [700, 444] width 508 height 224
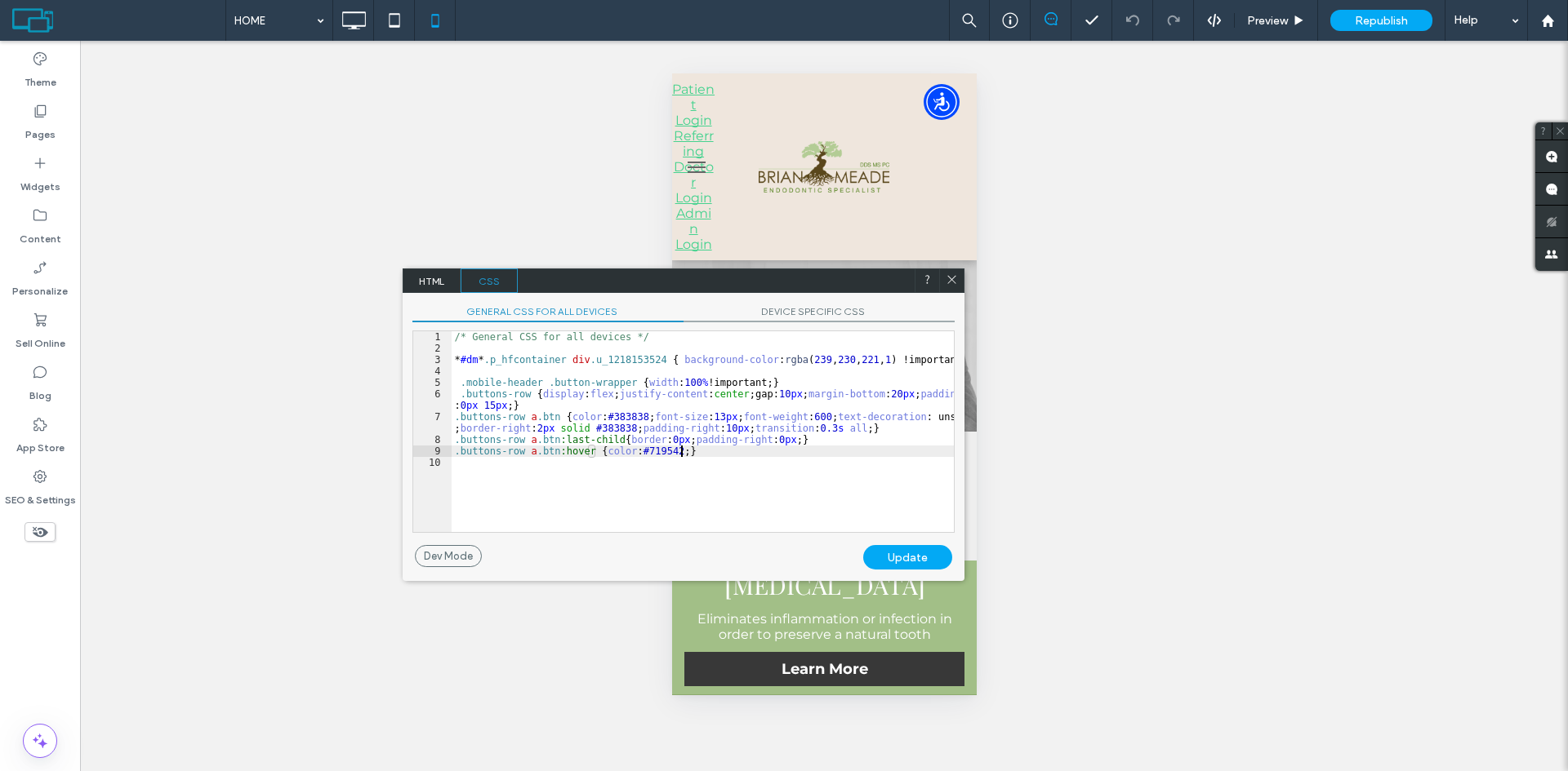
click at [903, 560] on div "Update" at bounding box center [908, 558] width 89 height 25
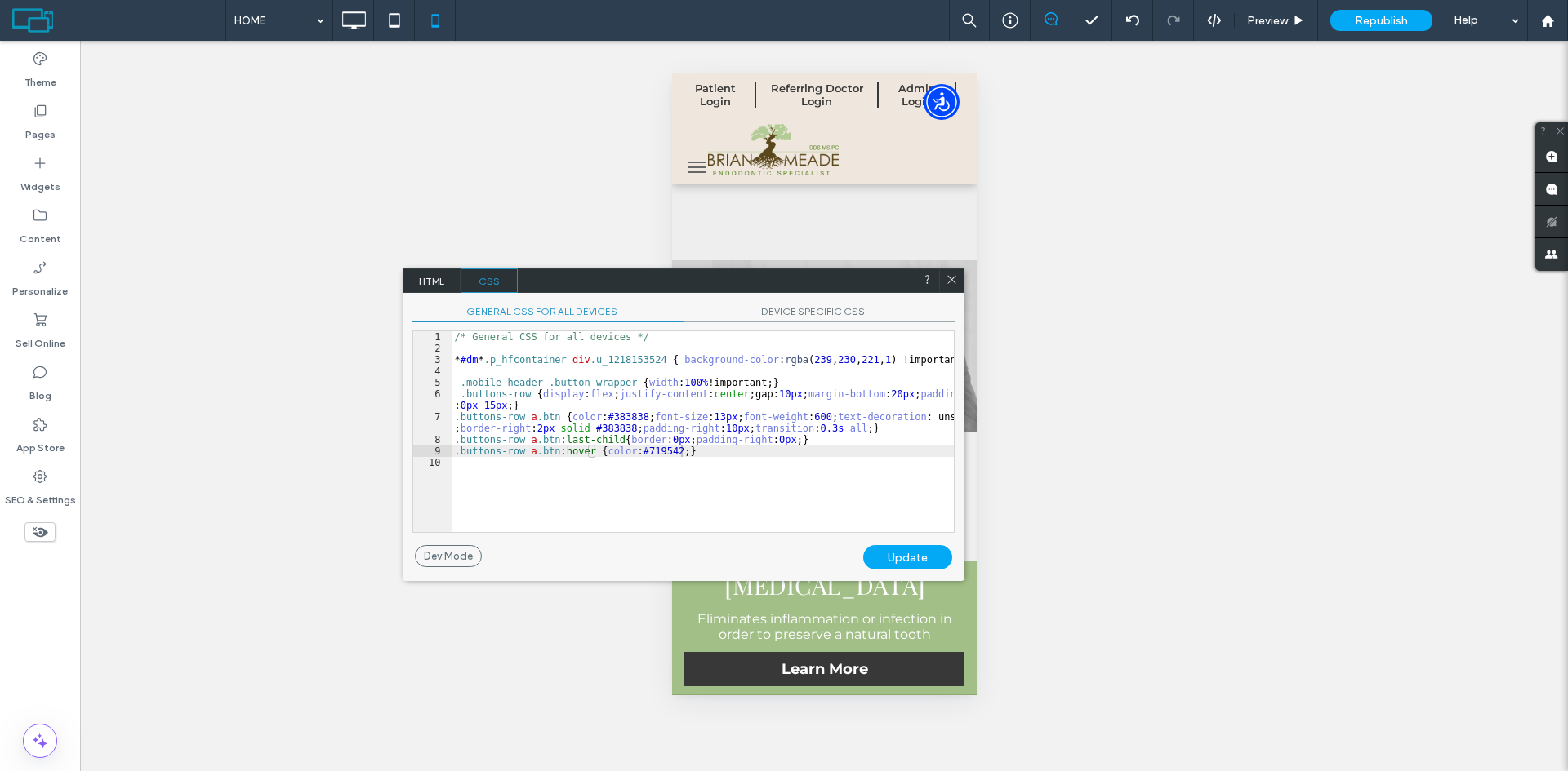
click at [715, 413] on div "/* General CSS for all devices */ * #dm * .p_hfcontainer div .u_1218153524 { ba…" at bounding box center [703, 444] width 502 height 224
click at [776, 394] on div "/* General CSS for all devices */ * #dm * .p_hfcontainer div .u_1218153524 { ba…" at bounding box center [703, 444] width 502 height 224
drag, startPoint x: 746, startPoint y: 425, endPoint x: 737, endPoint y: 426, distance: 9.1
click at [737, 426] on div "/* General CSS for all devices */ * #dm * .p_hfcontainer div .u_1218153524 { ba…" at bounding box center [703, 444] width 502 height 224
click at [902, 560] on div "Update" at bounding box center [908, 558] width 89 height 25
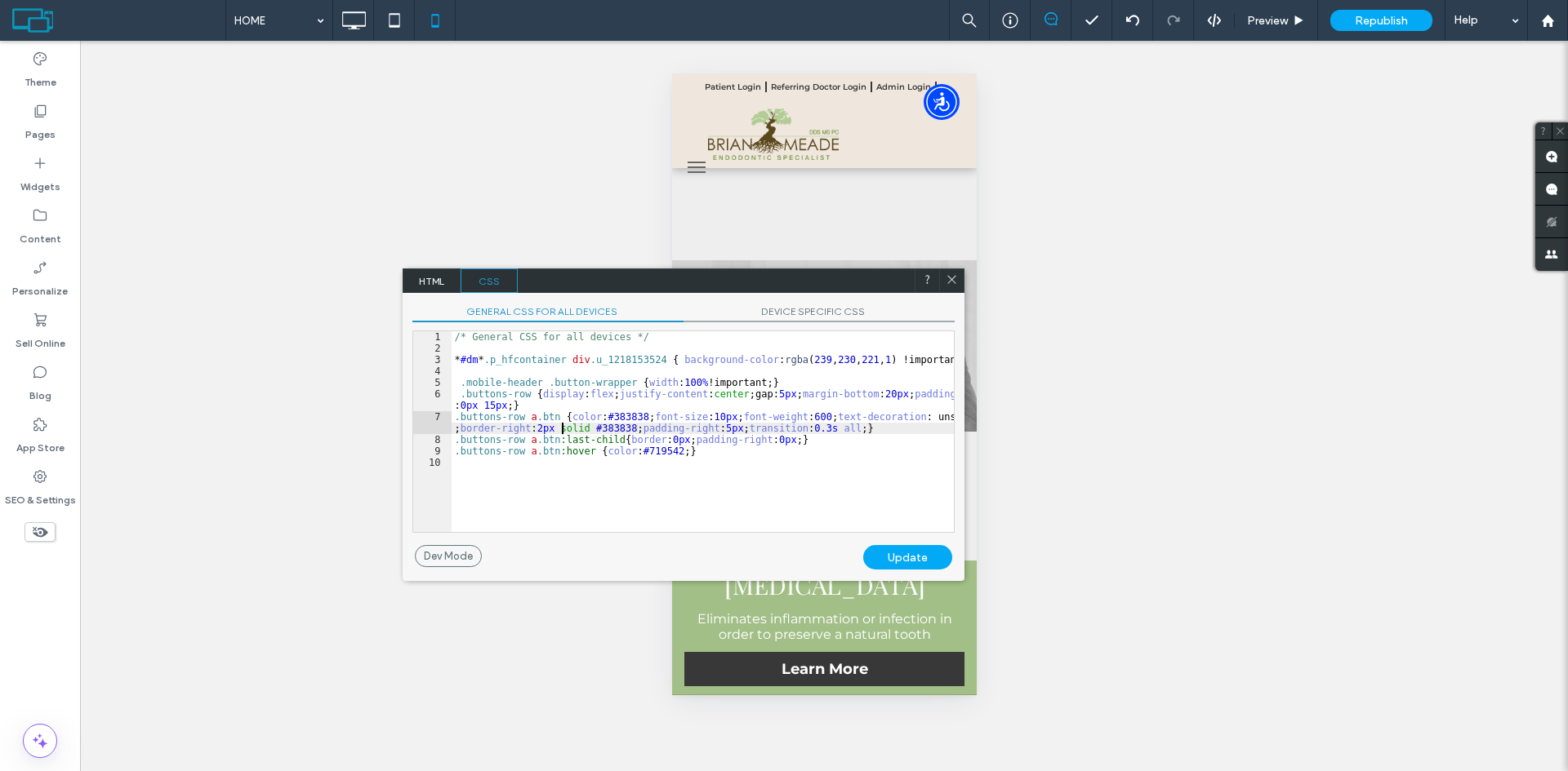
click at [561, 430] on div "/* General CSS for all devices */ * #dm * .p_hfcontainer div .u_1218153524 { ba…" at bounding box center [703, 444] width 502 height 224
click at [670, 439] on div "/* General CSS for all devices */ * #dm * .p_hfcontainer div .u_1218153524 { ba…" at bounding box center [703, 444] width 502 height 224
click at [903, 555] on div "Update" at bounding box center [908, 558] width 89 height 25
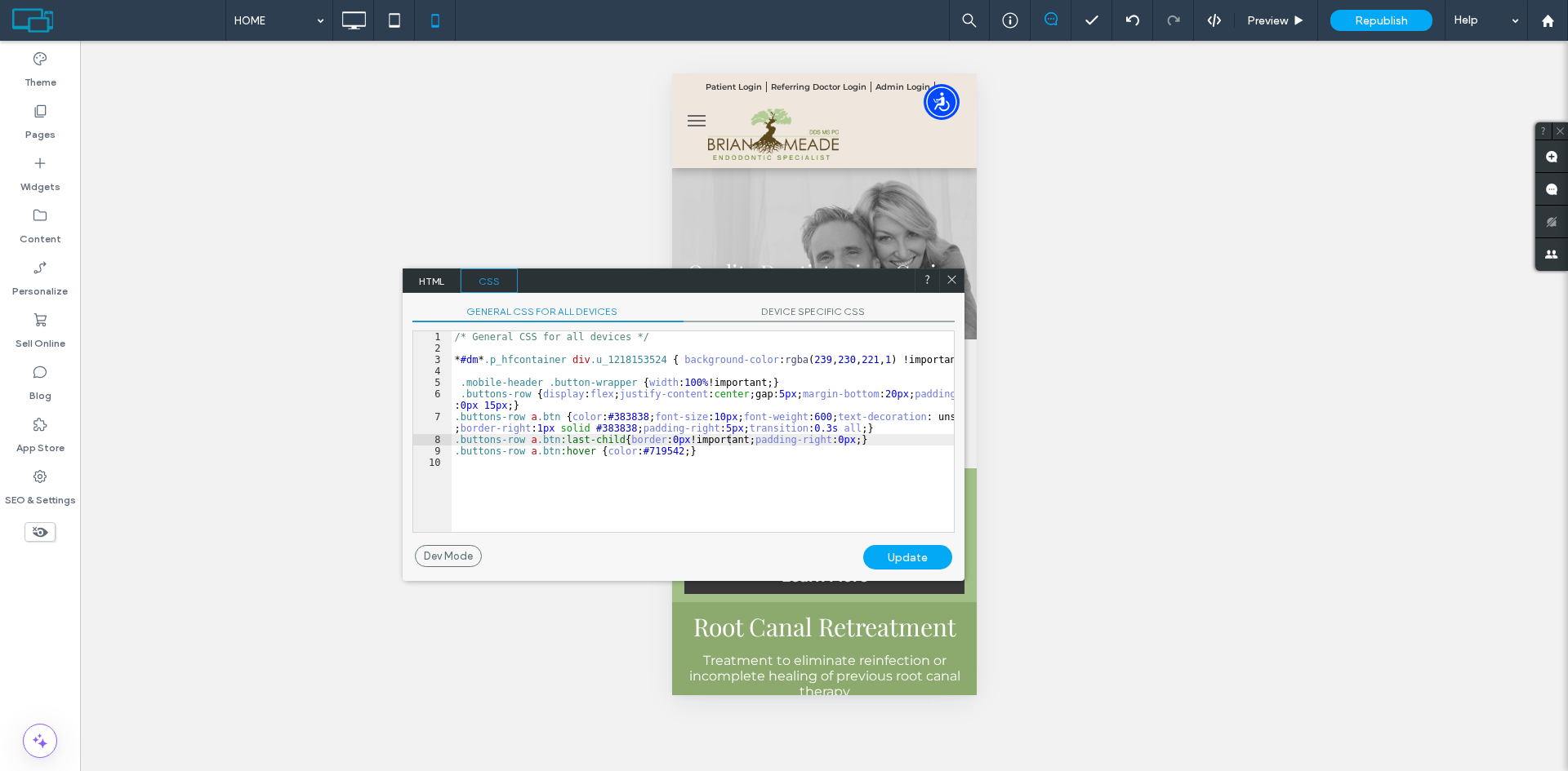
click at [909, 550] on div "Update" at bounding box center [908, 558] width 89 height 25
click at [955, 275] on icon at bounding box center [952, 279] width 12 height 12
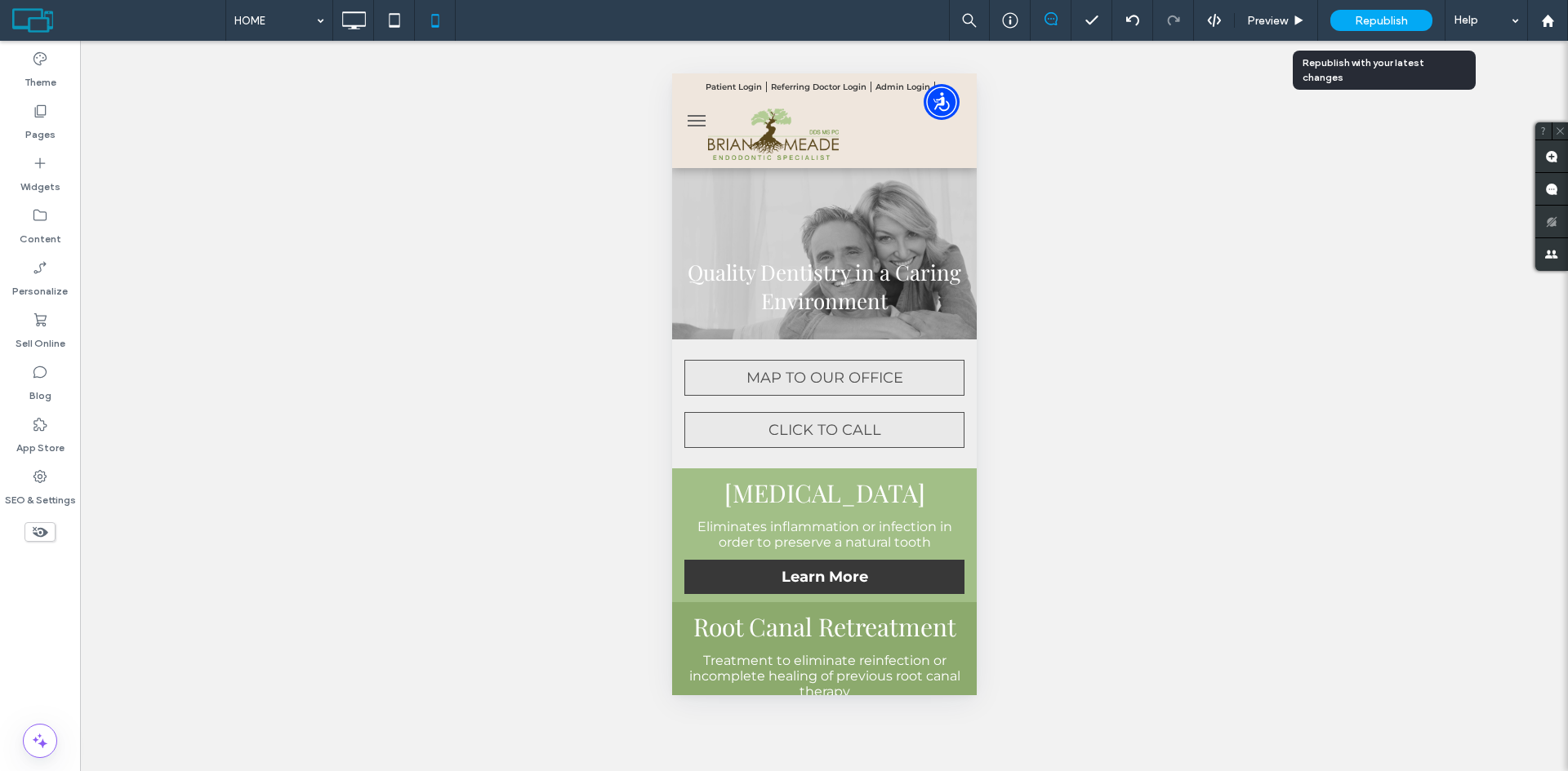
click at [1382, 17] on span "Republish" at bounding box center [1381, 21] width 53 height 14
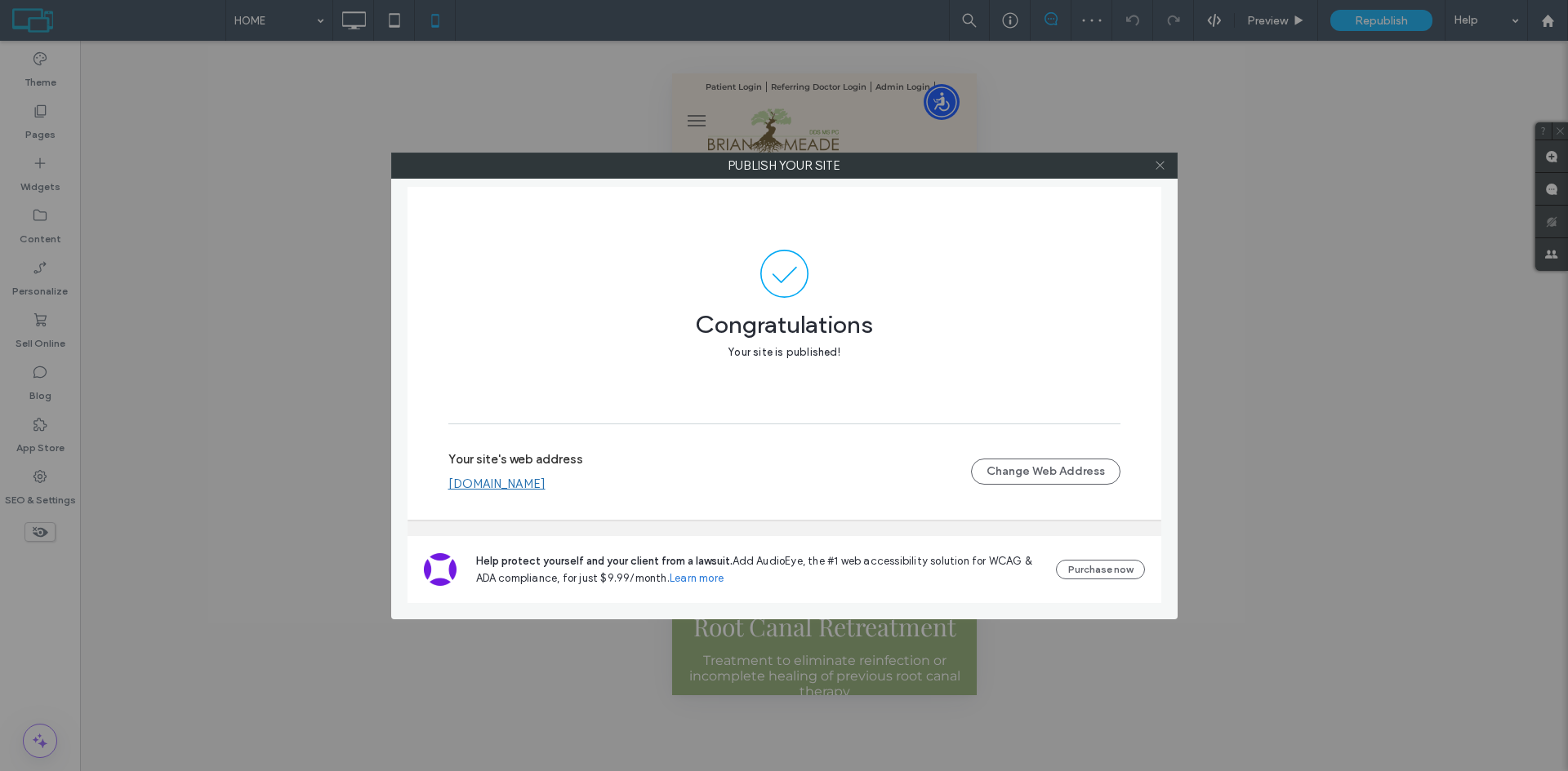
click at [1161, 159] on icon at bounding box center [1160, 165] width 12 height 12
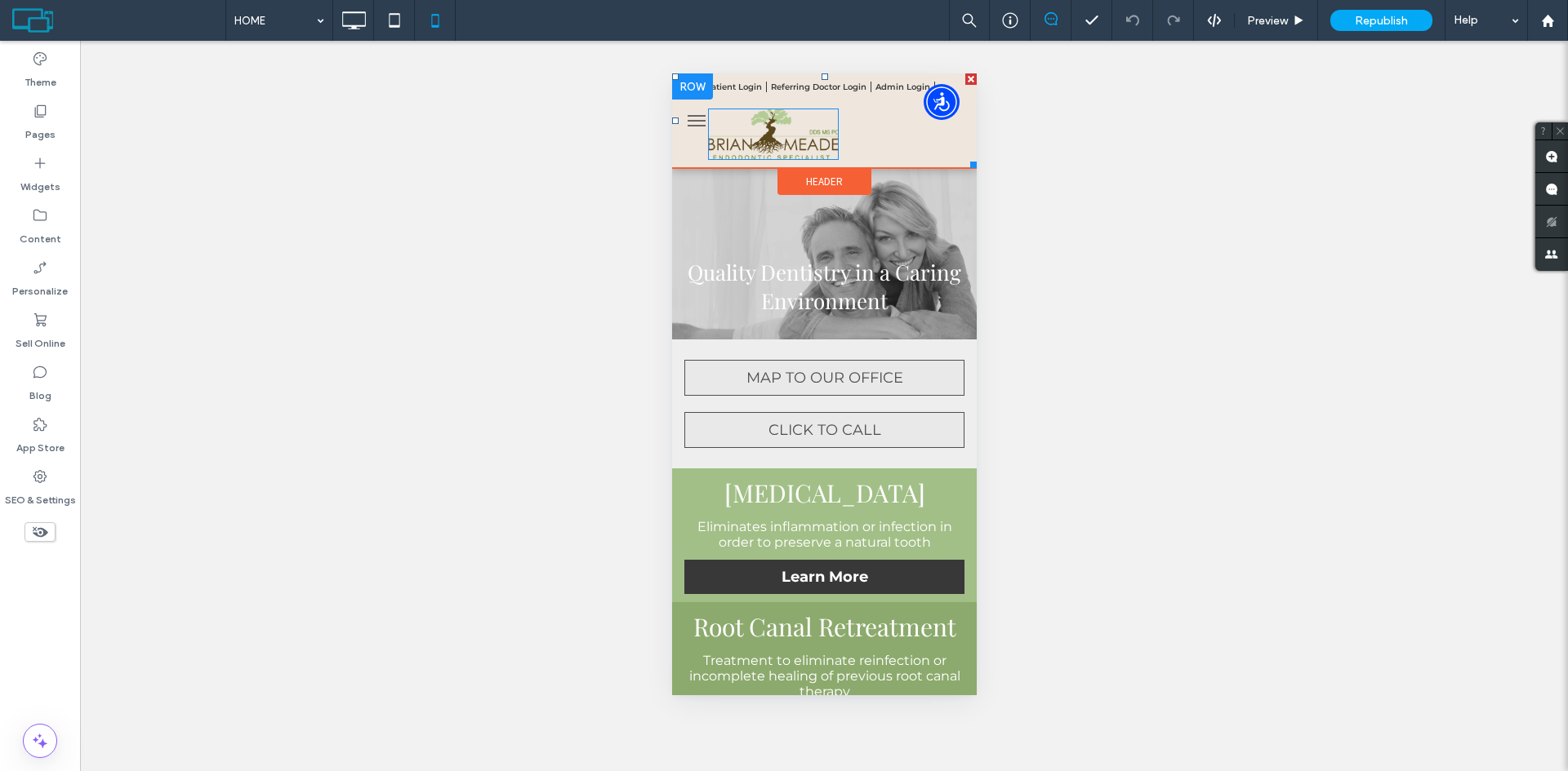
click at [688, 86] on div at bounding box center [691, 86] width 41 height 26
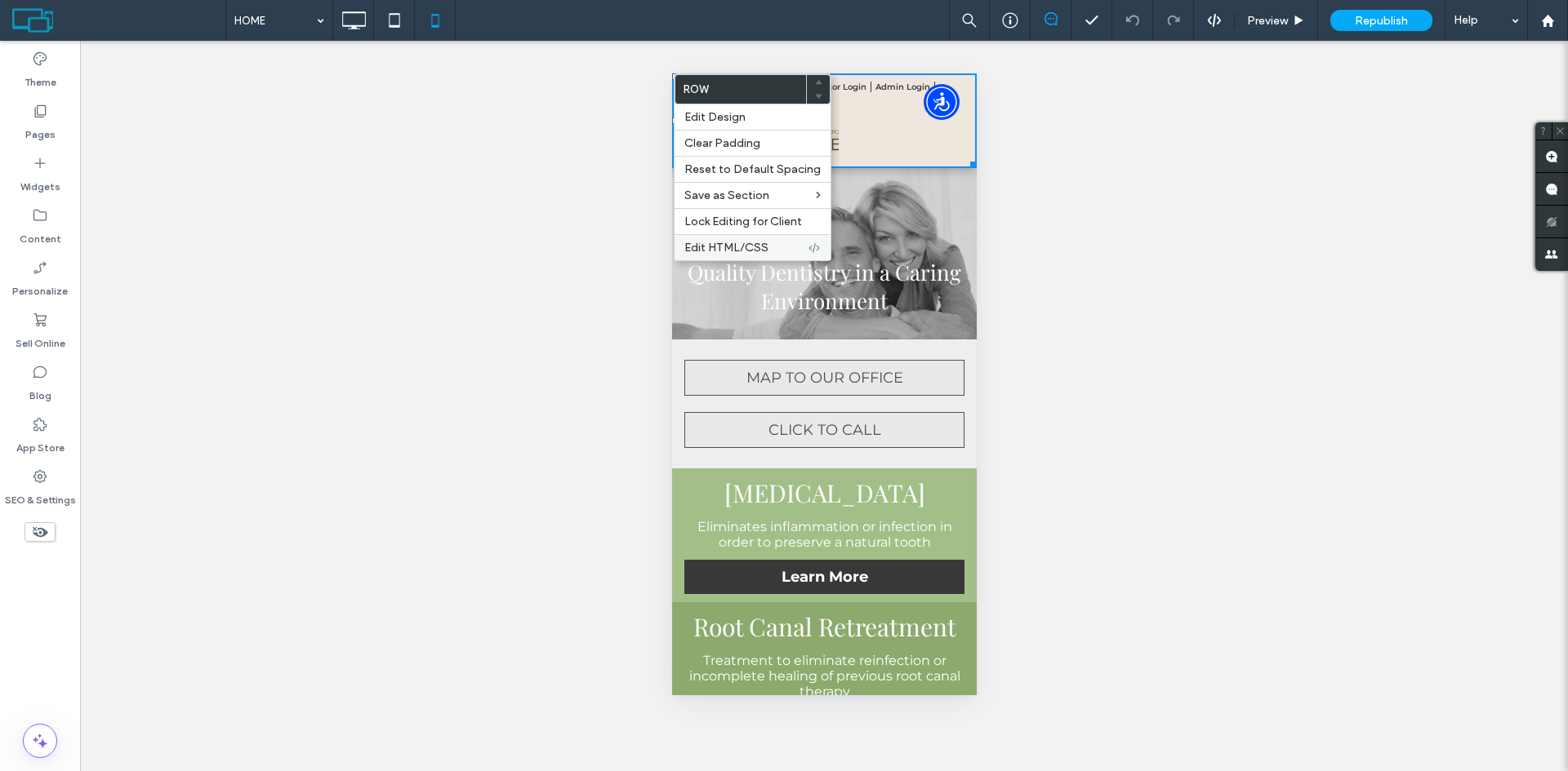
click at [724, 247] on span "Edit HTML/CSS" at bounding box center [726, 248] width 84 height 14
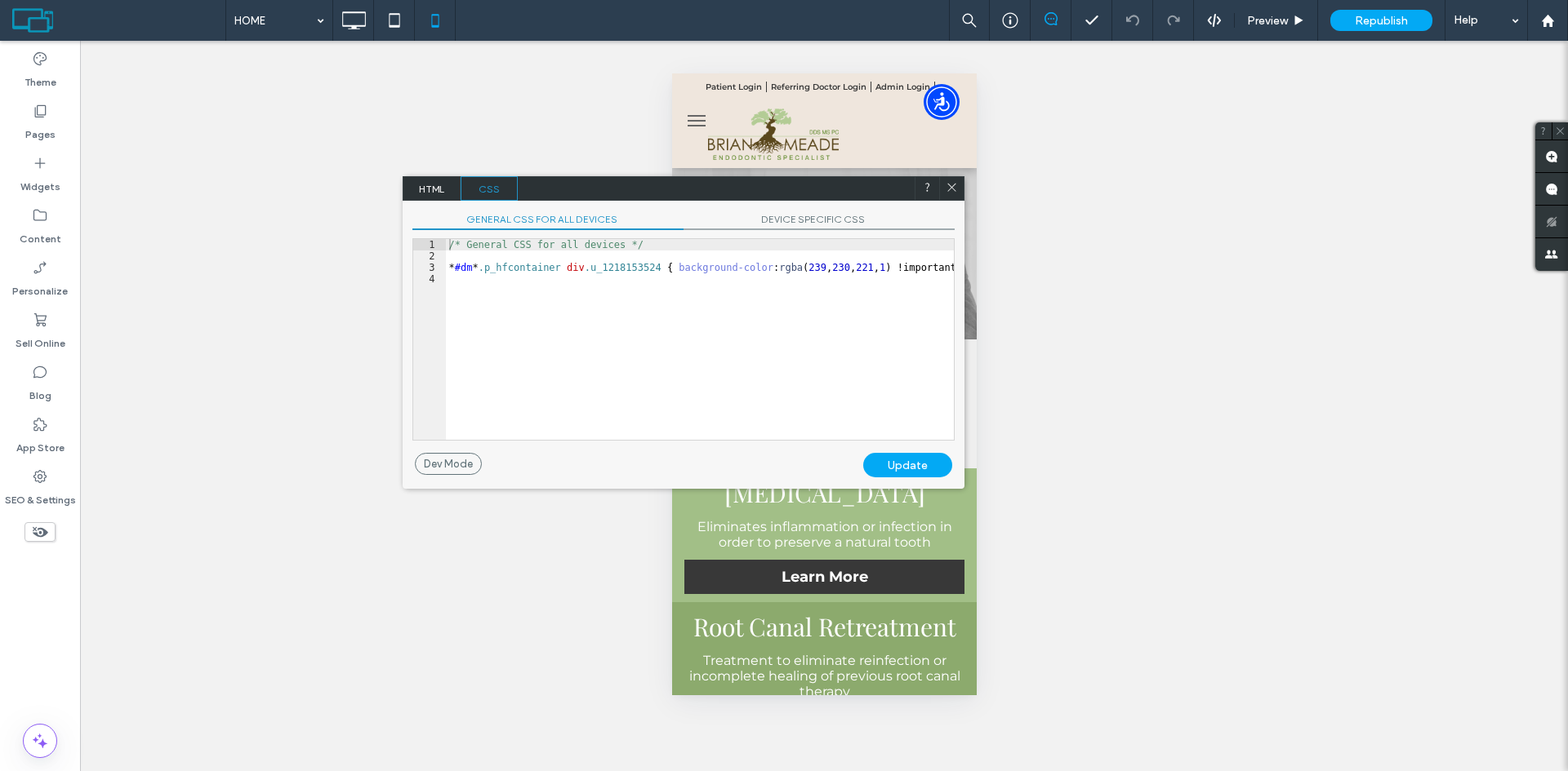
click at [940, 266] on div "/* General CSS for all devices */ * #dm * .p_hfcontainer div .u_1218153524 { ba…" at bounding box center [700, 351] width 508 height 224
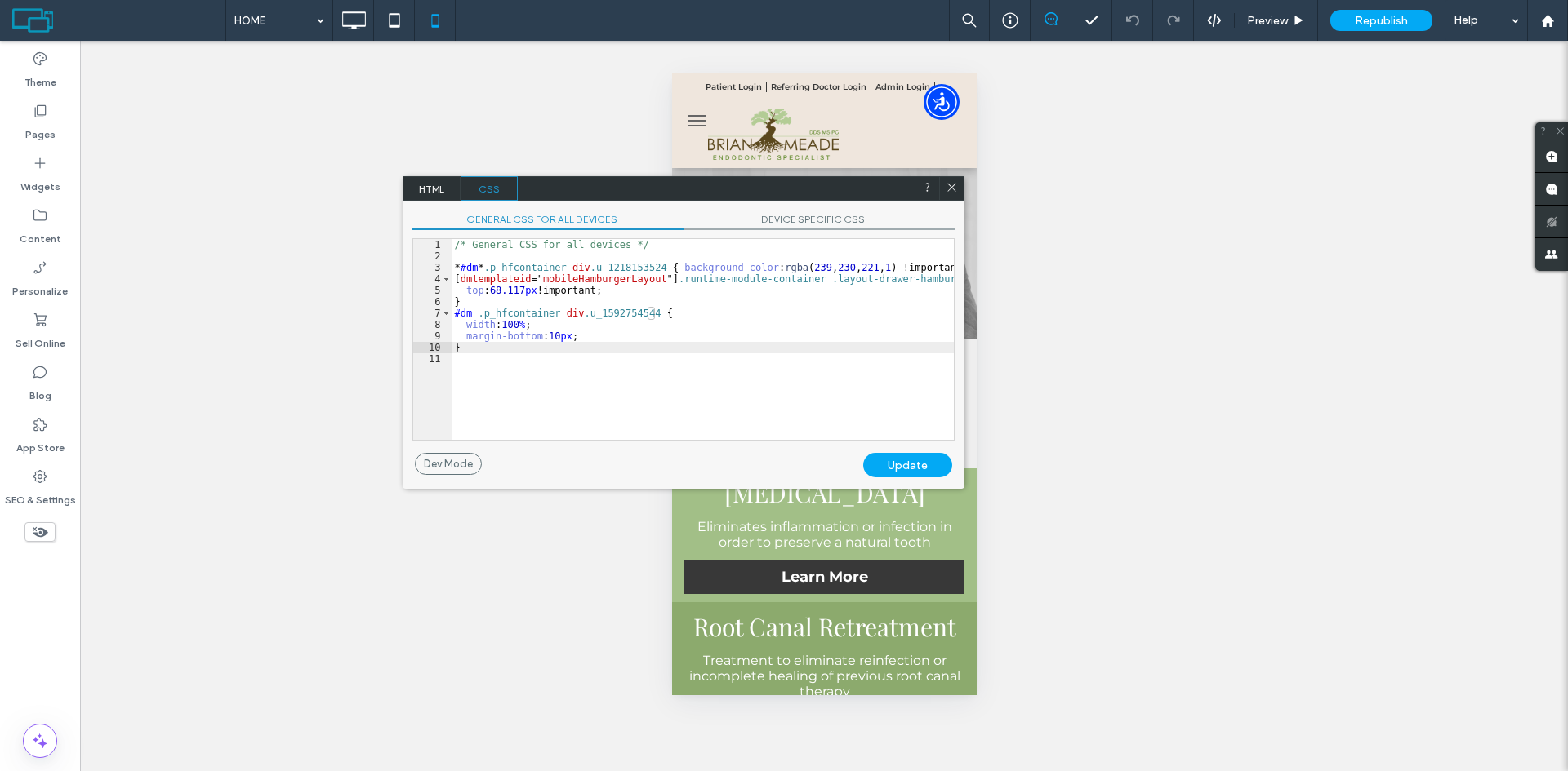
click at [906, 468] on div "Update" at bounding box center [908, 466] width 89 height 25
click at [612, 292] on div "/* General CSS for all devices */ * #dm * .p_hfcontainer div .u_1218153524 { ba…" at bounding box center [703, 351] width 502 height 224
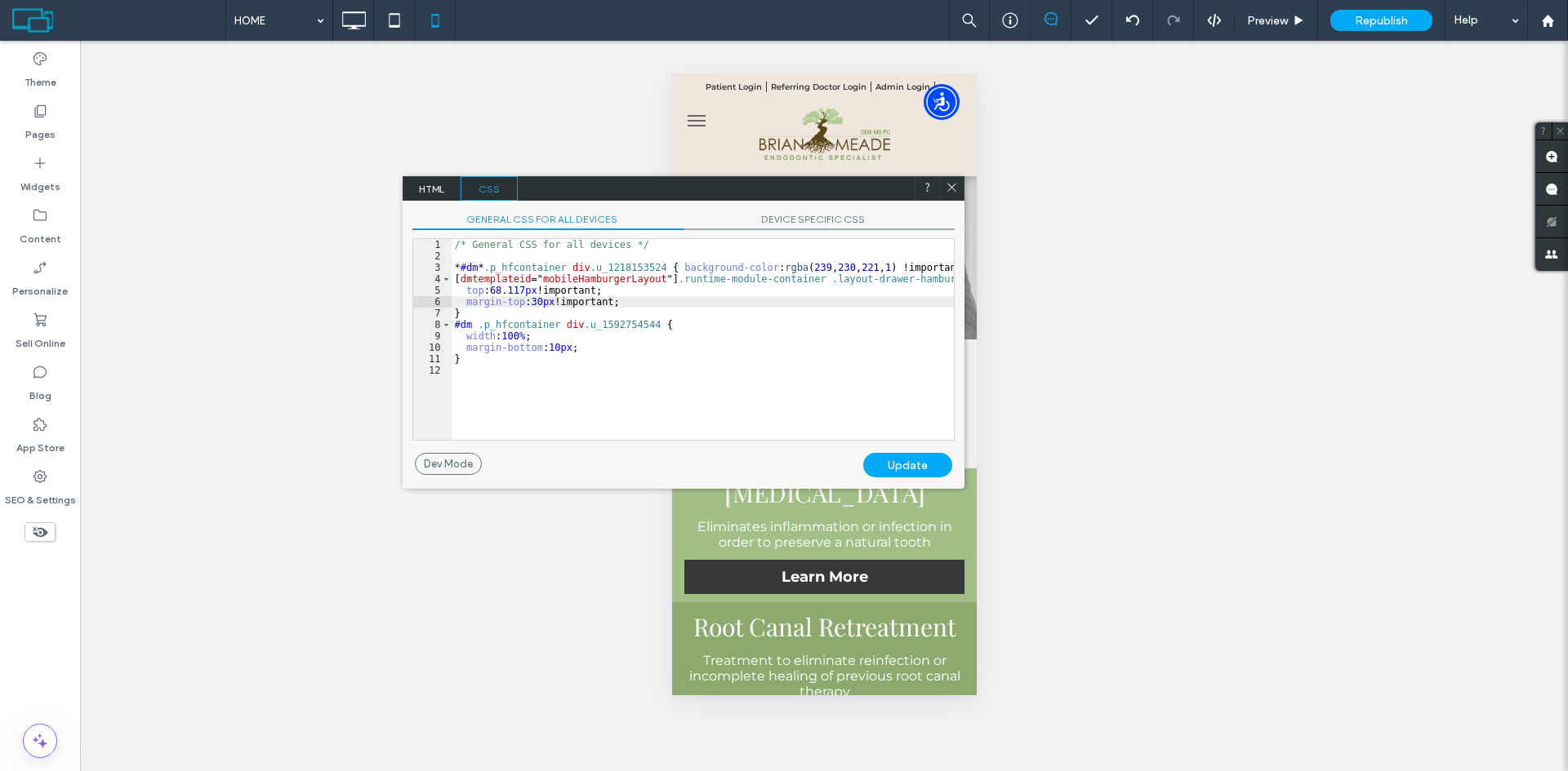
click at [909, 461] on div "Update" at bounding box center [908, 466] width 89 height 25
click at [529, 303] on div "/* General CSS for all devices */ * #dm * .p_hfcontainer div .u_1218153524 { ba…" at bounding box center [703, 351] width 502 height 224
click at [902, 460] on div "Update" at bounding box center [908, 466] width 89 height 25
click at [486, 289] on div "/* General CSS for all devices */ * #dm * .p_hfcontainer div .u_1218153524 { ba…" at bounding box center [703, 351] width 502 height 224
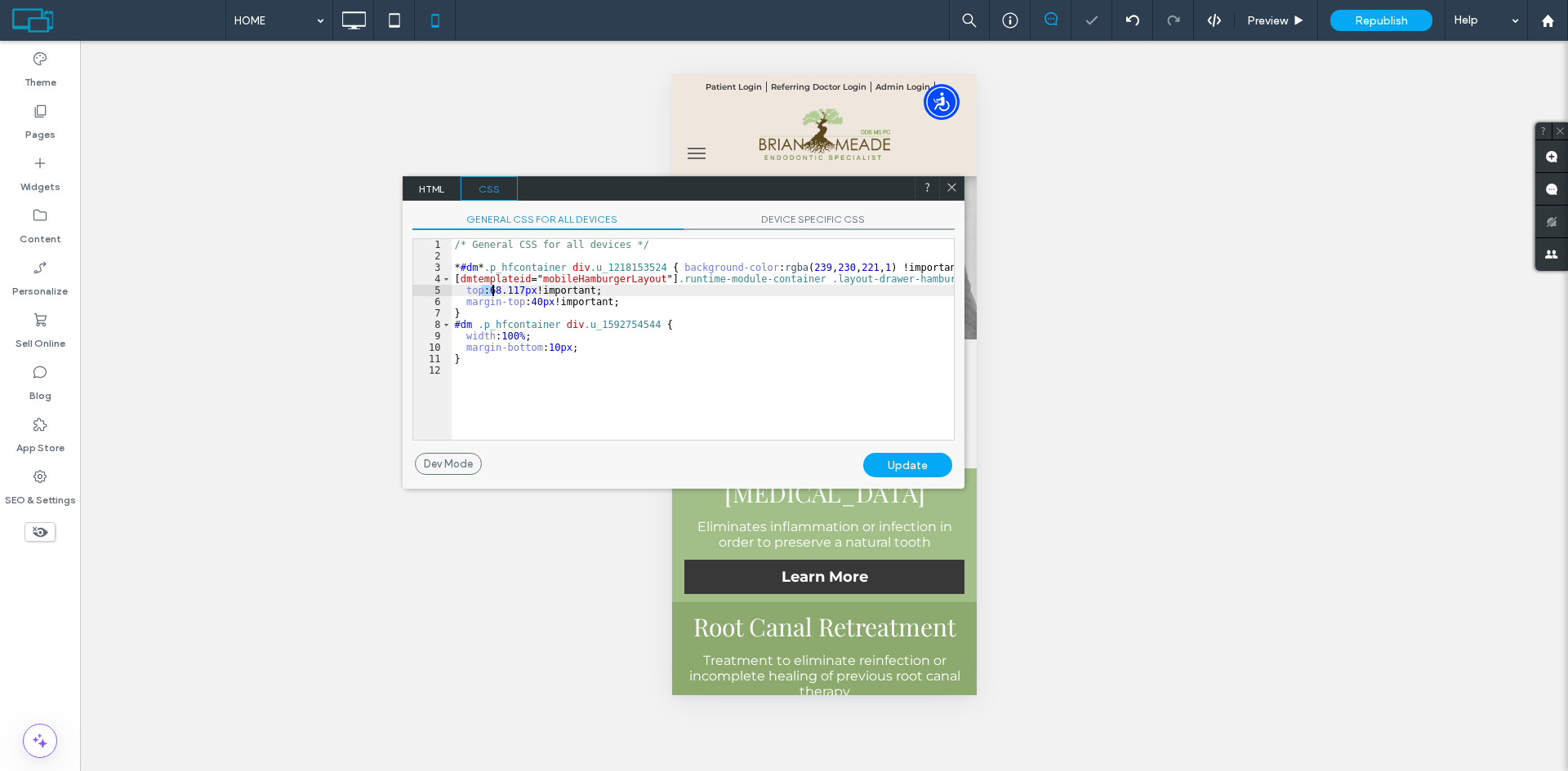
click at [486, 289] on div "/* General CSS for all devices */ * #dm * .p_hfcontainer div .u_1218153524 { ba…" at bounding box center [703, 351] width 502 height 224
click at [888, 457] on div "Update" at bounding box center [908, 466] width 89 height 25
click at [896, 464] on div "Update" at bounding box center [908, 466] width 89 height 25
drag, startPoint x: 537, startPoint y: 290, endPoint x: 525, endPoint y: 289, distance: 12.0
click at [525, 289] on div "/* General CSS for all devices */ * #dm * .p_hfcontainer div .u_1218153524 { ba…" at bounding box center [703, 351] width 502 height 224
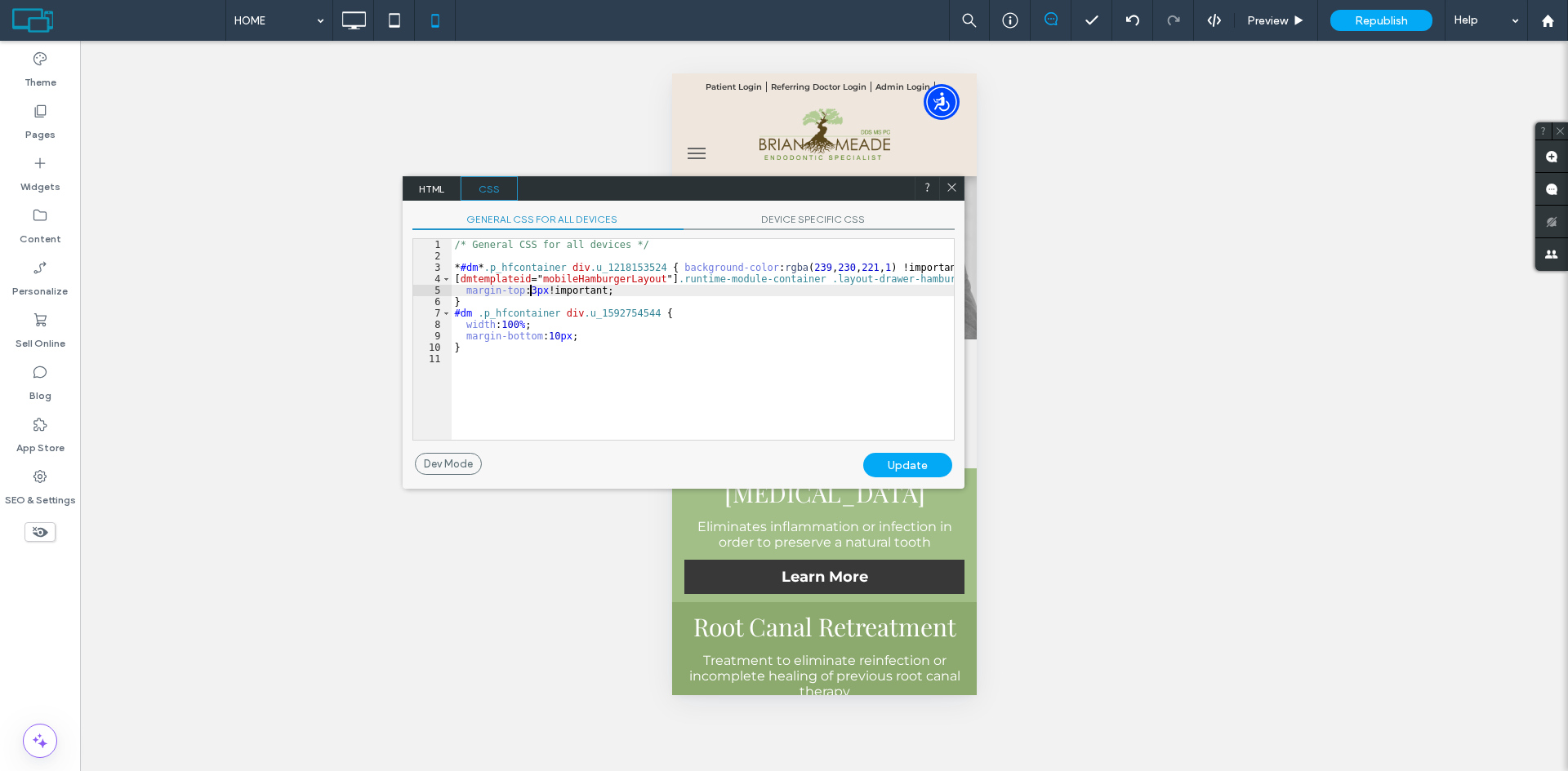
type textarea "**"
click at [891, 462] on div "Update" at bounding box center [908, 466] width 89 height 25
click at [948, 180] on div at bounding box center [952, 188] width 25 height 25
click at [953, 184] on icon at bounding box center [952, 187] width 12 height 12
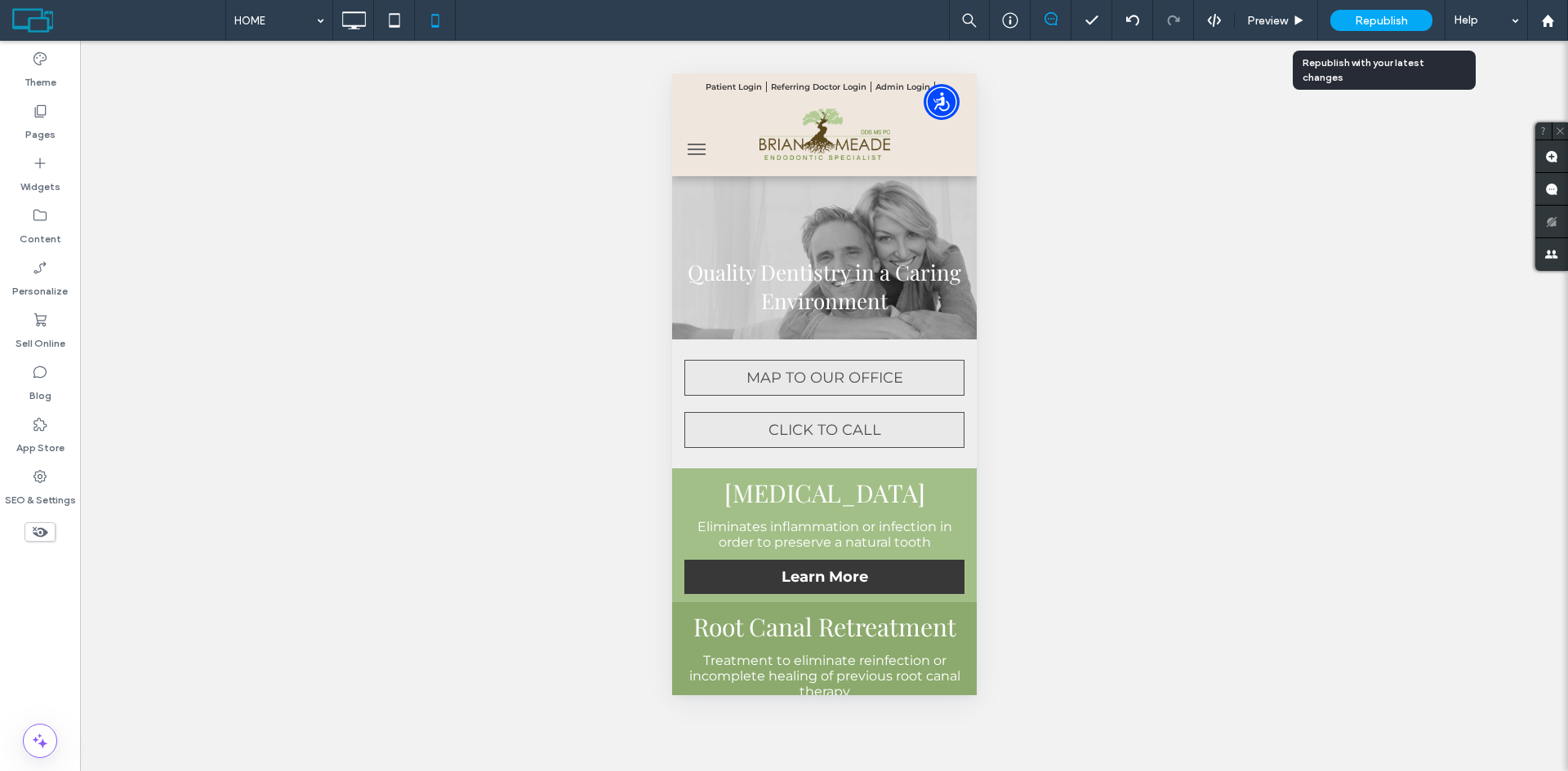
click at [1369, 22] on span "Republish" at bounding box center [1381, 21] width 53 height 14
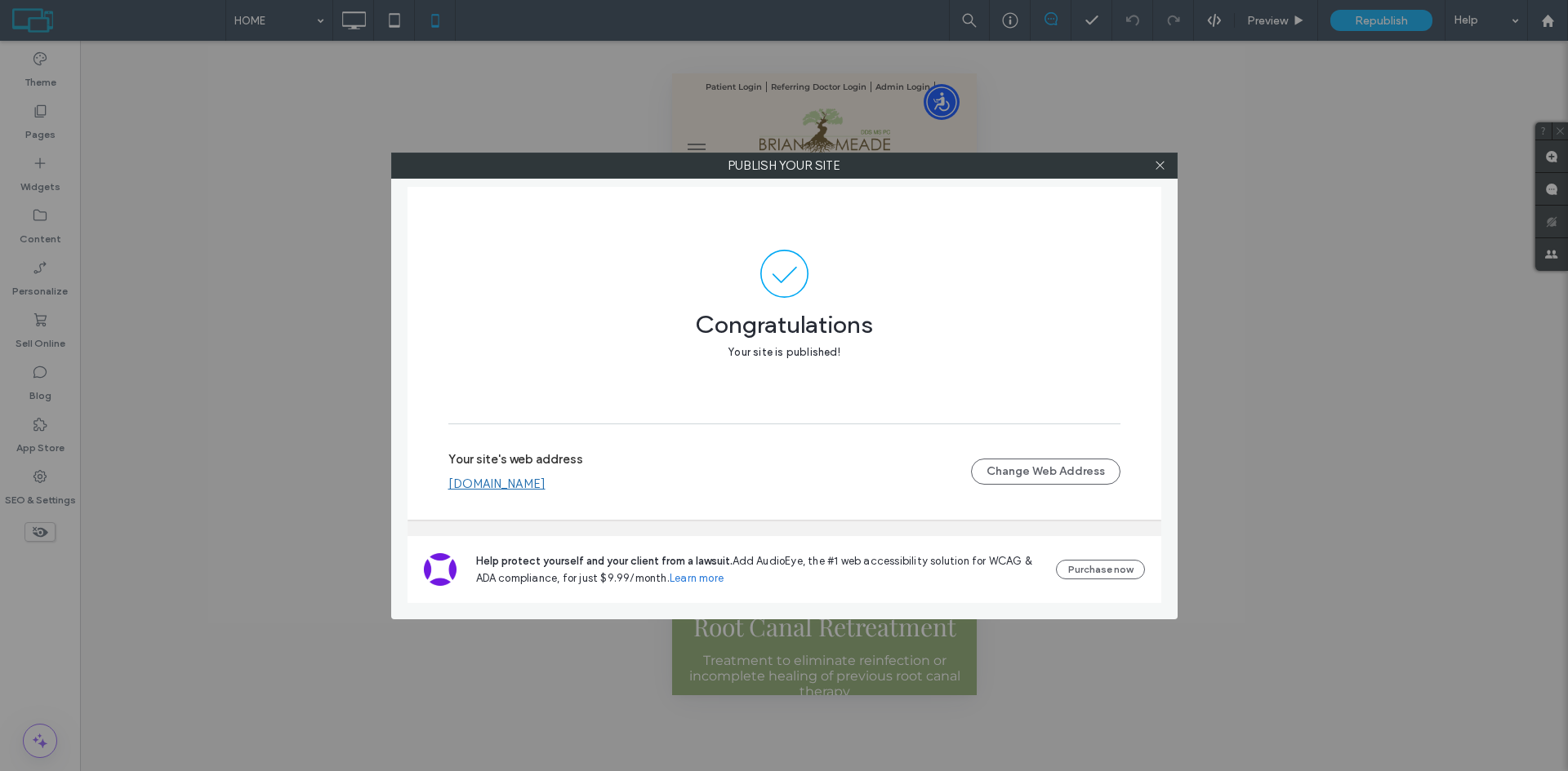
click at [1167, 168] on div at bounding box center [1161, 165] width 25 height 25
click at [1161, 165] on use at bounding box center [1160, 165] width 8 height 8
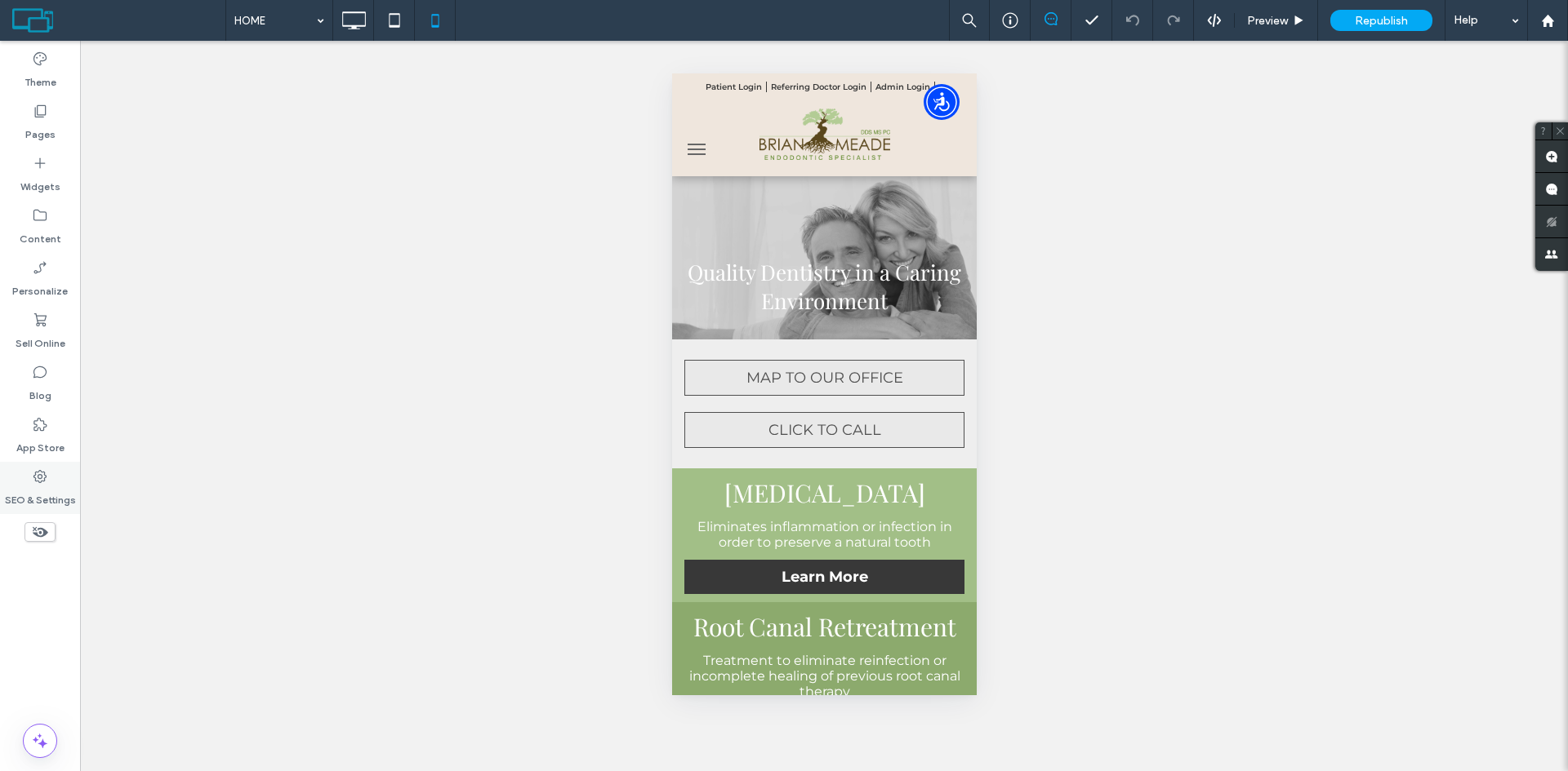
click at [40, 499] on label "SEO & Settings" at bounding box center [40, 496] width 71 height 23
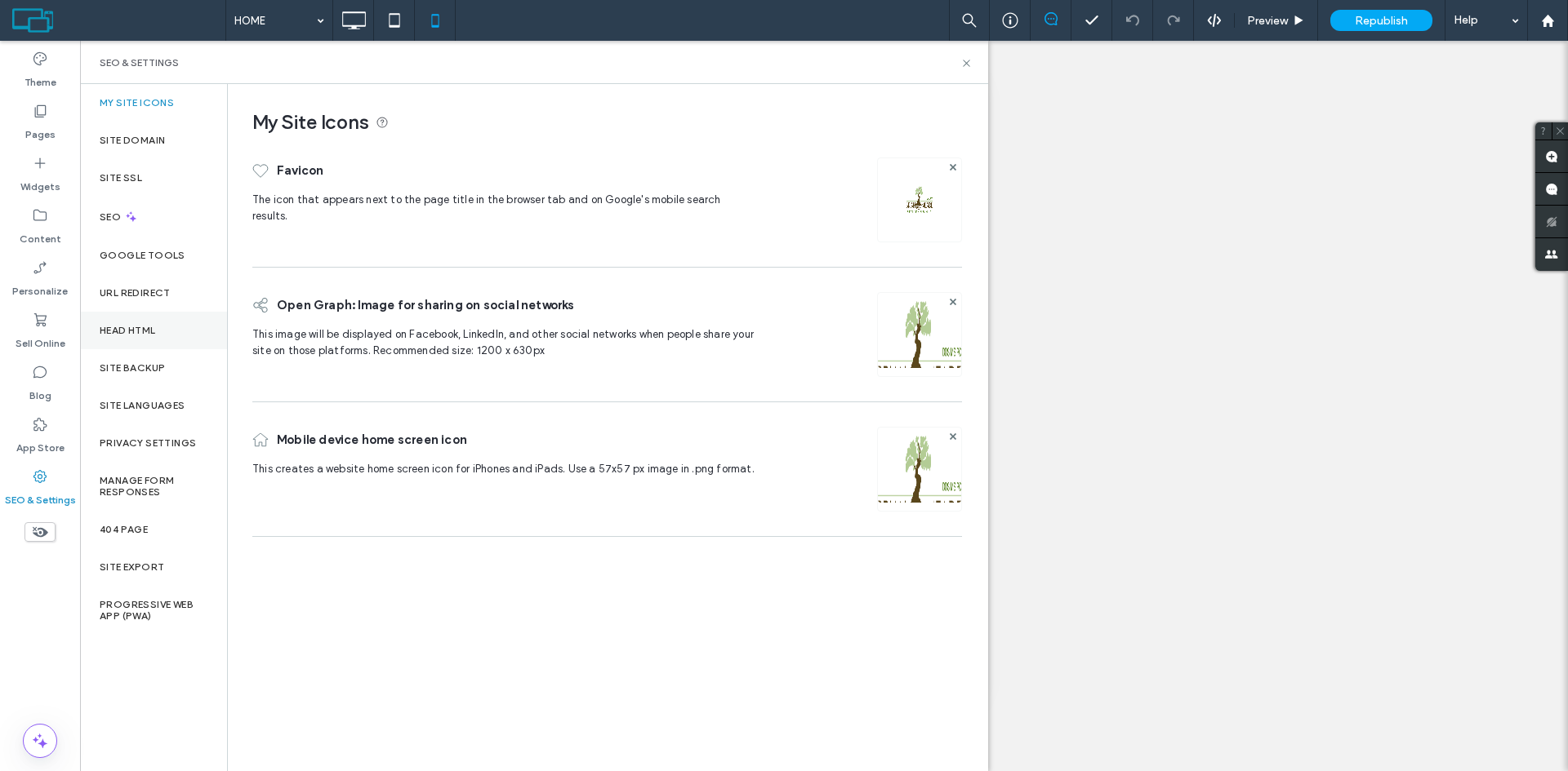
click at [130, 328] on label "Head HTML" at bounding box center [128, 331] width 56 height 12
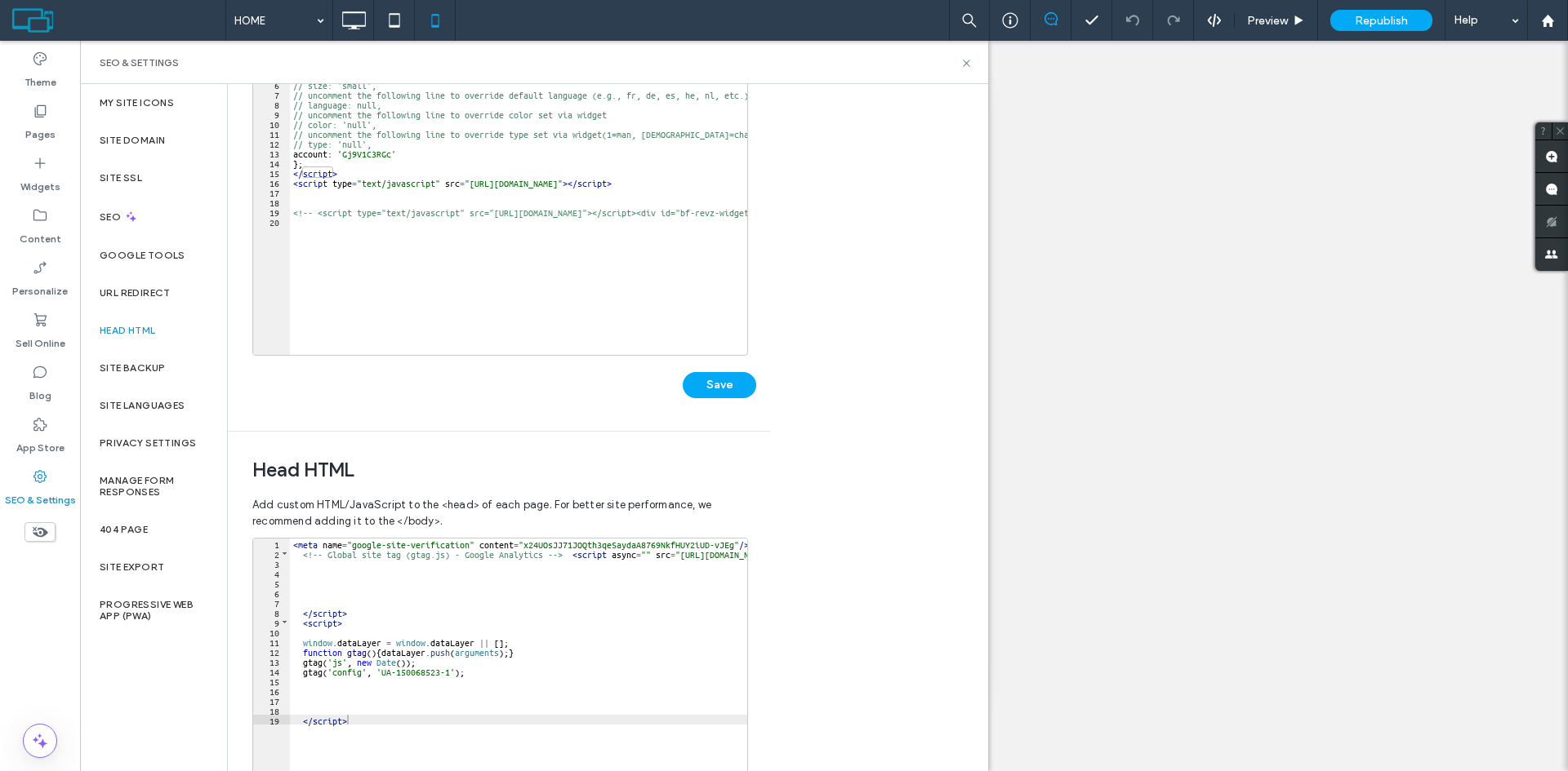
scroll to position [347, 0]
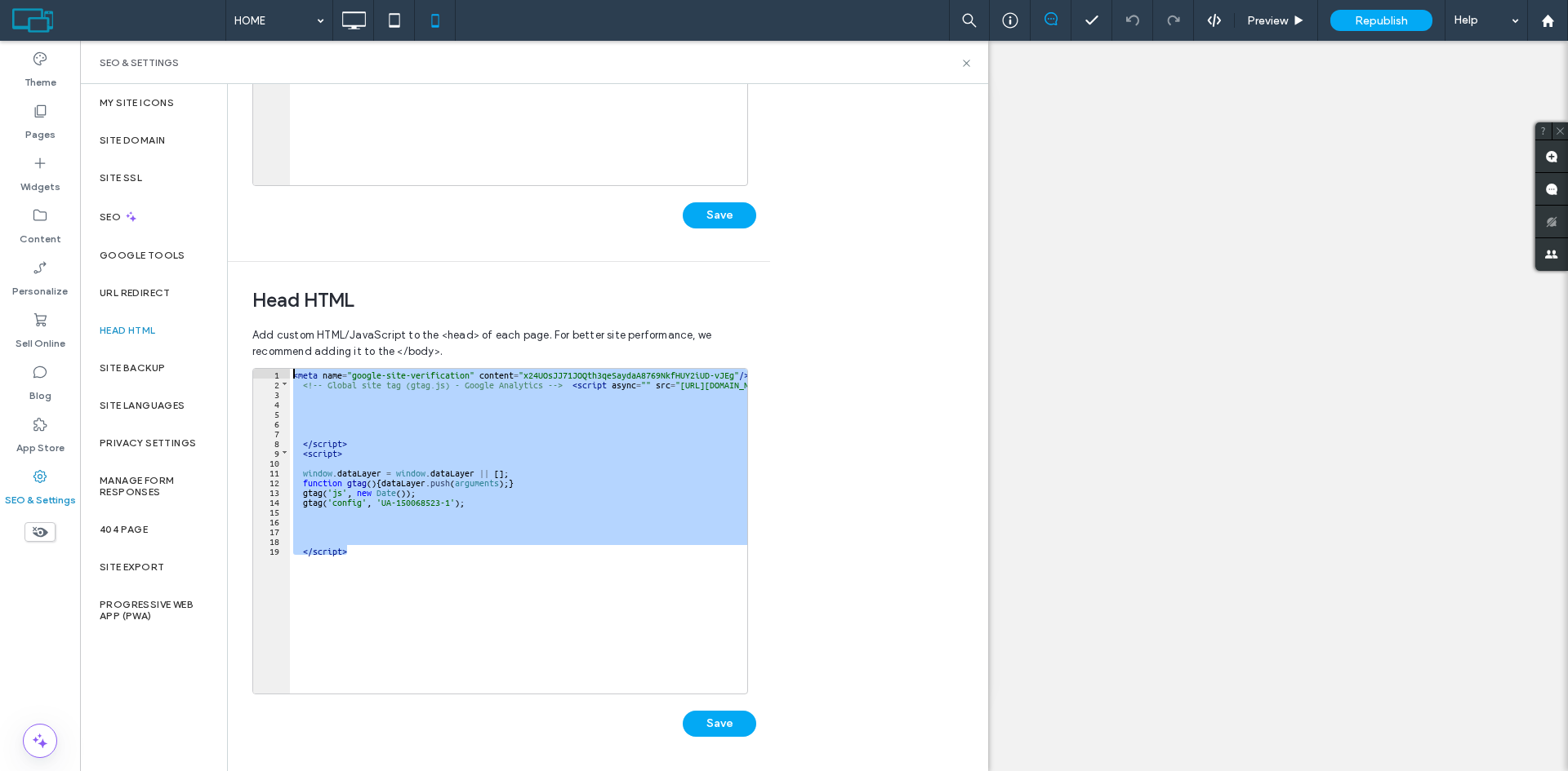
drag, startPoint x: 388, startPoint y: 564, endPoint x: 279, endPoint y: 360, distance: 231.3
click at [279, 360] on div "Add custom HTML/JavaScript to the <head> of each page. For better site performa…" at bounding box center [499, 545] width 493 height 451
click at [392, 550] on div "< meta name = "google-site-verification" content = "x24UOsJJ71JOQth3qeSaydaA876…" at bounding box center [519, 525] width 458 height 313
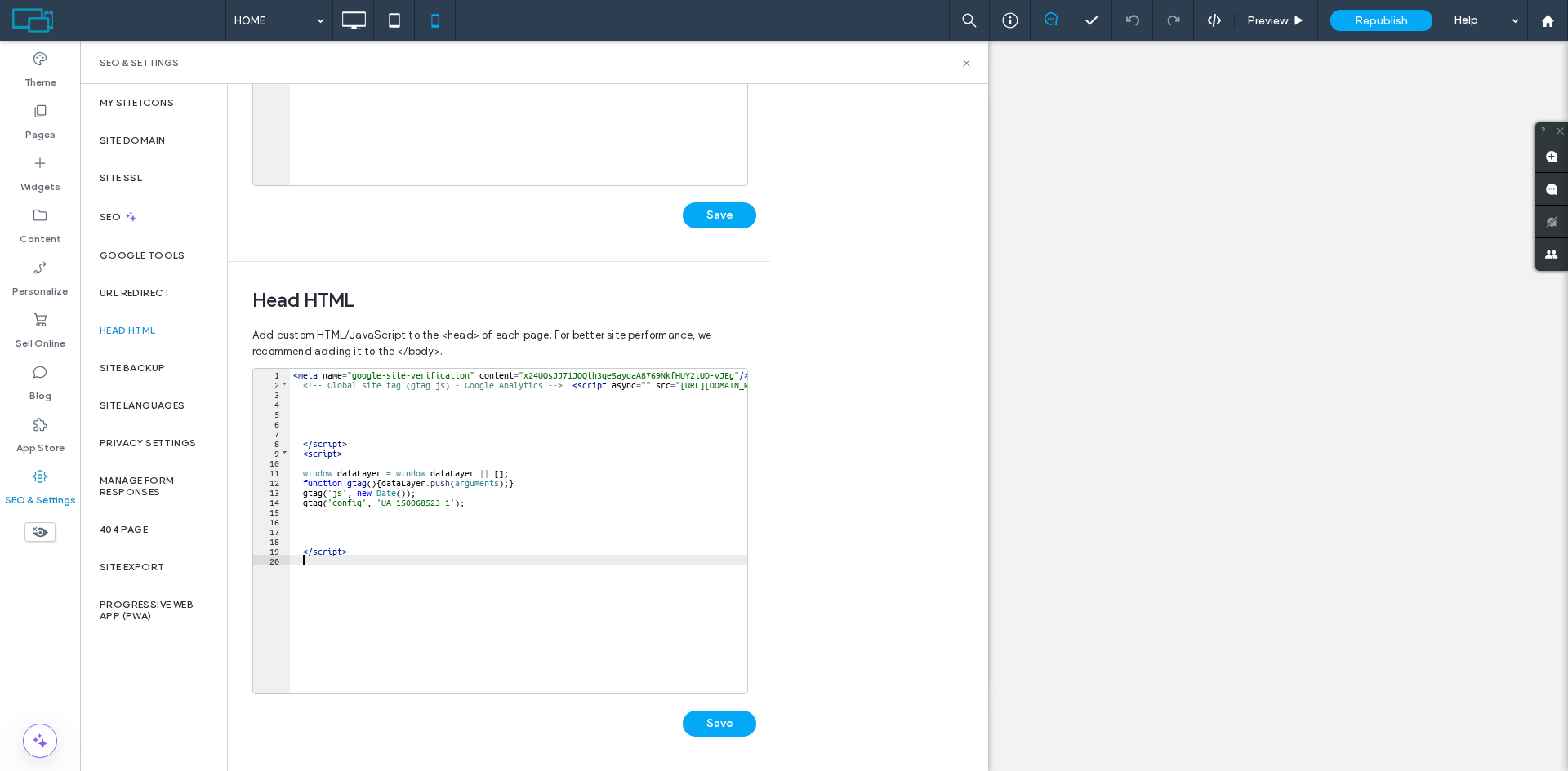
type textarea "**"
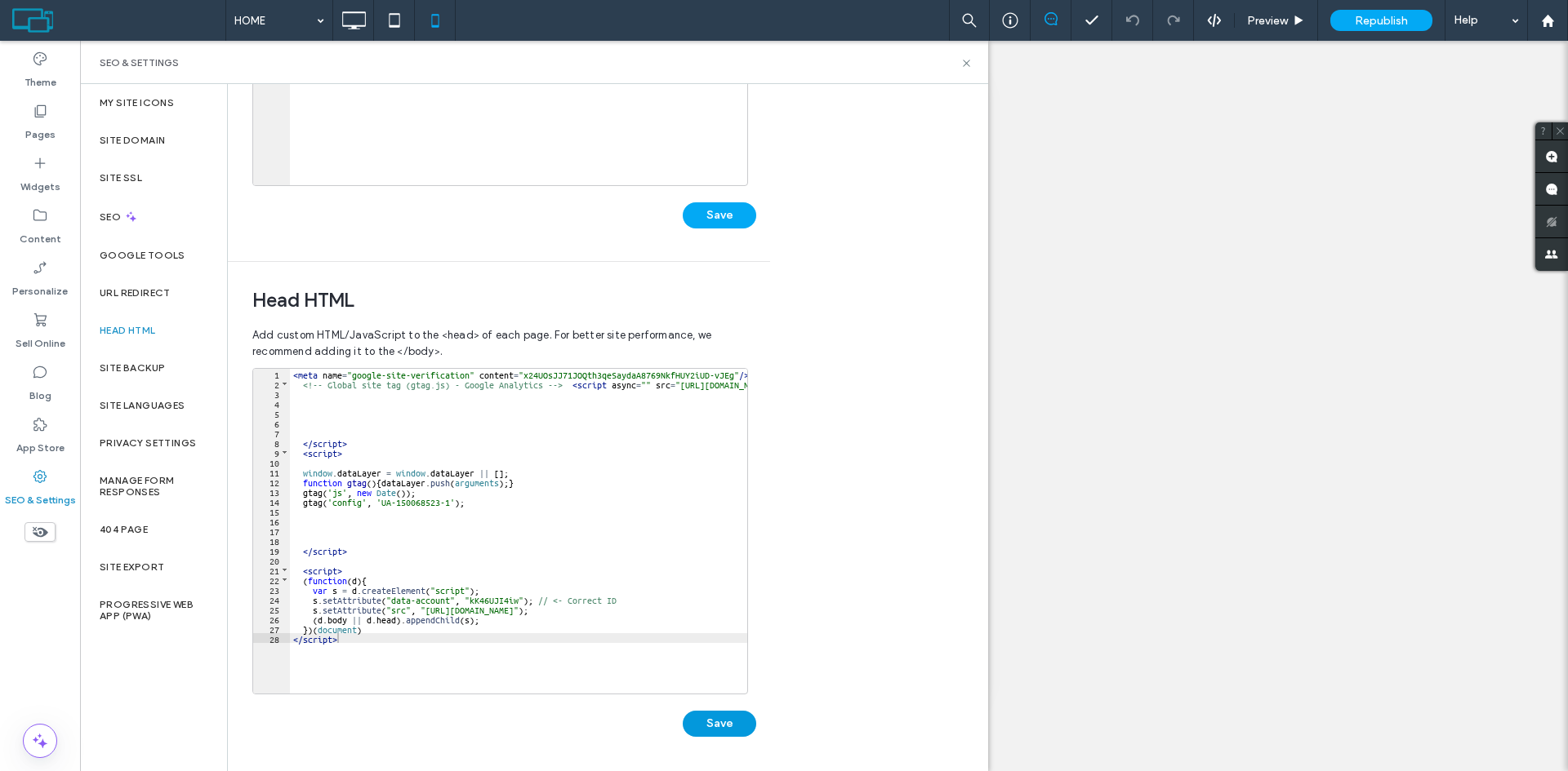
click at [720, 717] on button "Save" at bounding box center [719, 724] width 73 height 26
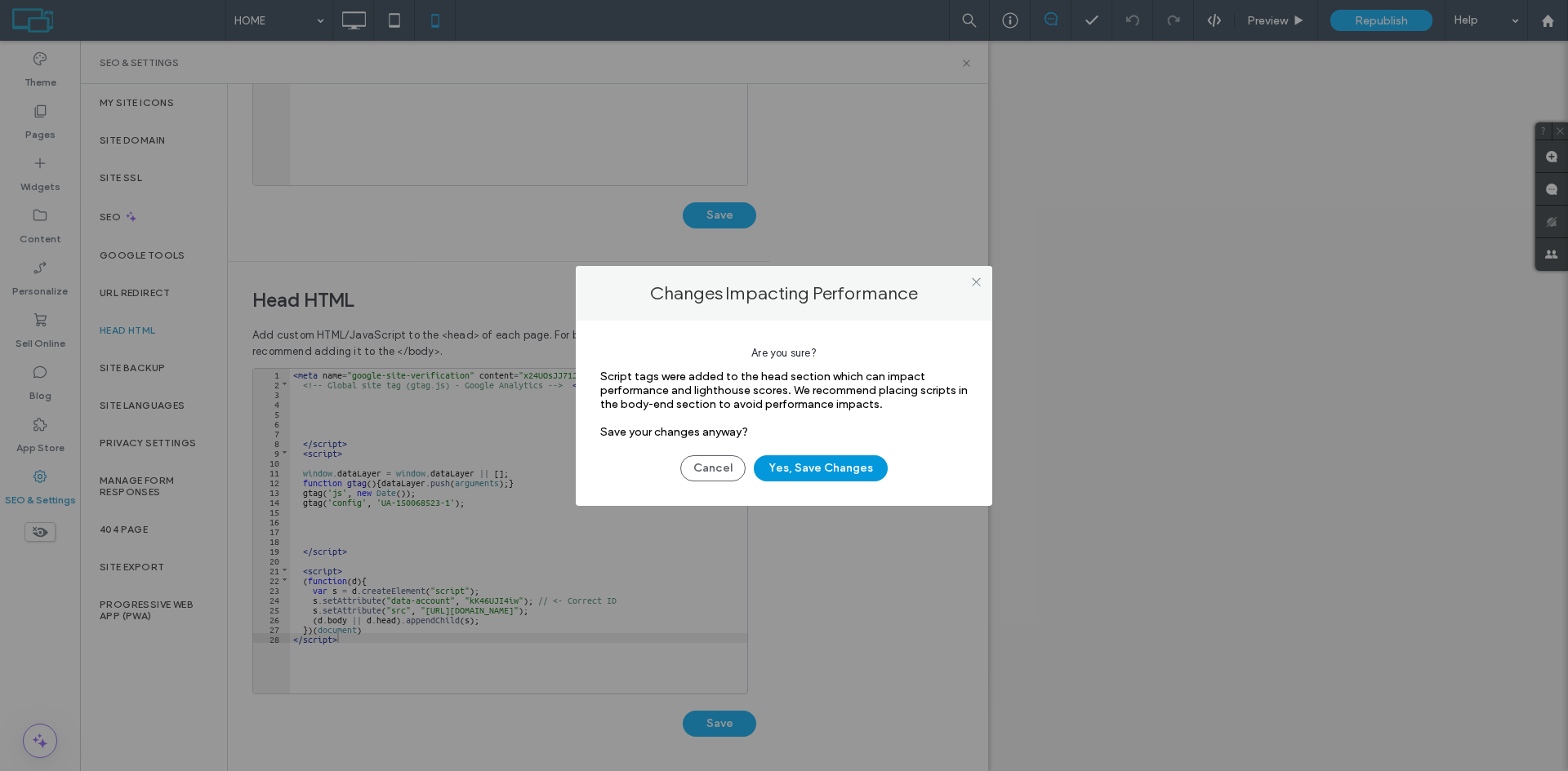
click at [820, 465] on button "Yes, Save Changes" at bounding box center [821, 469] width 134 height 26
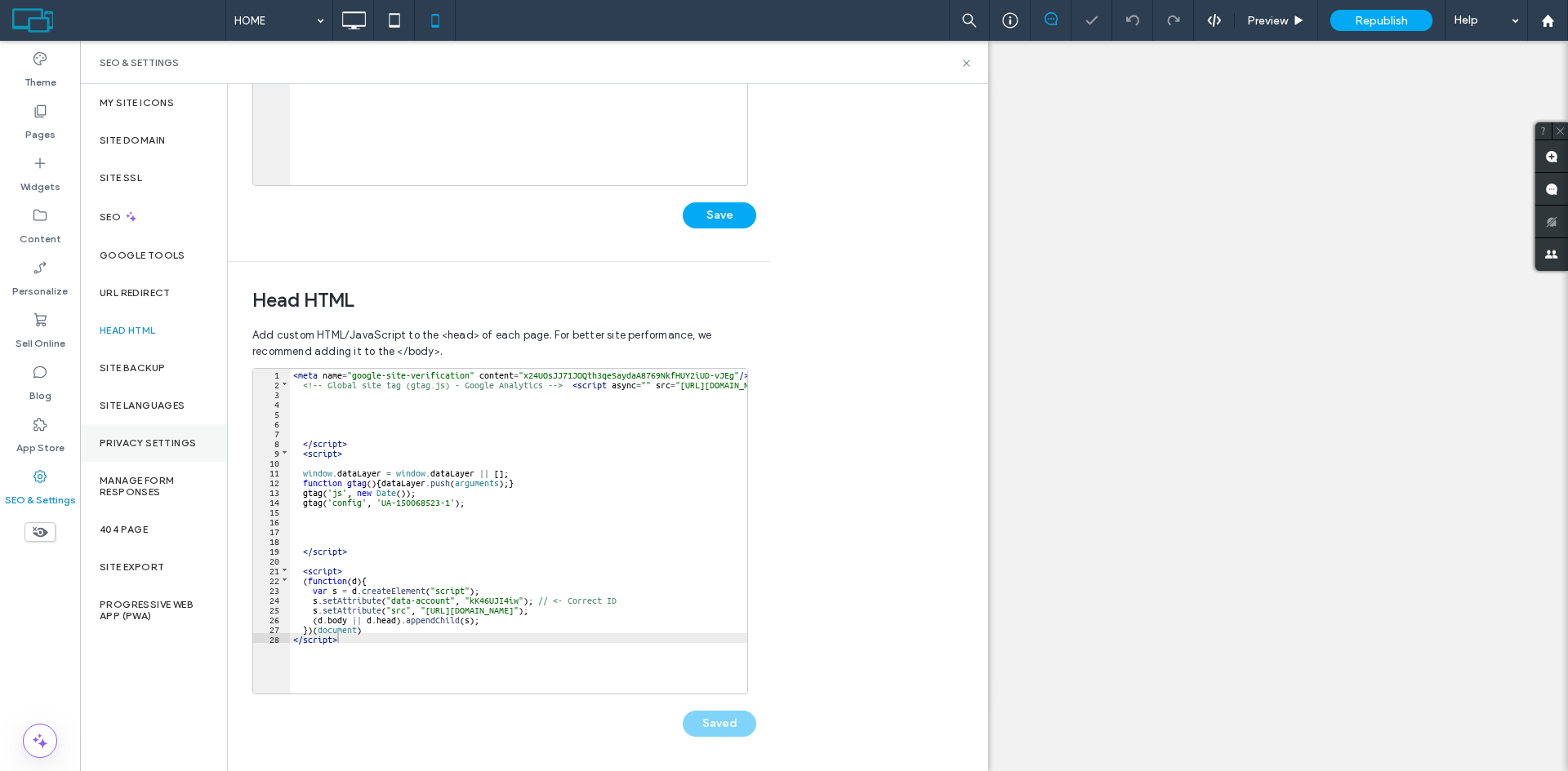
scroll to position [0, 0]
click at [1375, 28] on div "Republish" at bounding box center [1381, 21] width 102 height 21
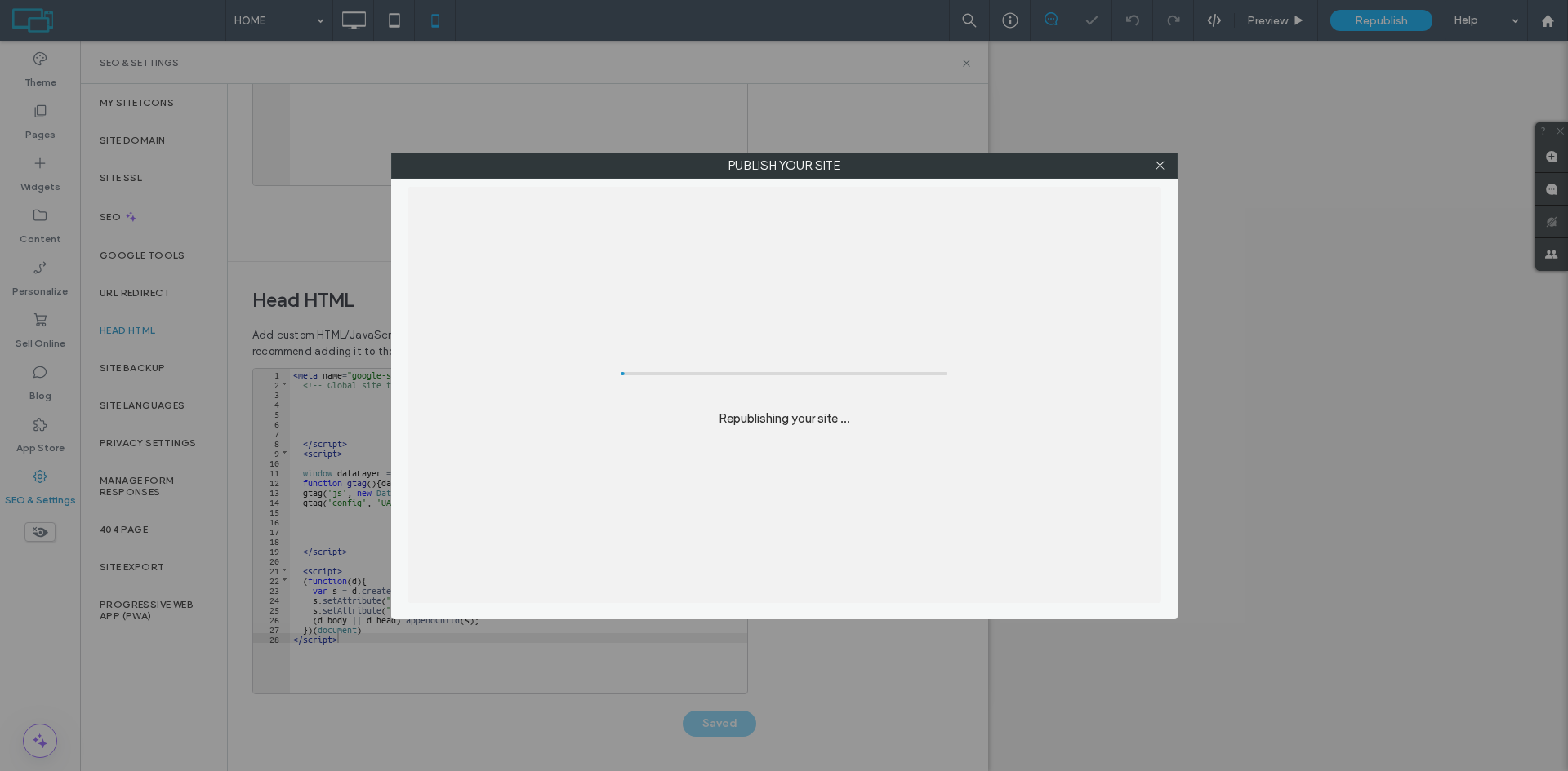
click at [1376, 23] on div "Publish your site Republishing your site ..." at bounding box center [784, 385] width 1568 height 771
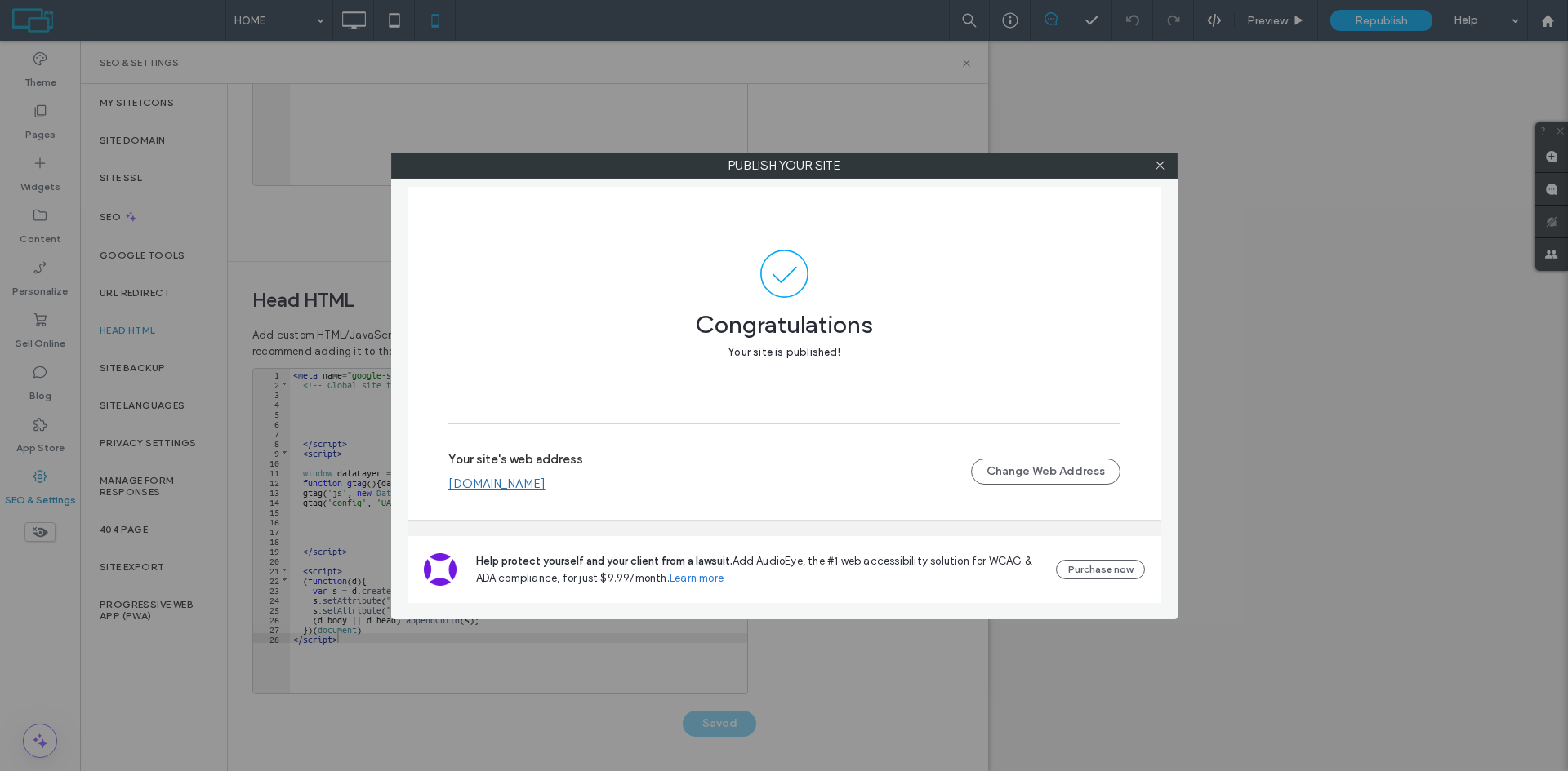
click at [1153, 168] on div at bounding box center [1161, 165] width 25 height 25
click at [1158, 165] on icon at bounding box center [1160, 165] width 12 height 12
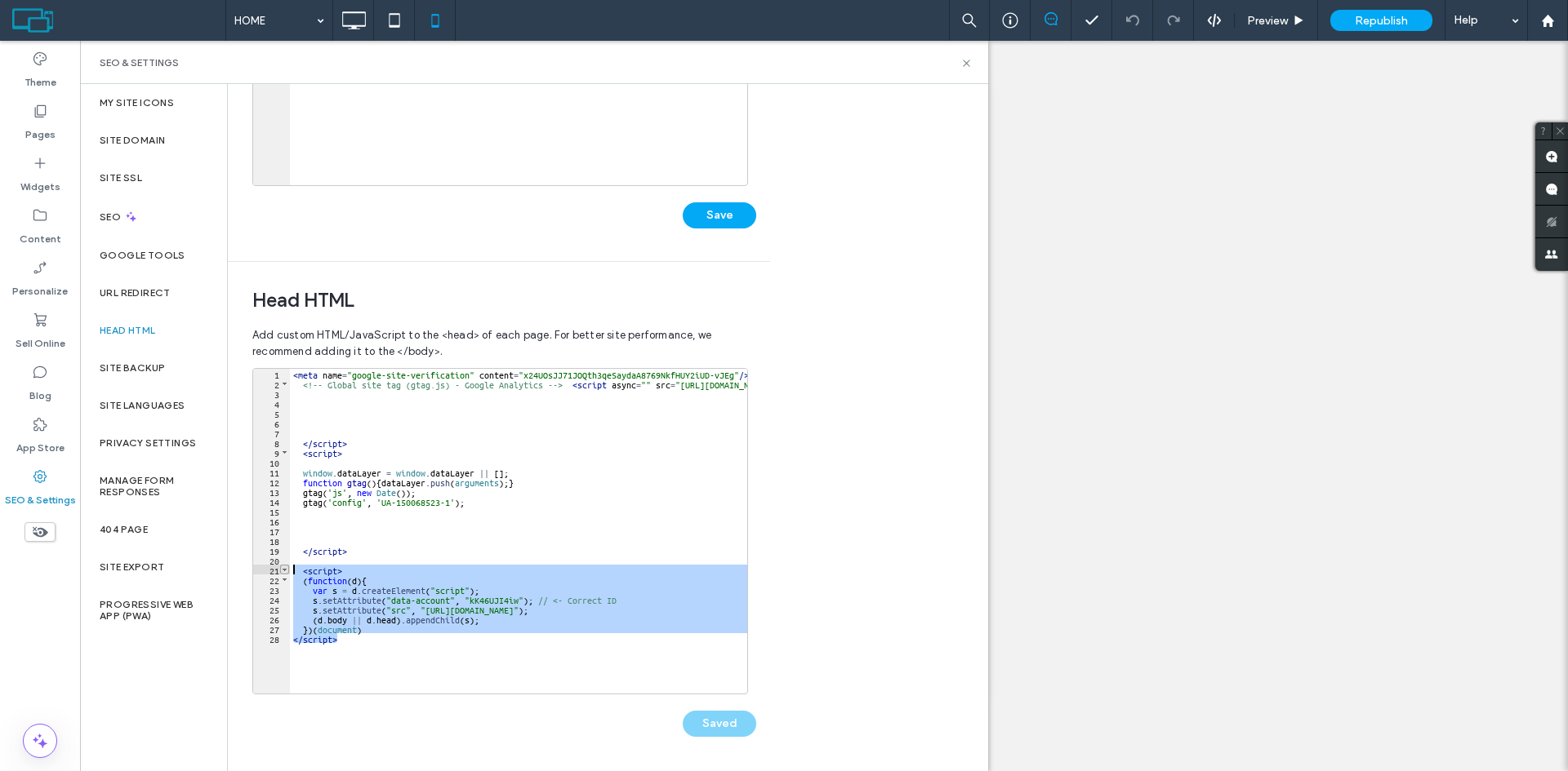
drag, startPoint x: 342, startPoint y: 625, endPoint x: 281, endPoint y: 564, distance: 86.3
click at [281, 564] on div "** 1 2 3 4 5 6 7 8 9 10 11 12 13 14 15 16 17 18 19 20 21 22 23 24 25 26 27 28 <…" at bounding box center [500, 531] width 496 height 327
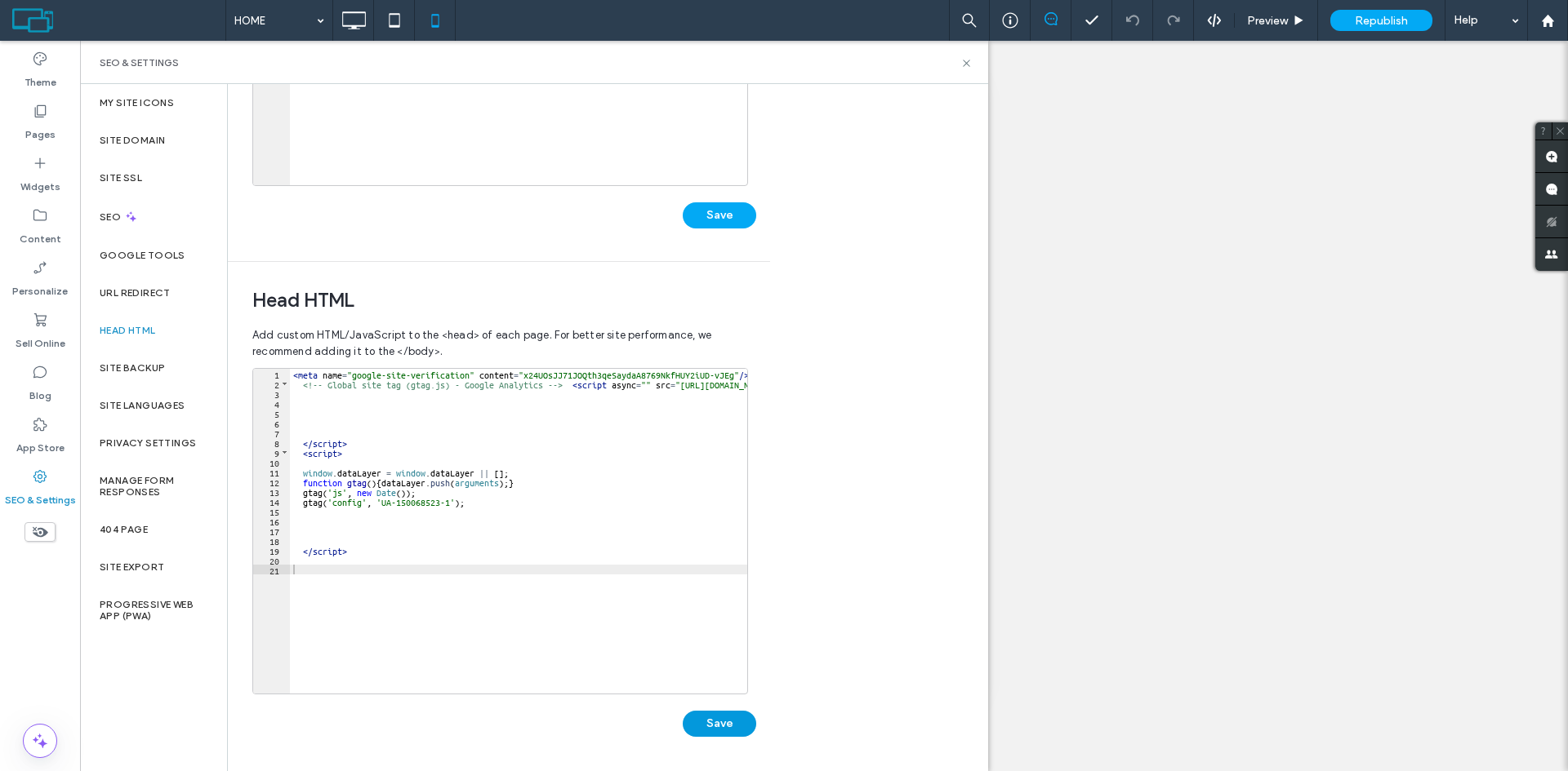
click at [712, 724] on button "Save" at bounding box center [719, 724] width 73 height 26
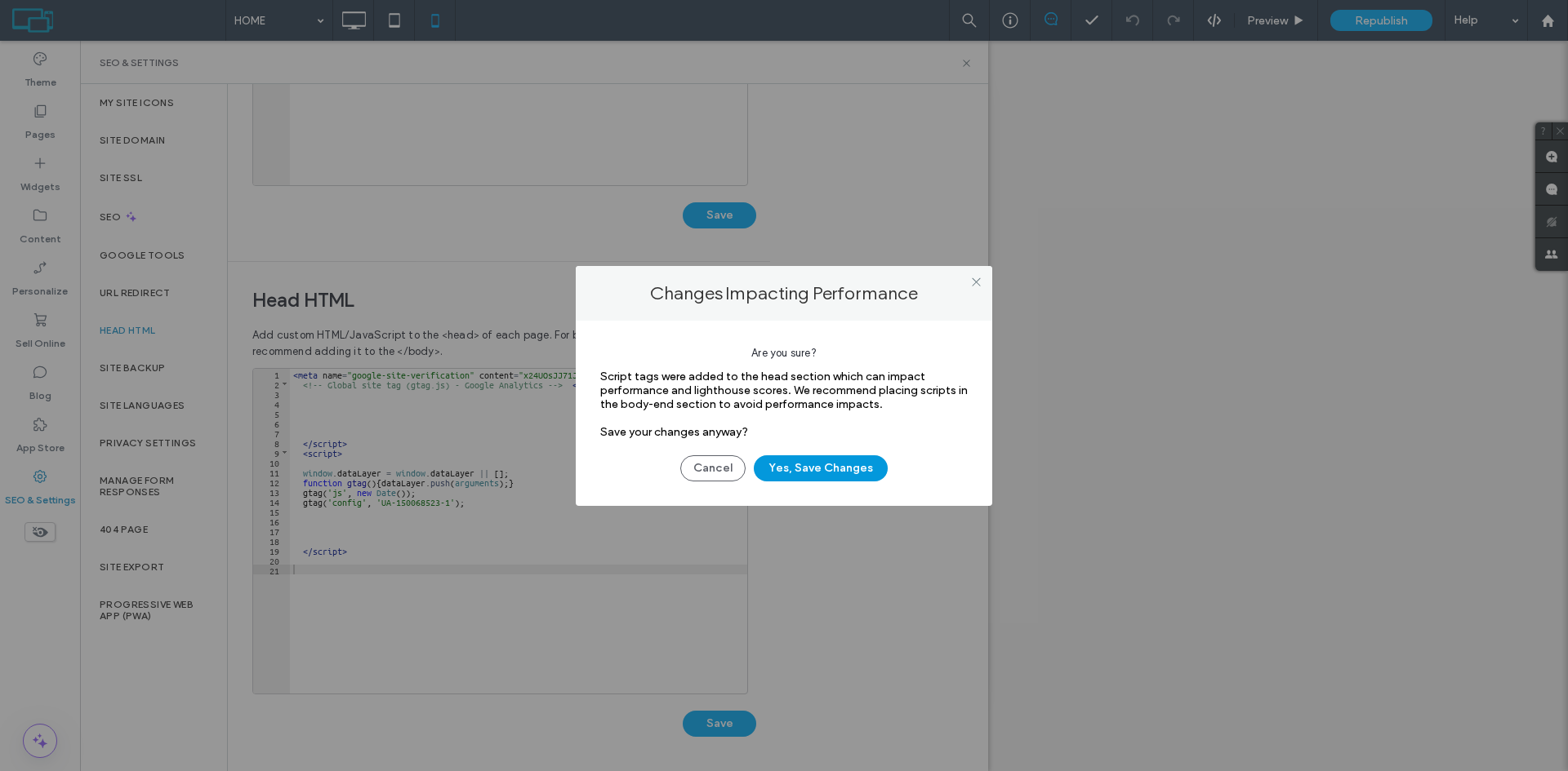
click at [791, 471] on button "Yes, Save Changes" at bounding box center [821, 469] width 134 height 26
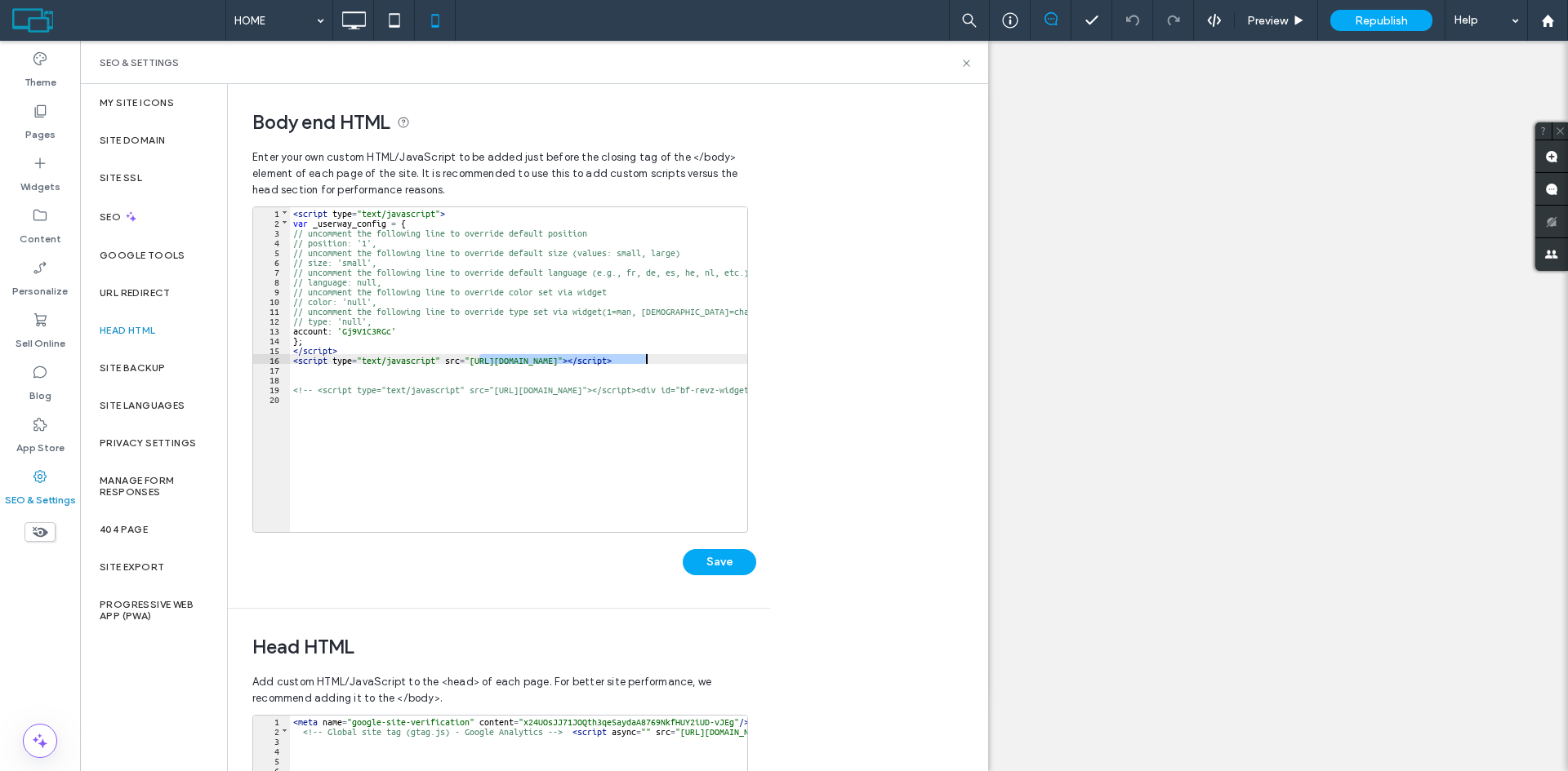
drag, startPoint x: 477, startPoint y: 356, endPoint x: 649, endPoint y: 360, distance: 172.0
click at [649, 360] on div "< script type = "text/javascript" > var _userway_config = { // uncomment the fo…" at bounding box center [753, 374] width 928 height 332
click at [528, 392] on div "< script type = "text/javascript" > var _userway_config = { // uncomment the fo…" at bounding box center [753, 374] width 928 height 332
drag, startPoint x: 342, startPoint y: 325, endPoint x: 389, endPoint y: 331, distance: 47.4
click at [389, 331] on div "< script type = "text/javascript" > var _userway_config = { // uncomment the fo…" at bounding box center [753, 374] width 928 height 332
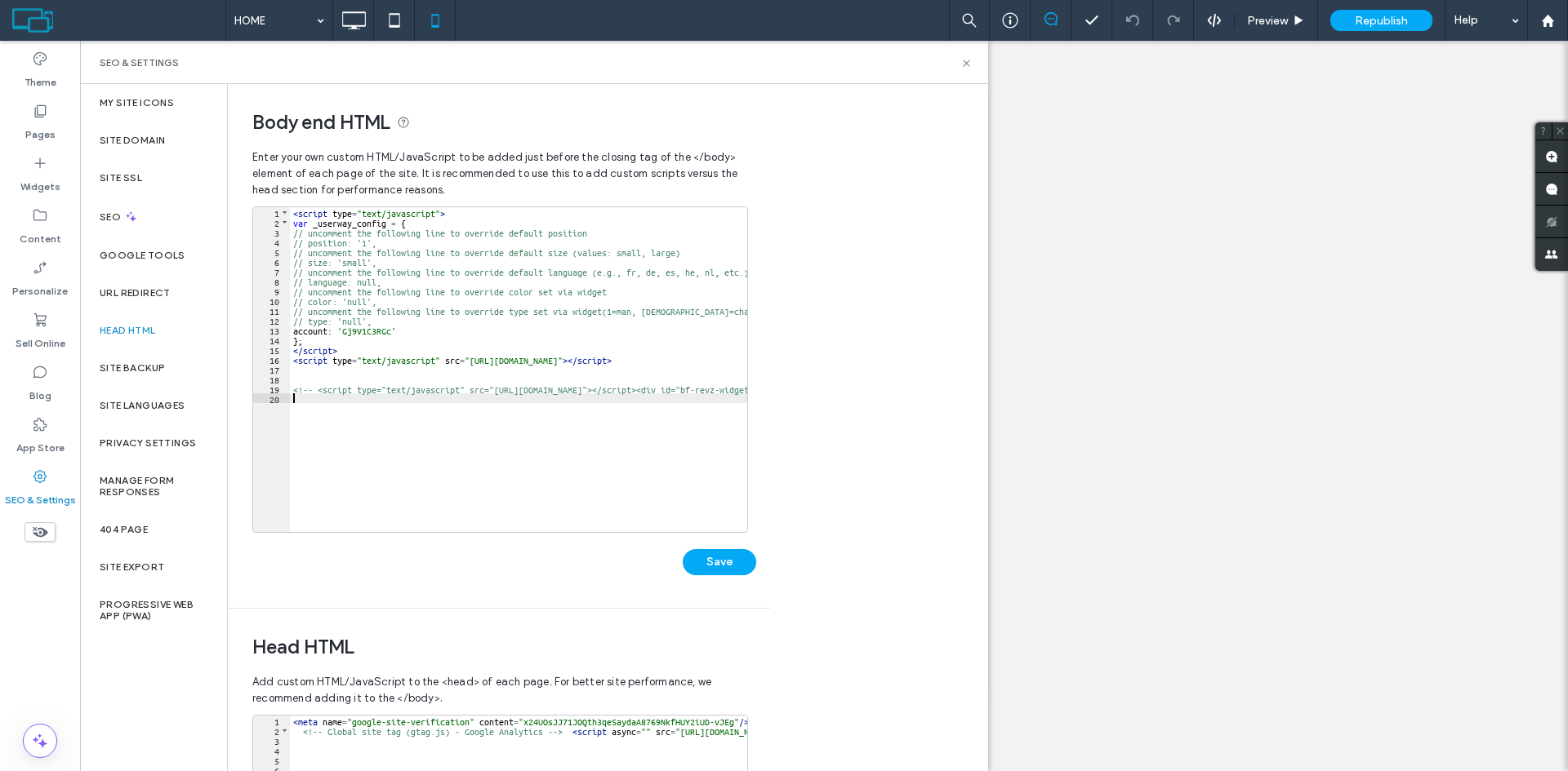
click at [442, 435] on div "< script type = "text/javascript" > var _userway_config = { // uncomment the fo…" at bounding box center [753, 374] width 928 height 332
type input "*********"
click at [362, 327] on div "< script type = "text/javascript" > var _userway_config = { // uncomment the fo…" at bounding box center [519, 364] width 458 height 313
drag, startPoint x: 343, startPoint y: 325, endPoint x: 391, endPoint y: 328, distance: 48.1
click at [391, 328] on div "< script type = "text/javascript" > var _userway_config = { // uncomment the fo…" at bounding box center [753, 374] width 928 height 332
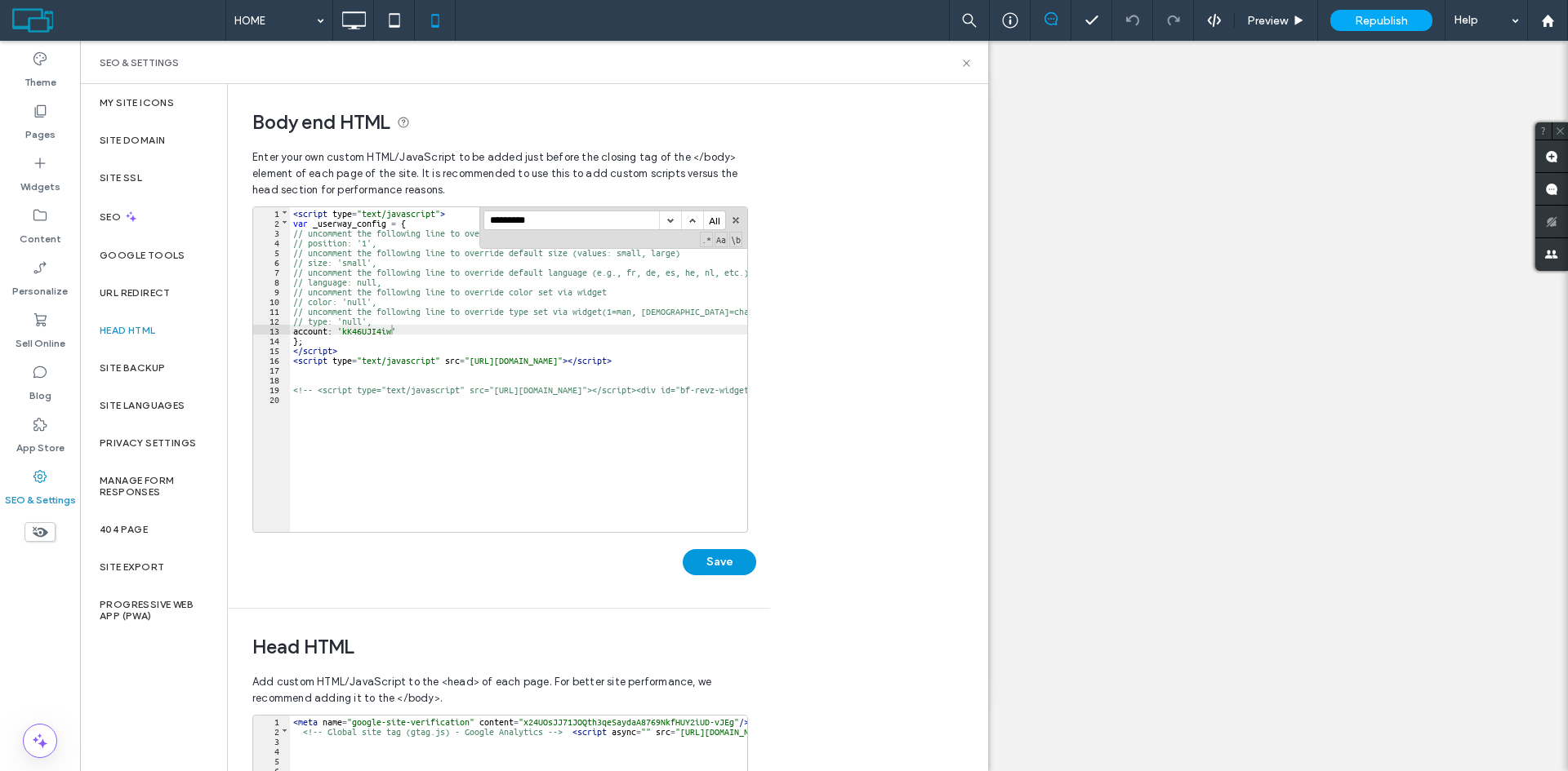
click at [722, 562] on button "Save" at bounding box center [719, 563] width 73 height 26
click at [1377, 21] on span "Republish" at bounding box center [1381, 21] width 53 height 14
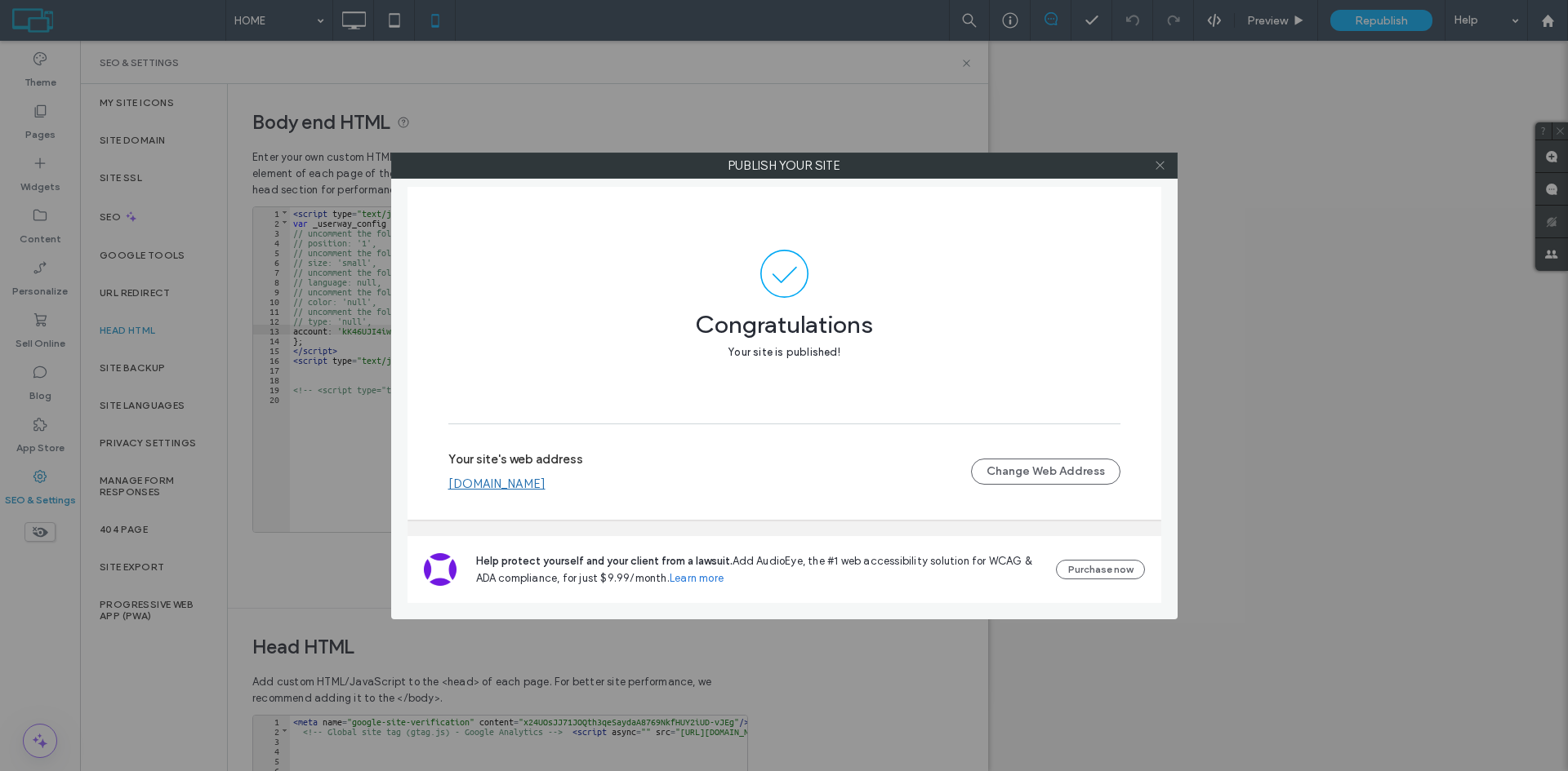
click at [1157, 156] on span at bounding box center [1160, 165] width 12 height 25
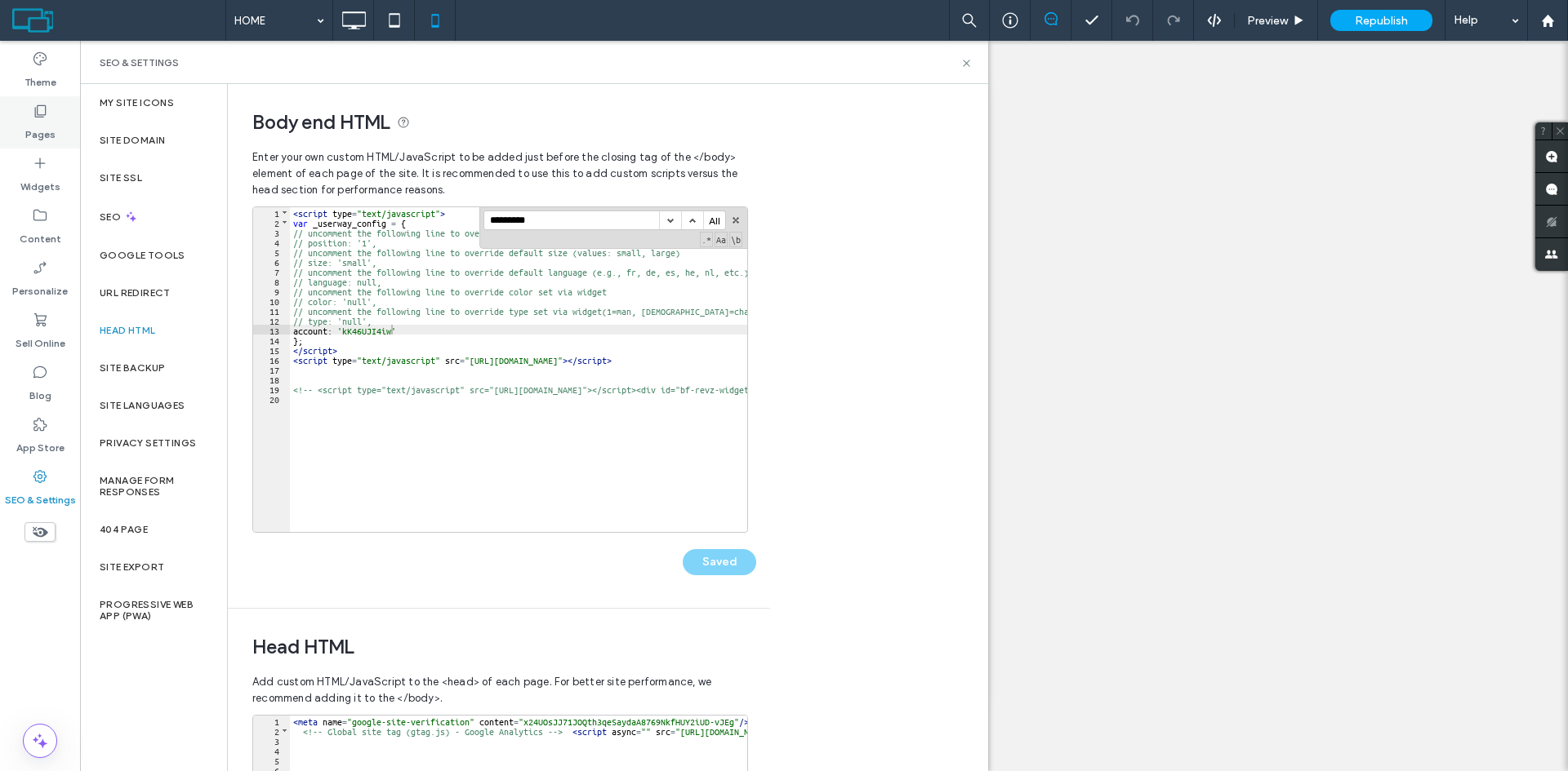
click at [40, 142] on label "Pages" at bounding box center [40, 131] width 30 height 23
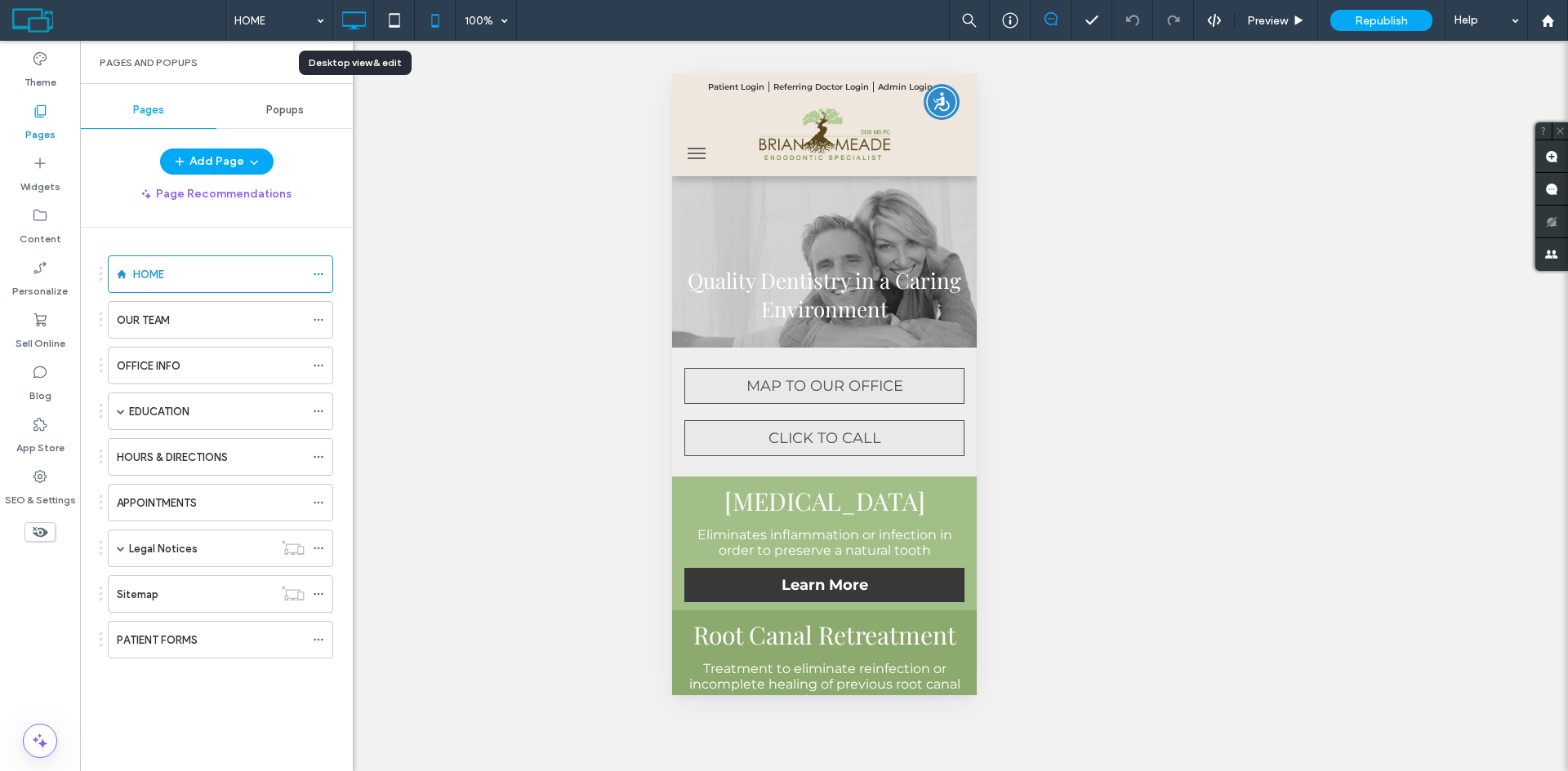
click at [360, 20] on icon at bounding box center [354, 21] width 33 height 33
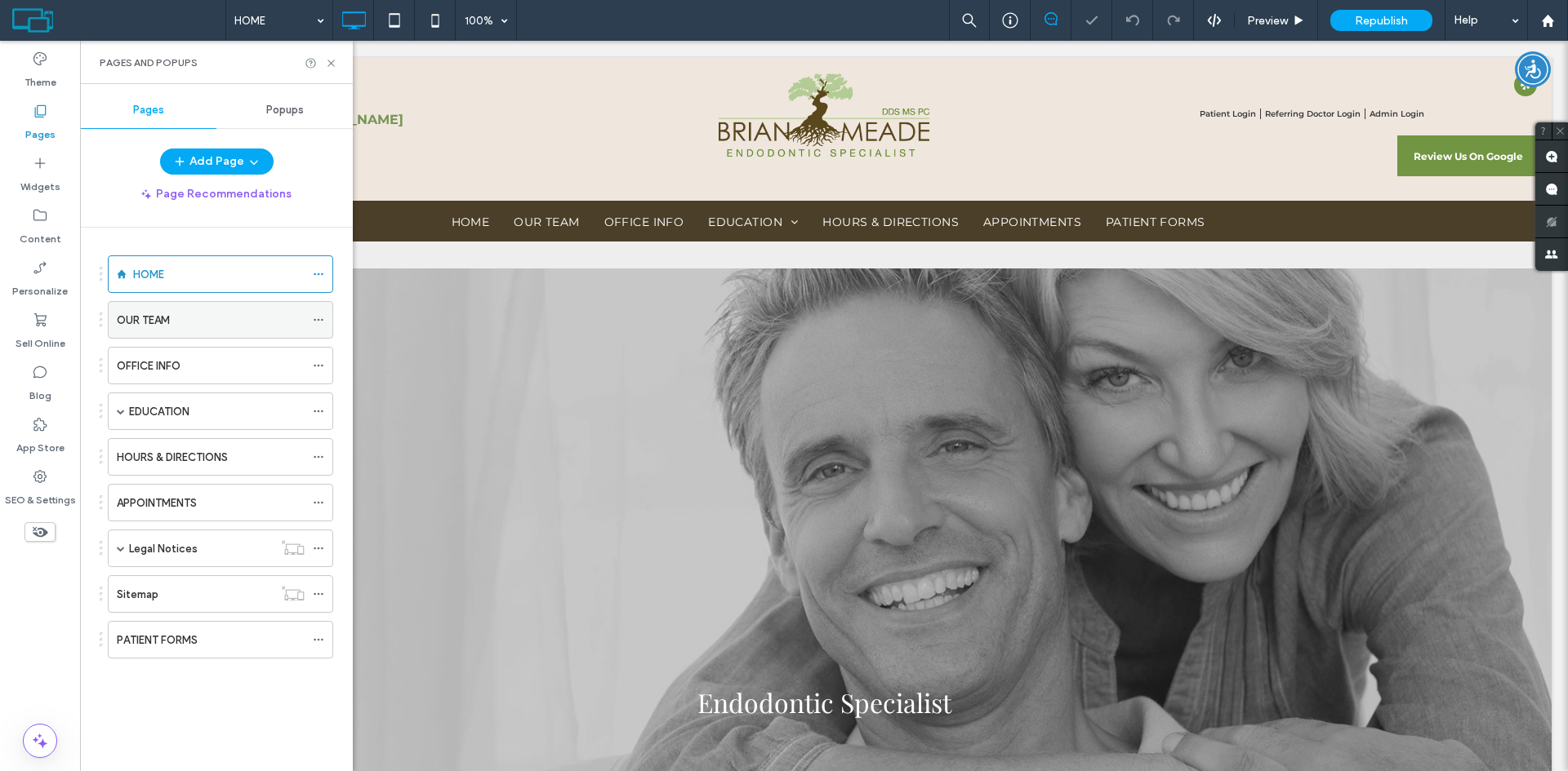
click at [151, 318] on label "OUR TEAM" at bounding box center [143, 320] width 53 height 29
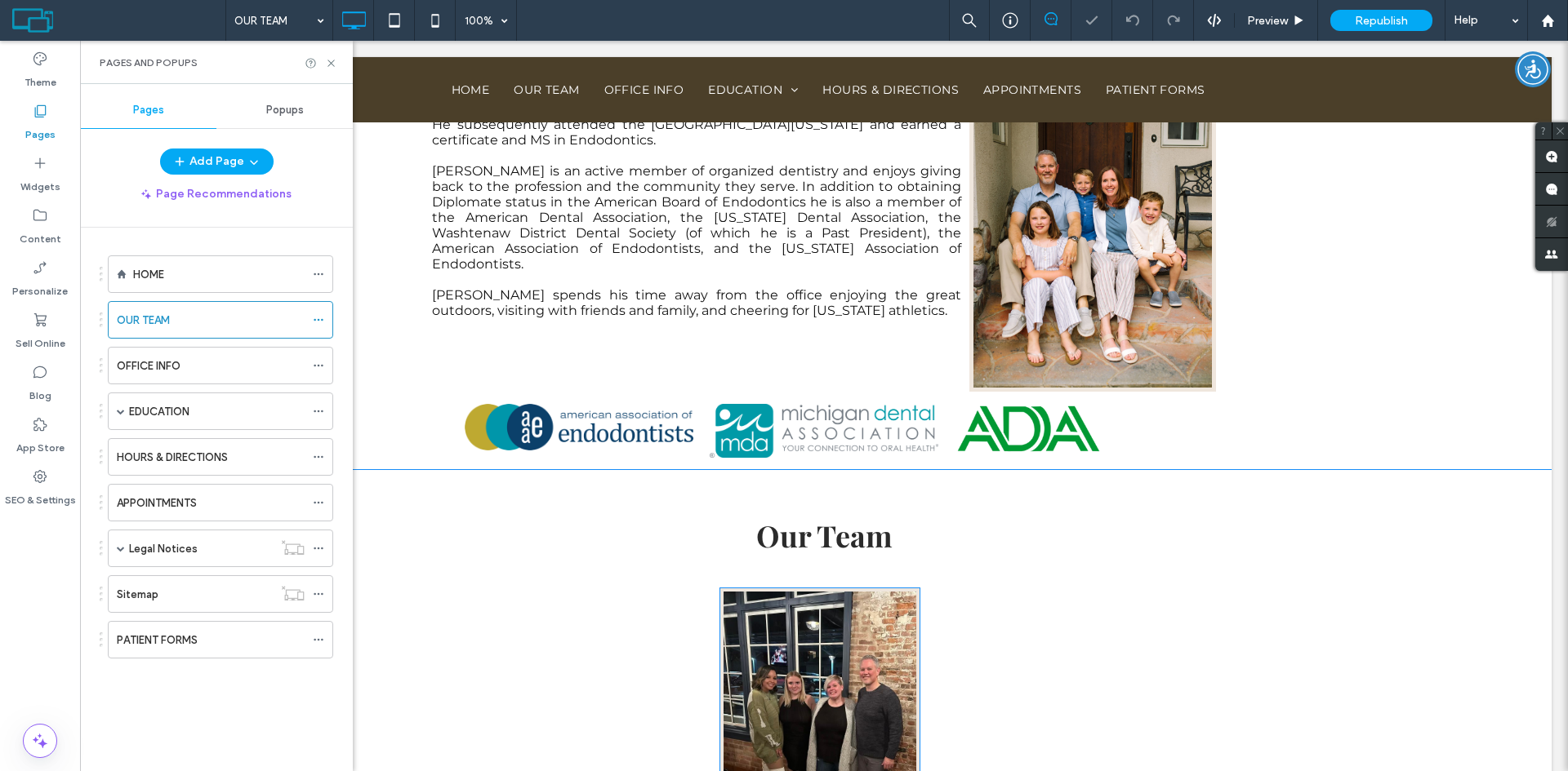
scroll to position [571, 0]
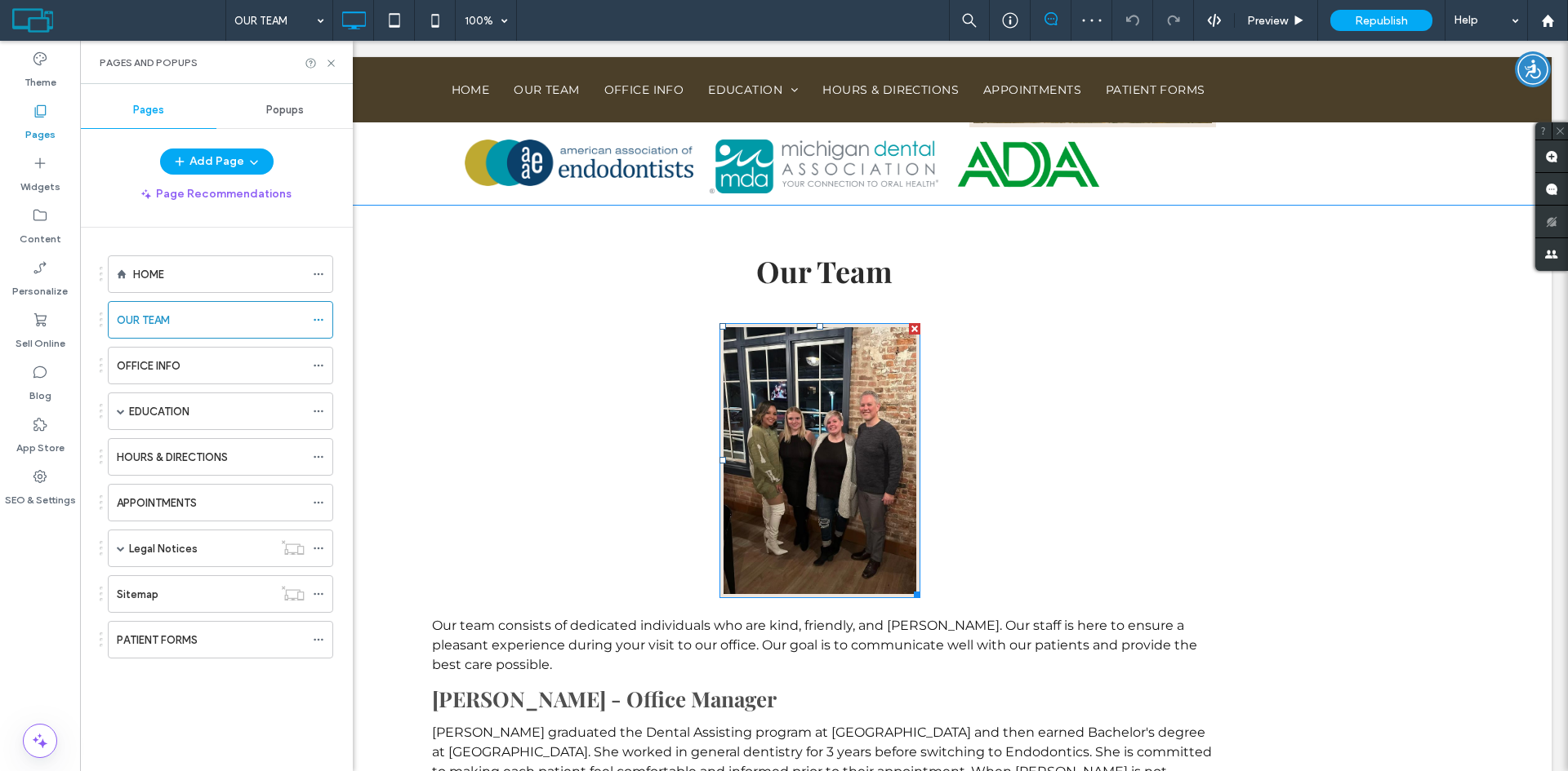
click at [909, 324] on div at bounding box center [914, 329] width 12 height 12
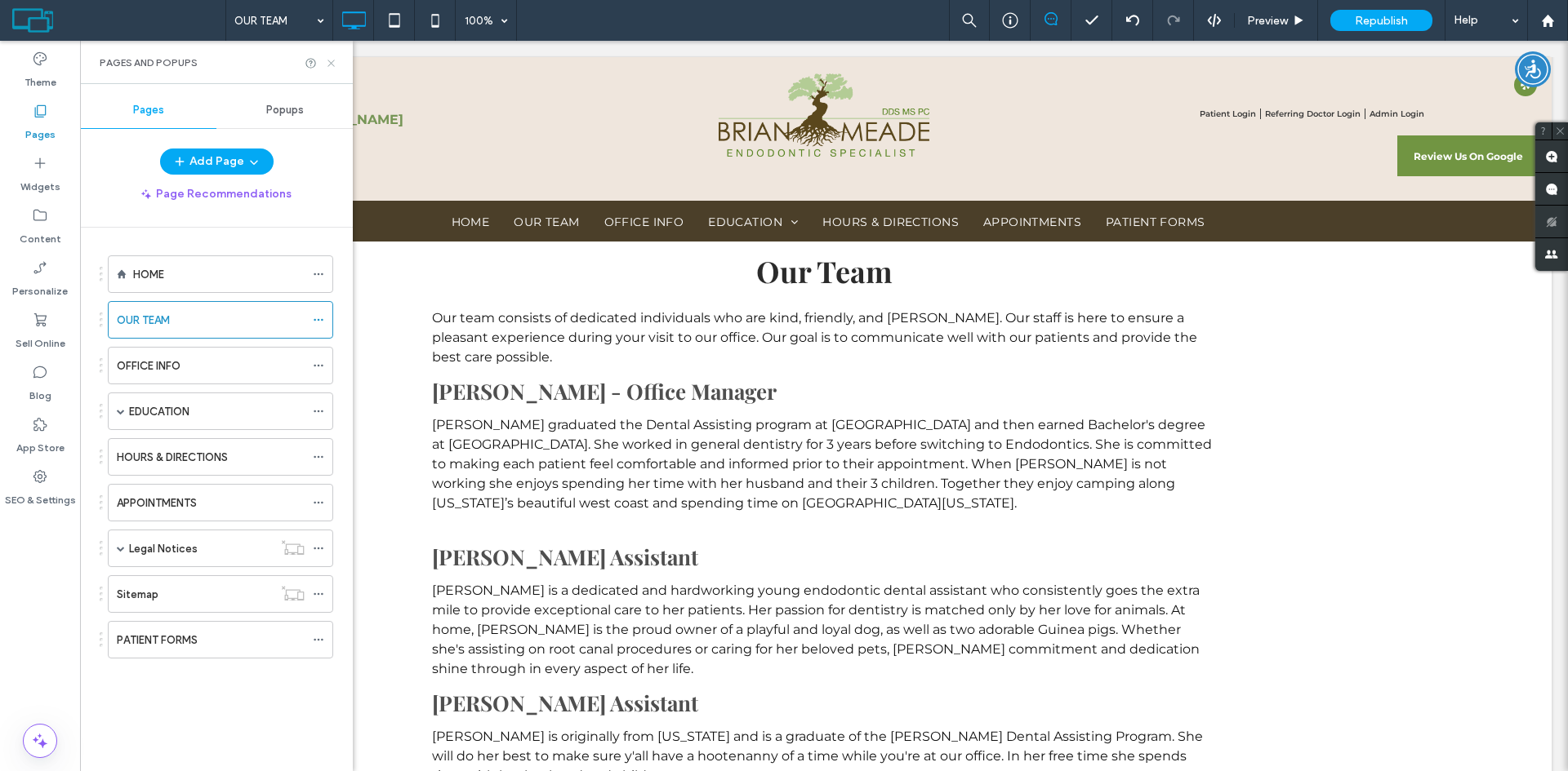
click at [331, 61] on icon at bounding box center [331, 63] width 12 height 12
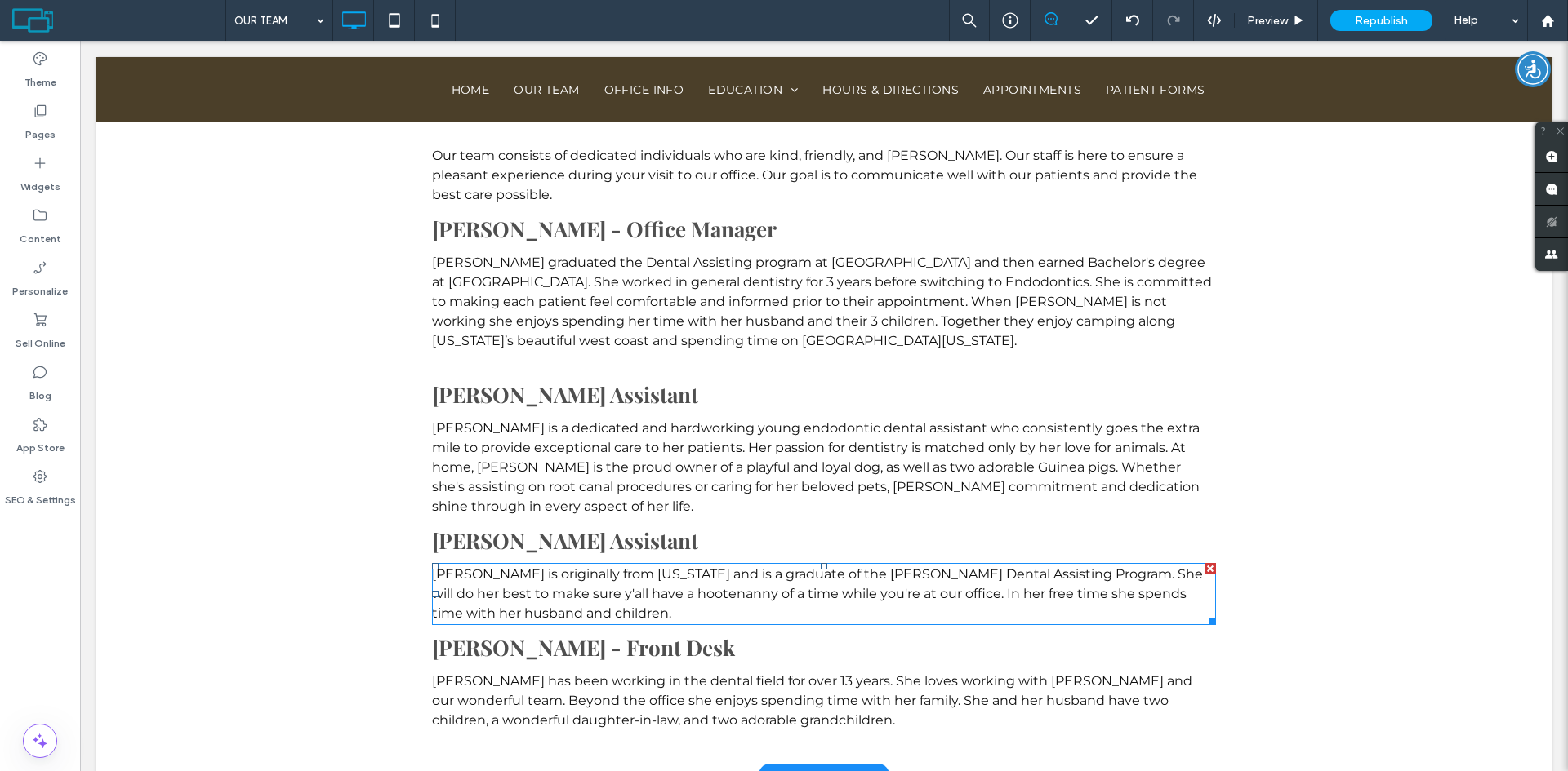
scroll to position [735, 0]
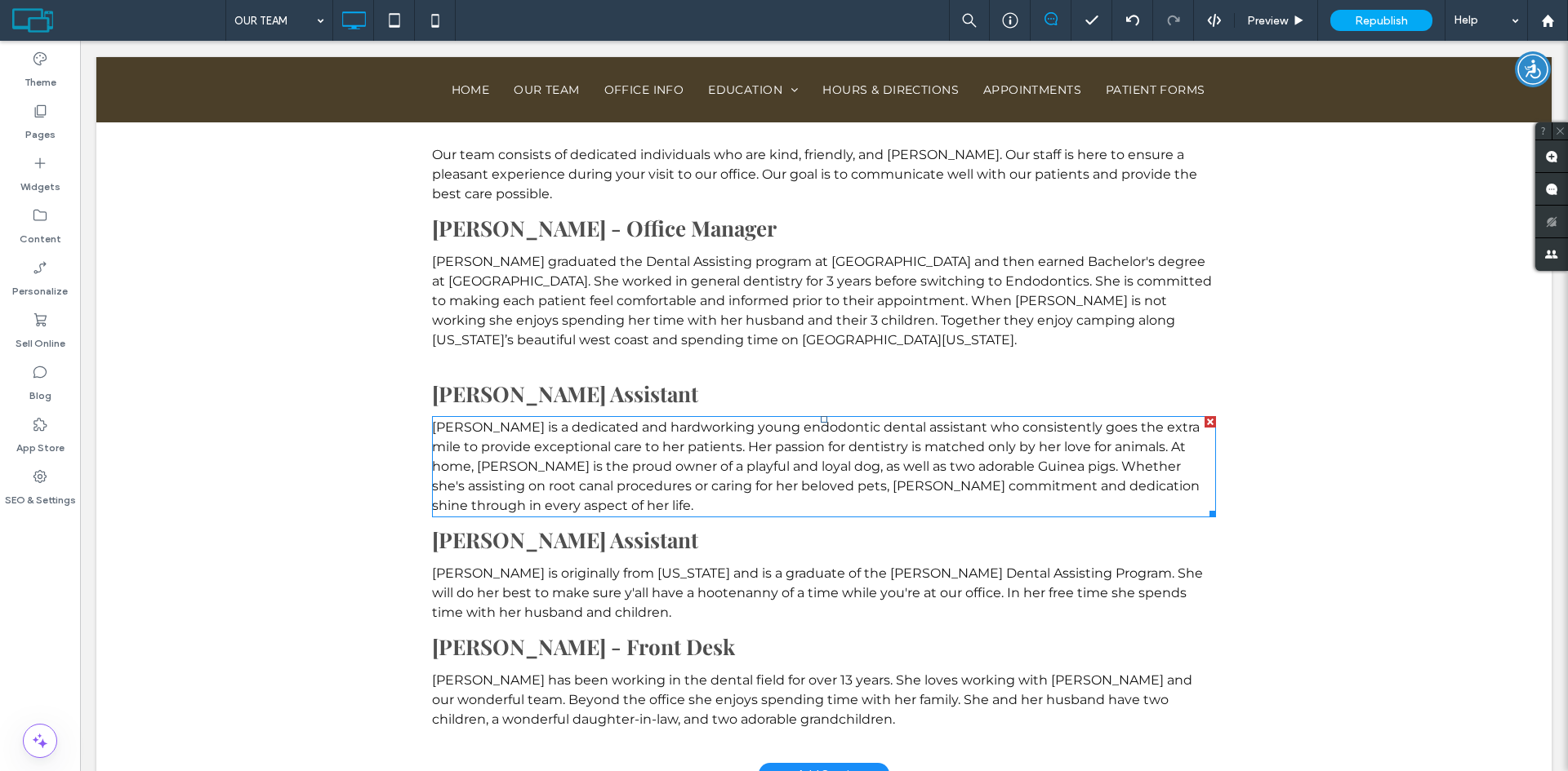
click at [1204, 422] on div at bounding box center [1210, 422] width 12 height 12
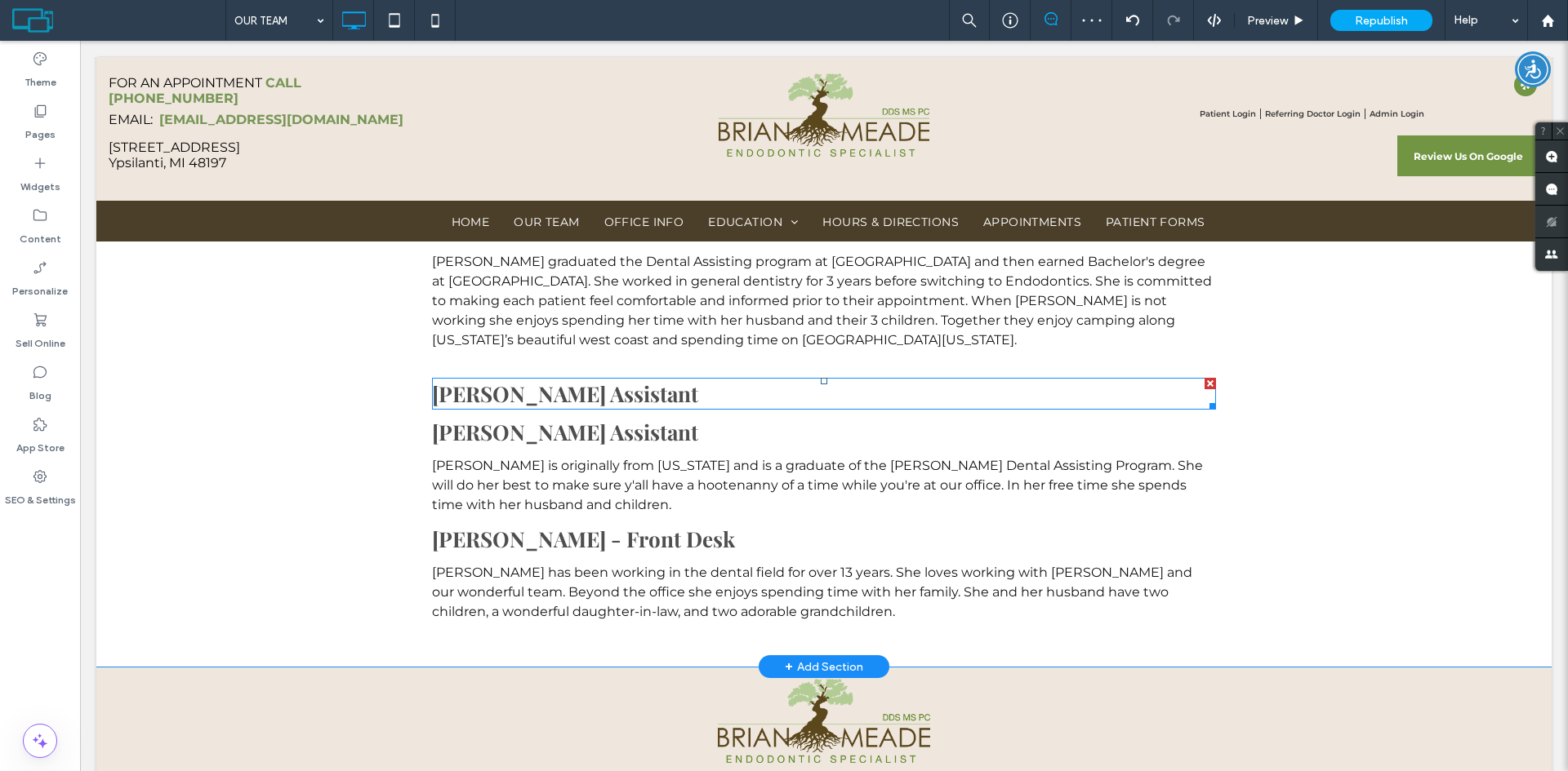
click at [1204, 384] on div at bounding box center [1210, 383] width 12 height 12
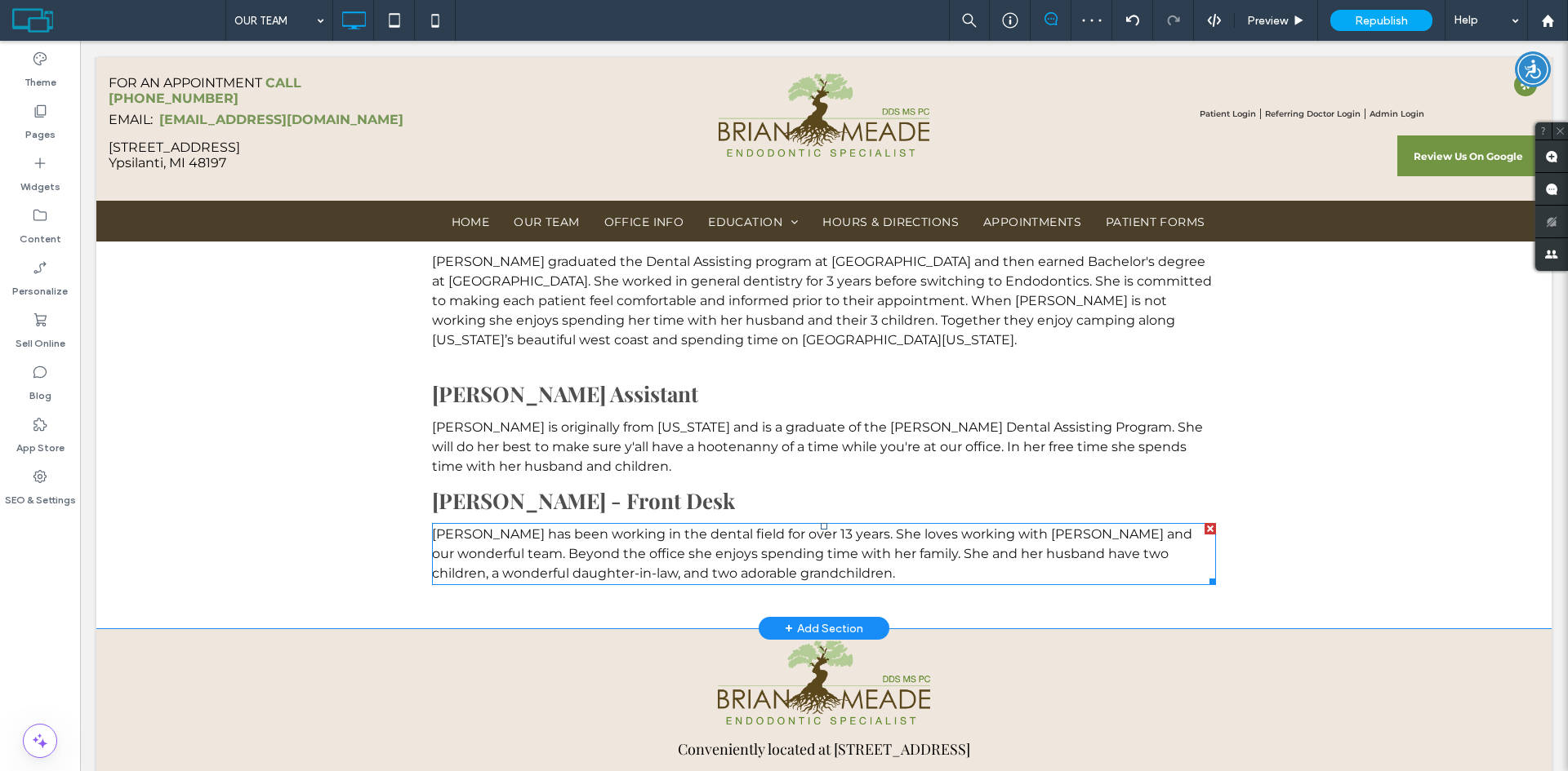
click at [539, 566] on div "Terri has been working in the dental field for over 13 years. She loves working…" at bounding box center [824, 554] width 784 height 58
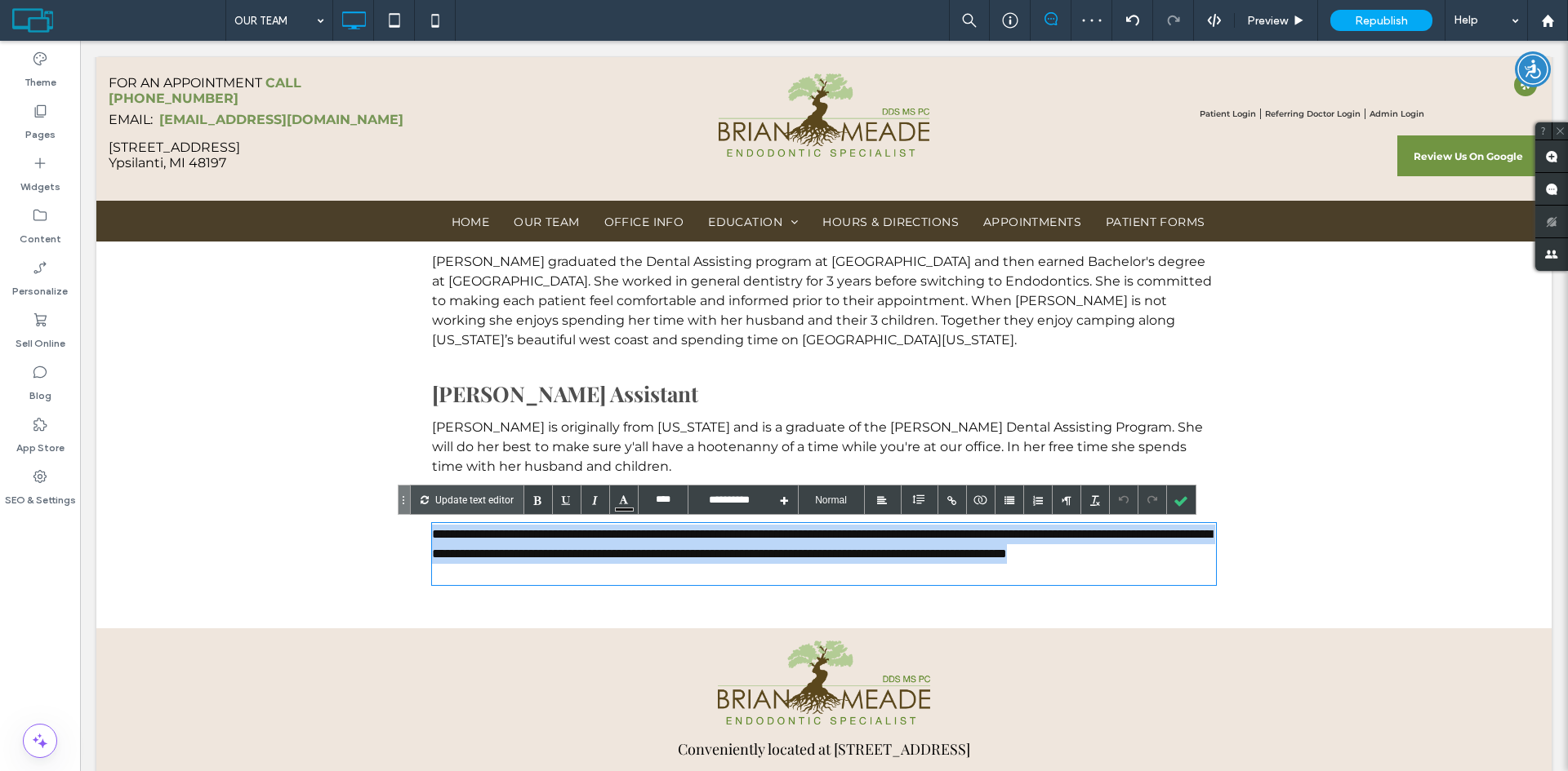
click at [539, 566] on div "**********" at bounding box center [824, 554] width 784 height 58
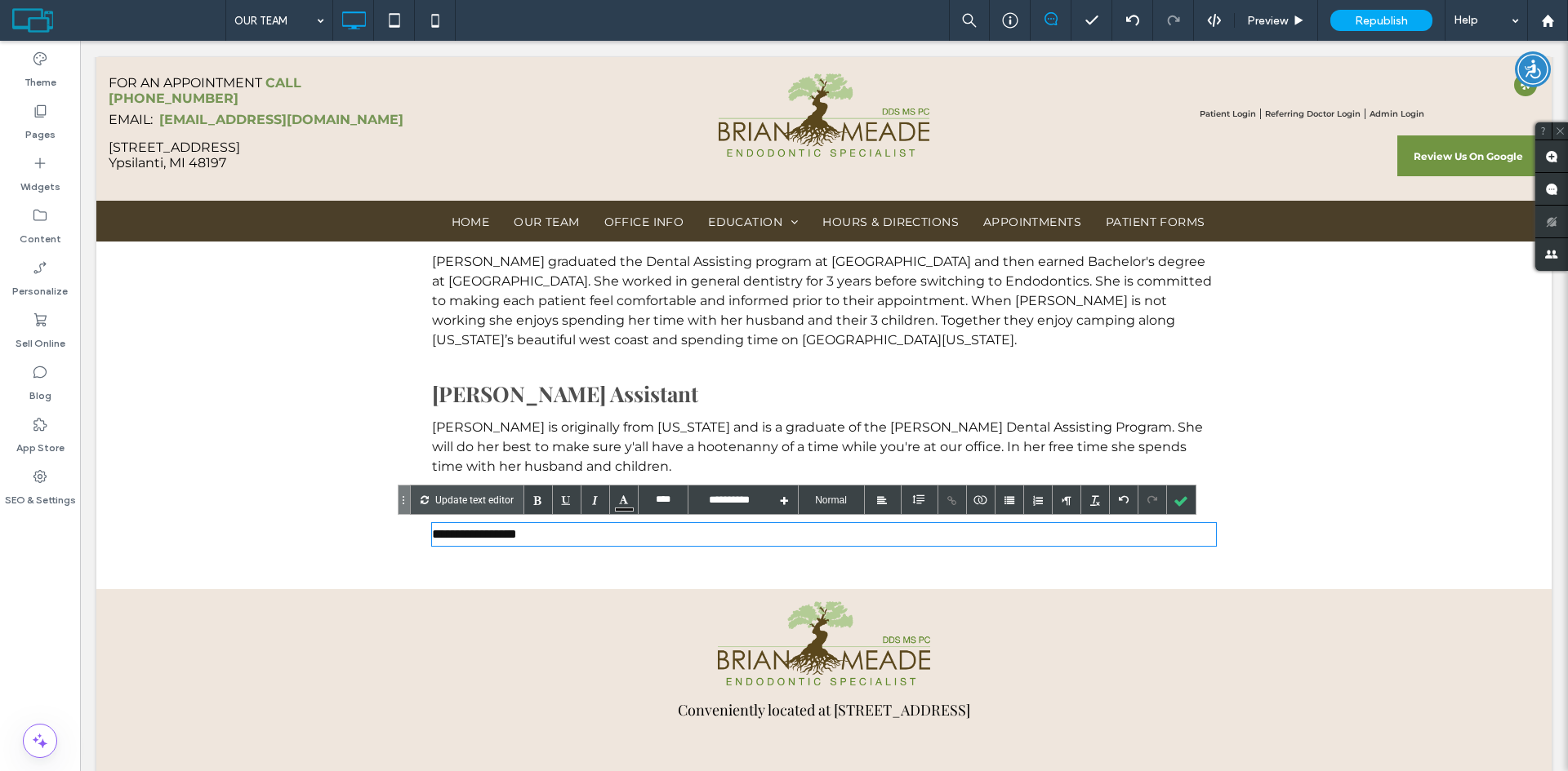
type input "****"
type input "**********"
click at [682, 384] on h2 "Sara - Dental Assistant" at bounding box center [824, 393] width 784 height 32
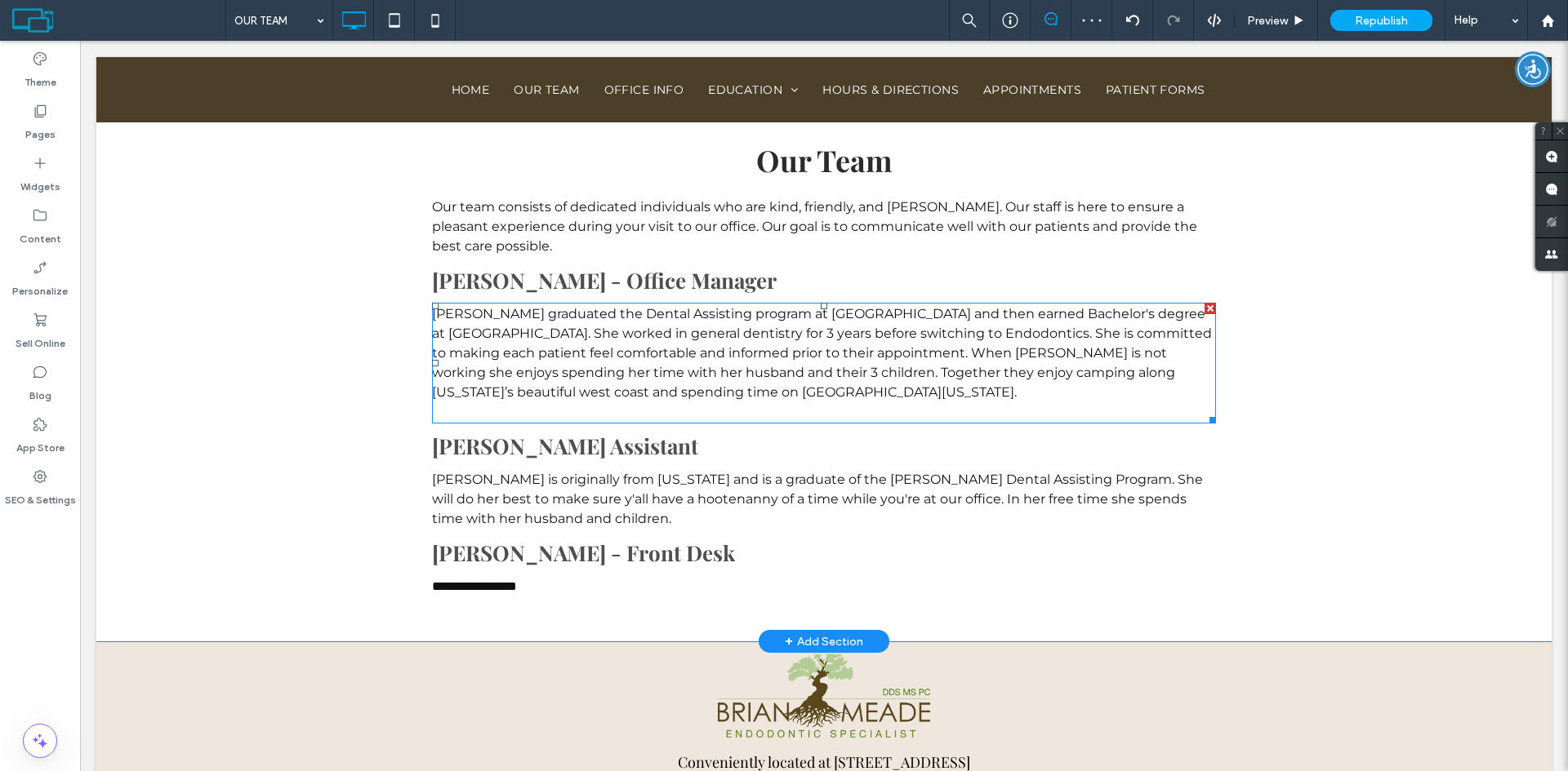
scroll to position [653, 0]
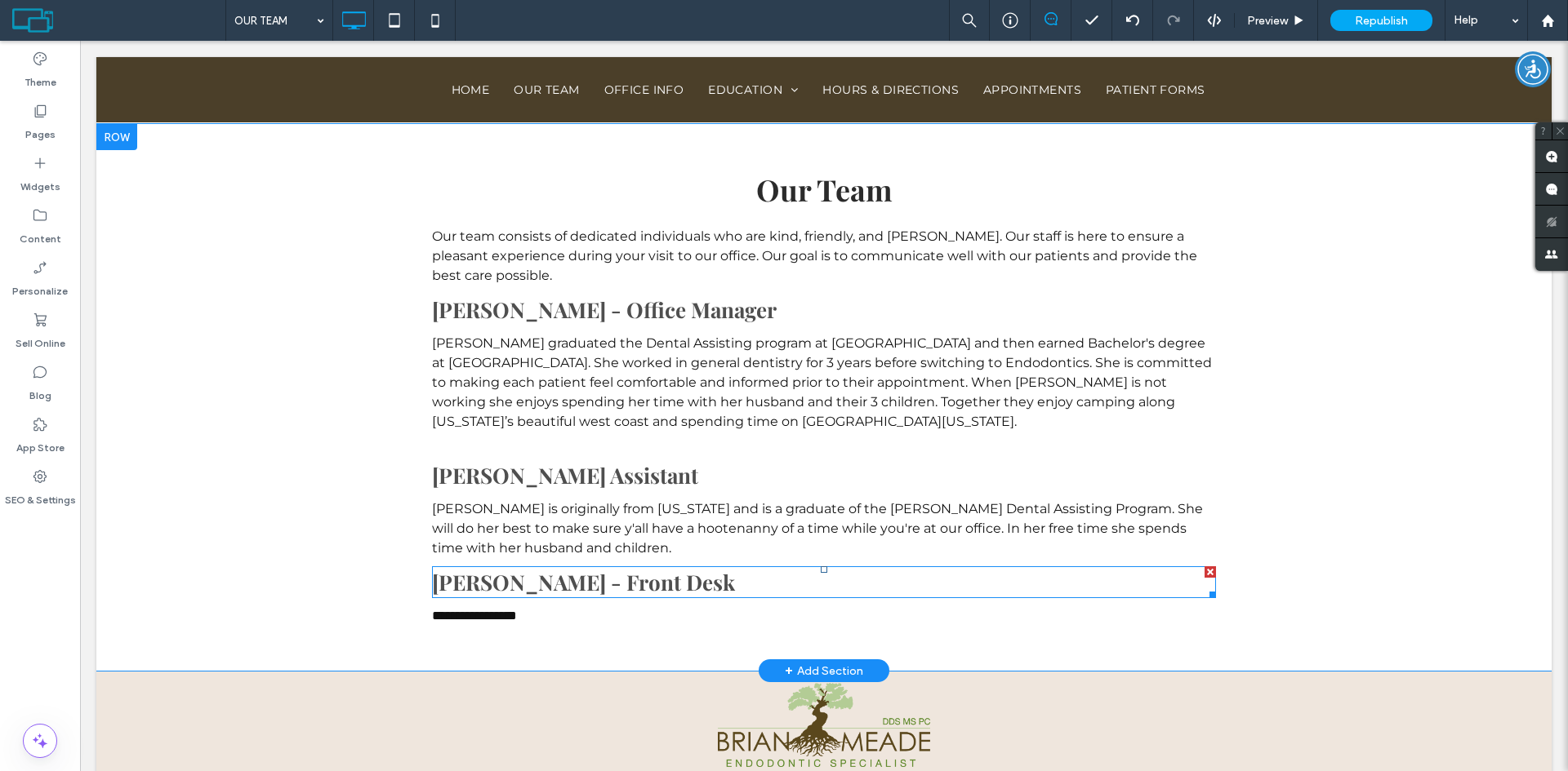
click at [512, 579] on span "Terri - Front Desk" at bounding box center [584, 582] width 303 height 29
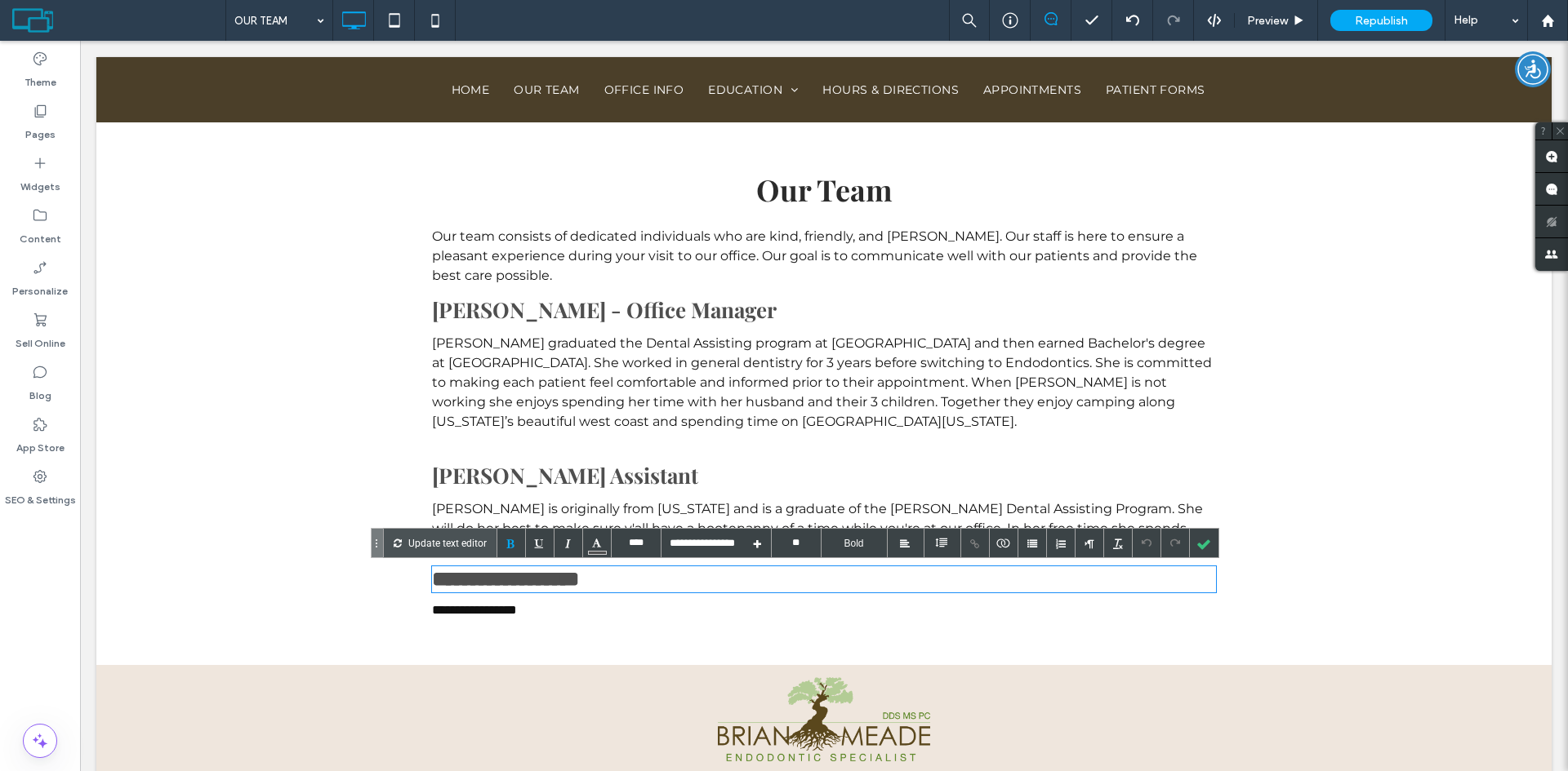
click at [512, 579] on span "**********" at bounding box center [505, 578] width 147 height 21
click at [512, 580] on span "**********" at bounding box center [505, 578] width 147 height 21
click at [579, 582] on span "**********" at bounding box center [505, 578] width 147 height 21
drag, startPoint x: 630, startPoint y: 583, endPoint x: 436, endPoint y: 579, distance: 194.0
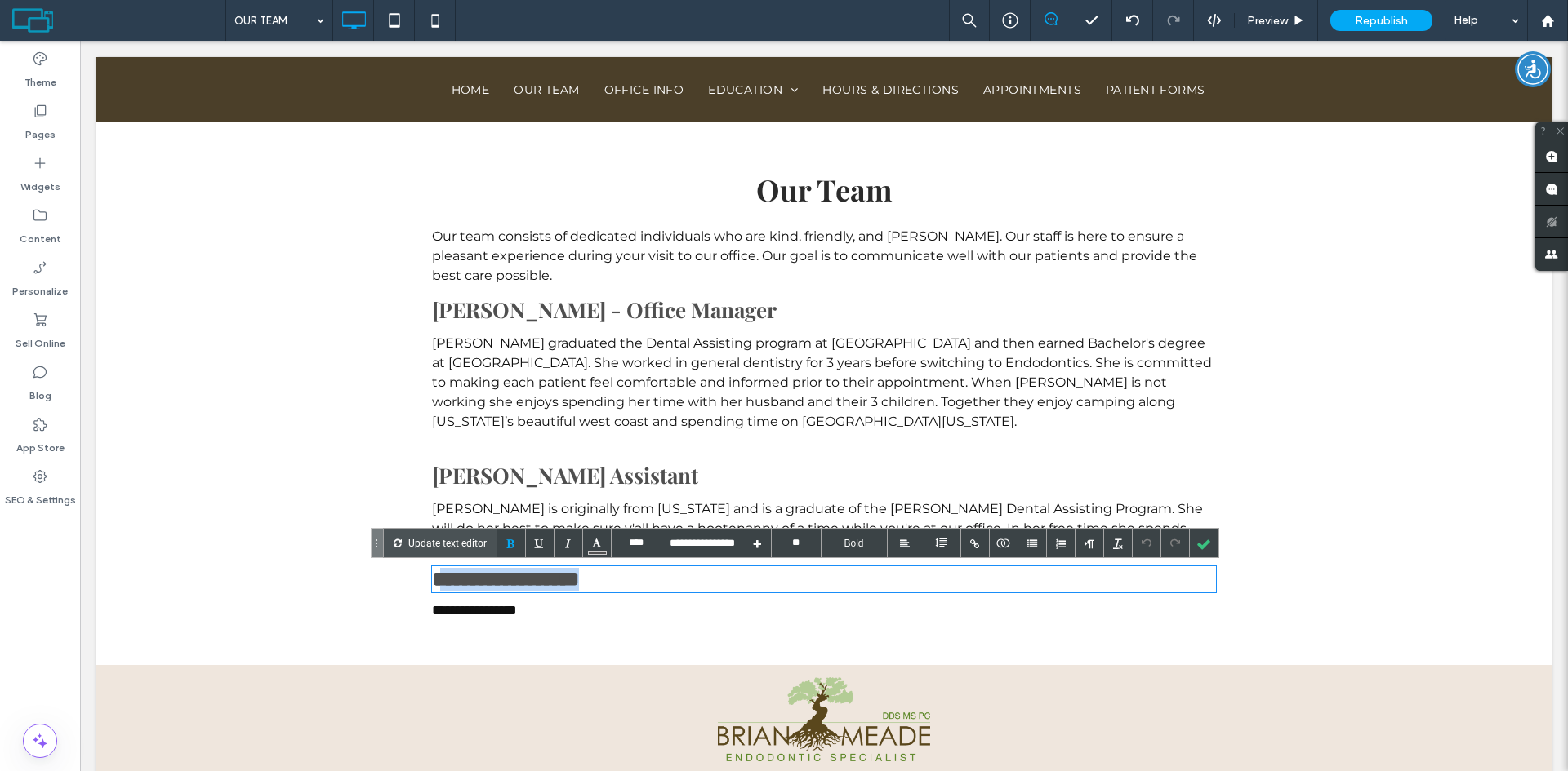
click at [436, 579] on h2 "**********" at bounding box center [824, 579] width 784 height 26
click at [440, 580] on span "**********" at bounding box center [542, 578] width 221 height 21
click at [358, 458] on div "**********" at bounding box center [824, 395] width 1455 height 541
click at [551, 463] on span "Sara - Dental Assistant" at bounding box center [565, 475] width 266 height 29
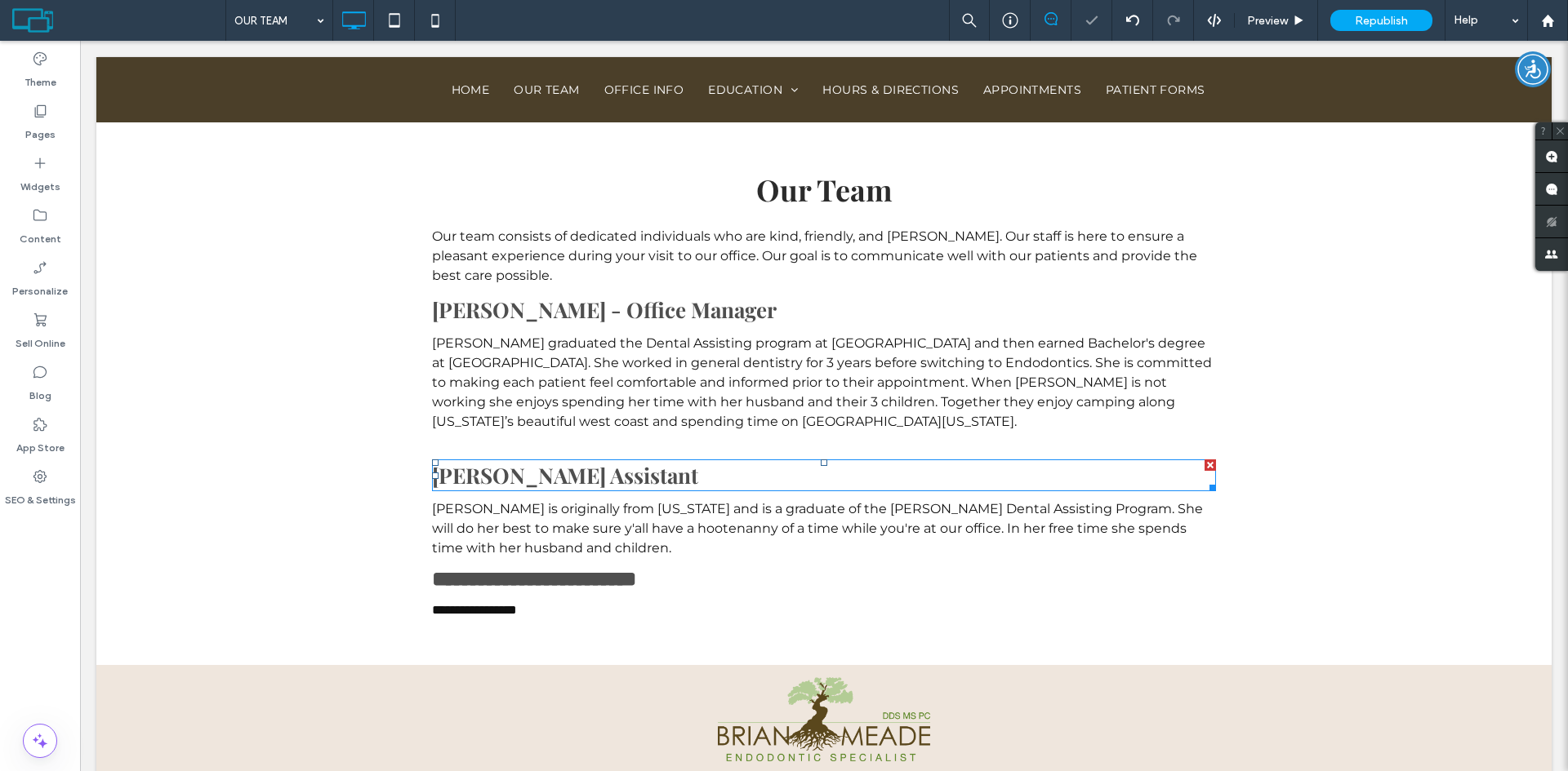
click at [553, 472] on span "Sara - Dental Assistant" at bounding box center [565, 475] width 266 height 29
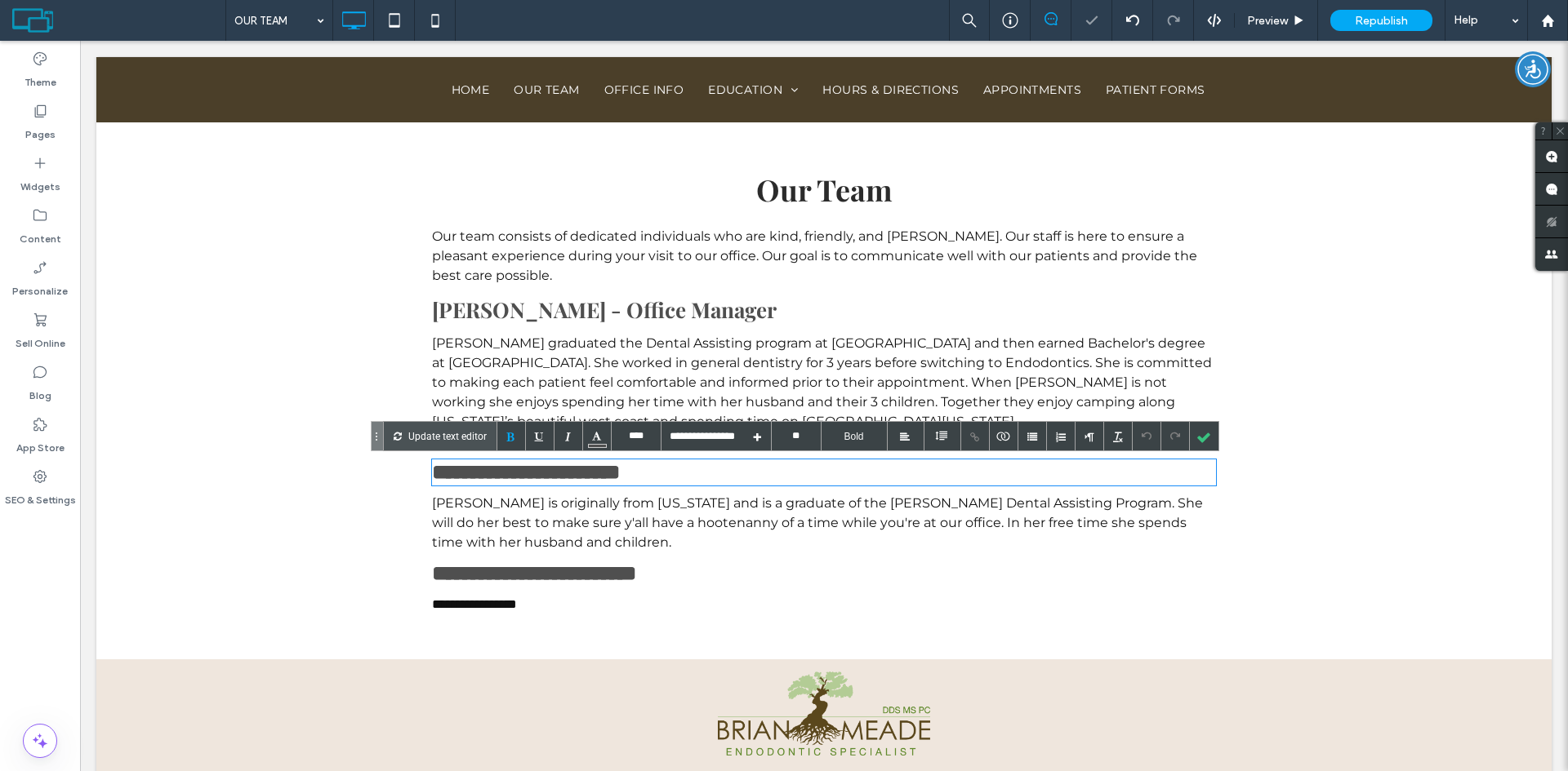
click at [620, 482] on span "**********" at bounding box center [526, 471] width 188 height 21
drag, startPoint x: 648, startPoint y: 482, endPoint x: 493, endPoint y: 479, distance: 155.0
click at [493, 479] on span "**********" at bounding box center [526, 471] width 188 height 21
click at [1203, 437] on div at bounding box center [1203, 436] width 29 height 29
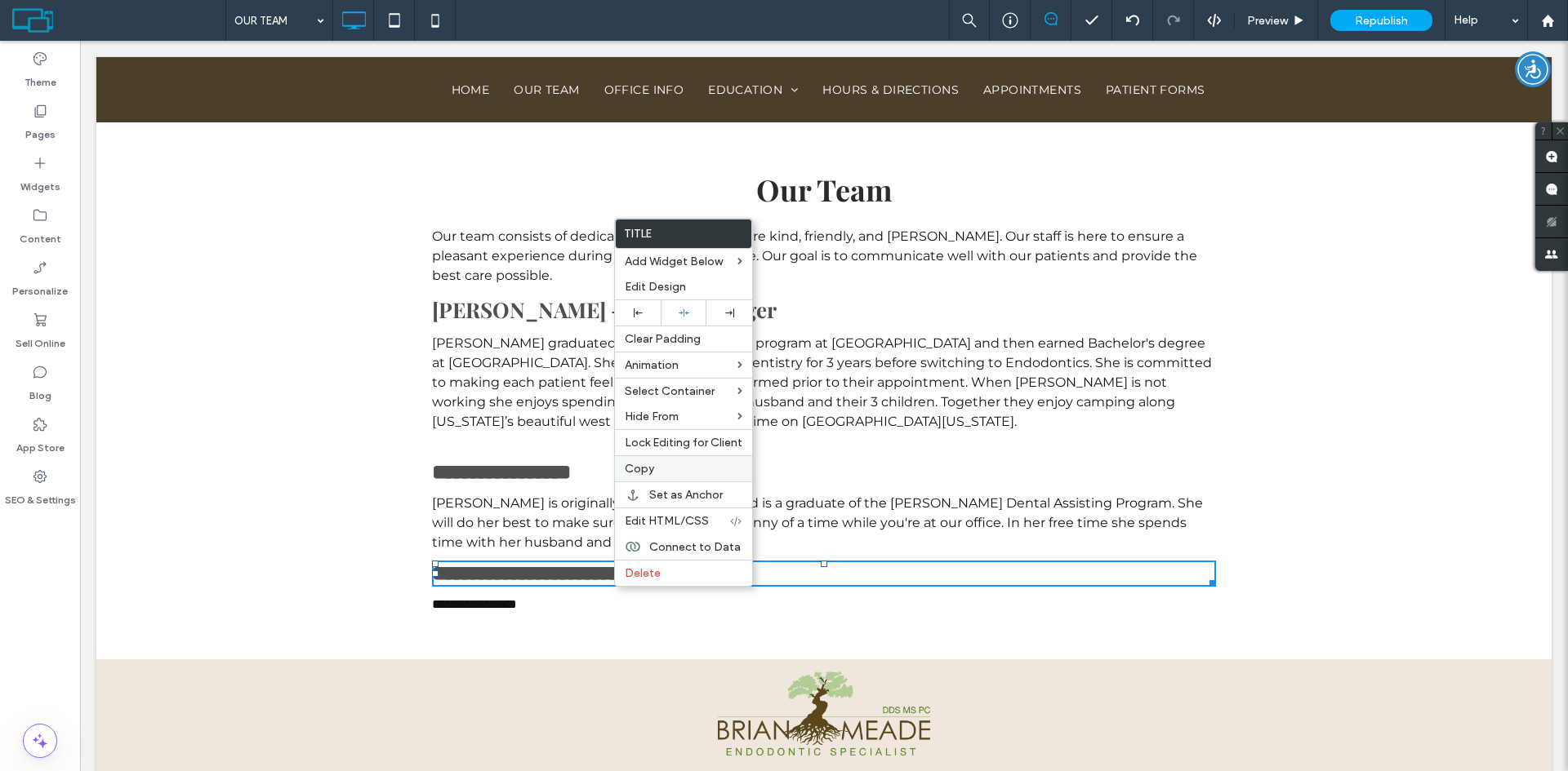
click at [646, 467] on span "Copy" at bounding box center [640, 468] width 30 height 14
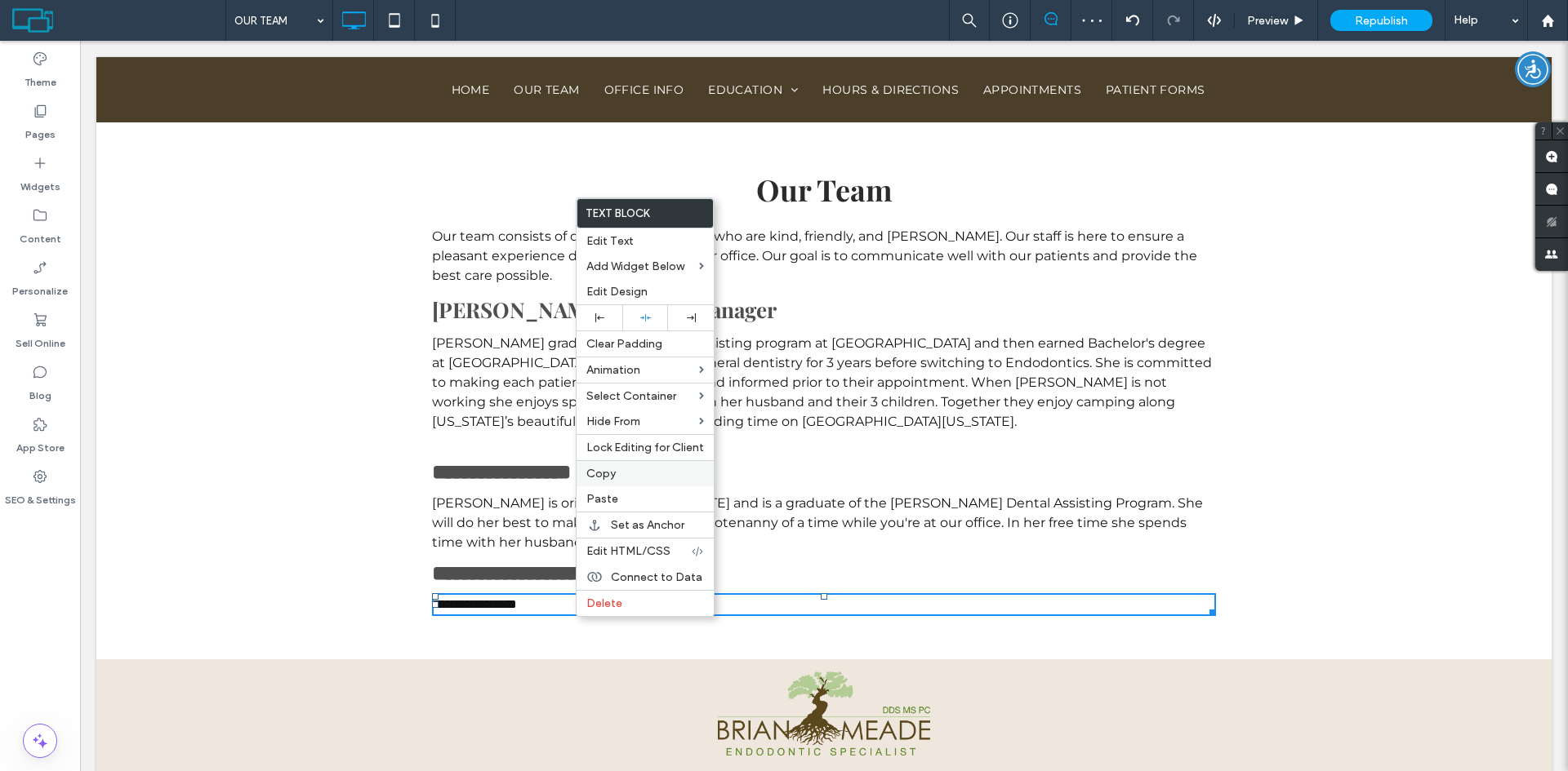
click at [612, 474] on span "Copy" at bounding box center [601, 473] width 30 height 14
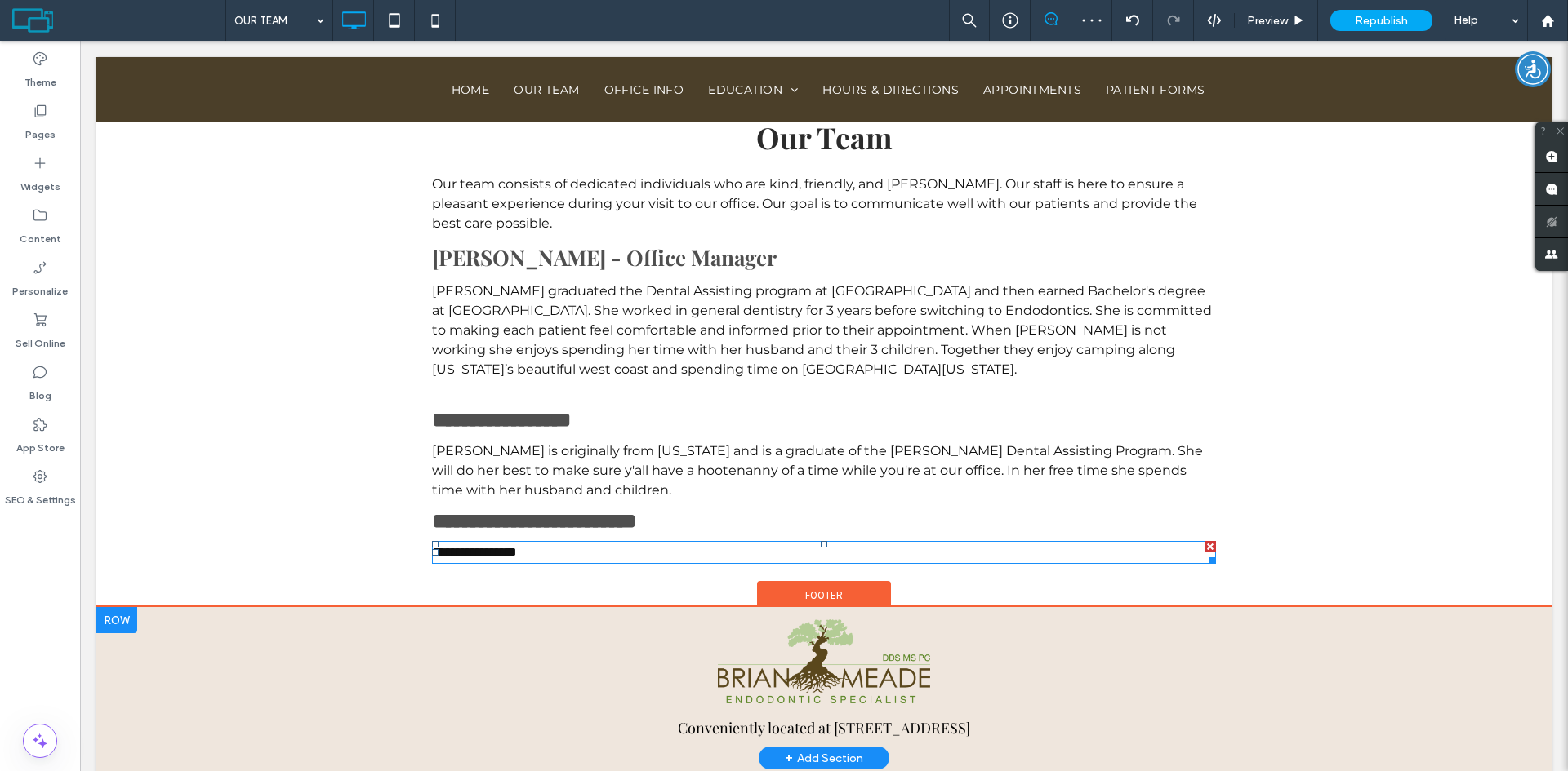
scroll to position [735, 0]
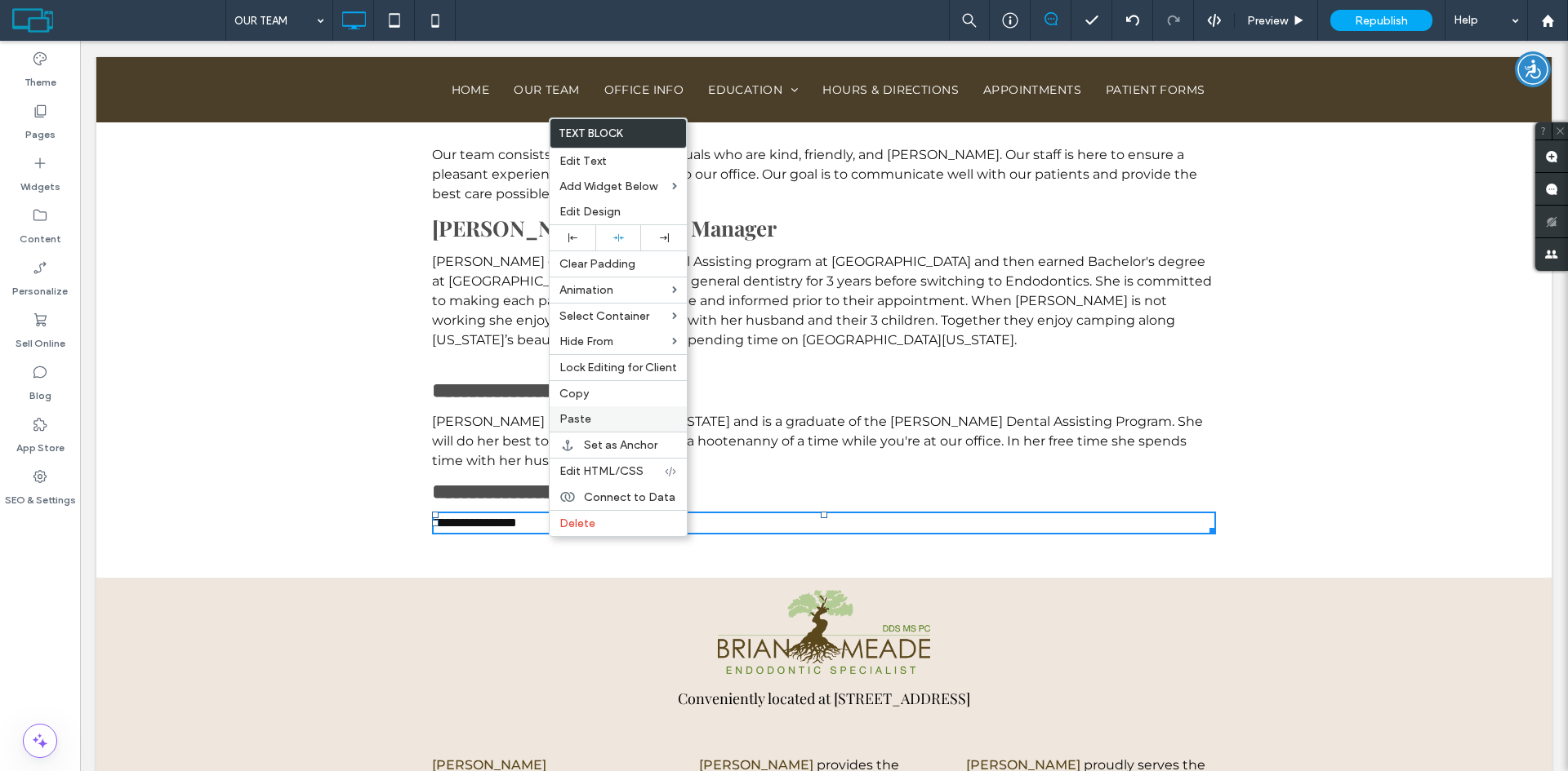
click at [582, 420] on span "Paste" at bounding box center [575, 419] width 32 height 14
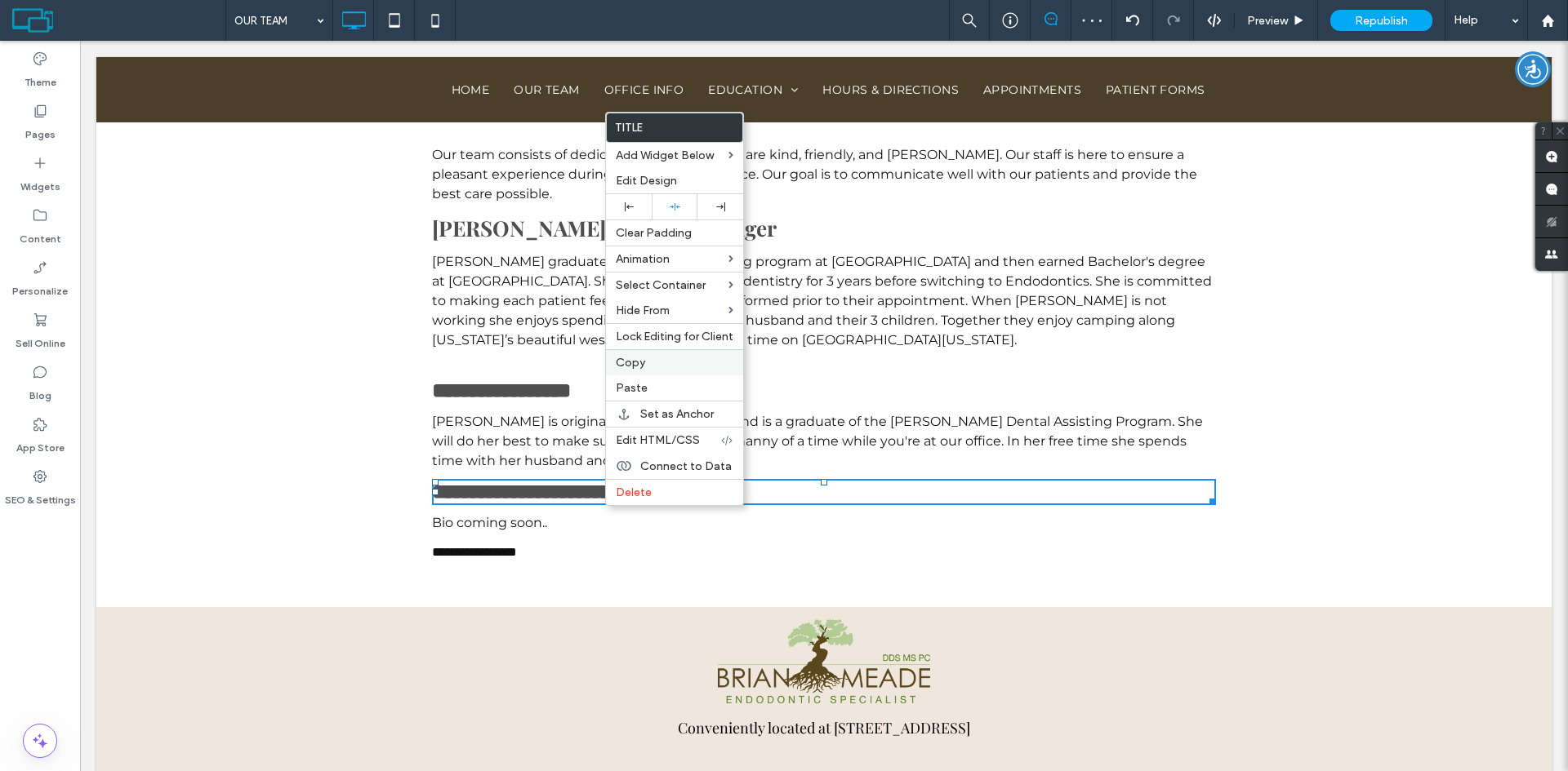
click at [626, 358] on span "Copy" at bounding box center [630, 363] width 30 height 14
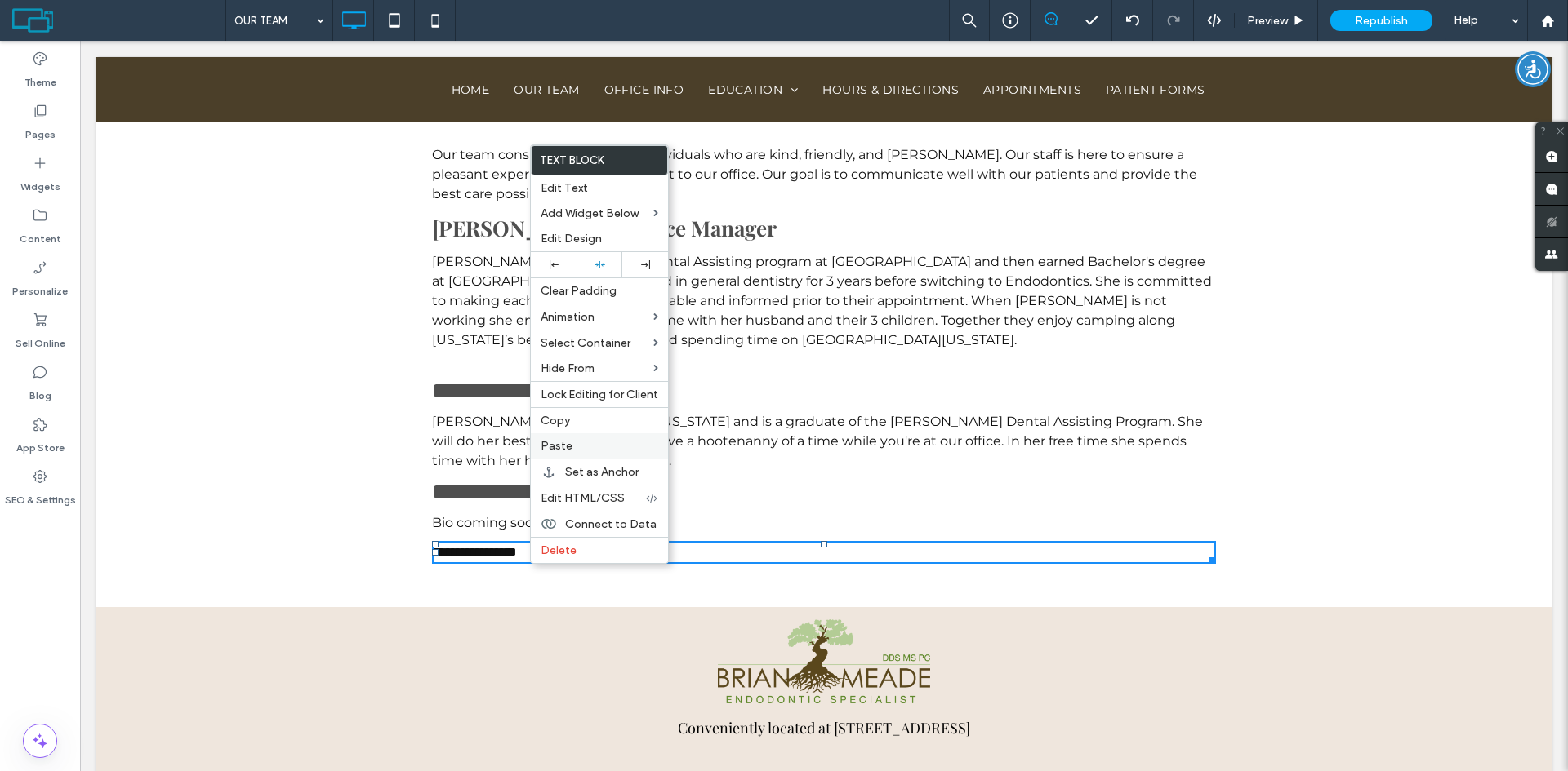
click at [563, 450] on span "Paste" at bounding box center [556, 446] width 32 height 14
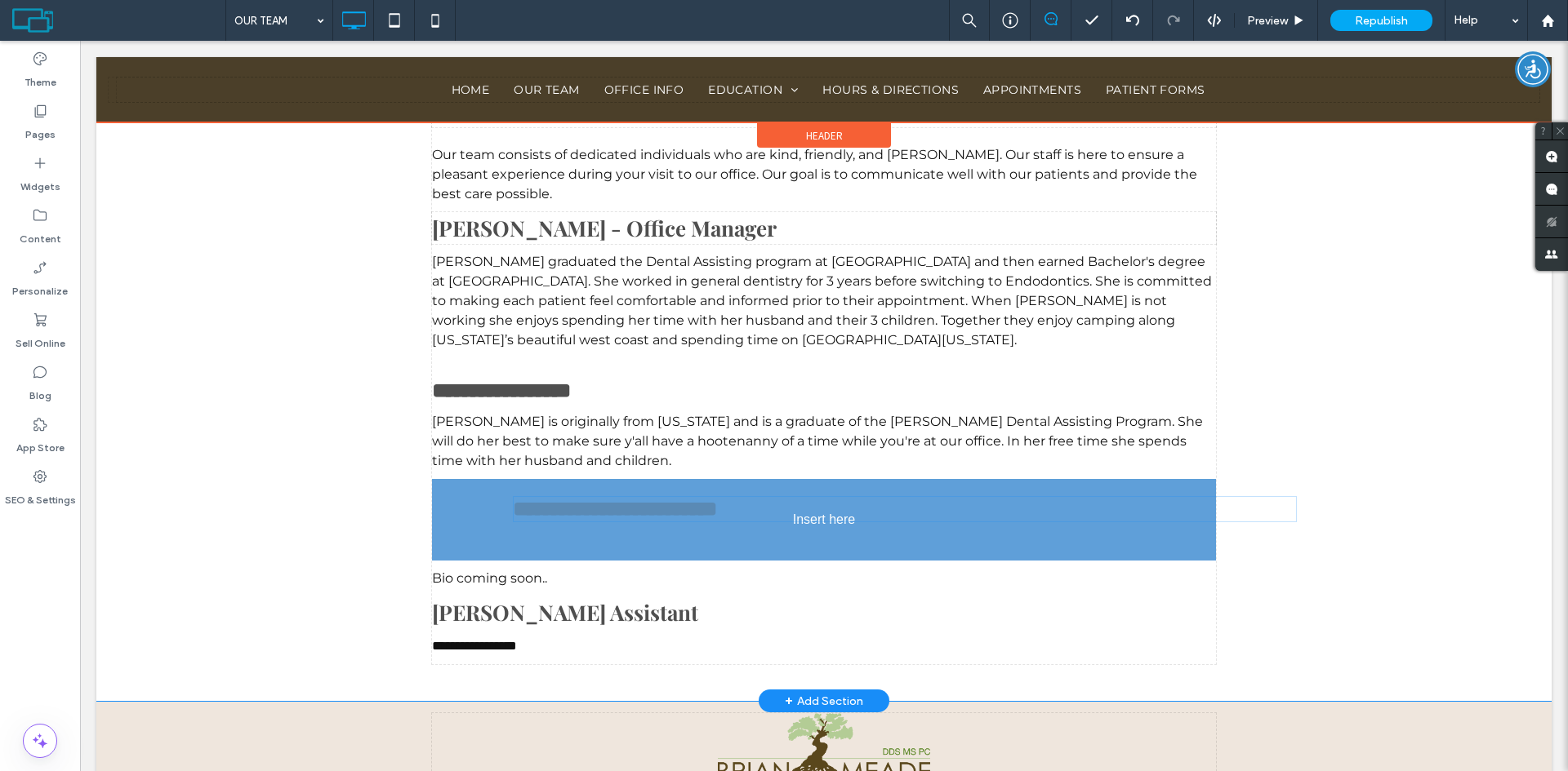
drag, startPoint x: 584, startPoint y: 488, endPoint x: 586, endPoint y: 499, distance: 11.2
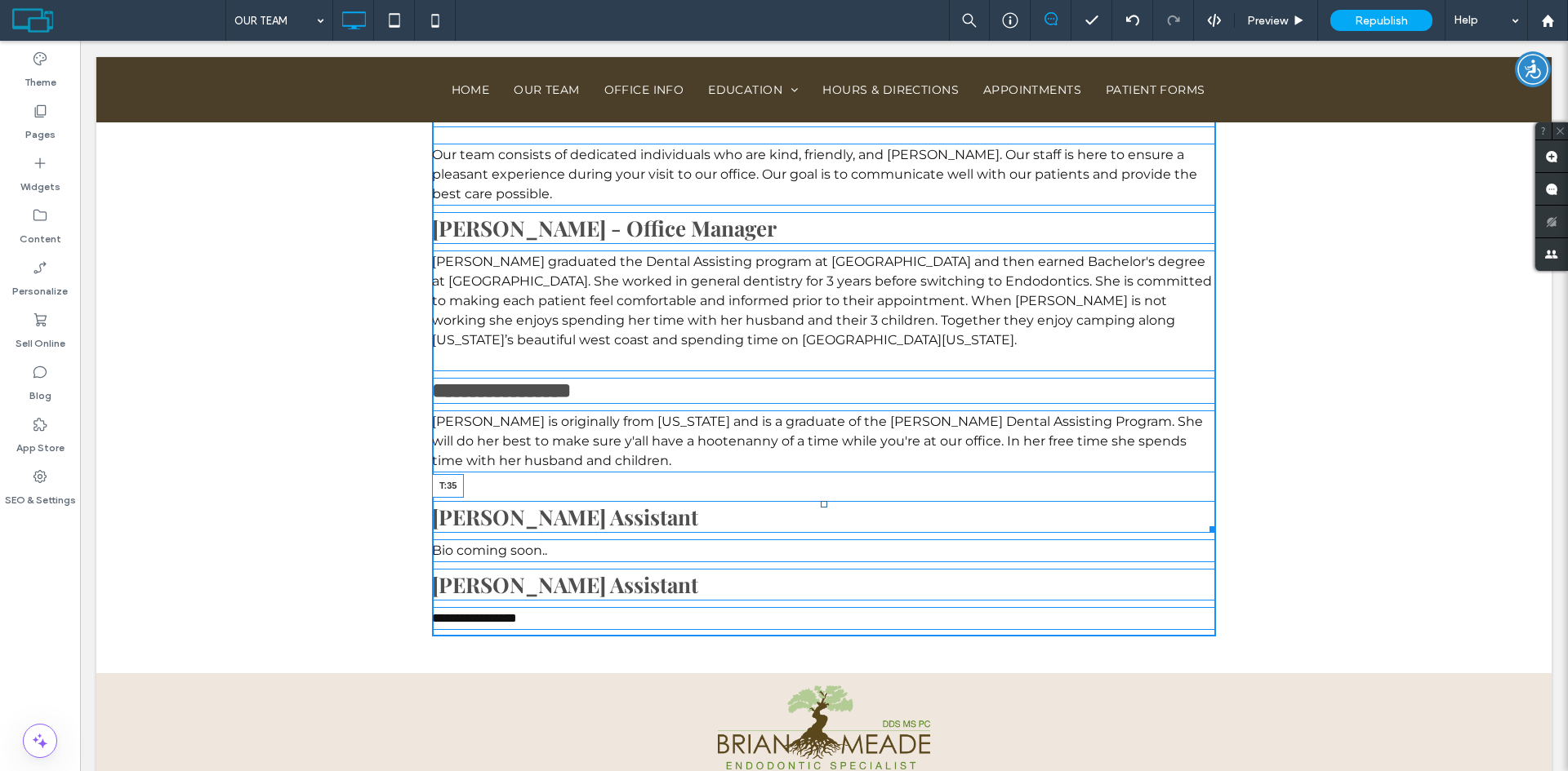
drag, startPoint x: 820, startPoint y: 487, endPoint x: 821, endPoint y: 509, distance: 22.0
click at [821, 508] on div at bounding box center [824, 504] width 7 height 7
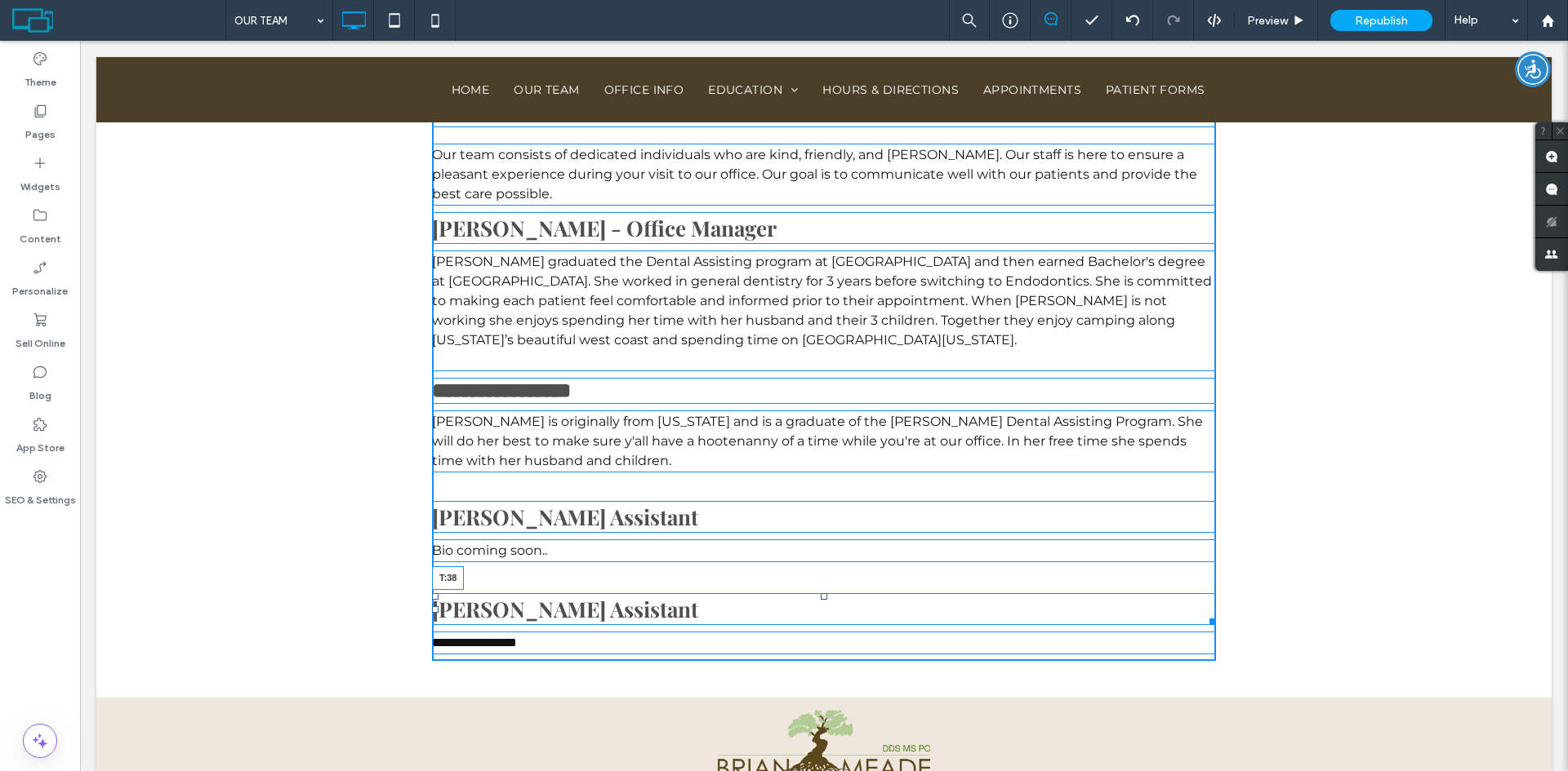
drag, startPoint x: 817, startPoint y: 579, endPoint x: 817, endPoint y: 604, distance: 25.0
click at [821, 600] on div at bounding box center [824, 597] width 7 height 7
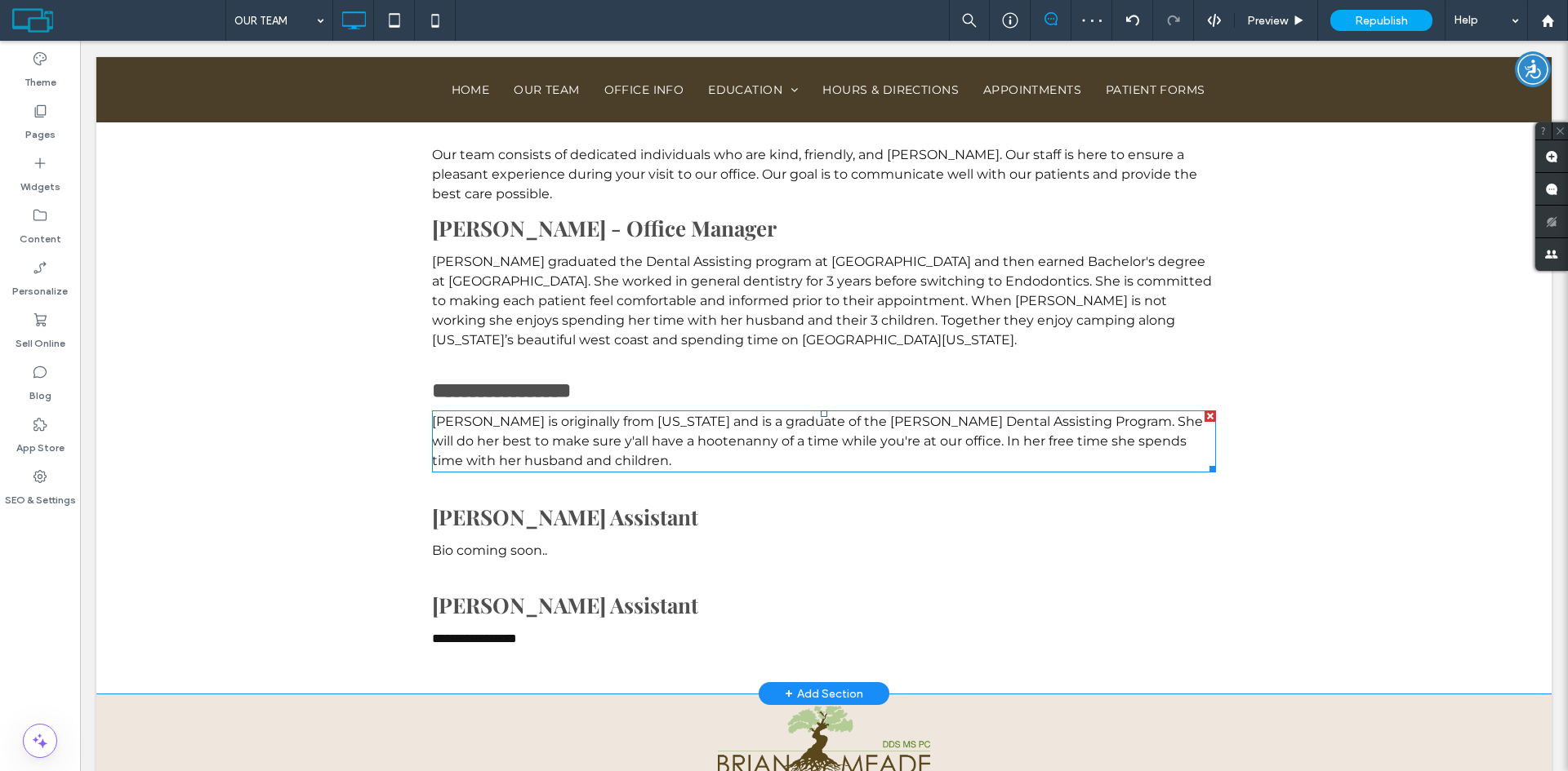
scroll to position [571, 0]
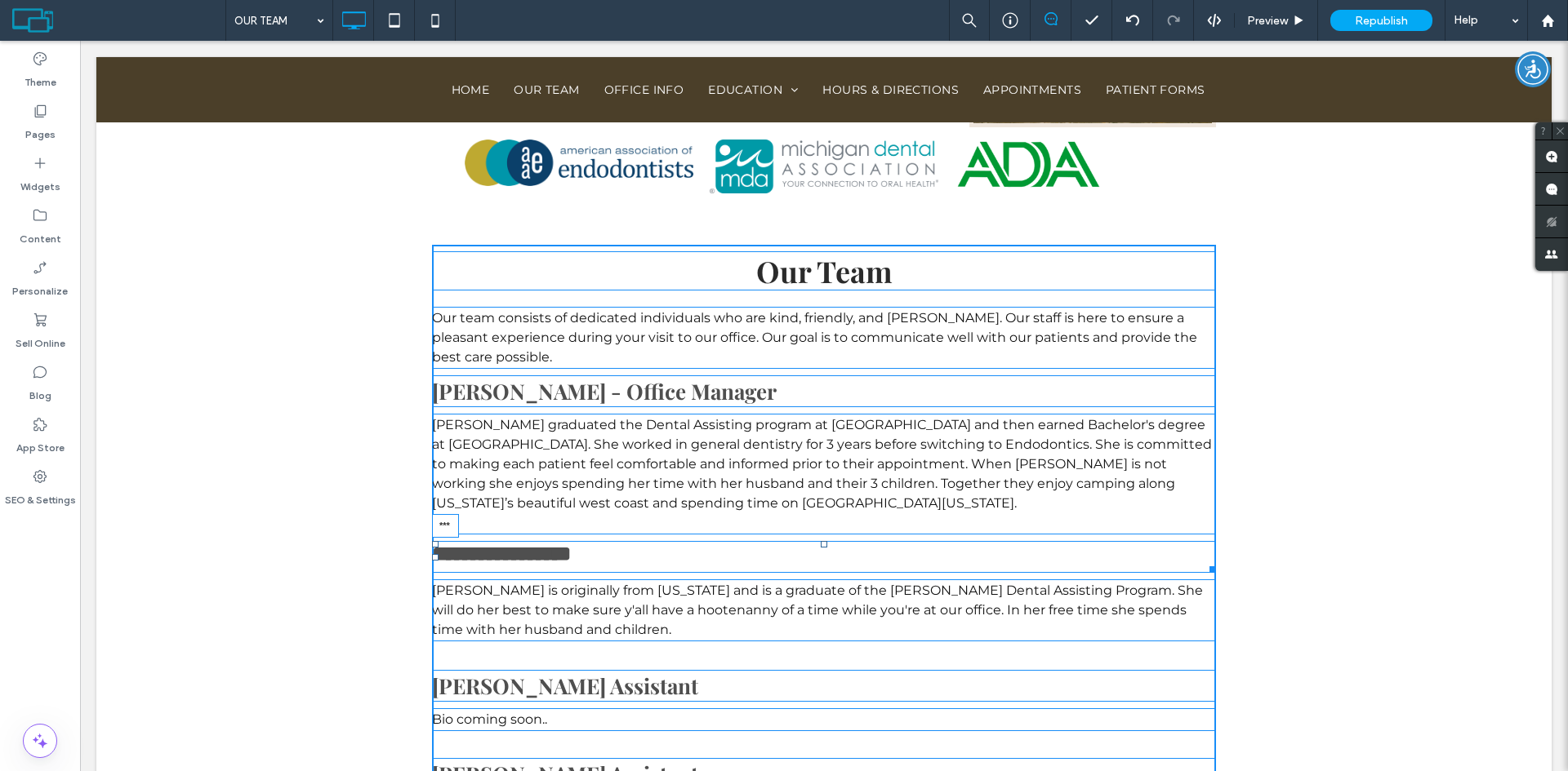
drag, startPoint x: 818, startPoint y: 541, endPoint x: 888, endPoint y: 600, distance: 91.5
click at [817, 534] on div "**********" at bounding box center [824, 536] width 784 height 581
drag, startPoint x: 818, startPoint y: 541, endPoint x: 819, endPoint y: 533, distance: 8.1
click at [819, 533] on div "**********" at bounding box center [824, 536] width 784 height 581
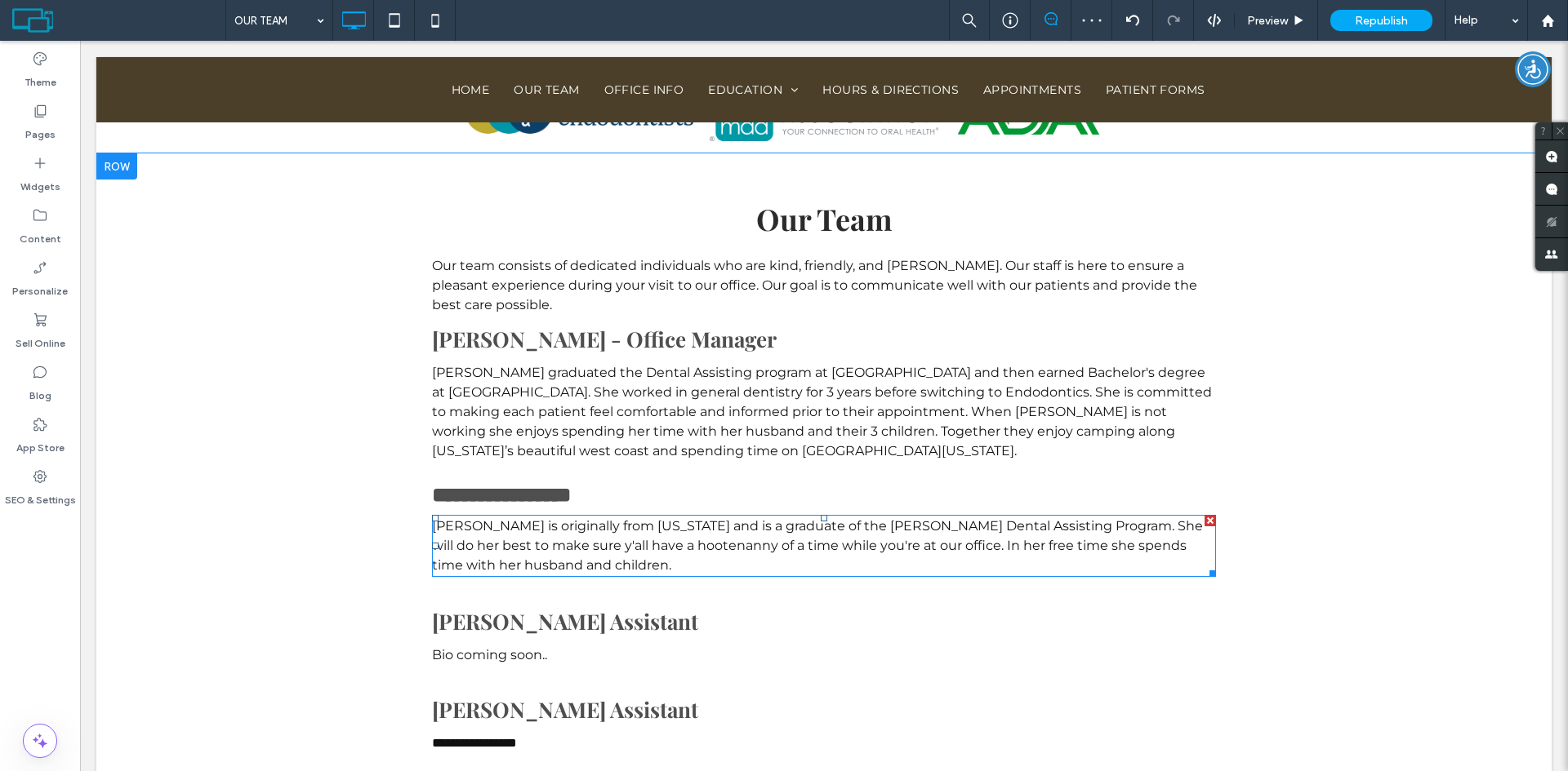
scroll to position [653, 0]
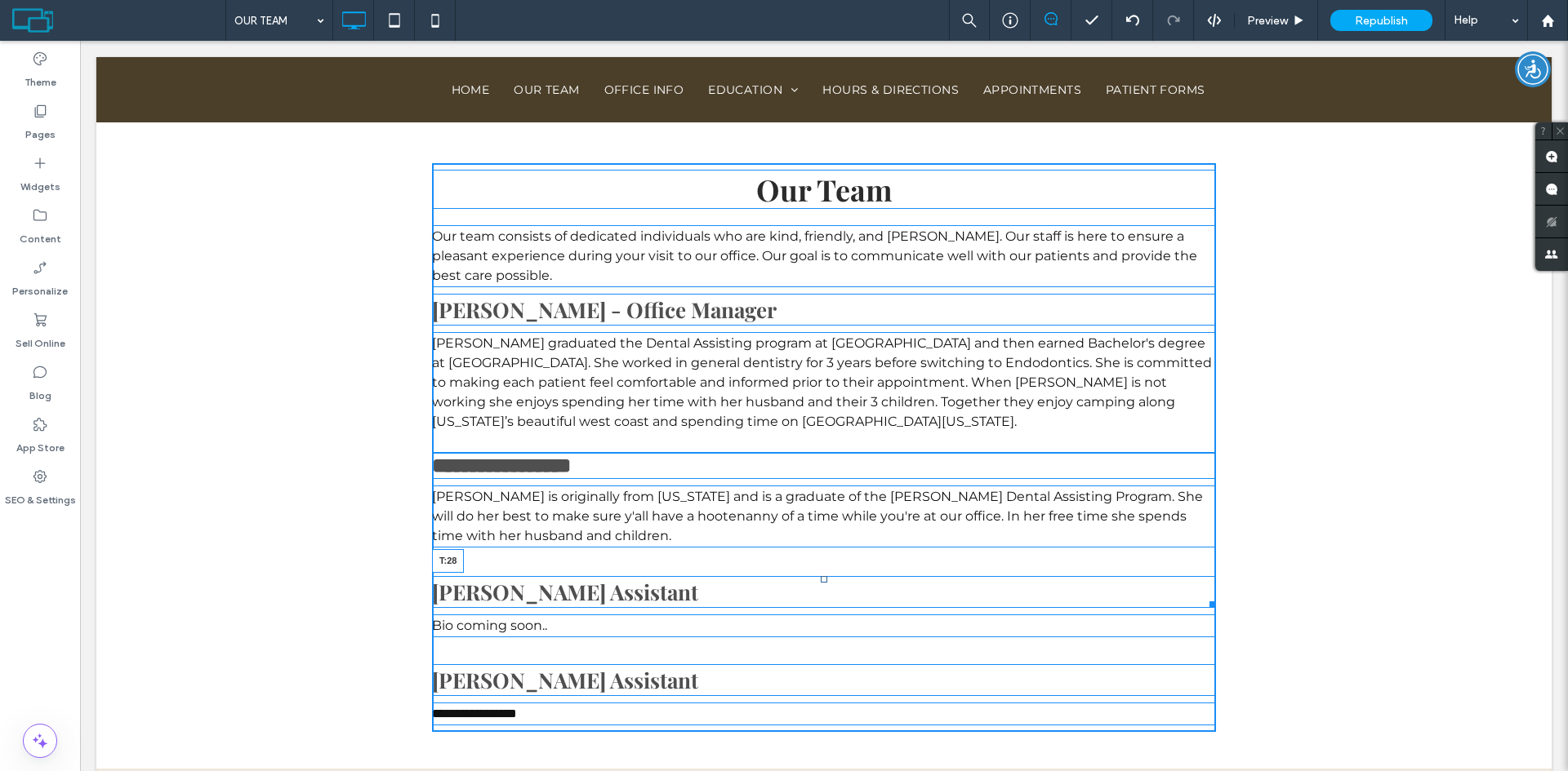
drag, startPoint x: 818, startPoint y: 585, endPoint x: 900, endPoint y: 622, distance: 90.0
click at [821, 579] on div at bounding box center [824, 579] width 7 height 7
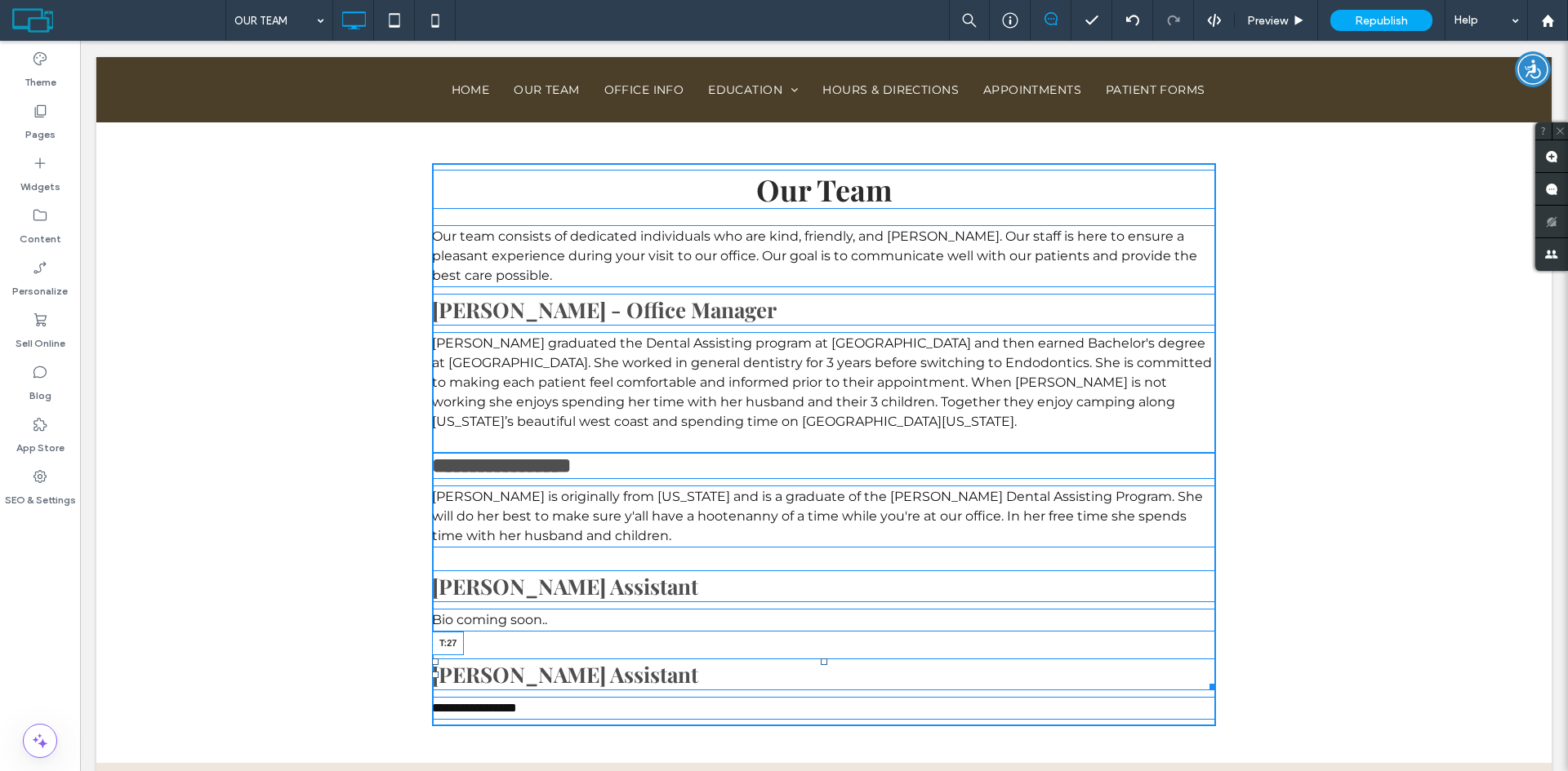
click at [821, 660] on div at bounding box center [824, 662] width 7 height 7
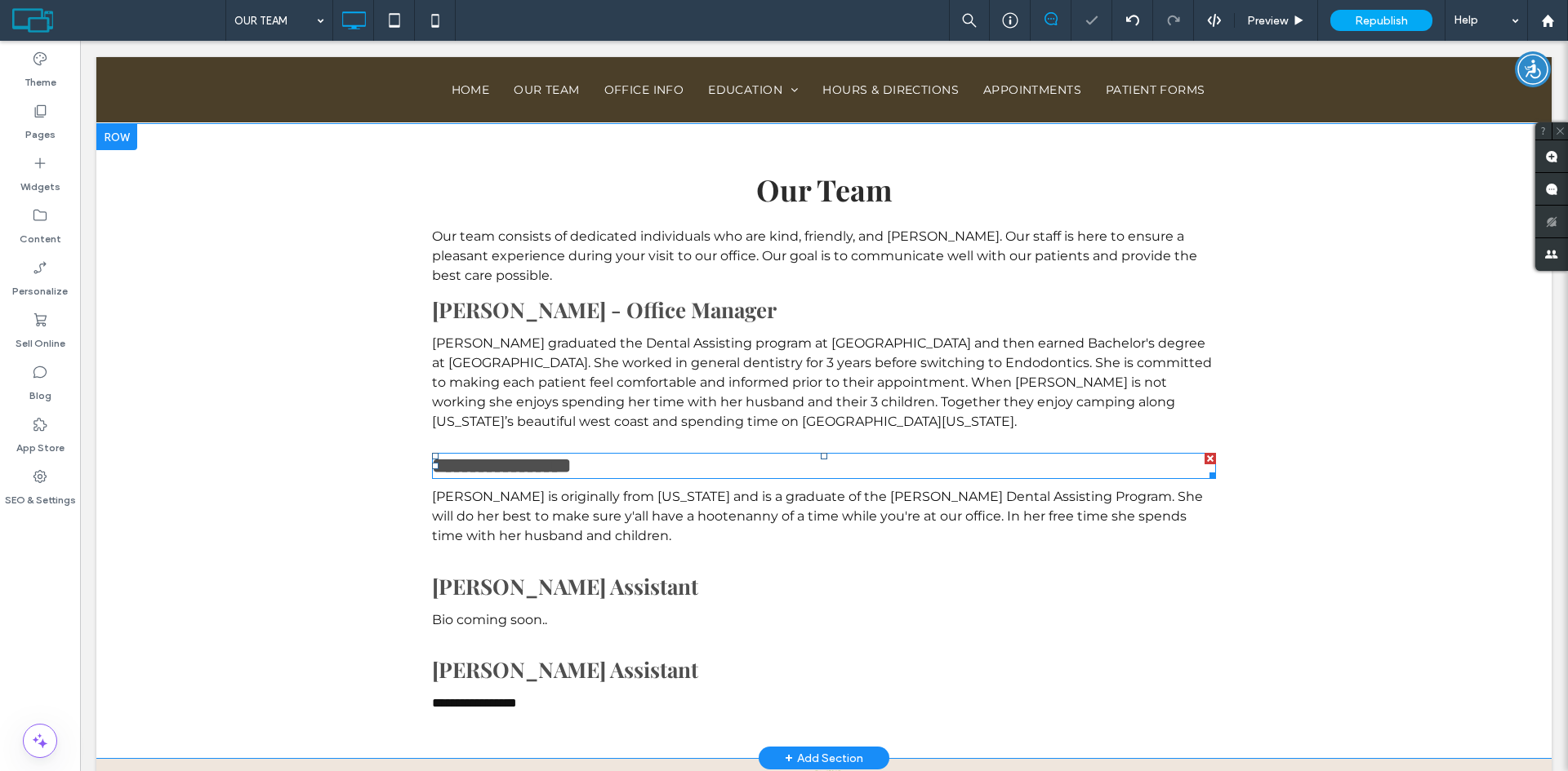
scroll to position [816, 0]
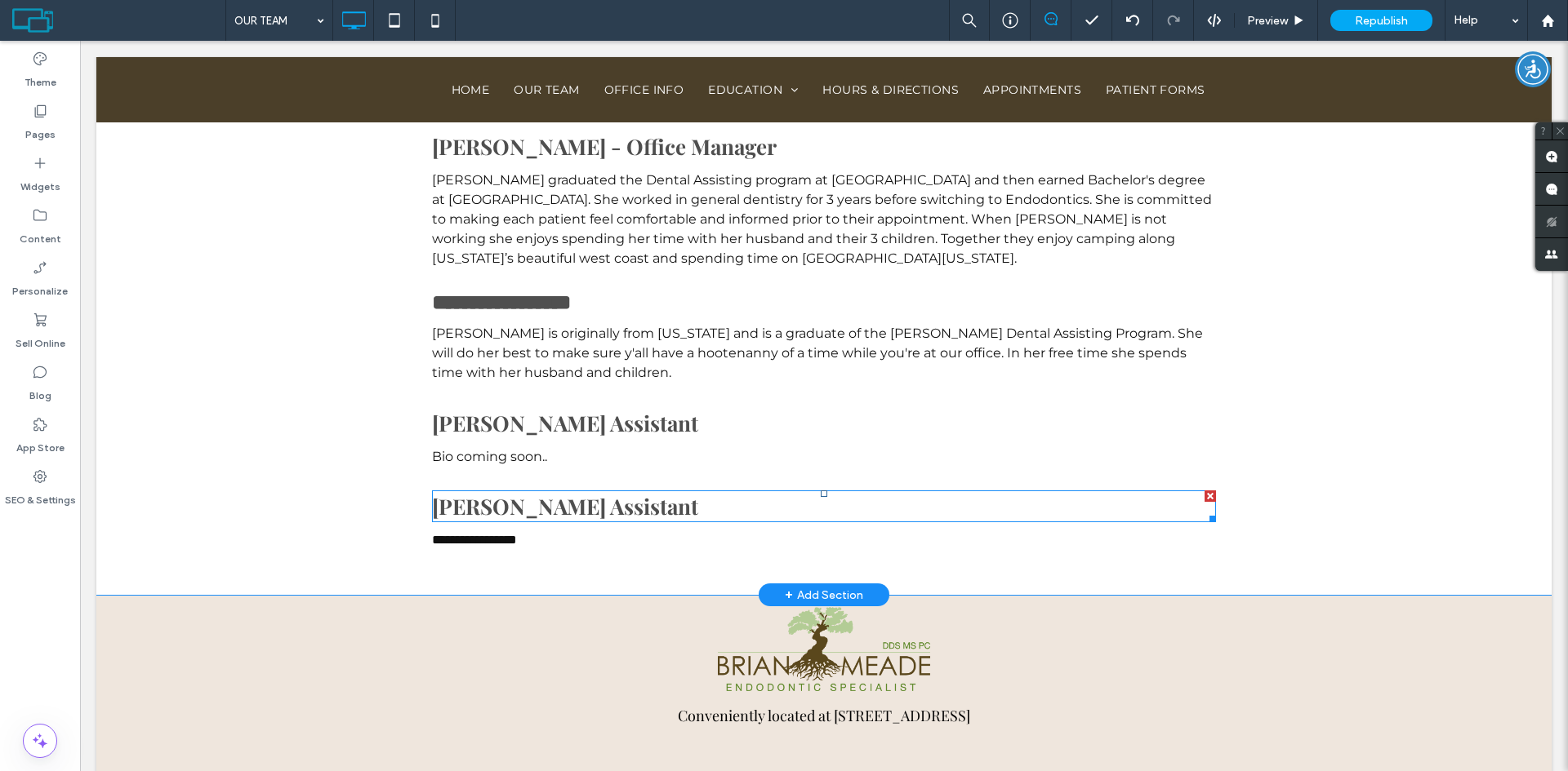
click at [606, 514] on span "Sophia - Dental Assistant" at bounding box center [565, 506] width 266 height 29
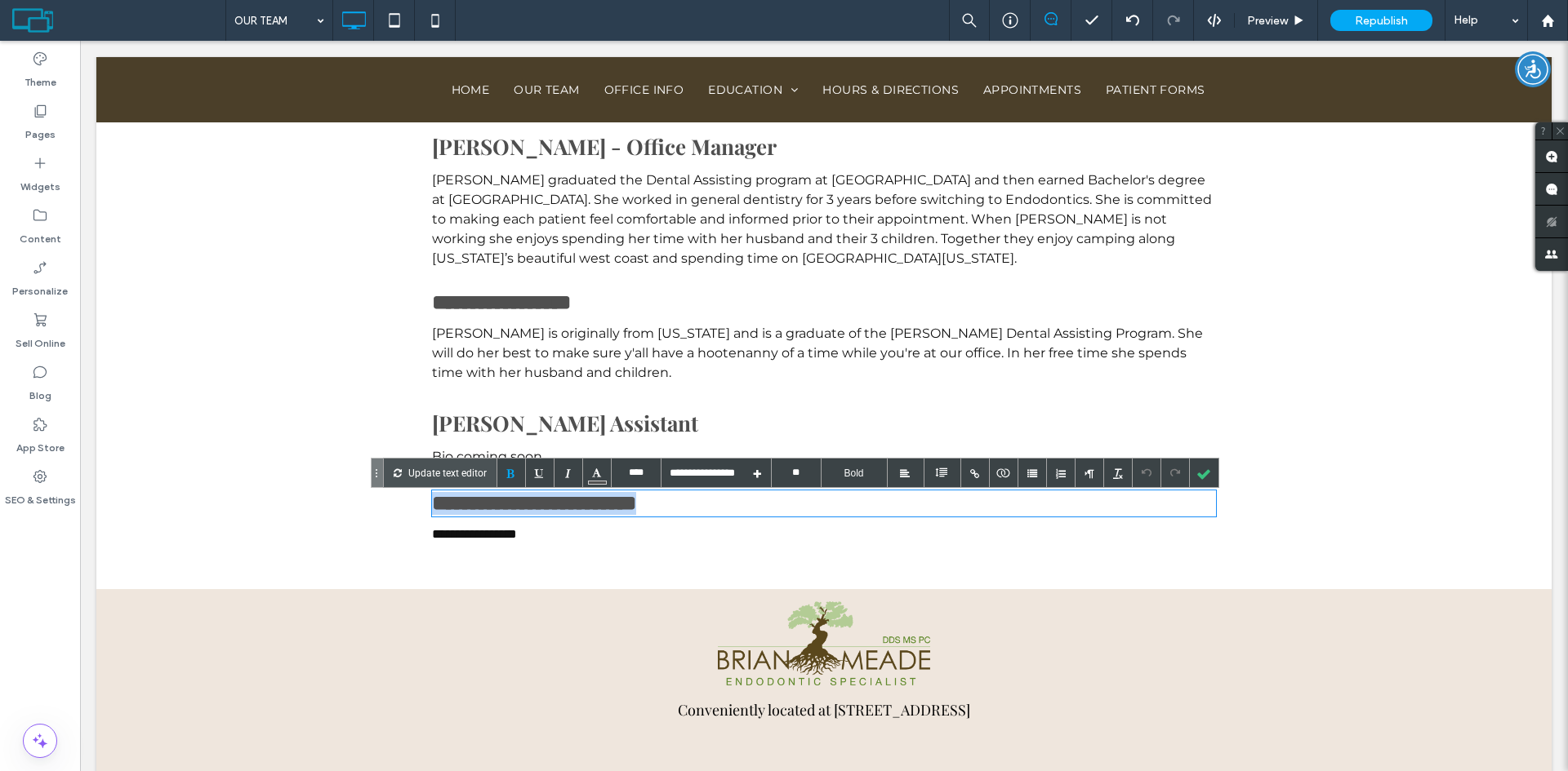
click at [606, 513] on span "**********" at bounding box center [534, 503] width 204 height 21
type input "****"
type input "**********"
click at [618, 575] on div "**********" at bounding box center [824, 275] width 1455 height 629
click at [1207, 476] on div at bounding box center [1203, 472] width 29 height 29
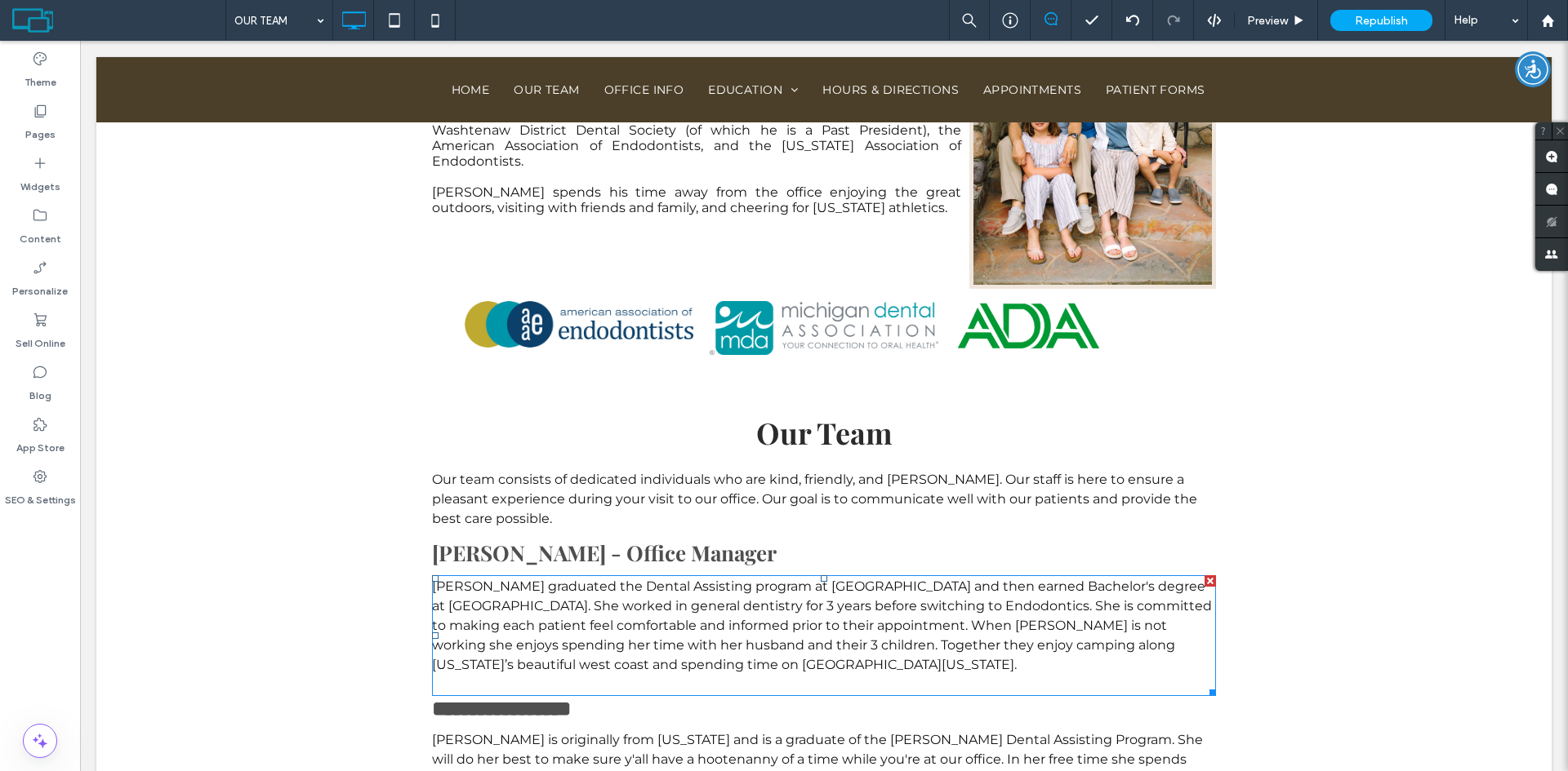
scroll to position [327, 0]
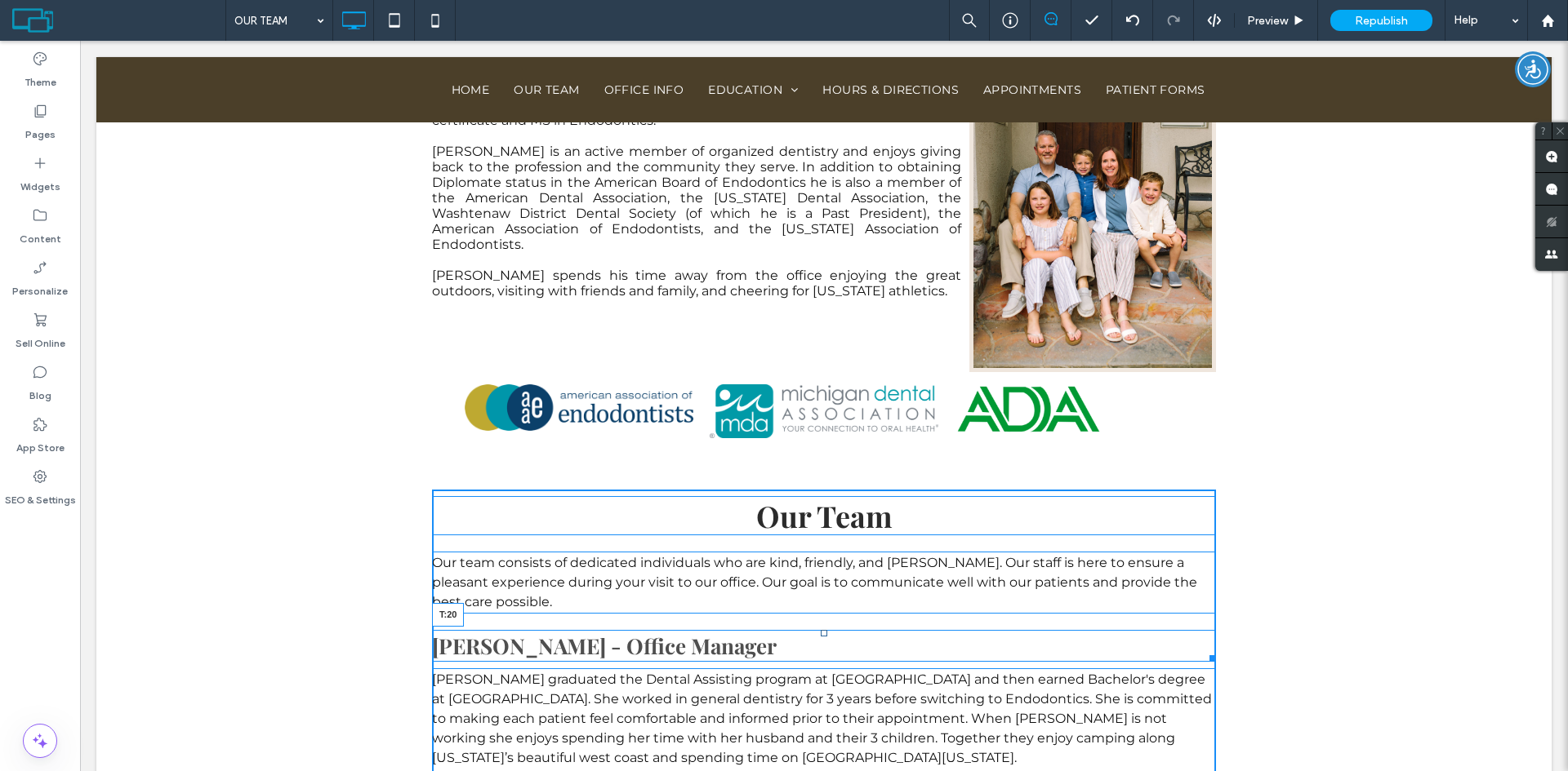
drag, startPoint x: 817, startPoint y: 622, endPoint x: 896, endPoint y: 672, distance: 93.5
click at [821, 632] on div at bounding box center [824, 634] width 7 height 7
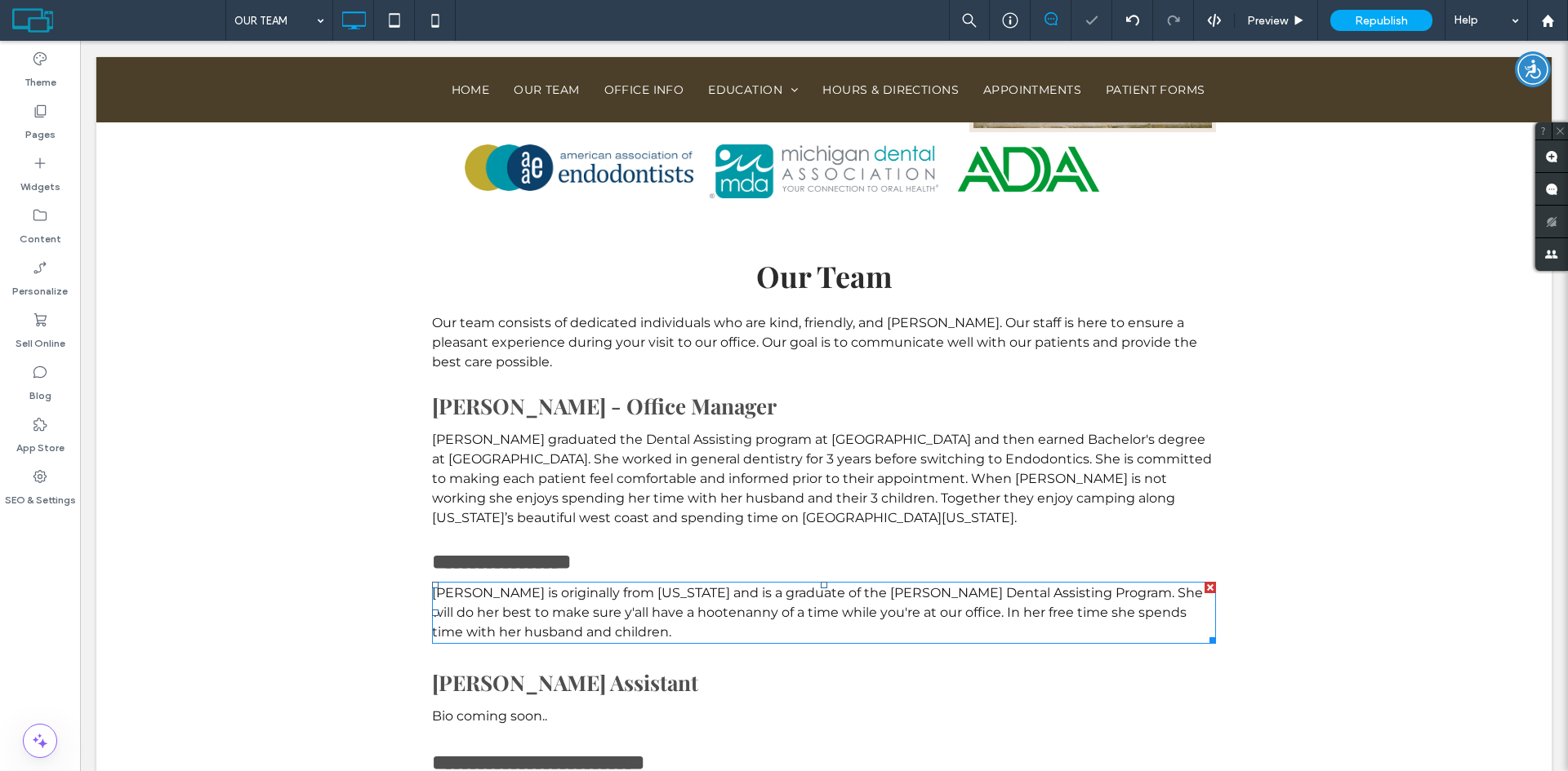
scroll to position [571, 0]
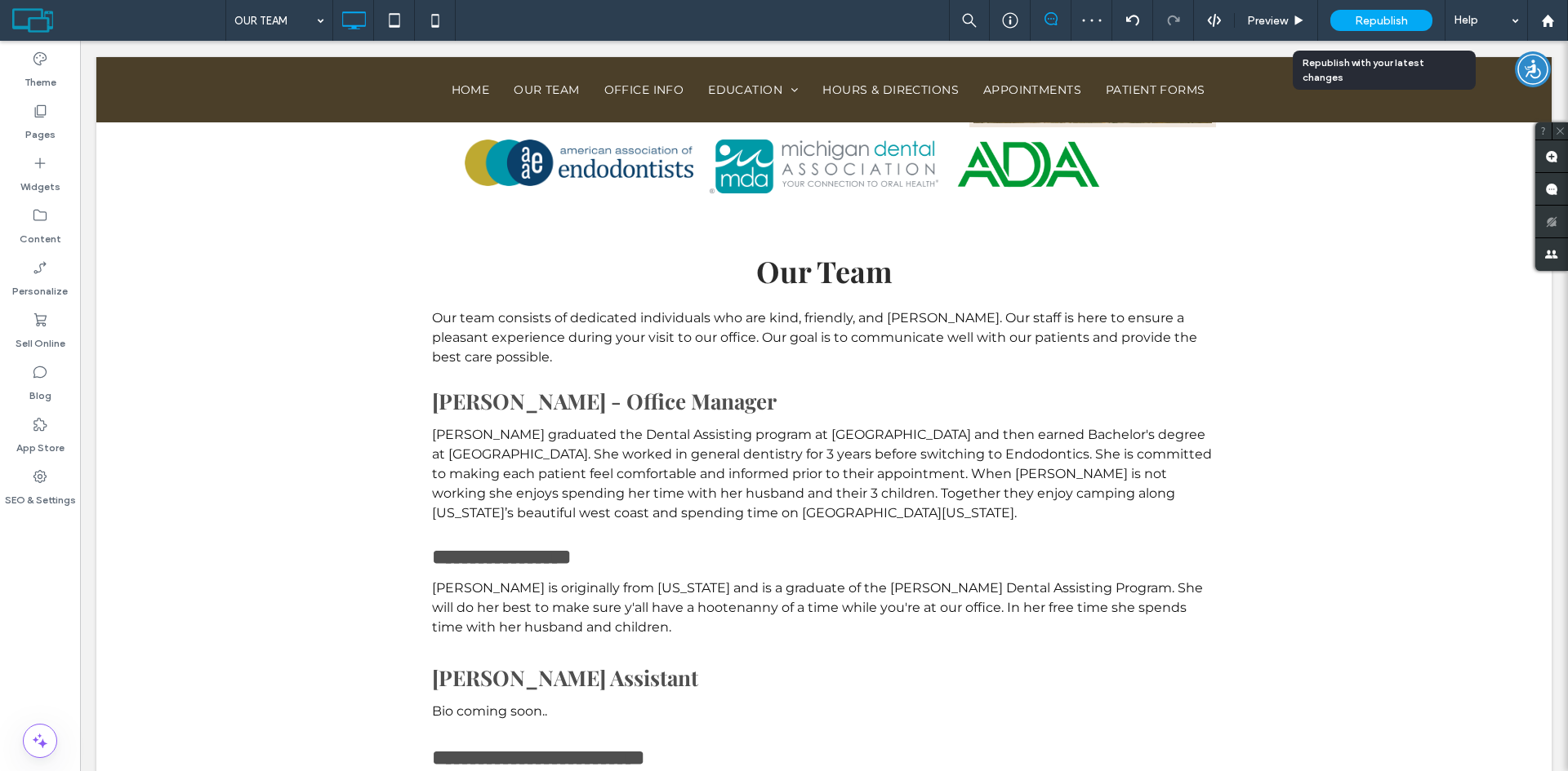
click at [1386, 20] on span "Republish" at bounding box center [1381, 21] width 53 height 14
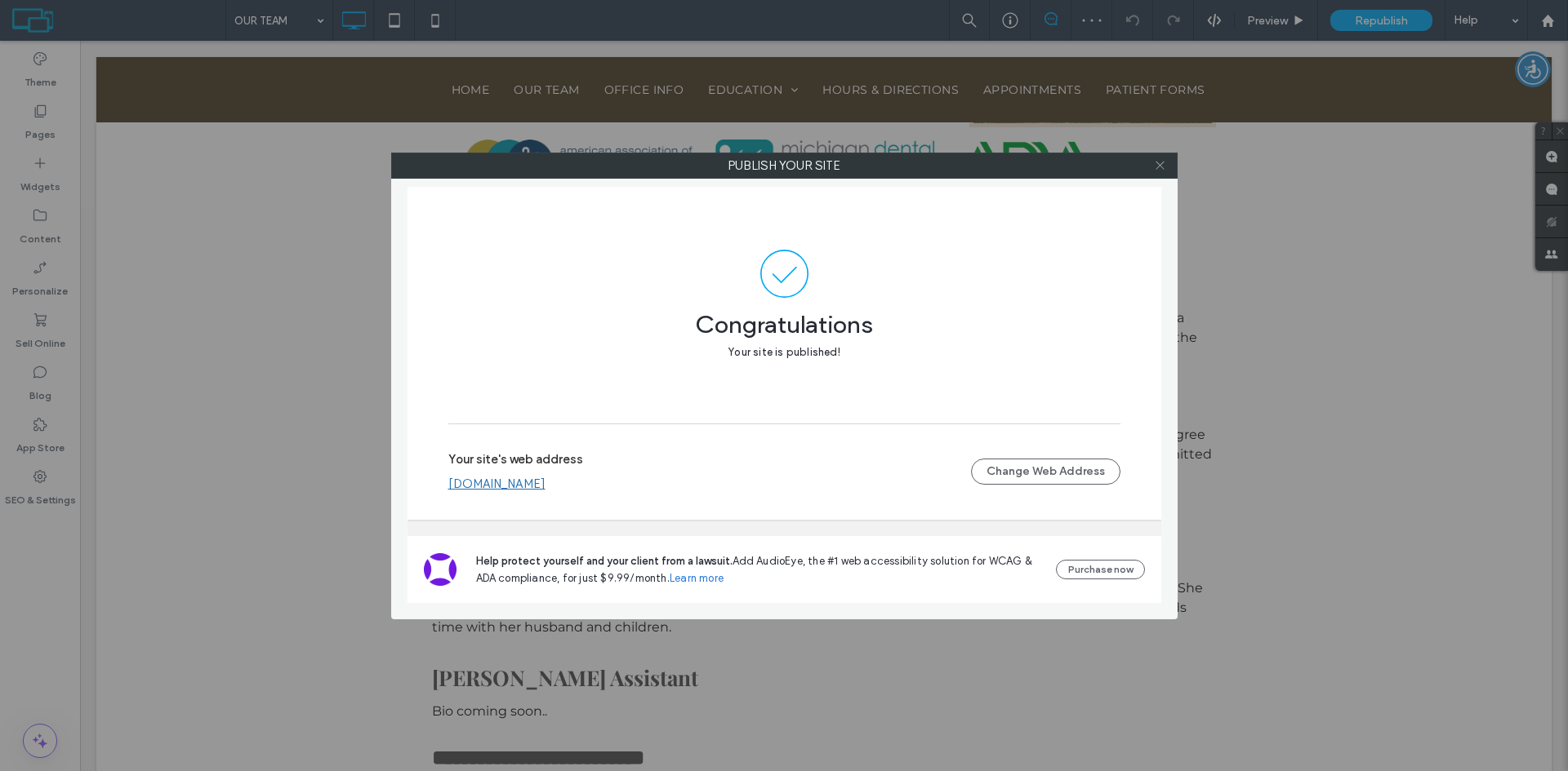
click at [1160, 161] on icon at bounding box center [1160, 165] width 12 height 12
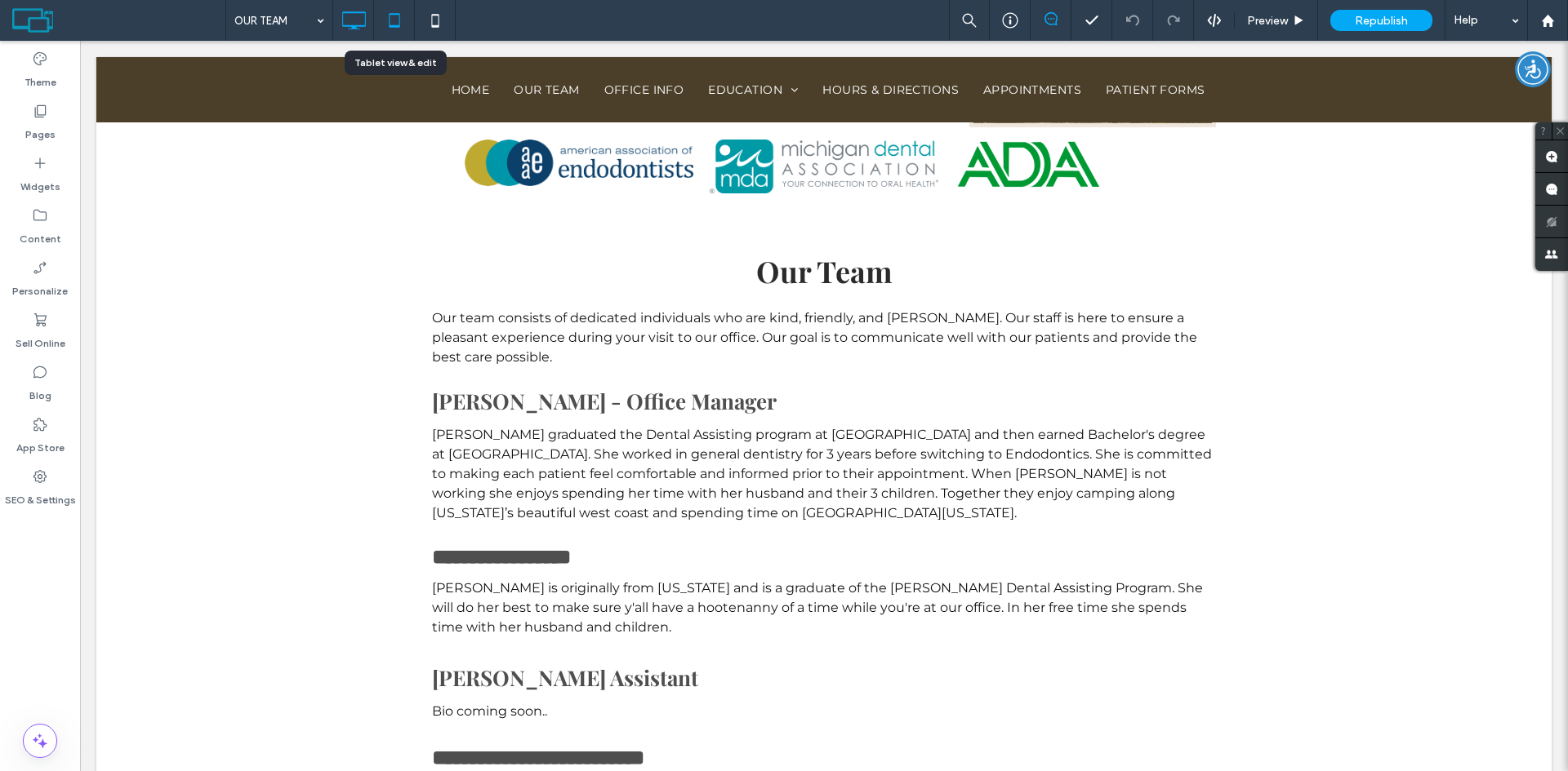
click at [388, 21] on icon at bounding box center [394, 21] width 33 height 33
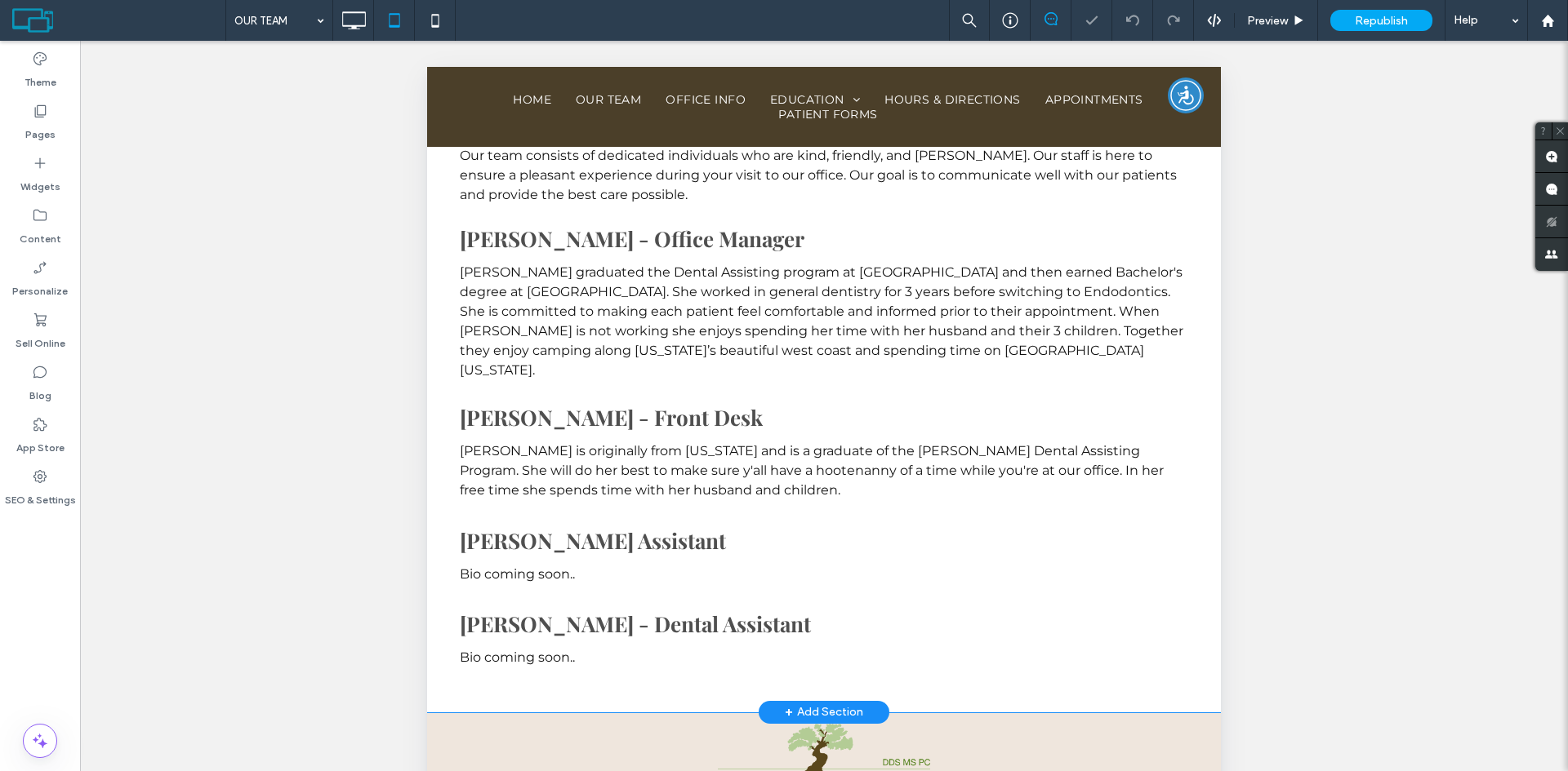
scroll to position [820, 0]
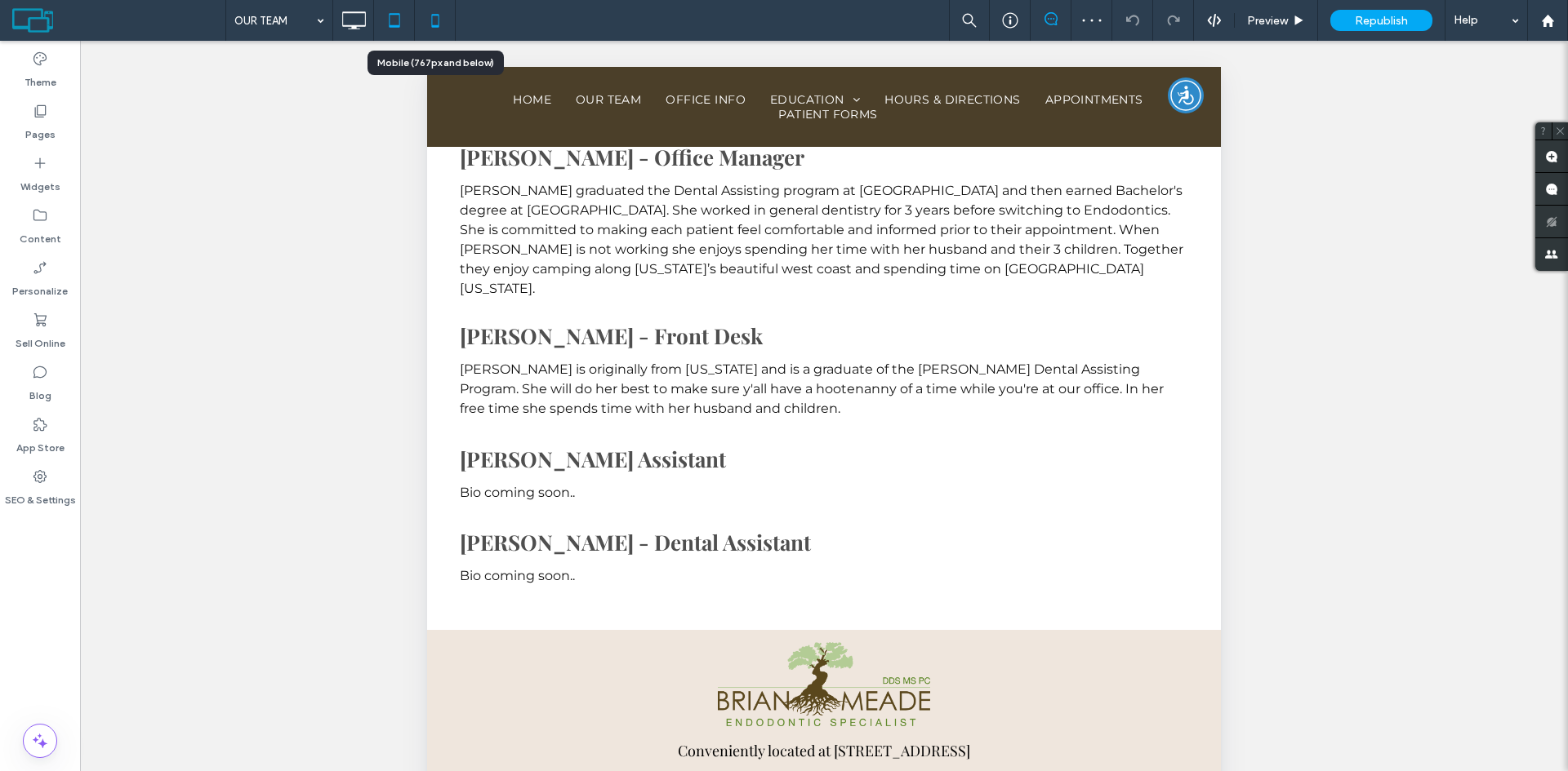
click at [441, 22] on icon at bounding box center [435, 21] width 33 height 33
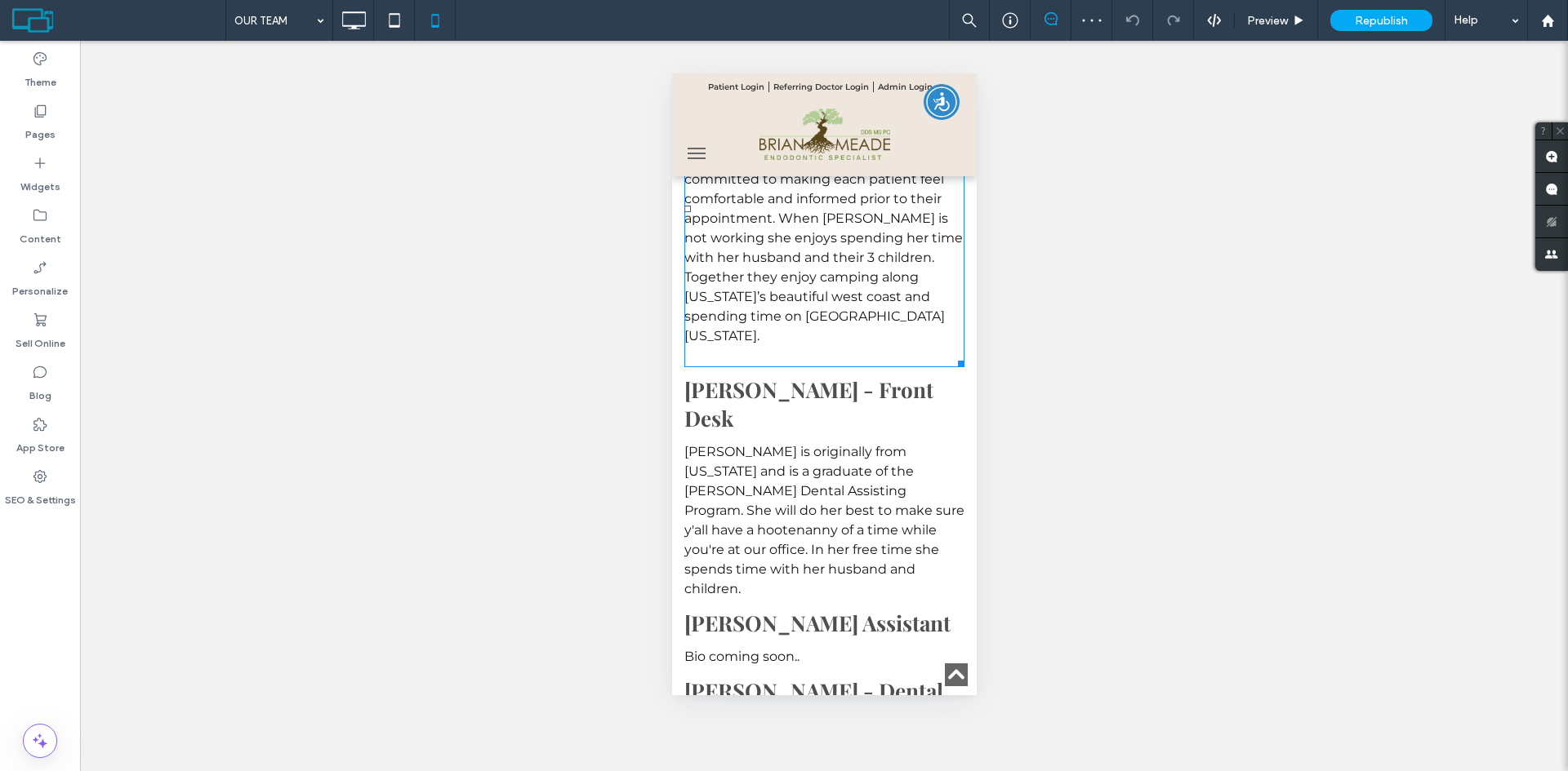
scroll to position [1387, 0]
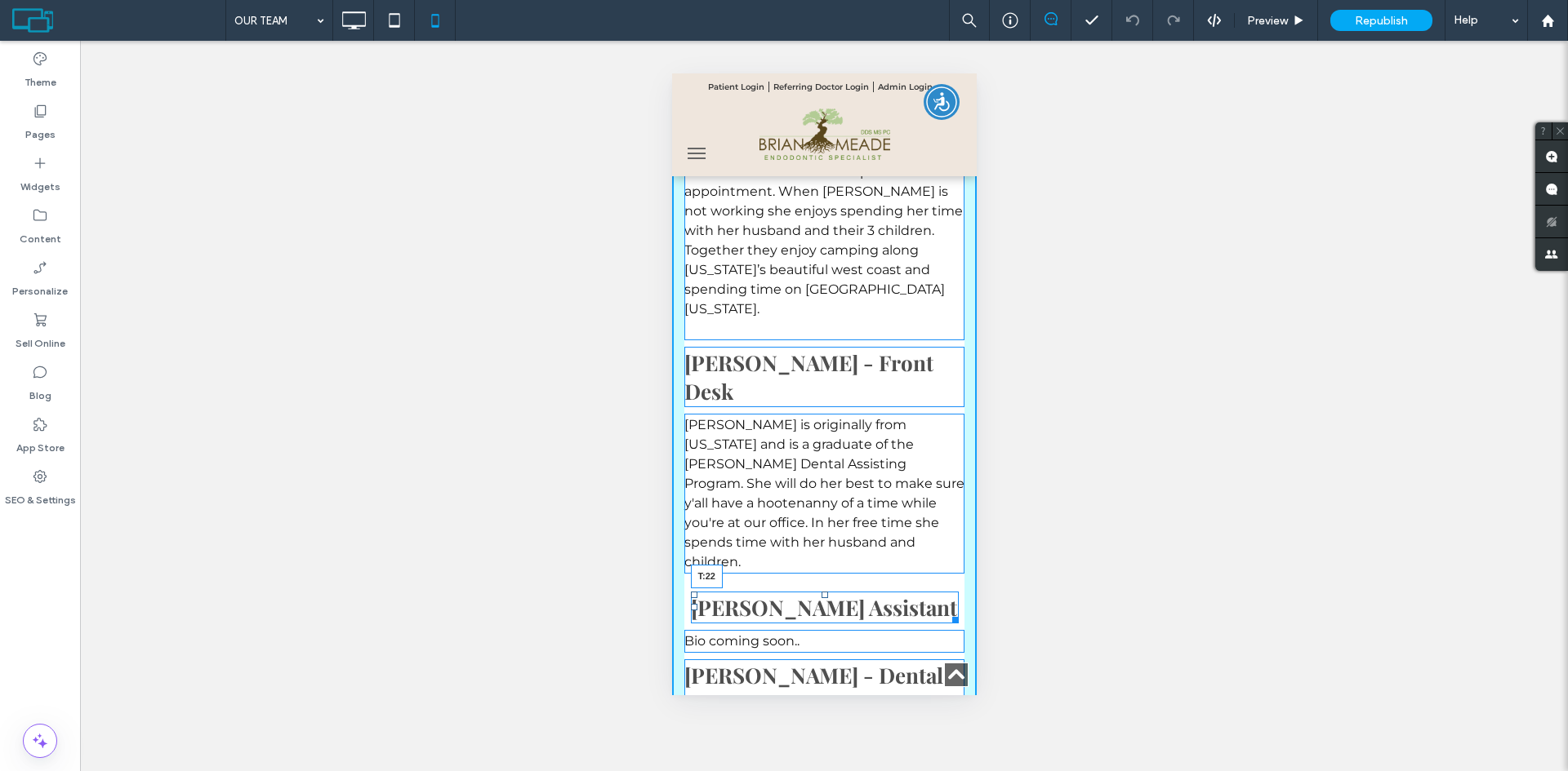
drag, startPoint x: 818, startPoint y: 418, endPoint x: 1491, endPoint y: 503, distance: 678.3
click at [821, 592] on div at bounding box center [824, 595] width 7 height 7
drag, startPoint x: 817, startPoint y: 494, endPoint x: 817, endPoint y: 505, distance: 11.0
click at [821, 671] on div at bounding box center [824, 674] width 7 height 7
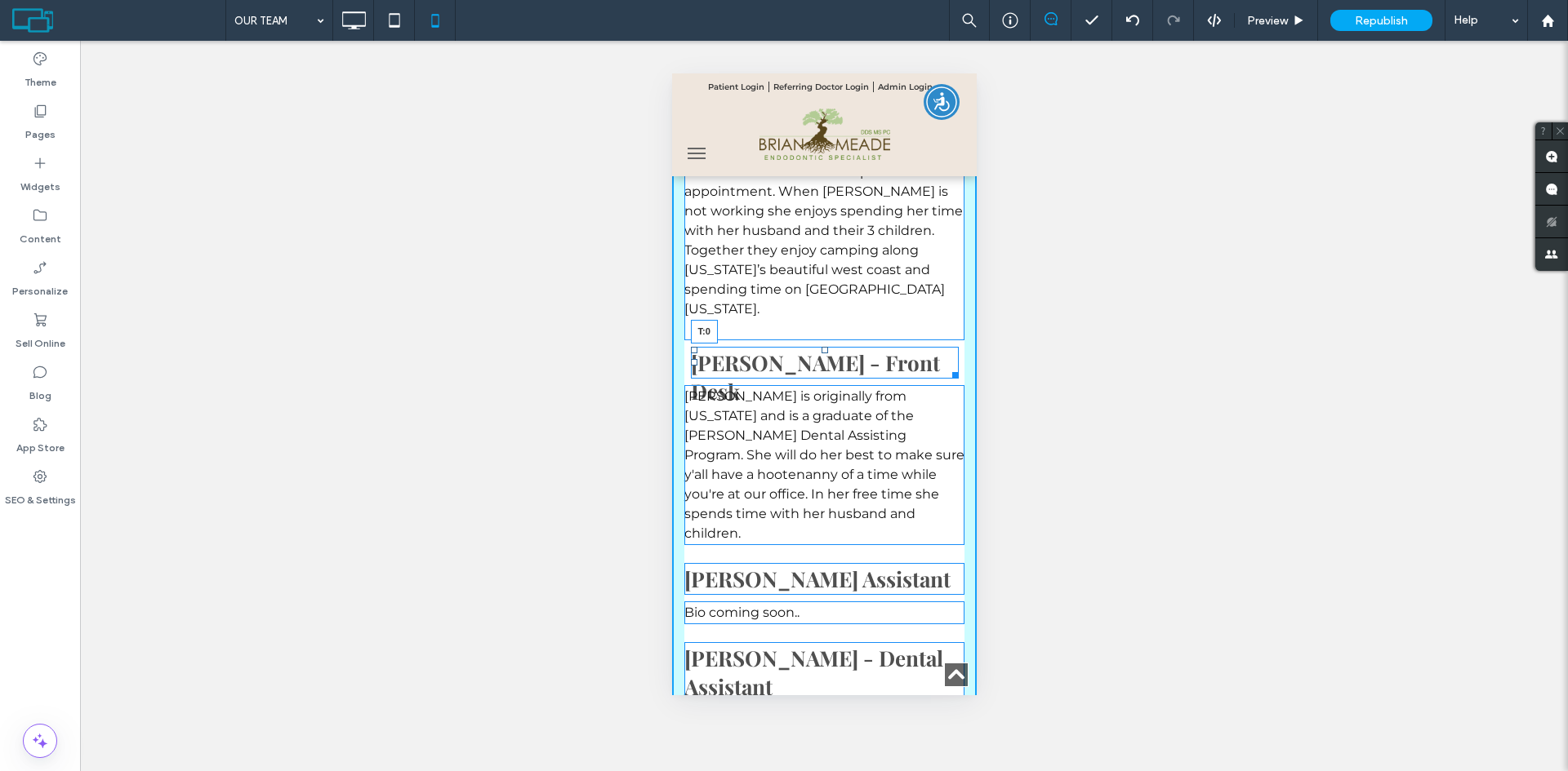
drag, startPoint x: 816, startPoint y: 230, endPoint x: 1488, endPoint y: 308, distance: 676.5
click at [817, 226] on div "Our Team Our team consists of dedicated individuals who are kind, friendly, and…" at bounding box center [823, 246] width 305 height 984
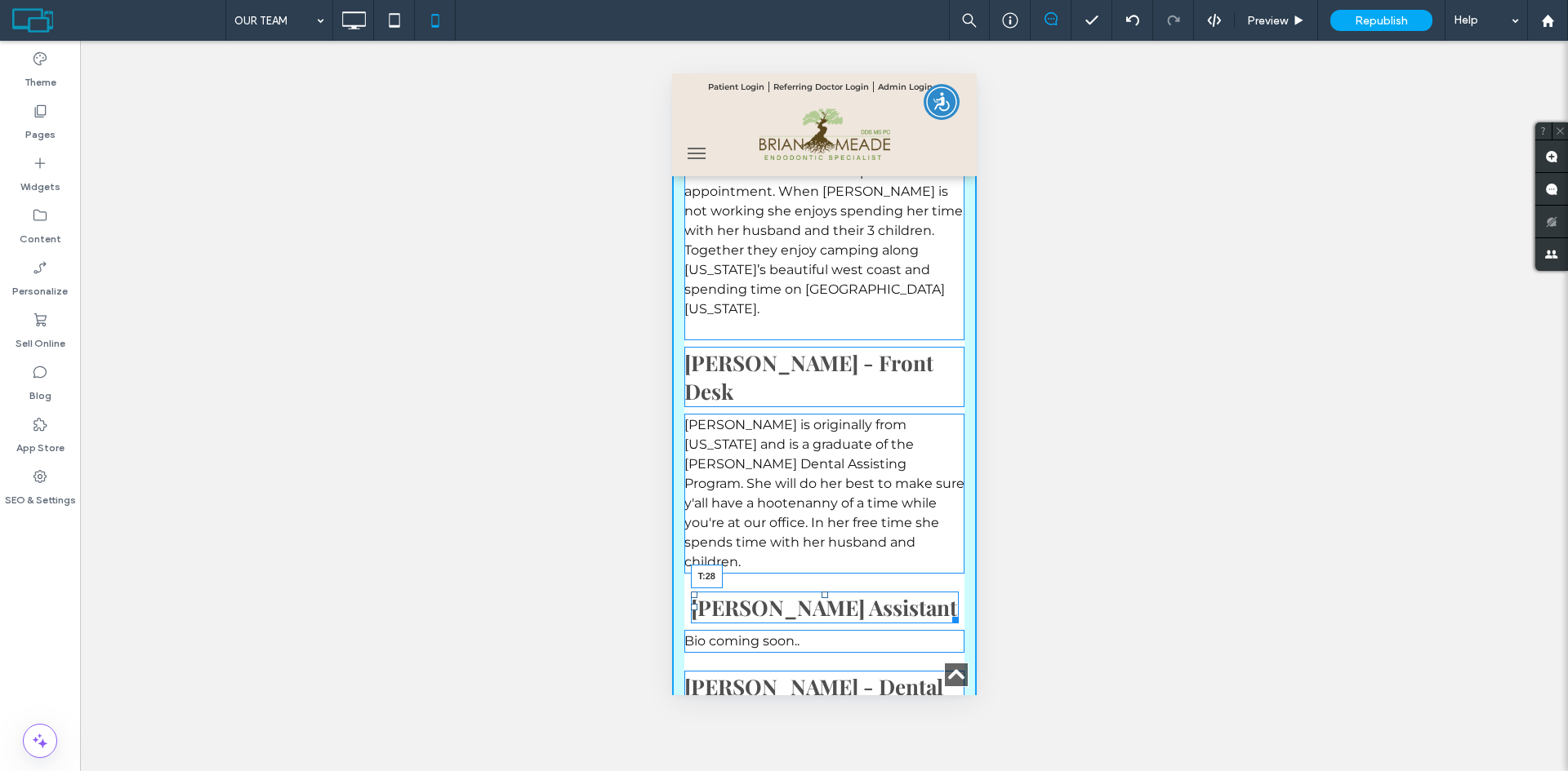
drag, startPoint x: 816, startPoint y: 428, endPoint x: 1490, endPoint y: 552, distance: 685.3
click at [821, 592] on div at bounding box center [824, 595] width 7 height 7
drag, startPoint x: 817, startPoint y: 513, endPoint x: 1487, endPoint y: 589, distance: 674.3
click at [821, 676] on div at bounding box center [824, 679] width 7 height 7
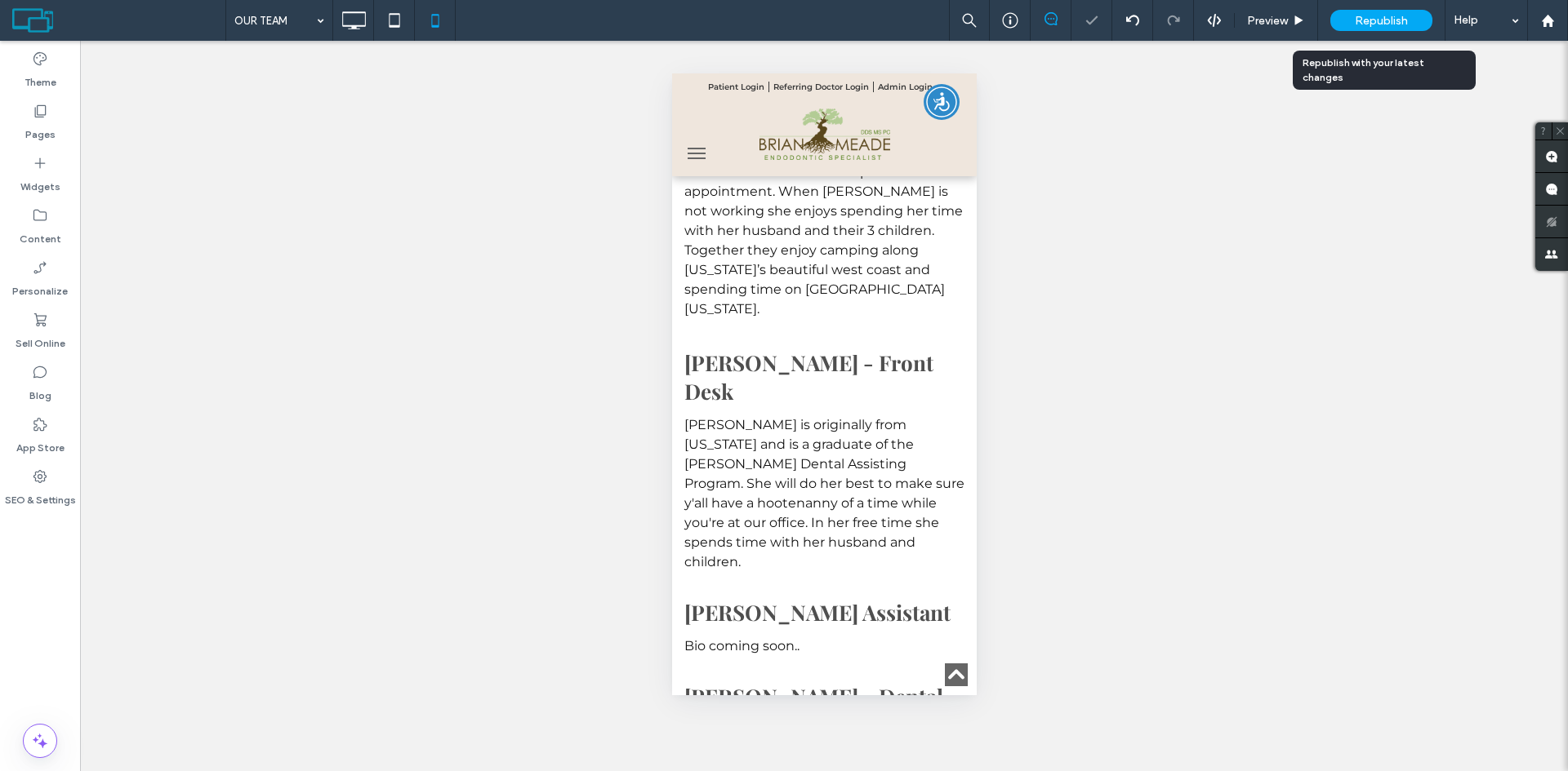
click at [1380, 18] on span "Republish" at bounding box center [1381, 21] width 53 height 14
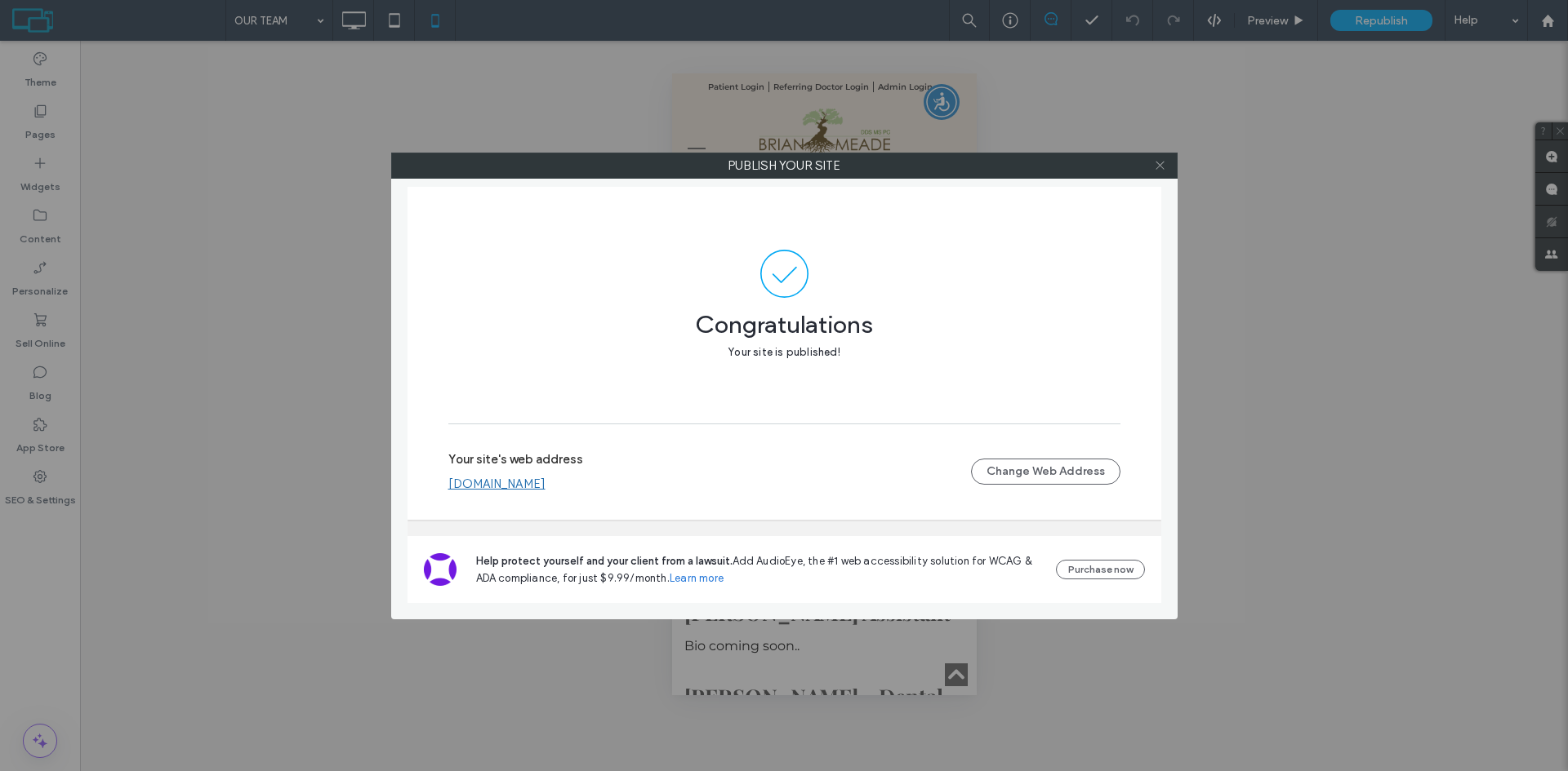
click at [1158, 159] on icon at bounding box center [1160, 165] width 12 height 12
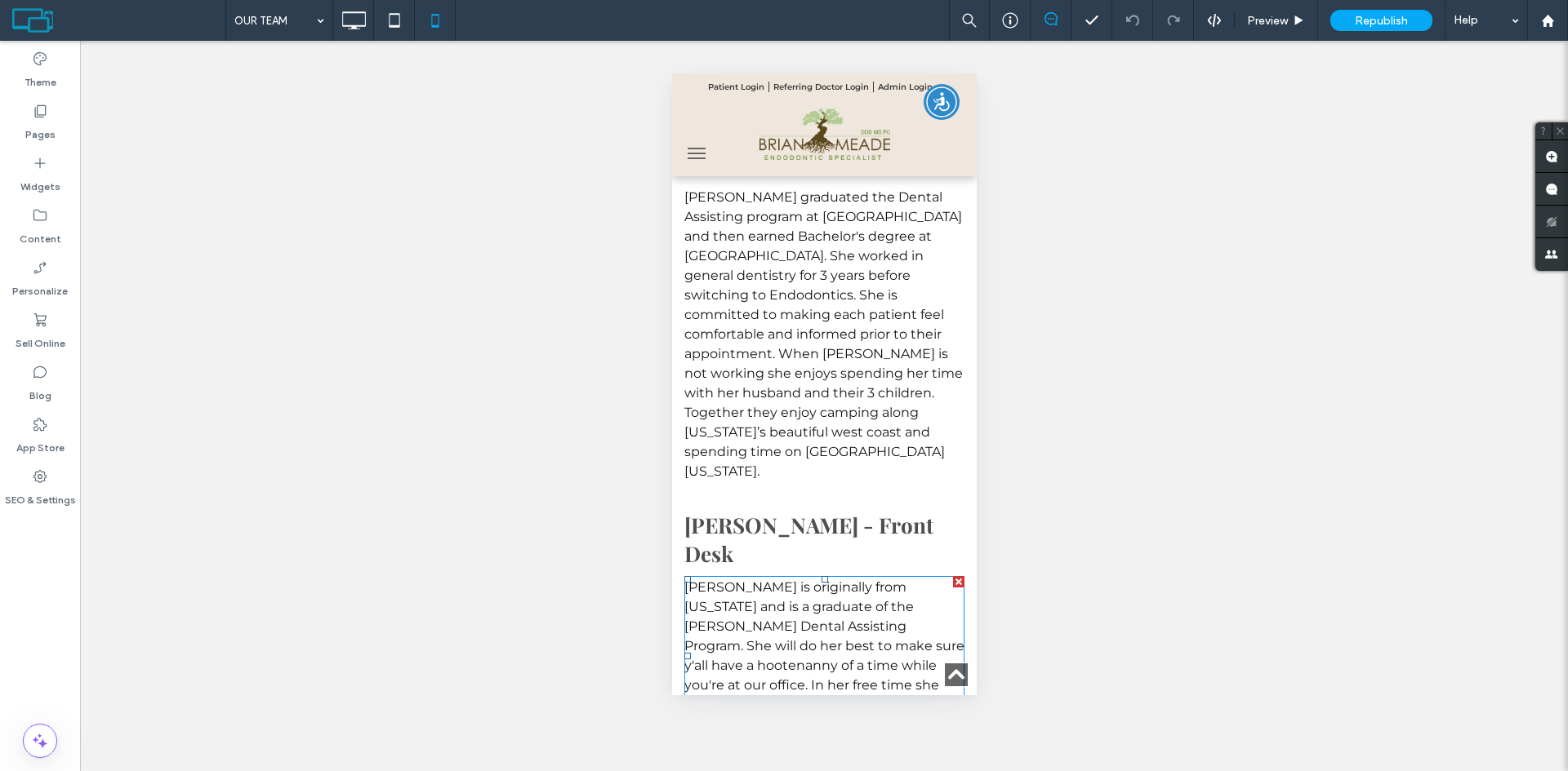
scroll to position [1224, 0]
click at [356, 25] on icon at bounding box center [354, 21] width 33 height 33
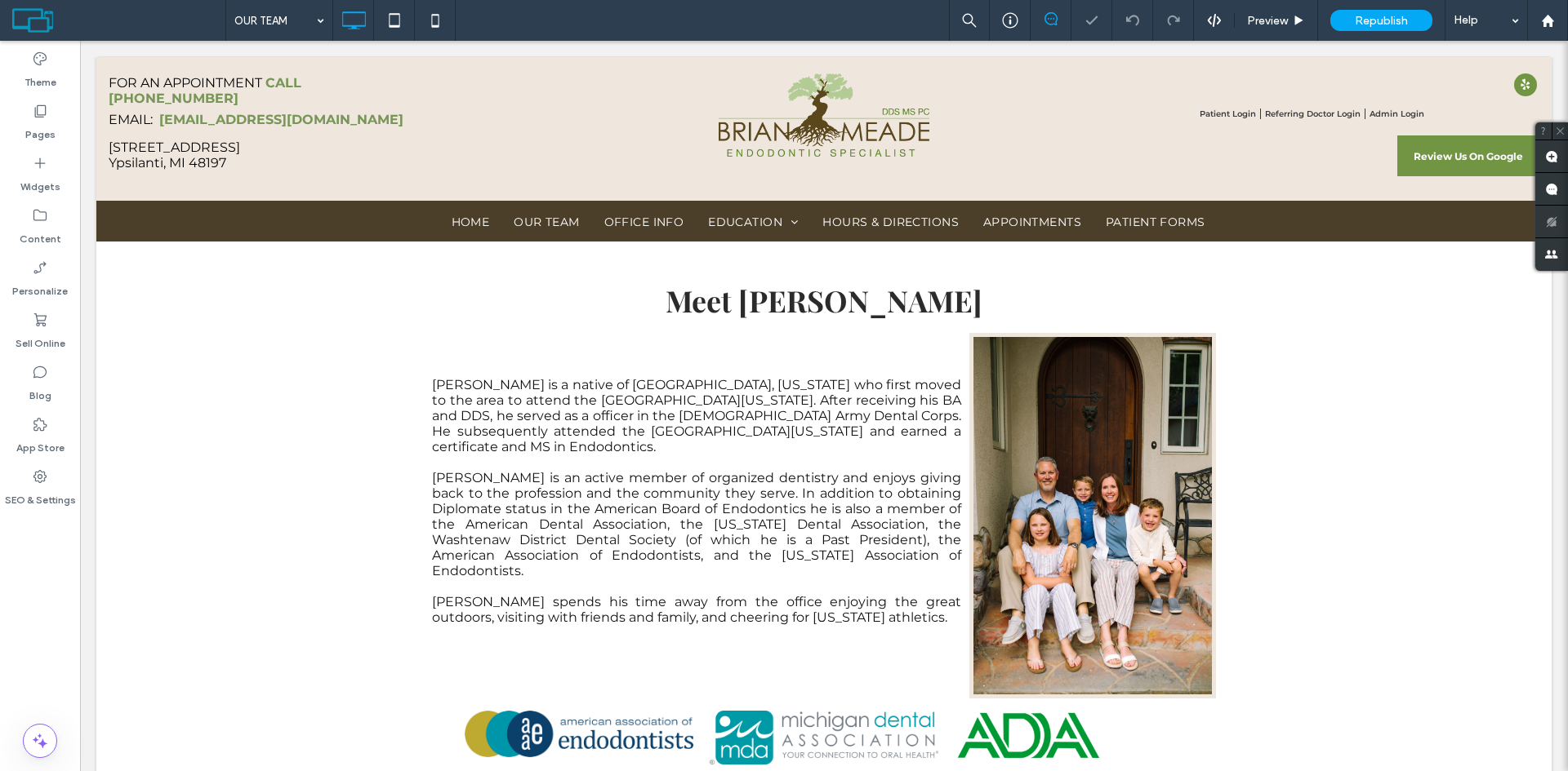
scroll to position [0, 0]
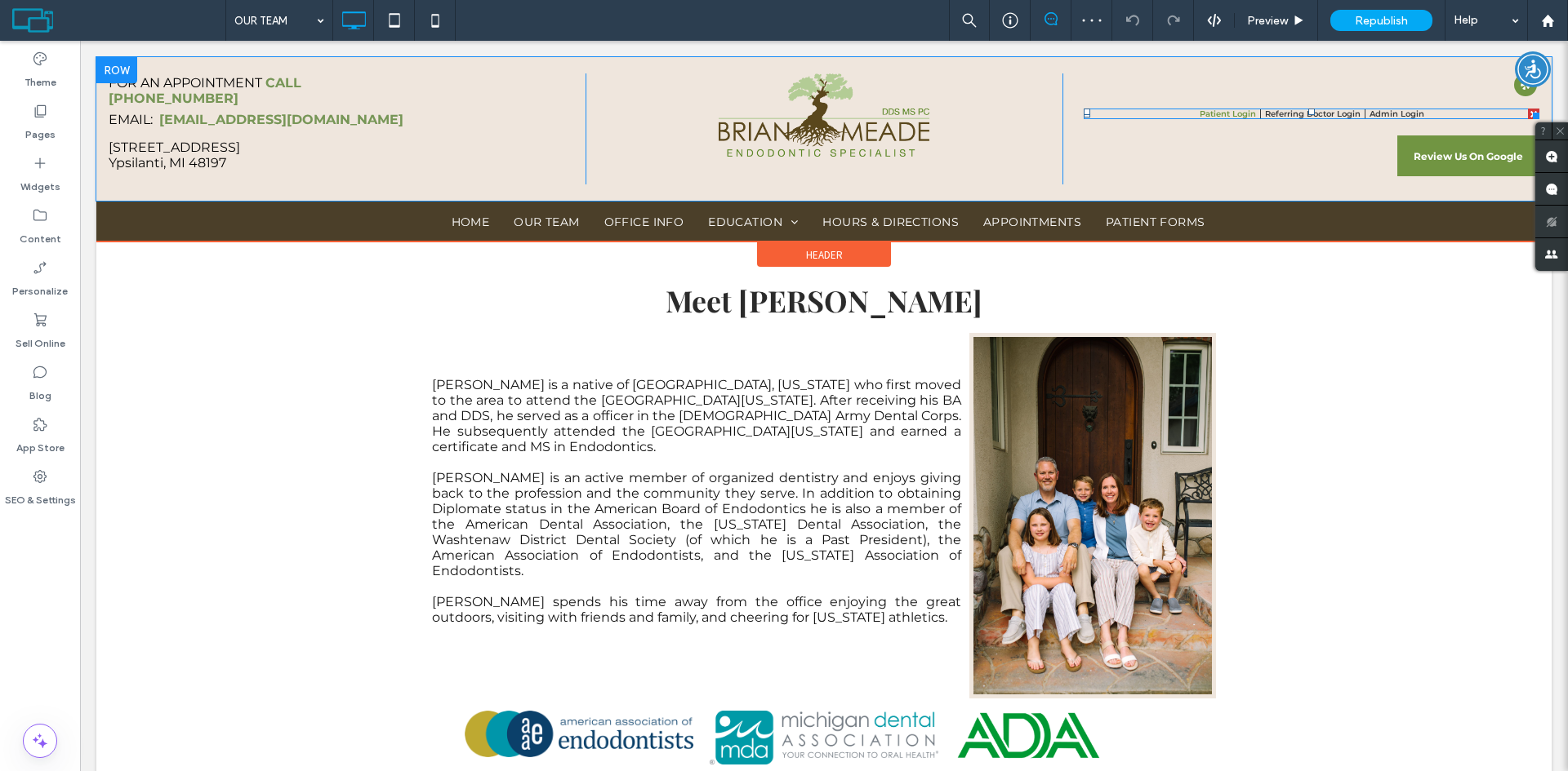
click at [1214, 109] on span at bounding box center [1311, 114] width 456 height 11
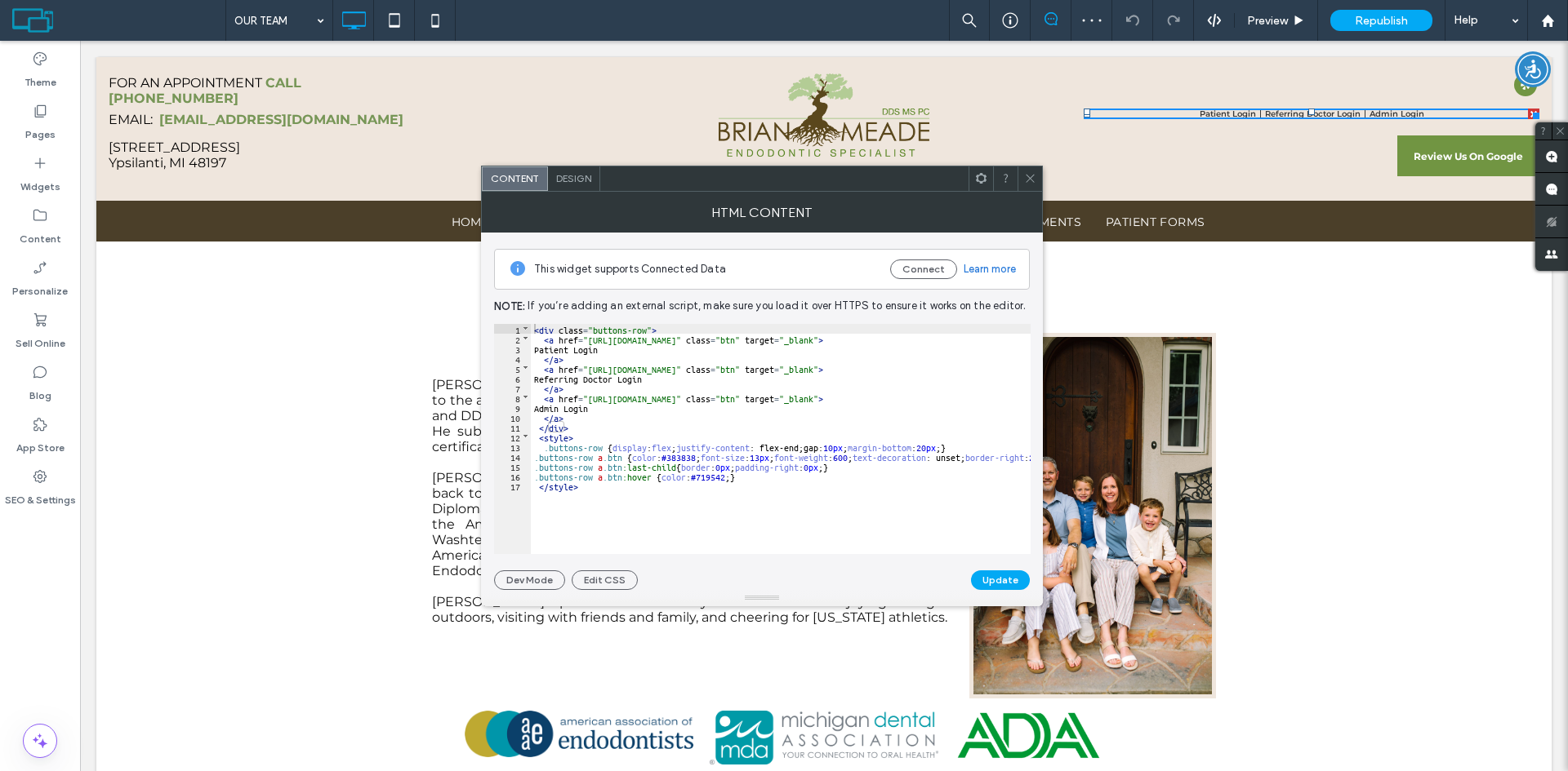
click at [645, 329] on div "< div class = "buttons-row" > < a href = "https://securesite1471.tdo4endo.com/P…" at bounding box center [938, 443] width 815 height 238
drag, startPoint x: 652, startPoint y: 325, endPoint x: 724, endPoint y: 332, distance: 72.3
click at [724, 332] on div "< div class = "buttons-row desktop-buttons" > < a href = "https://securesite147…" at bounding box center [938, 443] width 815 height 238
click at [602, 446] on div "< div class = "buttons-row desktop-buttons" > < a href = "https://securesite147…" at bounding box center [938, 443] width 815 height 238
click at [591, 453] on div "< div class = "buttons-row desktop-buttons" > < a href = "https://securesite147…" at bounding box center [938, 443] width 815 height 238
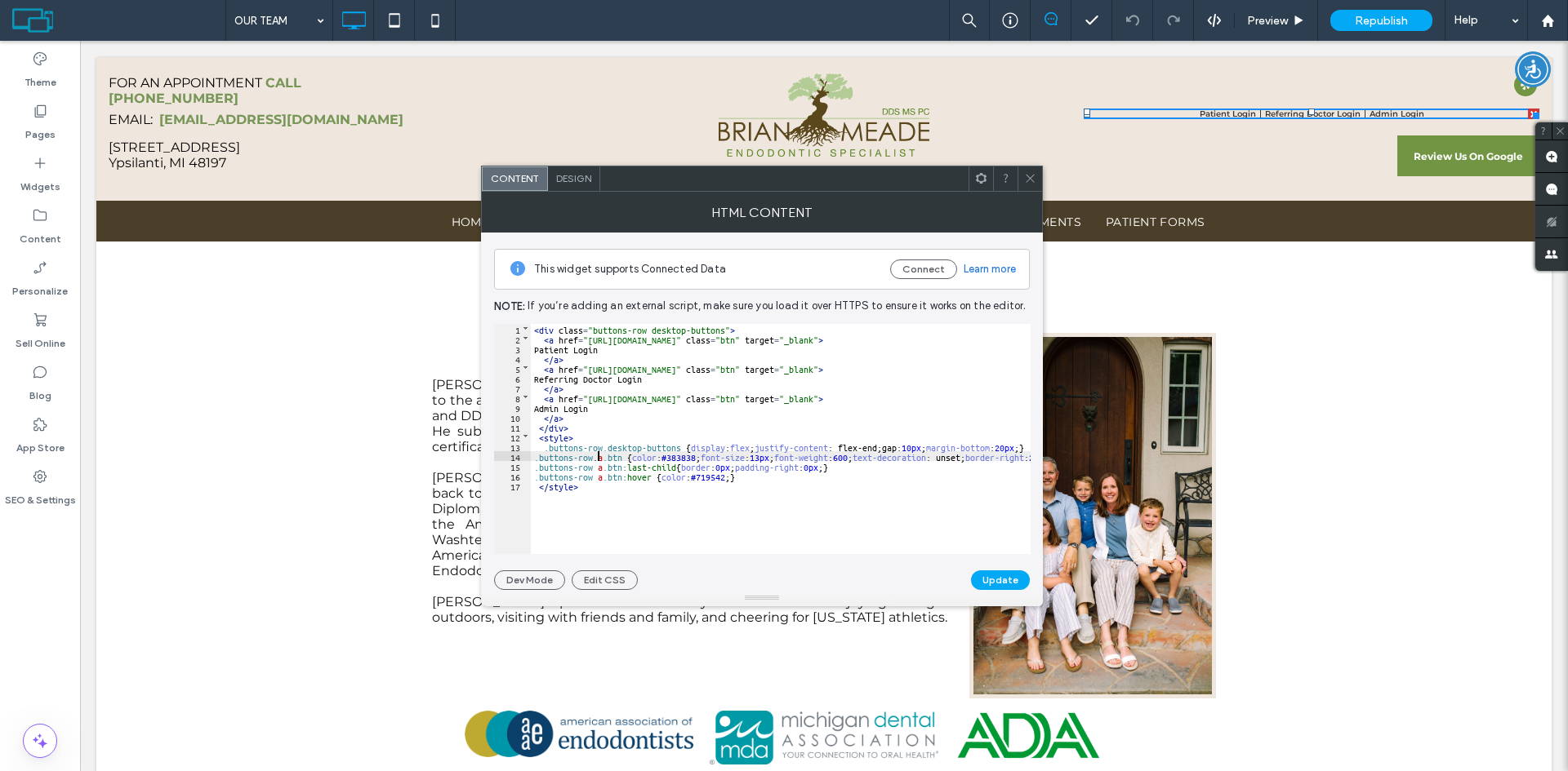
paste textarea
click at [591, 463] on div "< div class = "buttons-row desktop-buttons" > < a href = "https://securesite147…" at bounding box center [977, 443] width 893 height 238
paste textarea
click at [595, 472] on div "< div class = "buttons-row desktop-buttons" > < a href = "https://securesite147…" at bounding box center [977, 443] width 893 height 238
type textarea "**"
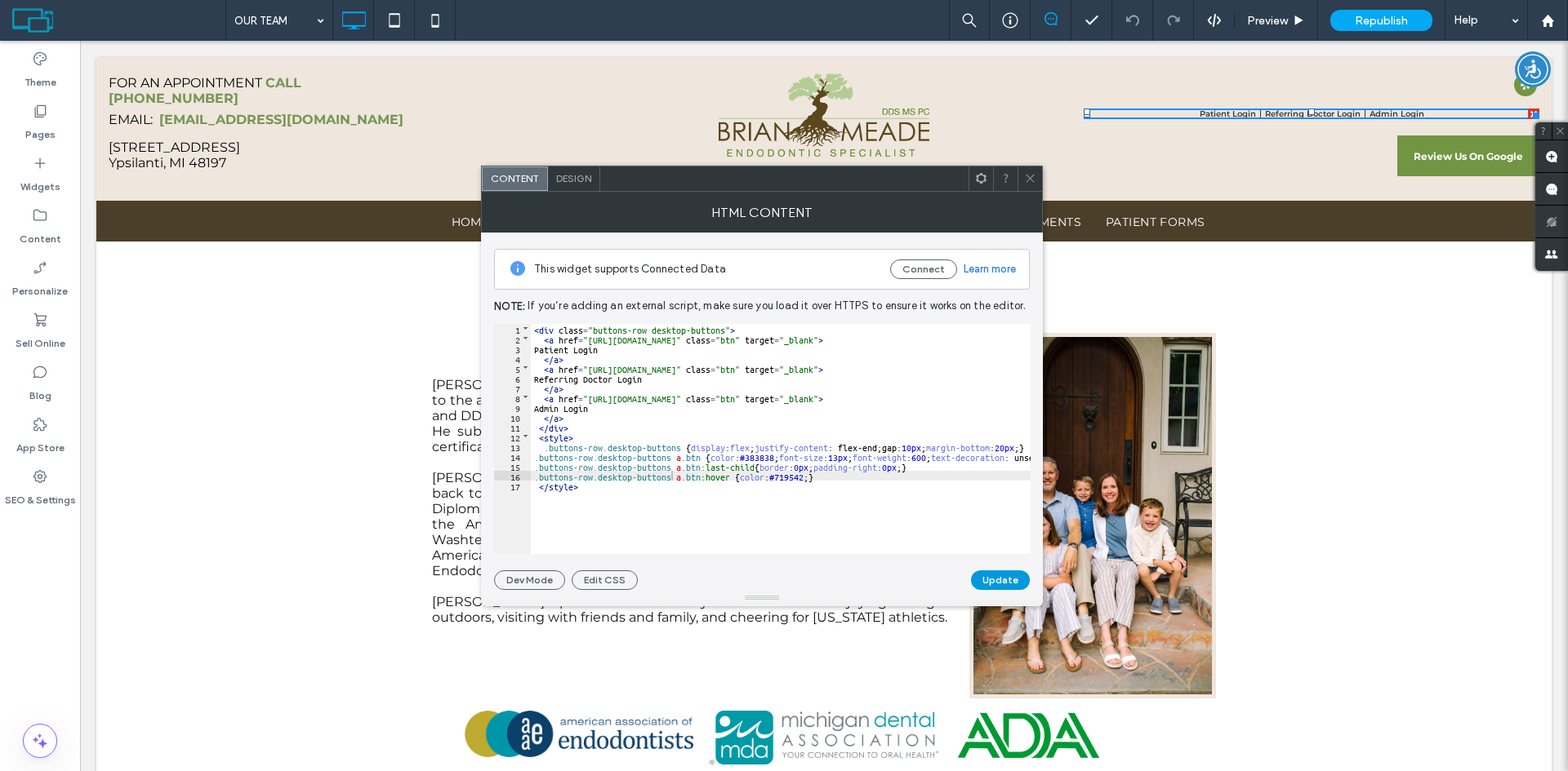
click at [1000, 580] on button "Update" at bounding box center [999, 580] width 58 height 20
drag, startPoint x: 603, startPoint y: 448, endPoint x: 540, endPoint y: 447, distance: 63.0
click at [540, 447] on div "< div class = "buttons-row desktop-buttons" > < a href = "https://securesite147…" at bounding box center [977, 443] width 893 height 238
drag, startPoint x: 593, startPoint y: 456, endPoint x: 524, endPoint y: 457, distance: 69.0
click at [524, 457] on div "** 1 2 3 4 5 6 7 8 9 10 11 12 13 14 15 16 17 < div class = "buttons-row desktop…" at bounding box center [762, 439] width 537 height 230
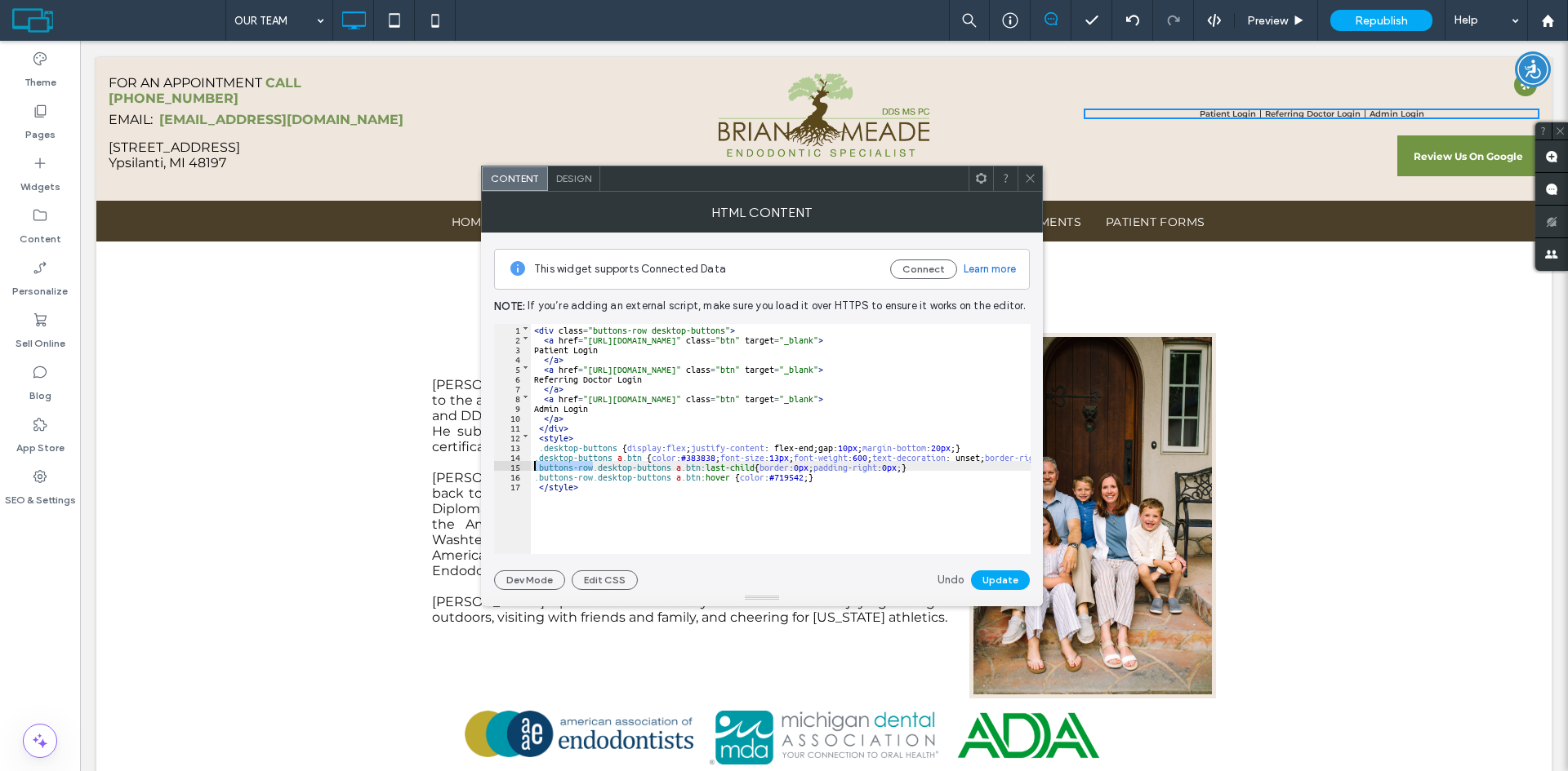
drag, startPoint x: 593, startPoint y: 462, endPoint x: 534, endPoint y: 462, distance: 59.0
click at [534, 462] on div "< div class = "buttons-row desktop-buttons" > < a href = "https://securesite147…" at bounding box center [948, 443] width 835 height 238
drag, startPoint x: 593, startPoint y: 476, endPoint x: 535, endPoint y: 476, distance: 58.0
click at [535, 476] on div "< div class = "buttons-row desktop-buttons" > < a href = "https://securesite147…" at bounding box center [948, 443] width 835 height 238
drag, startPoint x: 650, startPoint y: 327, endPoint x: 591, endPoint y: 327, distance: 59.0
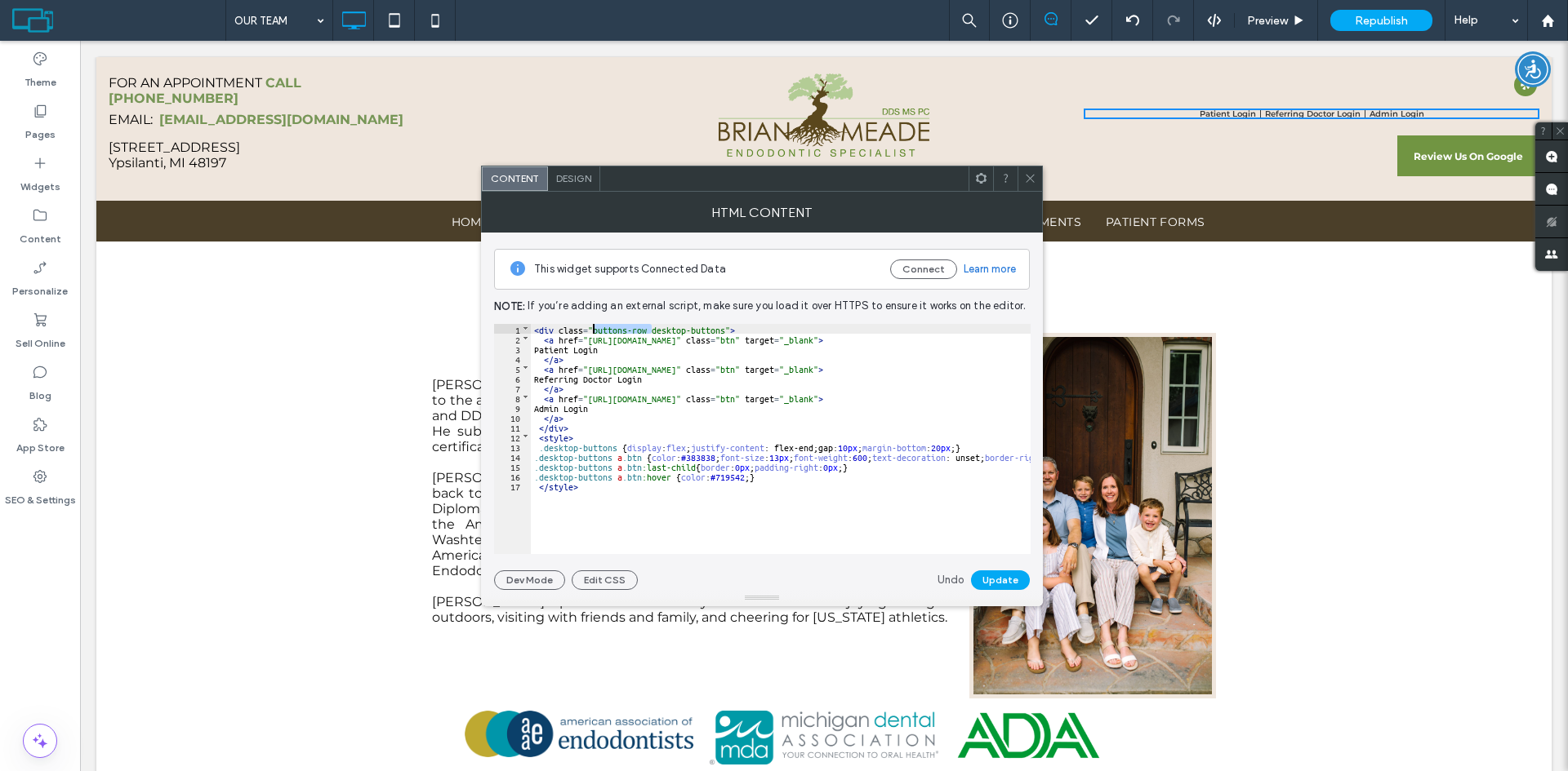
click at [591, 327] on div "< div class = "buttons-row desktop-buttons" > < a href = "https://securesite147…" at bounding box center [948, 443] width 835 height 238
click at [1000, 578] on button "Update" at bounding box center [999, 580] width 58 height 20
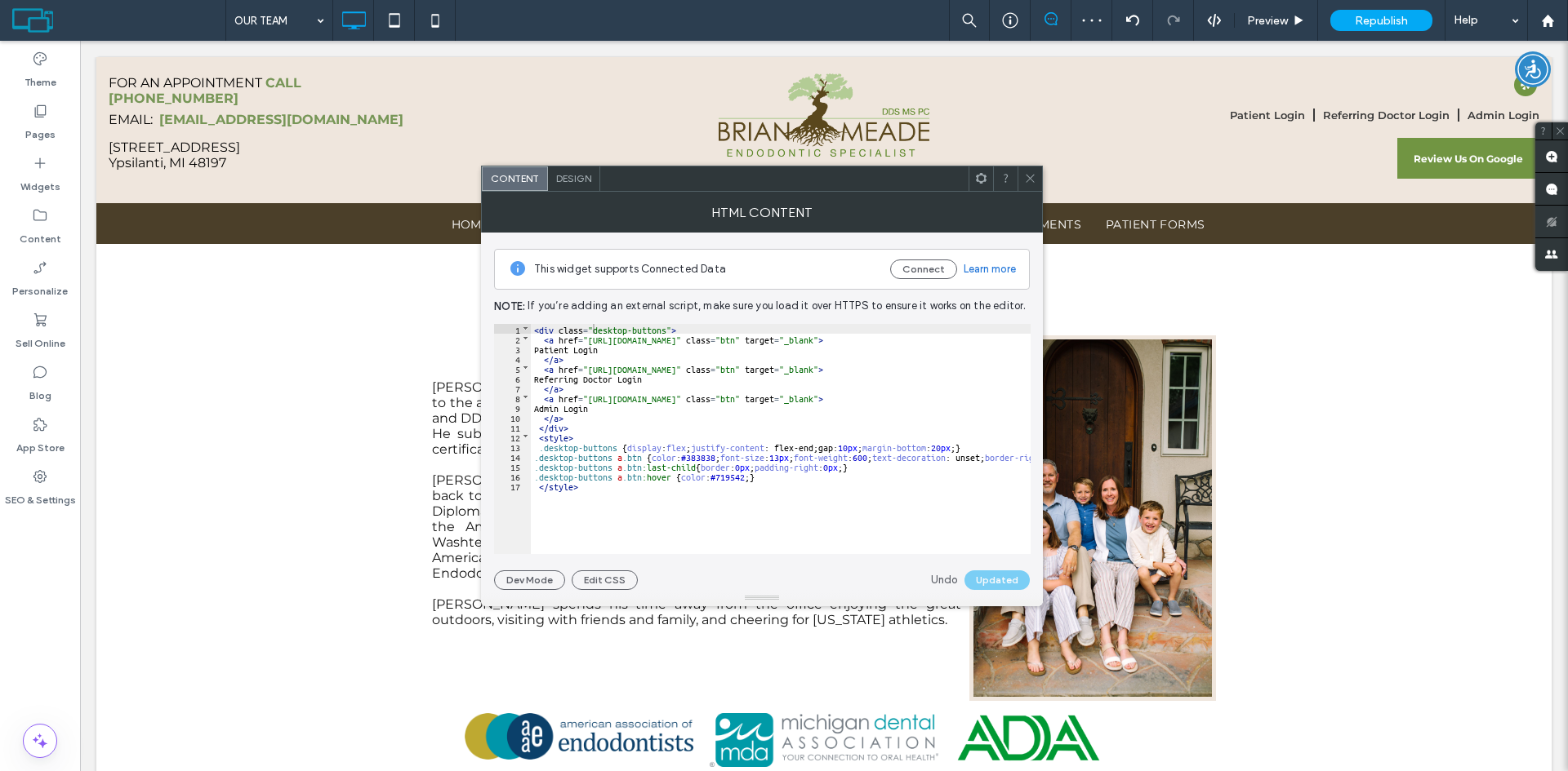
click at [1034, 184] on span at bounding box center [1030, 179] width 12 height 25
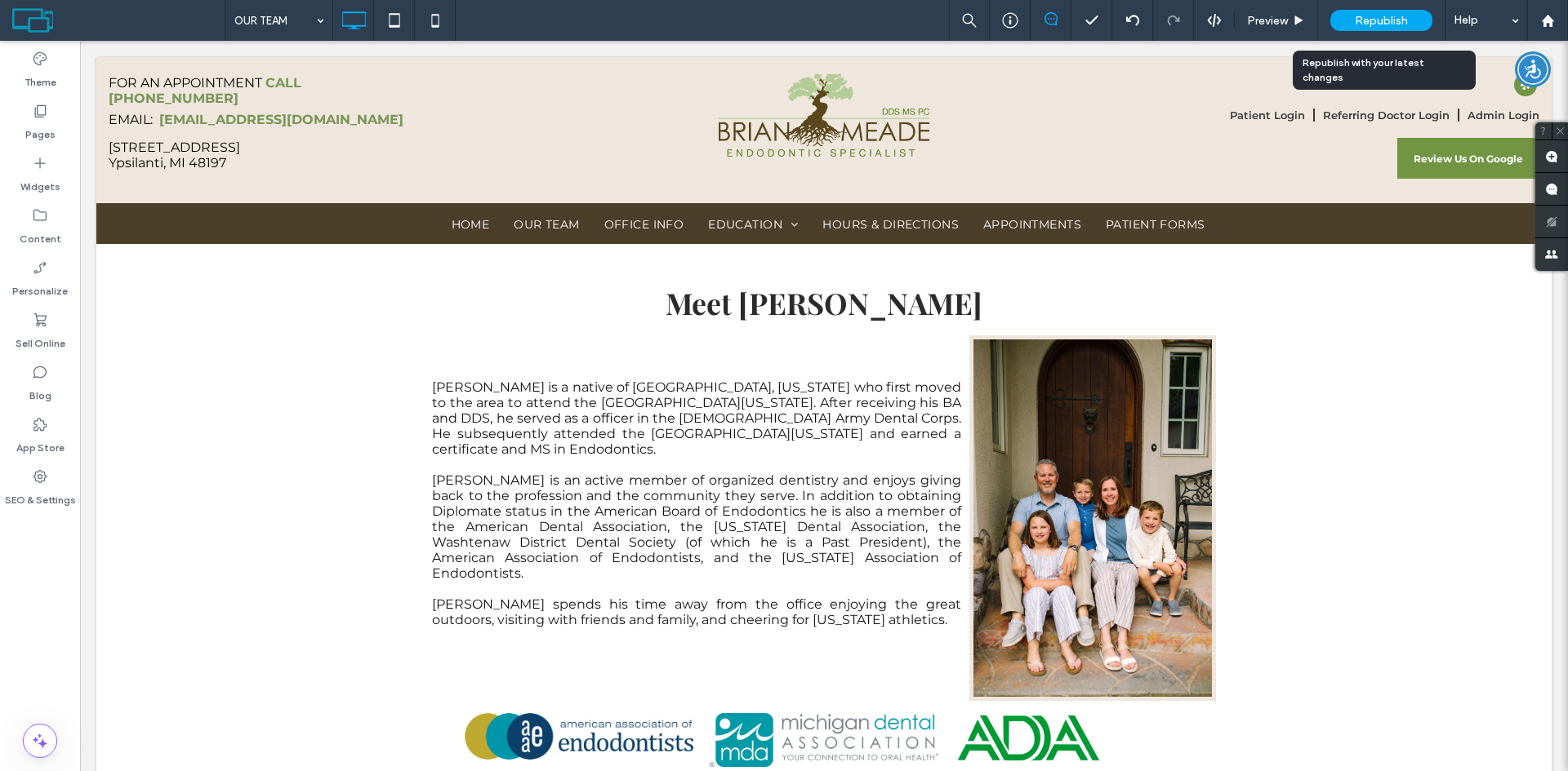
click at [1403, 10] on div "Republish" at bounding box center [1381, 21] width 102 height 21
